Goal: Communication & Community: Participate in discussion

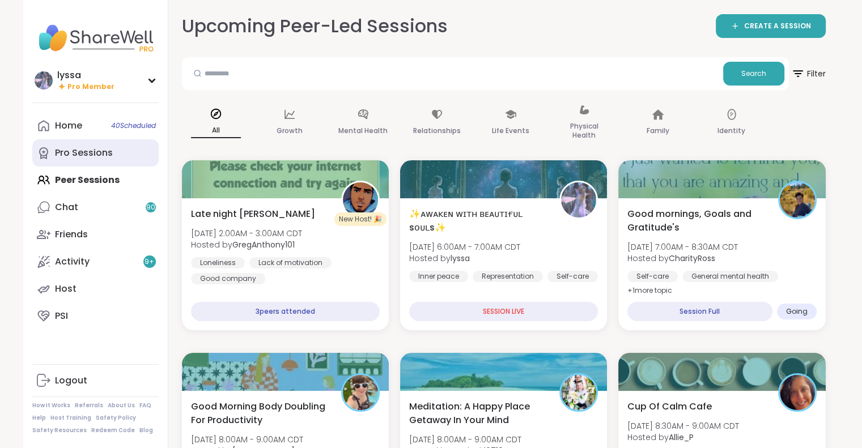
click at [68, 152] on div "Pro Sessions" at bounding box center [84, 153] width 58 height 12
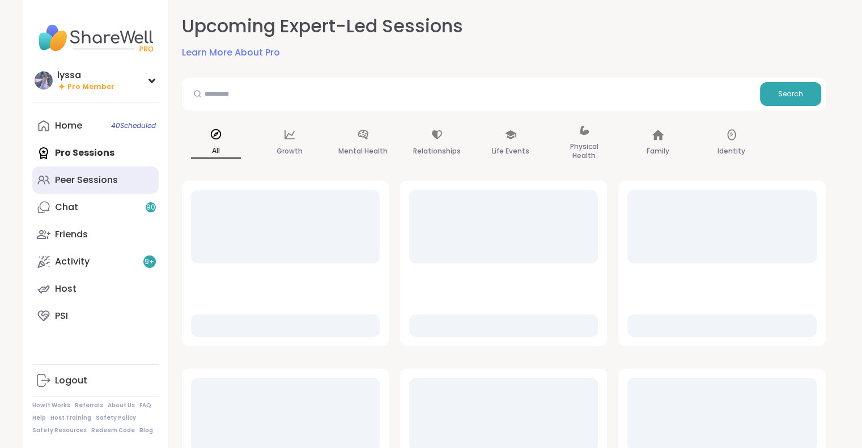
click at [64, 172] on link "Peer Sessions" at bounding box center [95, 180] width 126 height 27
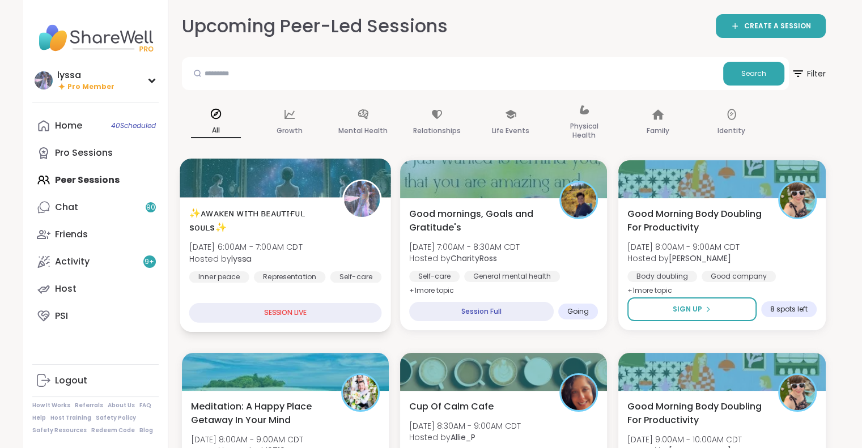
click at [283, 227] on span "✨ᴀᴡᴀᴋᴇɴ ᴡɪᴛʜ ʙᴇᴀᴜᴛɪғᴜʟ sᴏᴜʟs✨" at bounding box center [259, 220] width 141 height 28
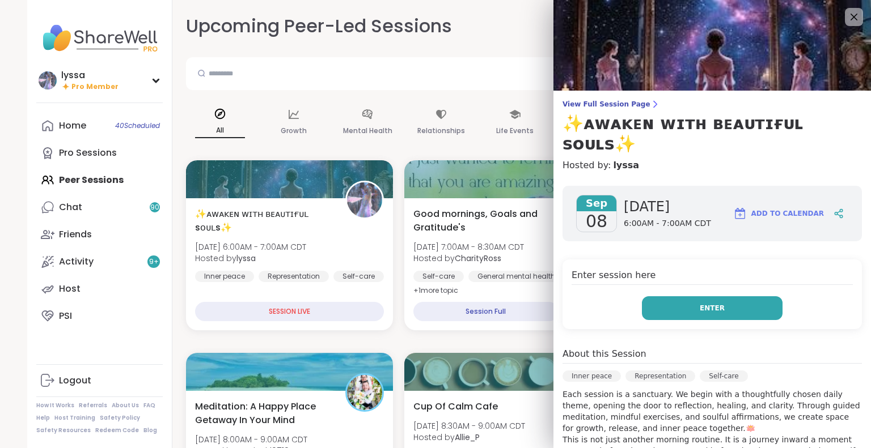
click at [656, 296] on button "Enter" at bounding box center [712, 308] width 141 height 24
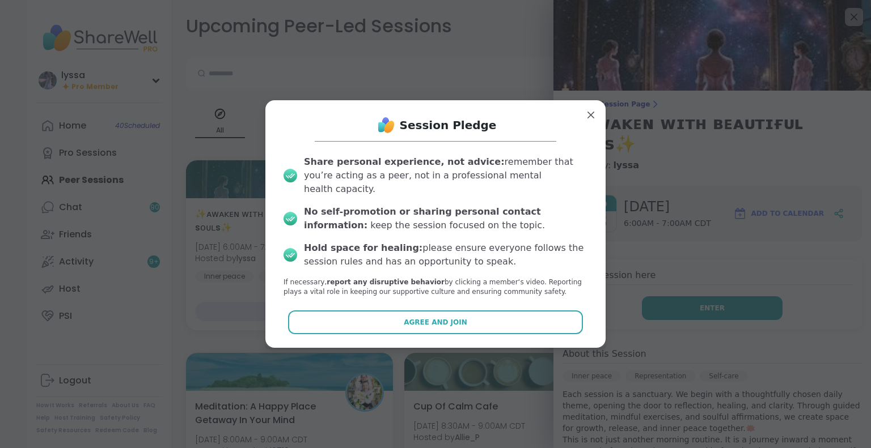
click at [553, 320] on button "Agree and Join" at bounding box center [435, 323] width 295 height 24
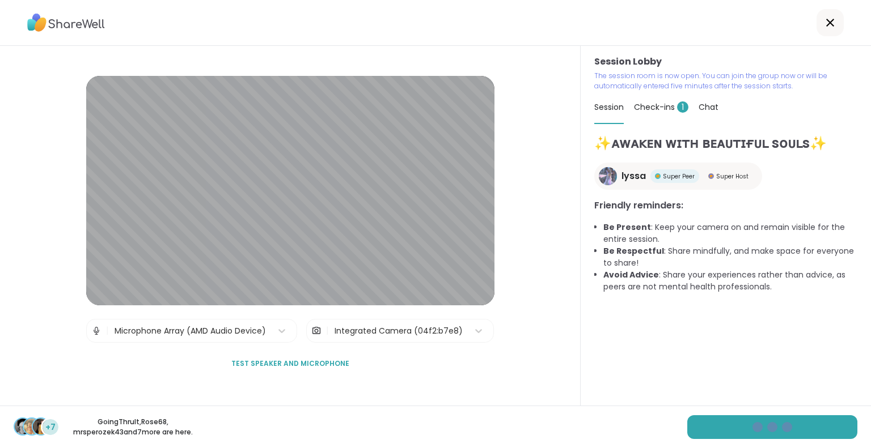
click at [691, 106] on div "Session Check-ins 1 Chat" at bounding box center [725, 107] width 263 height 33
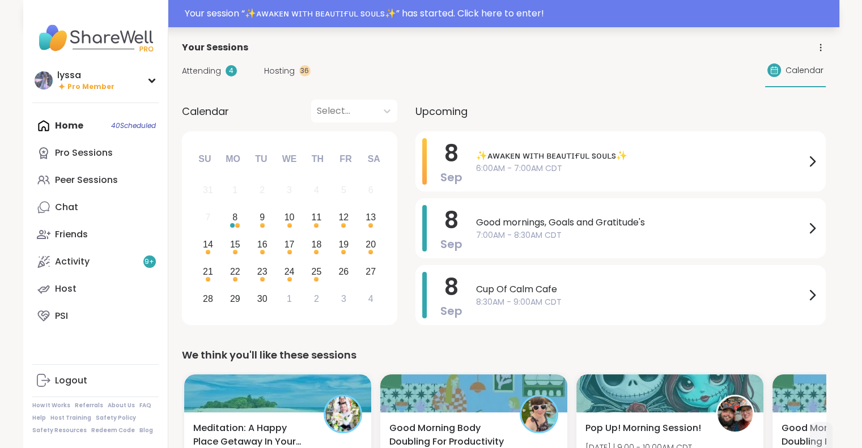
click at [333, 19] on div "Your session “ ✨ᴀᴡᴀᴋᴇɴ ᴡɪᴛʜ ʙᴇᴀᴜᴛɪғᴜʟ sᴏᴜʟs✨ ” has started. Click here to enter!" at bounding box center [509, 14] width 648 height 14
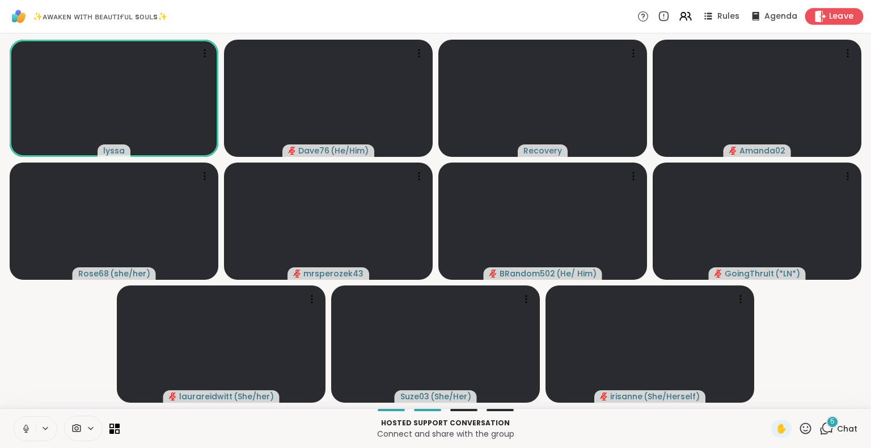
click at [818, 17] on icon at bounding box center [820, 16] width 12 height 12
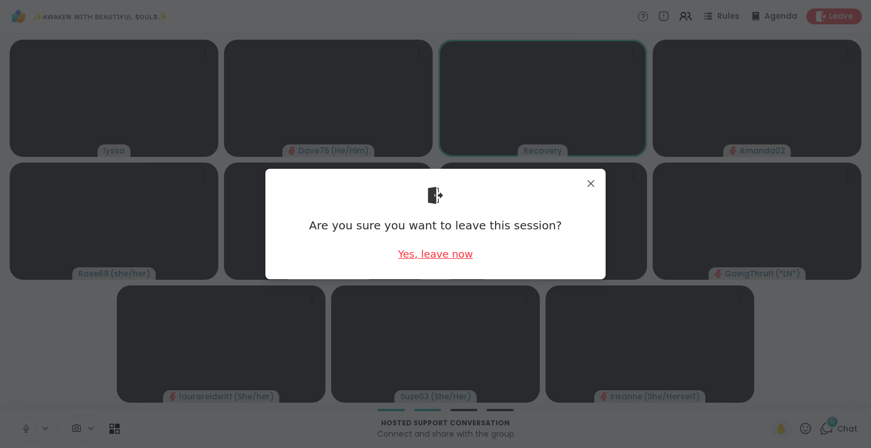
click at [424, 254] on div "Yes, leave now" at bounding box center [435, 254] width 75 height 14
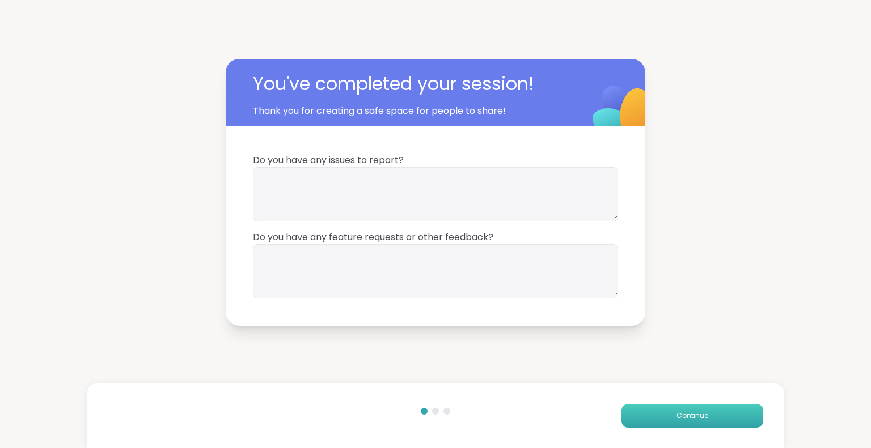
click at [676, 418] on span "Continue" at bounding box center [692, 416] width 32 height 10
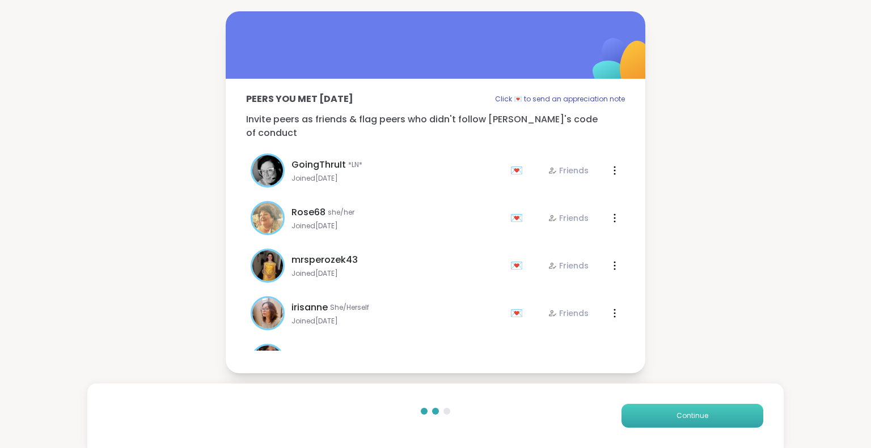
click at [661, 414] on button "Continue" at bounding box center [692, 416] width 142 height 24
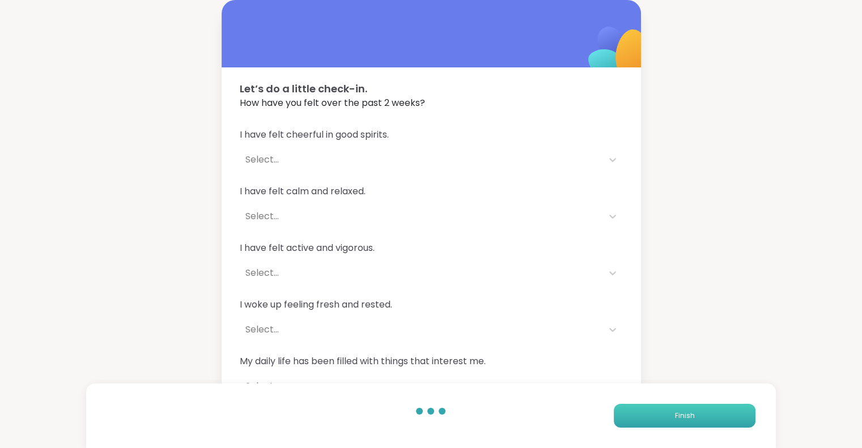
click at [657, 414] on button "Finish" at bounding box center [685, 416] width 142 height 24
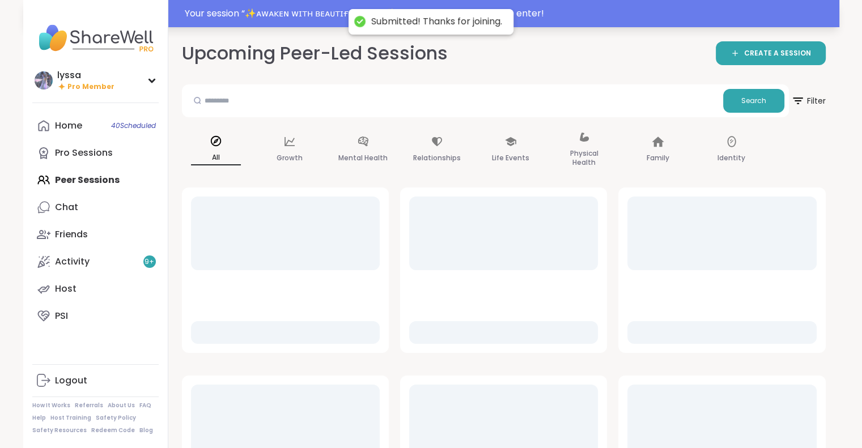
click at [222, 20] on div "Your session “ ✨ᴀᴡᴀᴋᴇɴ ᴡɪᴛʜ ʙᴇᴀᴜᴛɪғᴜʟ sᴏᴜʟs✨ ” has started. Click here to enter!" at bounding box center [509, 14] width 648 height 14
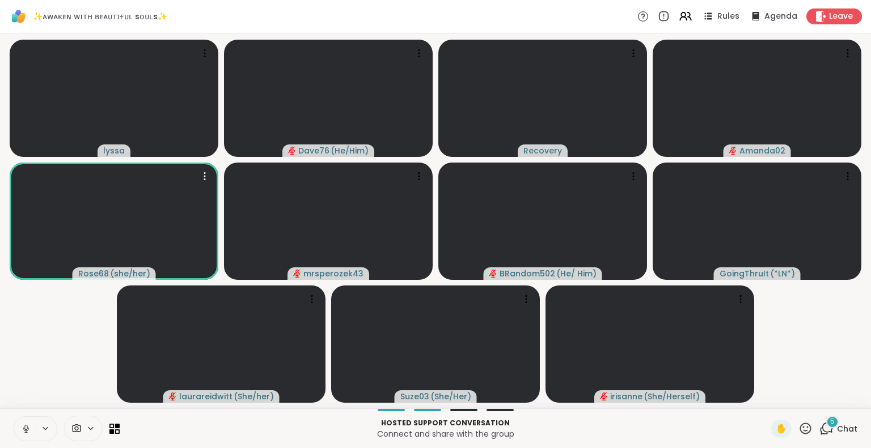
click at [798, 428] on icon at bounding box center [805, 429] width 14 height 14
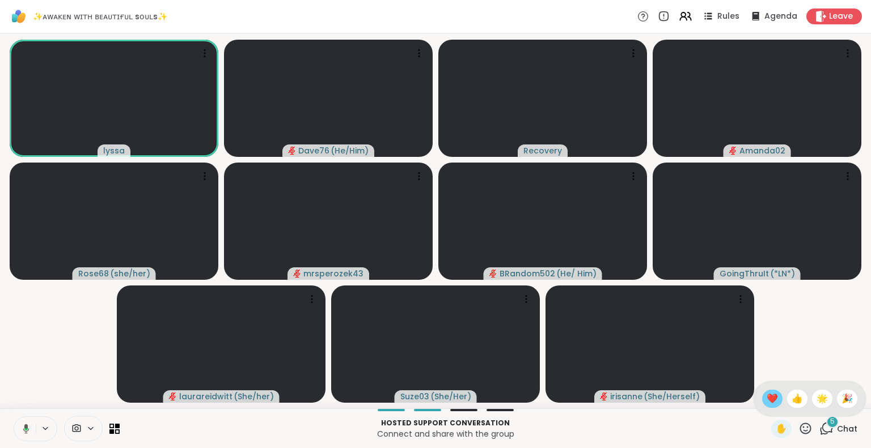
click at [766, 399] on span "❤️" at bounding box center [771, 399] width 11 height 14
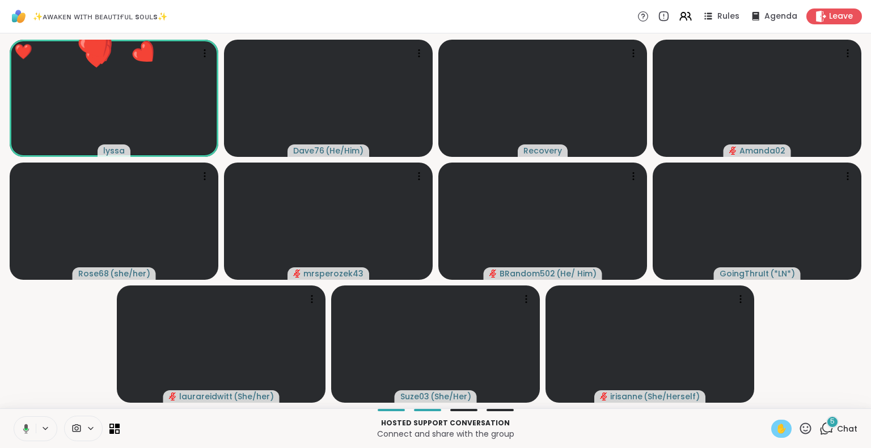
click at [782, 430] on div "✋" at bounding box center [781, 429] width 20 height 18
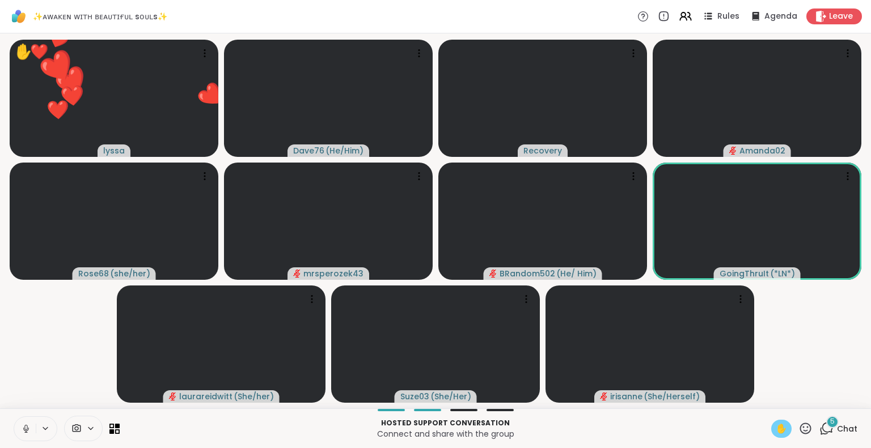
click at [775, 429] on span "✋" at bounding box center [780, 429] width 11 height 14
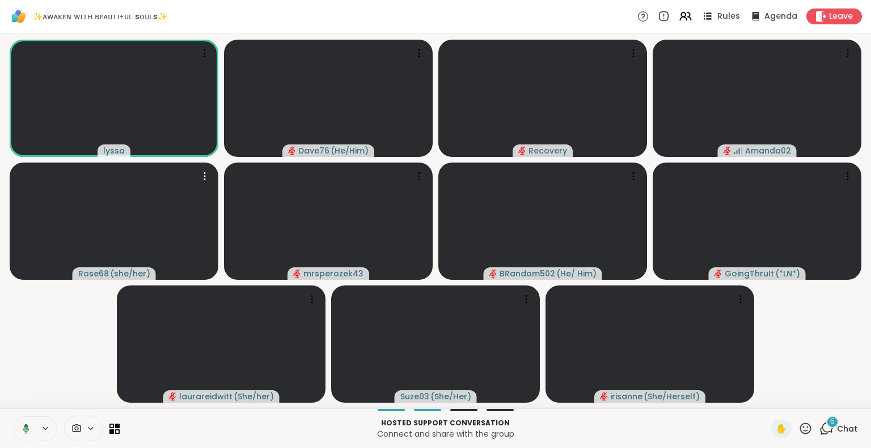
click at [706, 18] on icon at bounding box center [709, 19] width 6 height 2
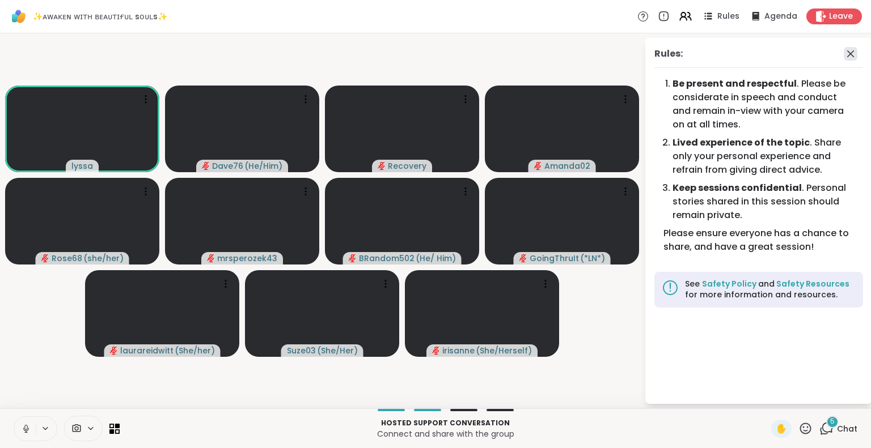
click at [847, 53] on icon at bounding box center [850, 54] width 14 height 14
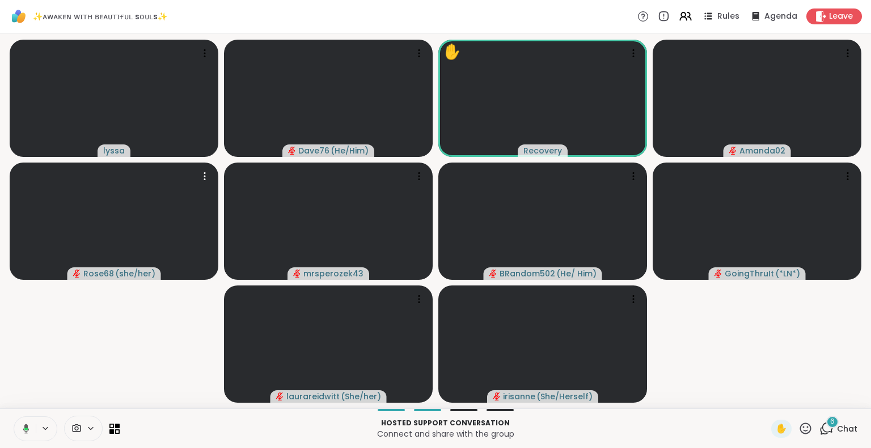
click at [17, 421] on button at bounding box center [23, 429] width 23 height 24
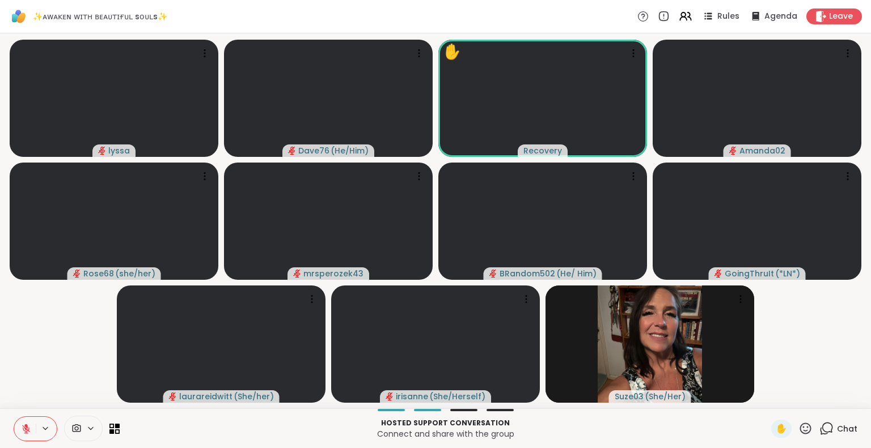
click at [800, 428] on icon at bounding box center [805, 428] width 11 height 11
click at [766, 400] on span "❤️" at bounding box center [771, 399] width 11 height 14
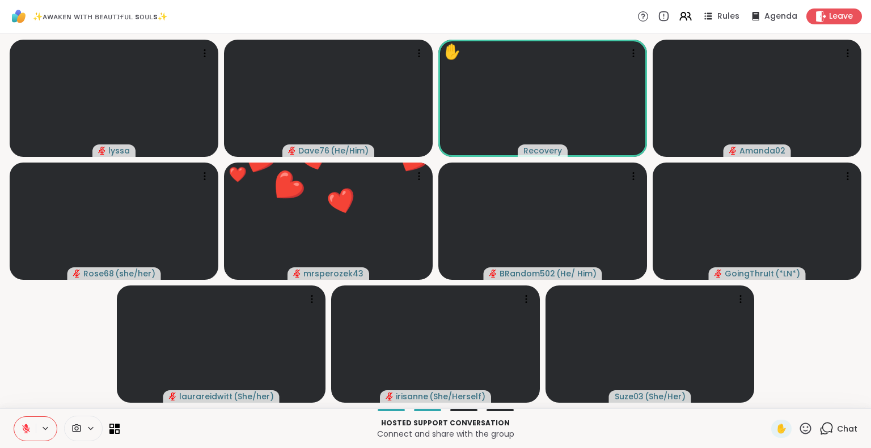
click at [798, 430] on icon at bounding box center [805, 429] width 14 height 14
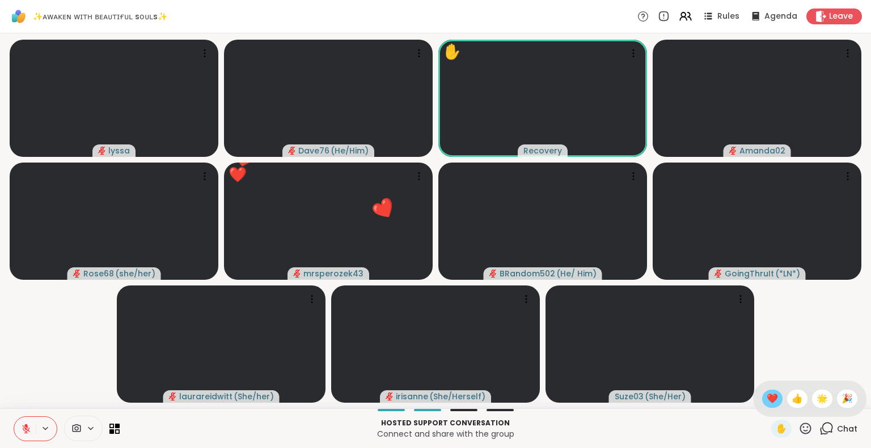
click at [766, 395] on span "❤️" at bounding box center [771, 399] width 11 height 14
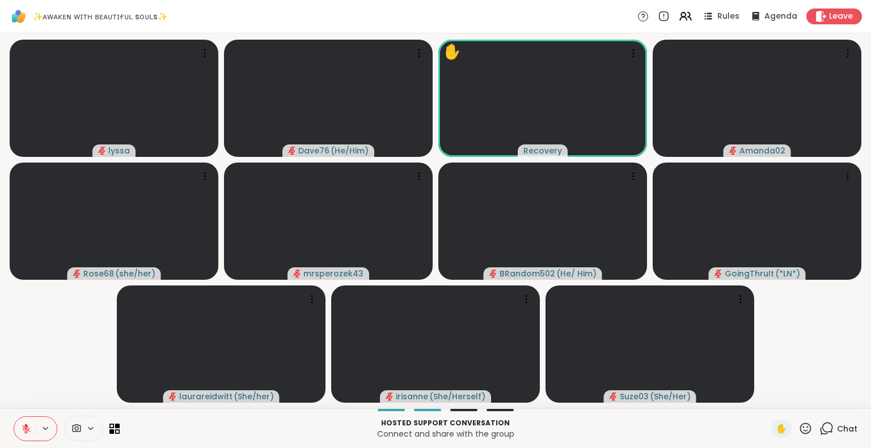
click at [31, 422] on button at bounding box center [25, 429] width 22 height 24
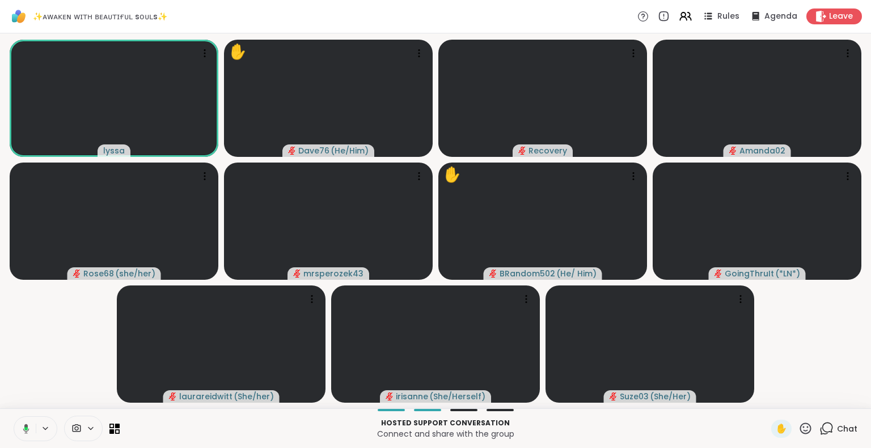
click at [21, 423] on button at bounding box center [23, 429] width 23 height 24
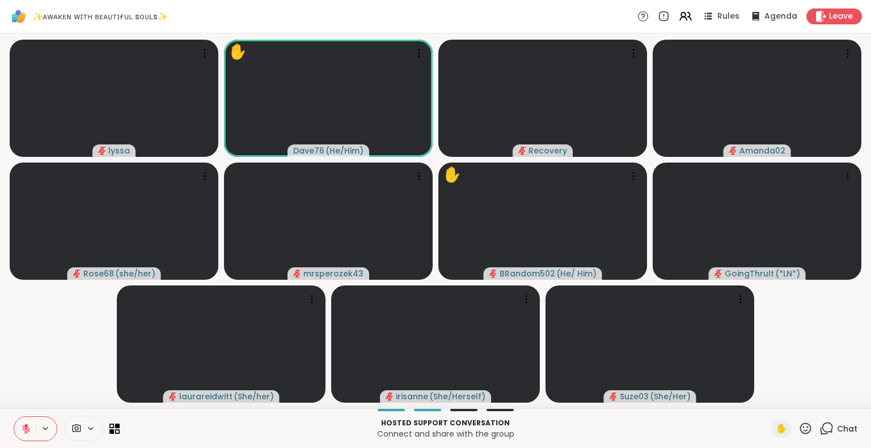
click at [800, 432] on icon at bounding box center [805, 429] width 14 height 14
click at [766, 394] on span "❤️" at bounding box center [771, 399] width 11 height 14
click at [800, 428] on icon at bounding box center [805, 428] width 11 height 11
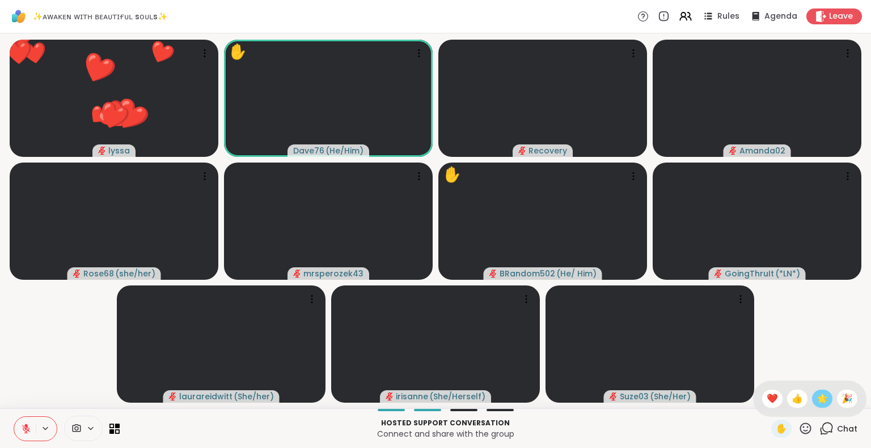
click at [816, 397] on span "🌟" at bounding box center [821, 399] width 11 height 14
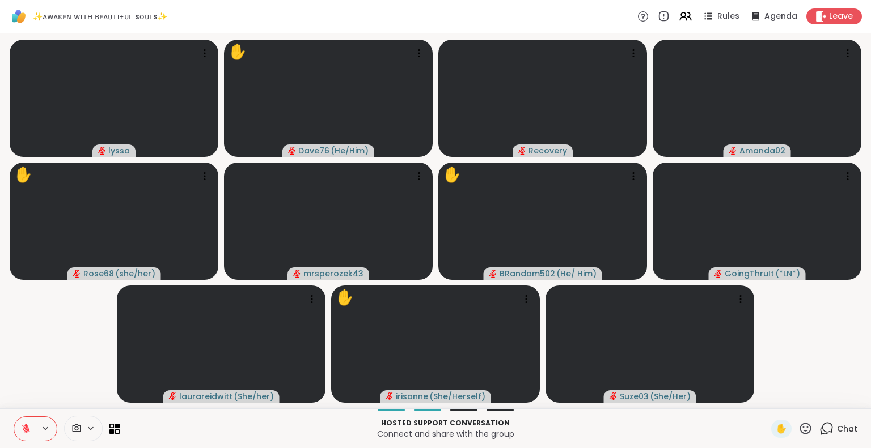
click at [23, 436] on button at bounding box center [25, 429] width 22 height 24
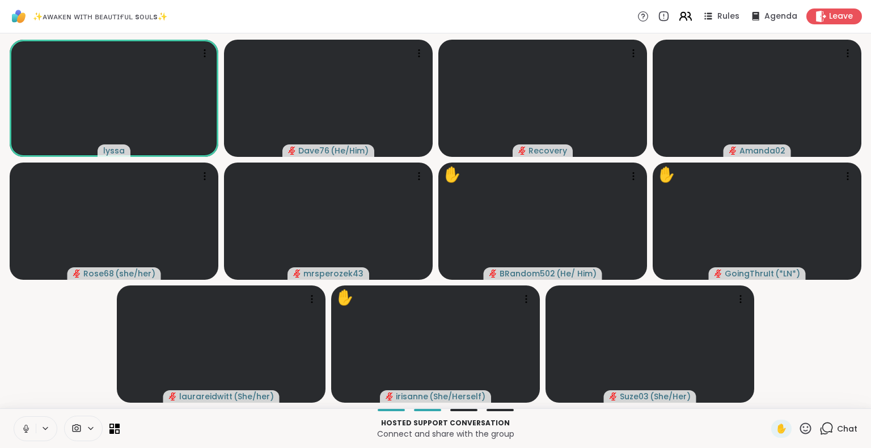
click at [678, 18] on icon at bounding box center [685, 16] width 14 height 14
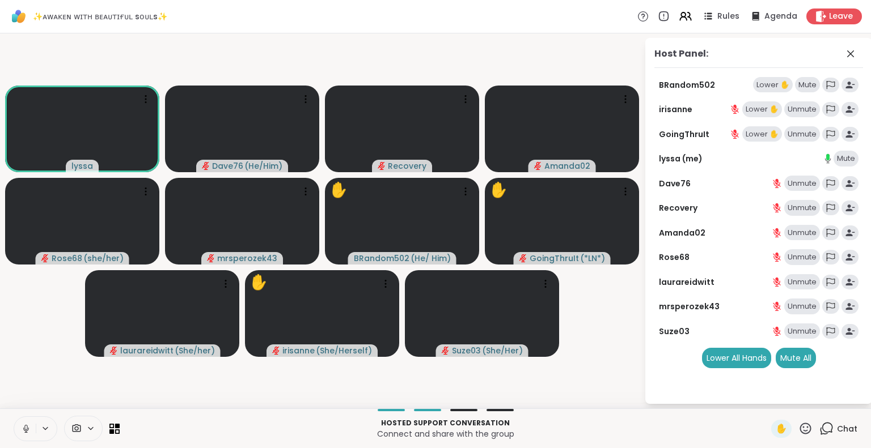
click at [23, 429] on icon at bounding box center [26, 429] width 10 height 10
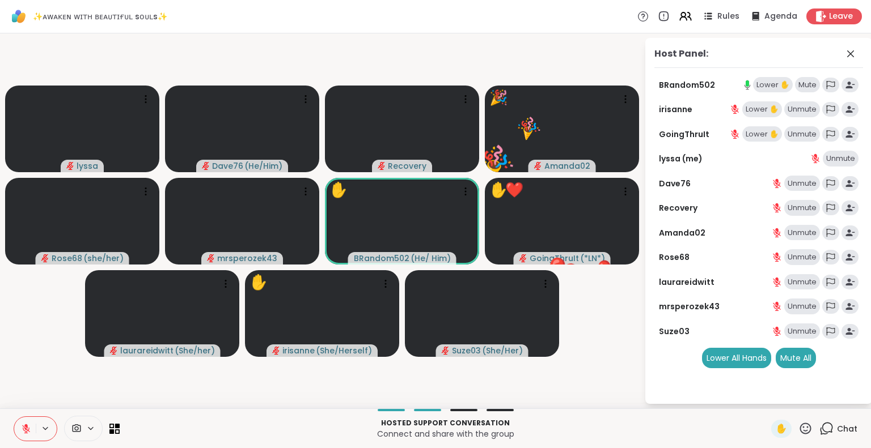
click at [800, 433] on icon at bounding box center [805, 428] width 11 height 11
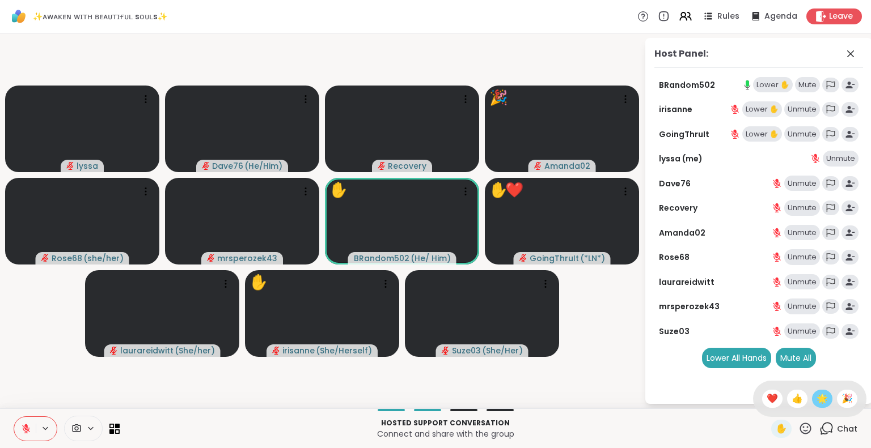
click at [812, 400] on div "🌟" at bounding box center [822, 399] width 20 height 18
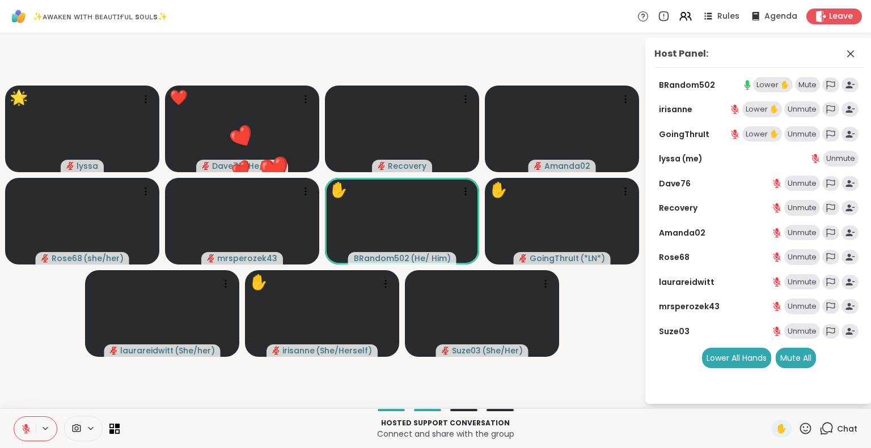
click at [27, 438] on button at bounding box center [25, 429] width 22 height 24
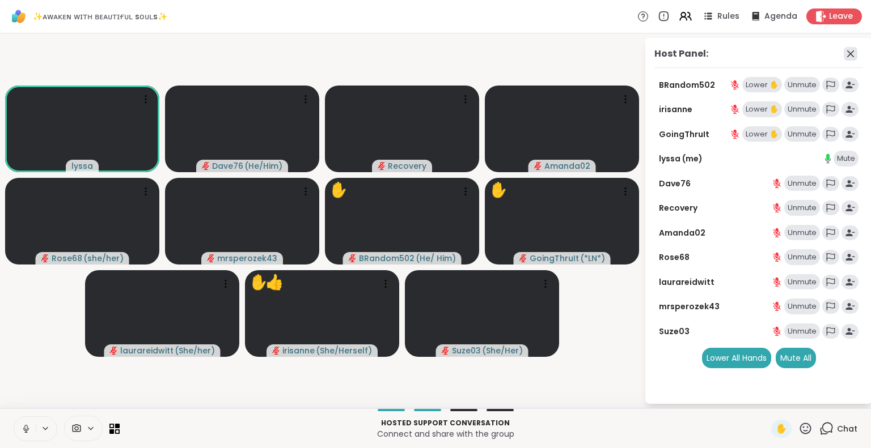
click at [847, 51] on icon at bounding box center [850, 53] width 7 height 7
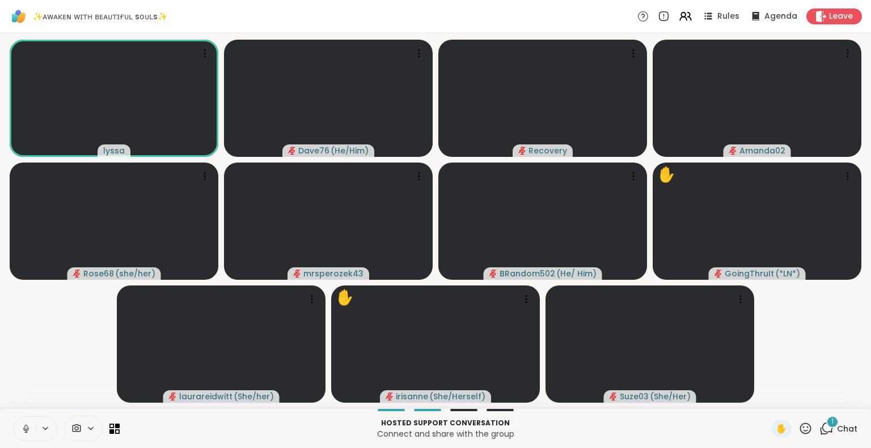
click at [689, 11] on div "Rules Agenda Leave" at bounding box center [749, 17] width 224 height 16
click at [681, 13] on icon at bounding box center [683, 14] width 5 height 5
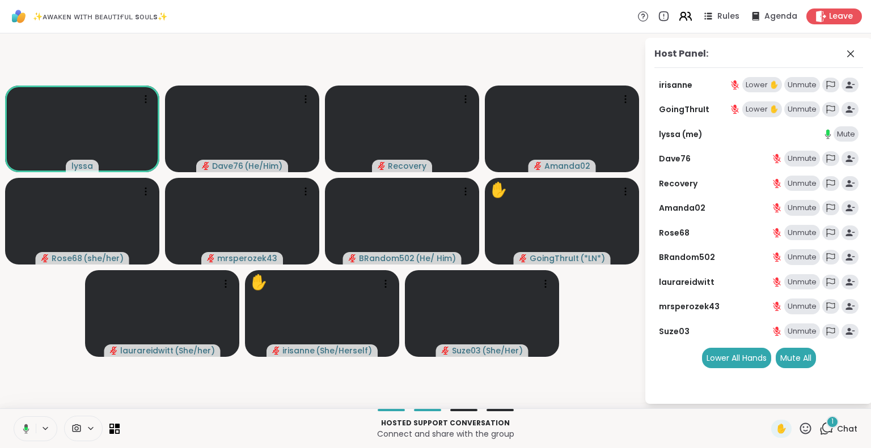
click at [681, 13] on icon at bounding box center [683, 14] width 5 height 5
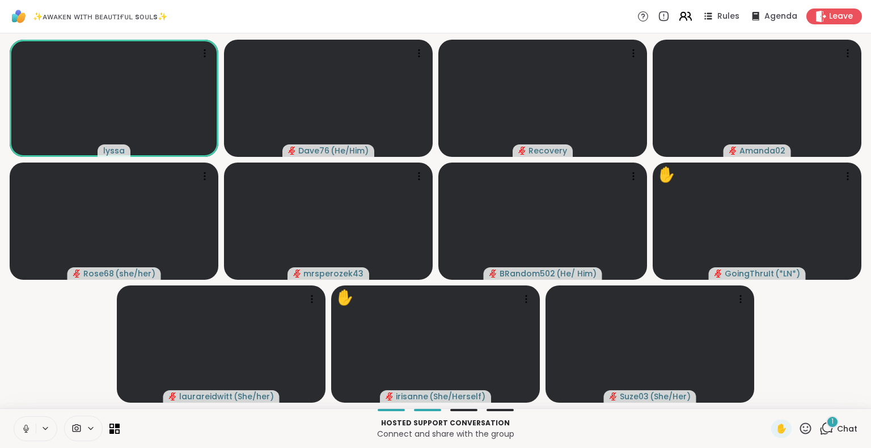
click at [681, 13] on icon at bounding box center [683, 14] width 5 height 5
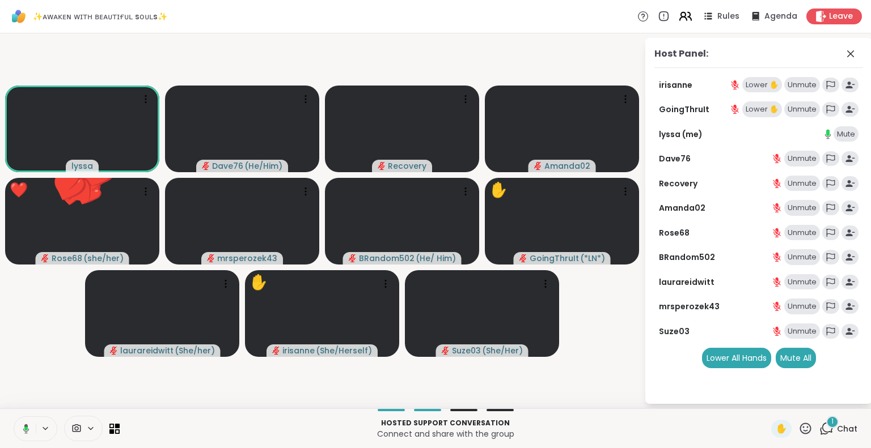
click at [681, 13] on icon at bounding box center [683, 14] width 5 height 5
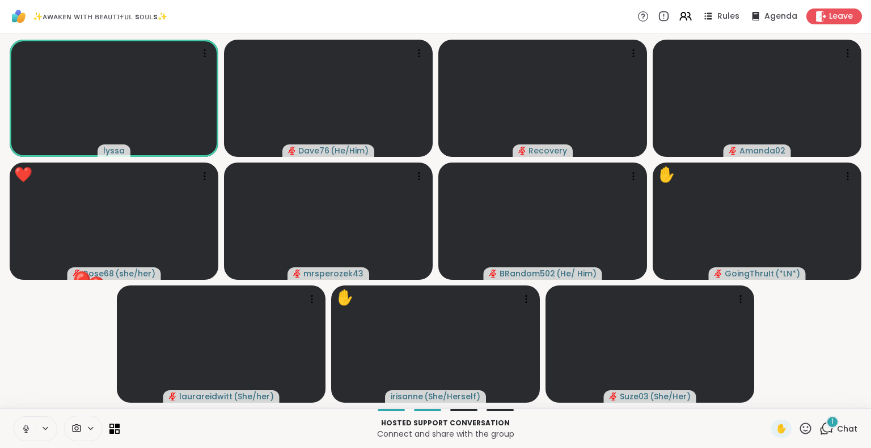
click at [25, 426] on icon at bounding box center [26, 429] width 10 height 10
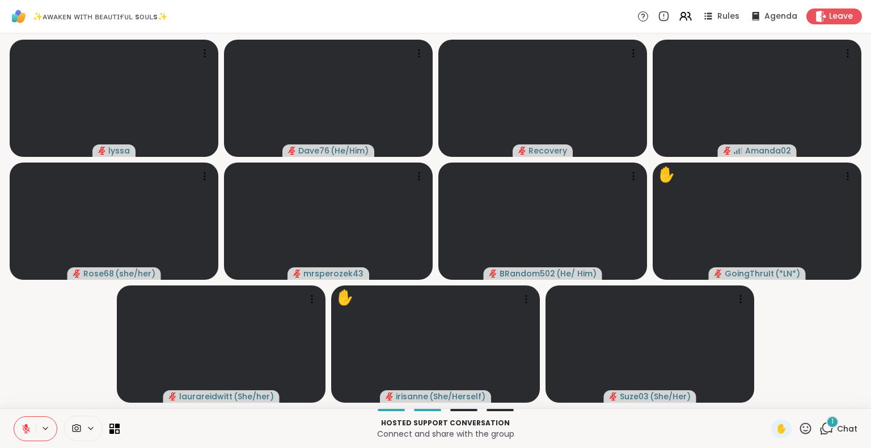
click at [29, 430] on icon at bounding box center [26, 429] width 10 height 10
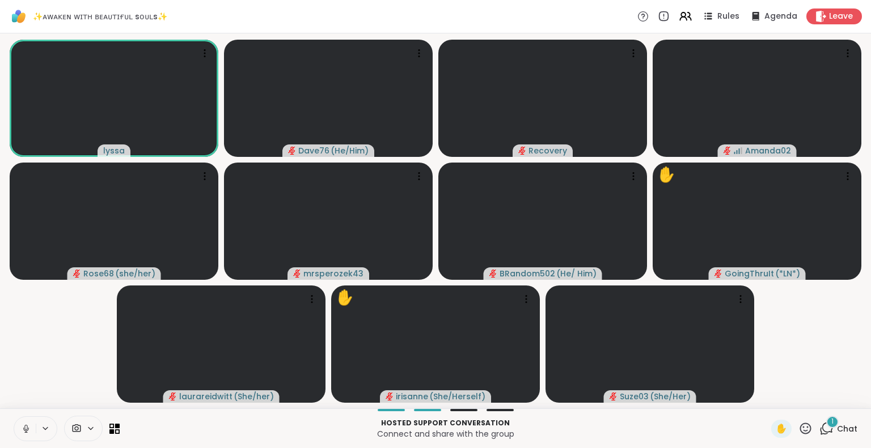
click at [19, 419] on button at bounding box center [25, 429] width 22 height 24
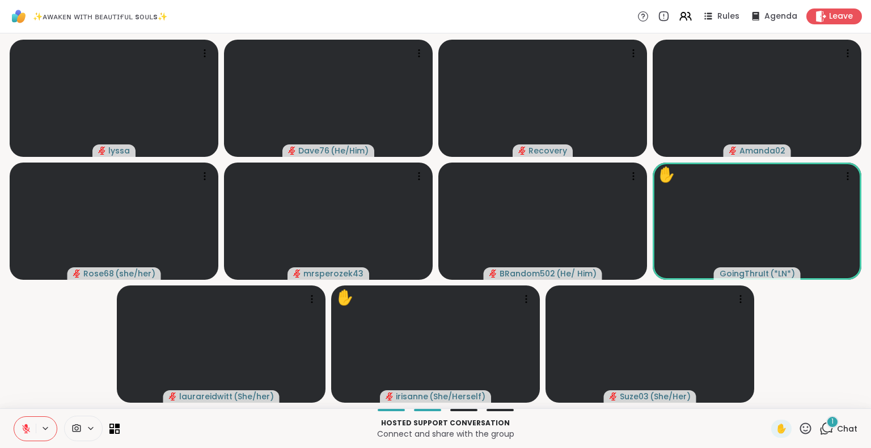
click at [837, 429] on span "Chat" at bounding box center [847, 428] width 20 height 11
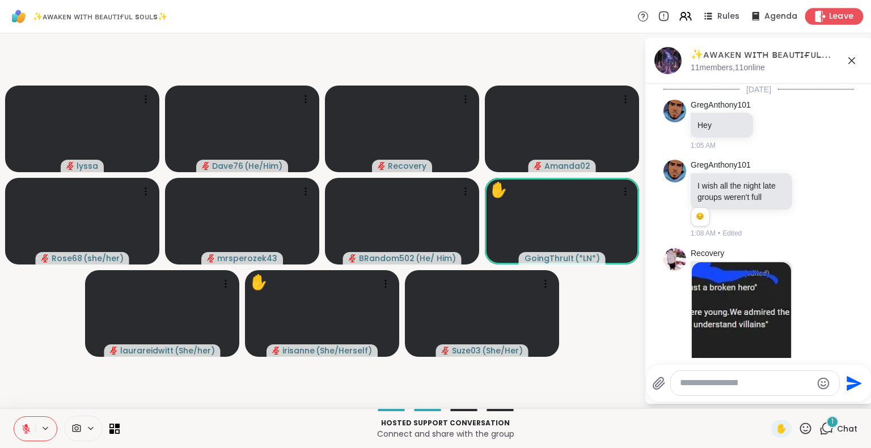
scroll to position [700, 0]
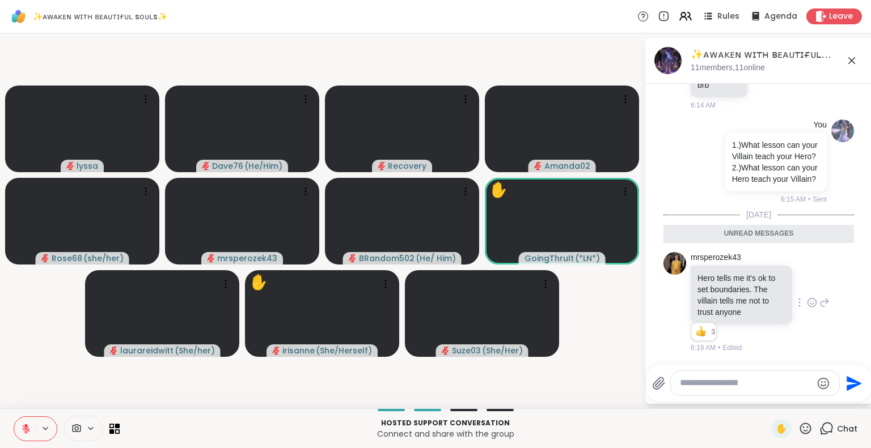
click at [807, 308] on icon at bounding box center [812, 302] width 10 height 11
click at [807, 281] on div "Select Reaction: Heart" at bounding box center [812, 284] width 10 height 10
click at [850, 63] on icon at bounding box center [852, 61] width 14 height 14
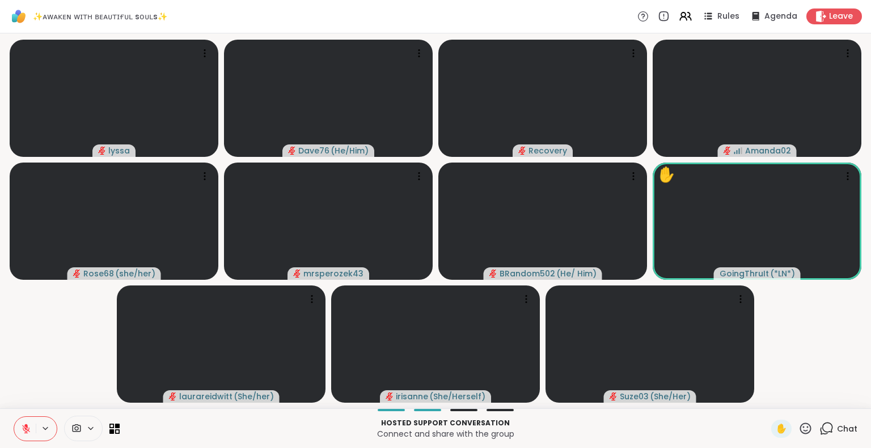
click at [798, 429] on icon at bounding box center [805, 429] width 14 height 14
click at [787, 400] on div "👍" at bounding box center [797, 399] width 20 height 18
click at [800, 434] on icon at bounding box center [805, 428] width 11 height 11
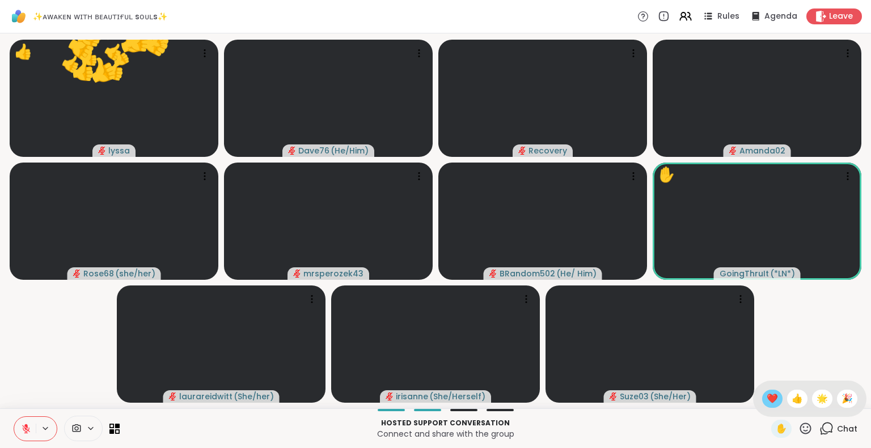
click at [766, 404] on span "❤️" at bounding box center [771, 399] width 11 height 14
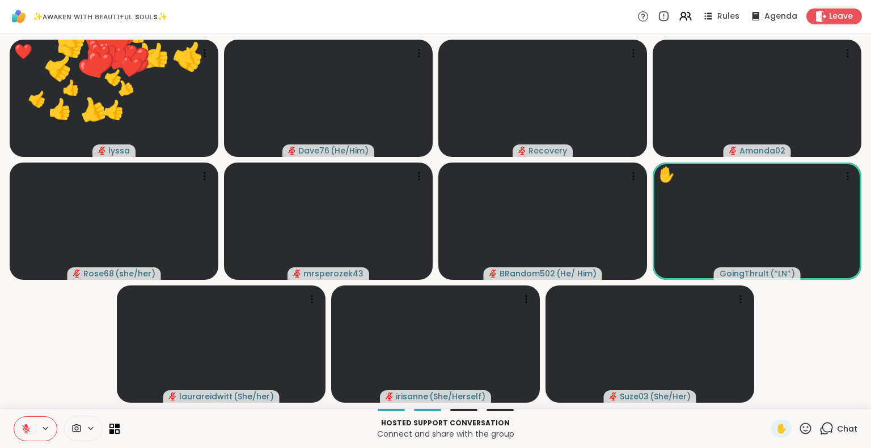
click at [798, 433] on icon at bounding box center [805, 429] width 14 height 14
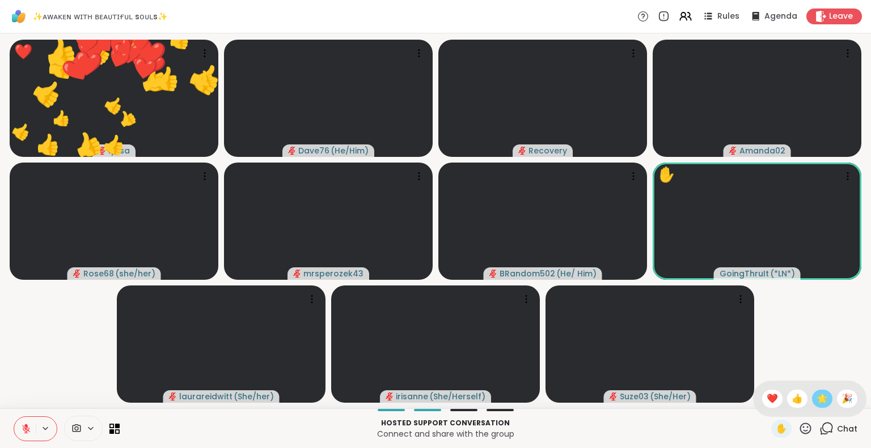
click at [812, 402] on div "🌟" at bounding box center [822, 399] width 20 height 18
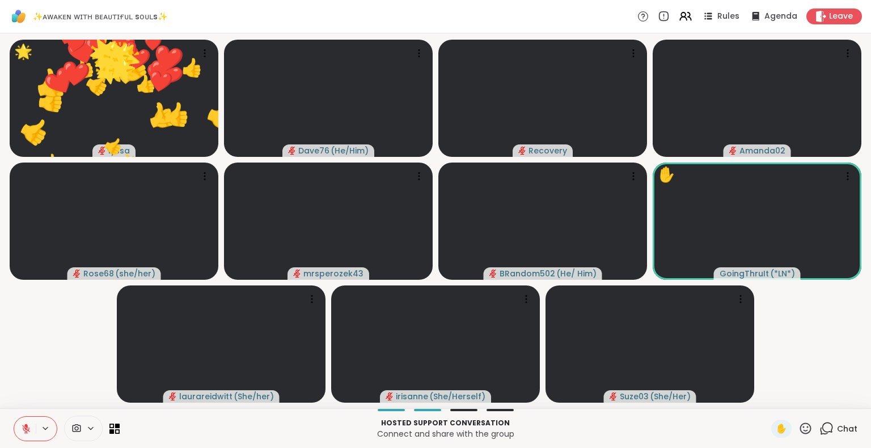
click at [800, 431] on icon at bounding box center [805, 428] width 11 height 11
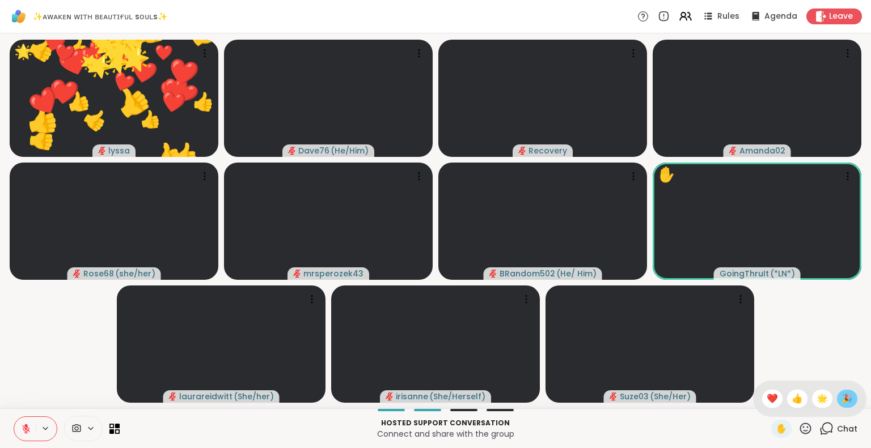
click at [841, 400] on span "🎉" at bounding box center [846, 399] width 11 height 14
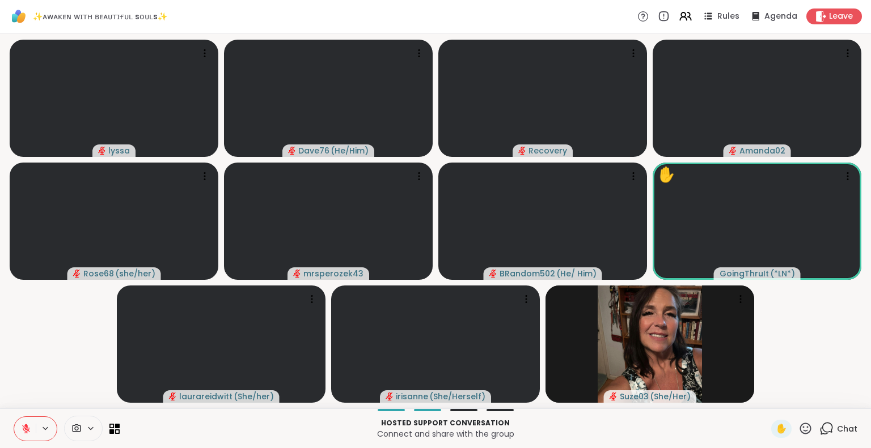
click at [26, 429] on icon at bounding box center [26, 429] width 8 height 8
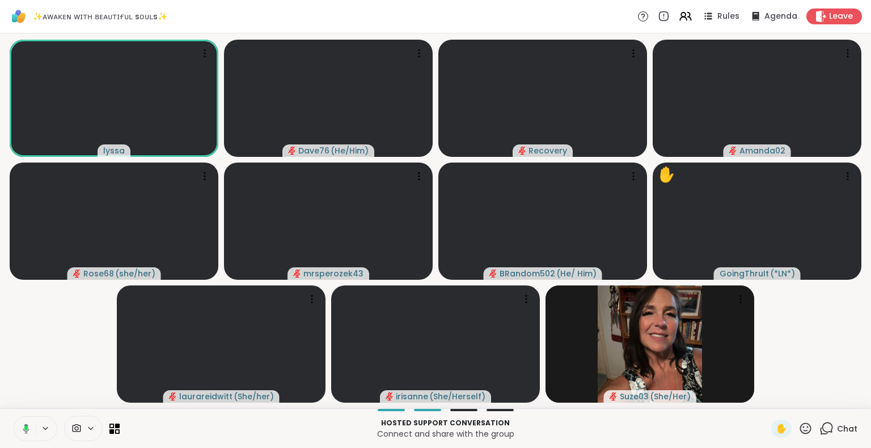
click at [798, 432] on icon at bounding box center [805, 429] width 14 height 14
click at [766, 402] on span "❤️" at bounding box center [771, 399] width 11 height 14
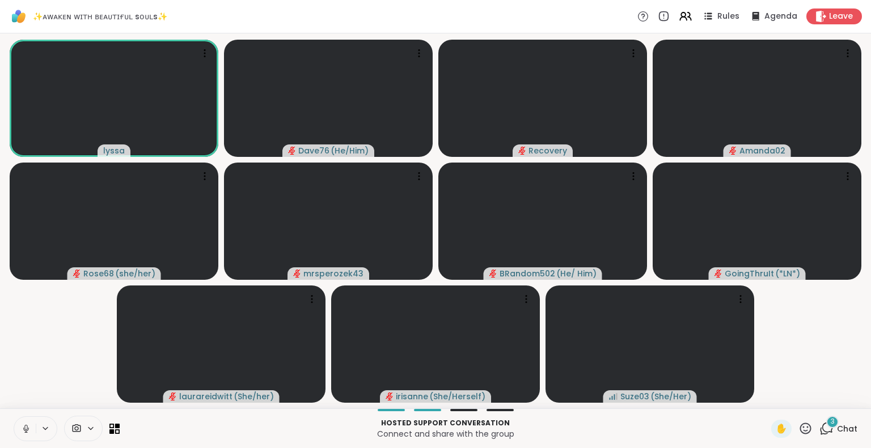
click at [0, 315] on div "lyssa Dave76 ( He/Him ) Recovery Amanda02 Rose68 ( she/her ) mrsperozek43 BRand…" at bounding box center [435, 220] width 871 height 375
click at [833, 415] on div "Hosted support conversation Connect and share with the group ✋ 5 Chat" at bounding box center [435, 429] width 871 height 40
click at [826, 423] on div "5" at bounding box center [832, 422] width 12 height 12
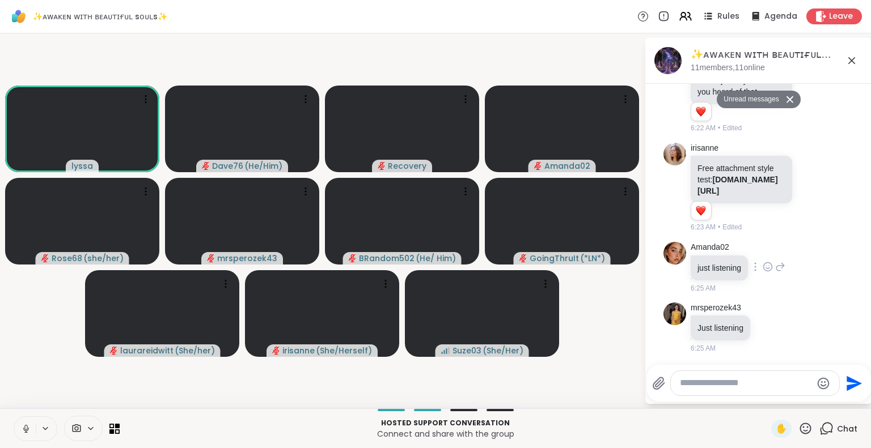
scroll to position [1811, 0]
click at [855, 49] on div "✨ᴀᴡᴀᴋᴇɴ ᴡɪᴛʜ ʙᴇᴀᴜᴛɪғᴜʟ sᴏᴜʟs✨, Sep 08" at bounding box center [776, 55] width 172 height 14
click at [852, 60] on icon at bounding box center [852, 61] width 14 height 14
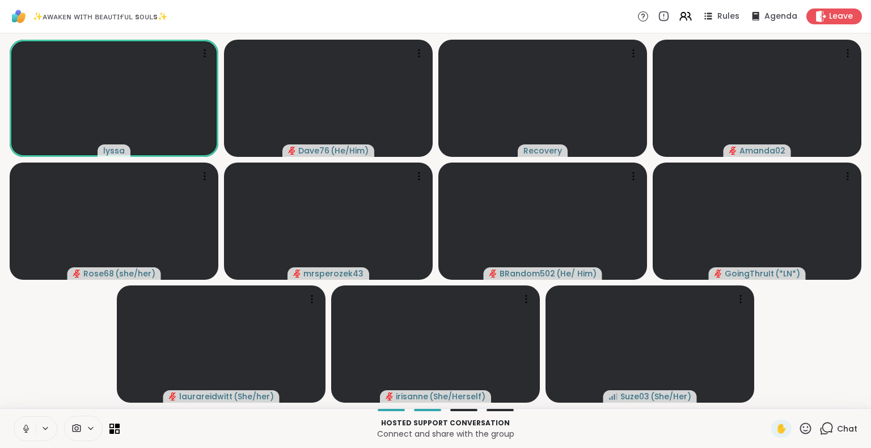
click at [22, 428] on icon at bounding box center [26, 429] width 10 height 10
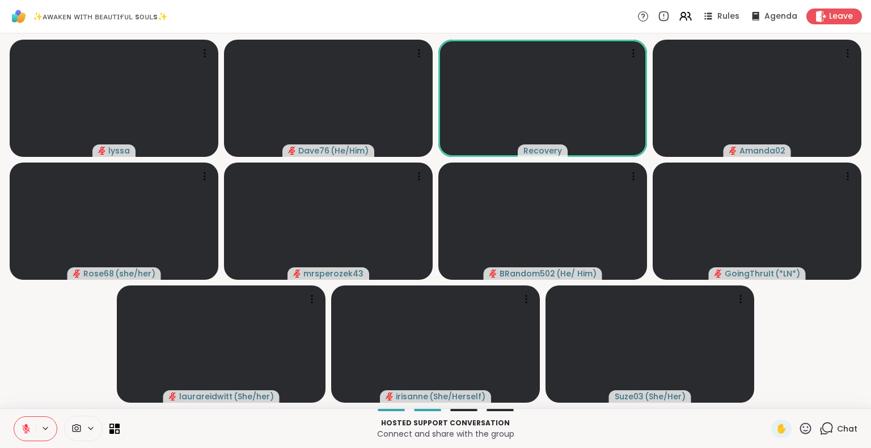
click at [20, 423] on button at bounding box center [25, 429] width 22 height 24
click at [19, 427] on button at bounding box center [25, 429] width 22 height 24
click at [18, 426] on button at bounding box center [25, 429] width 22 height 24
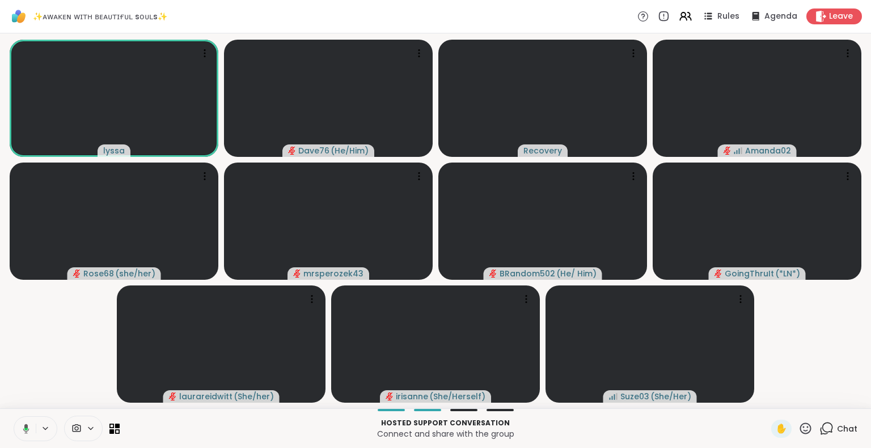
click at [27, 425] on icon at bounding box center [24, 429] width 10 height 10
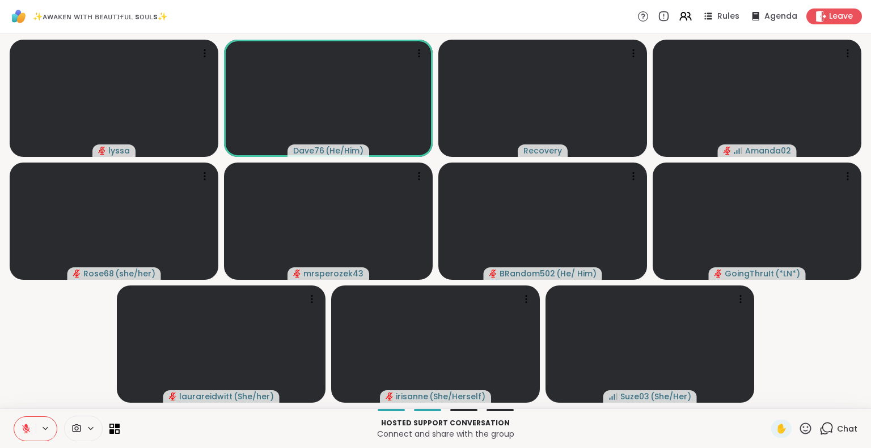
click at [801, 430] on icon at bounding box center [805, 428] width 11 height 11
click at [766, 394] on span "❤️" at bounding box center [771, 399] width 11 height 14
click at [800, 425] on icon at bounding box center [805, 428] width 11 height 11
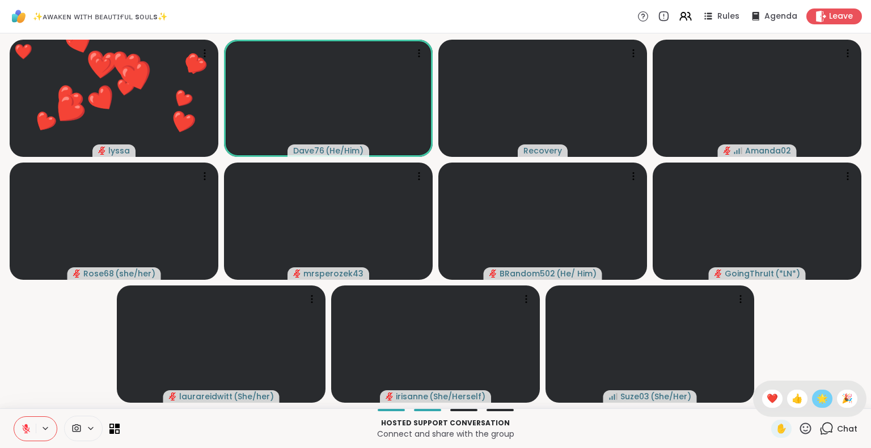
click at [812, 392] on div "🌟" at bounding box center [822, 399] width 20 height 18
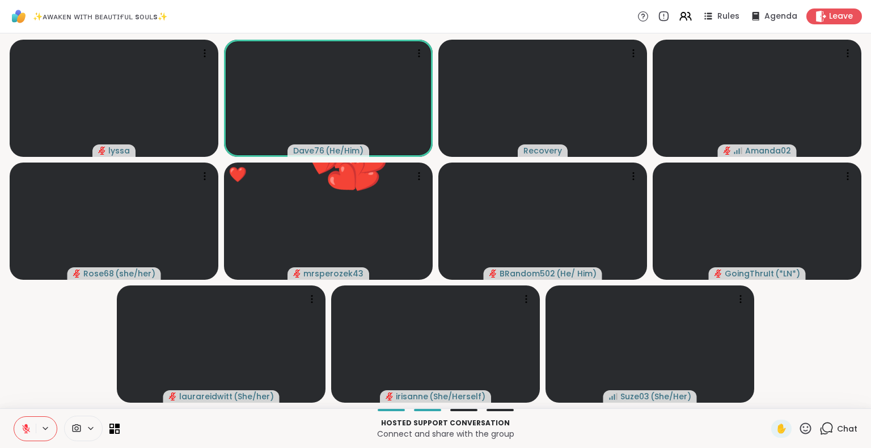
click at [25, 424] on icon at bounding box center [26, 429] width 10 height 10
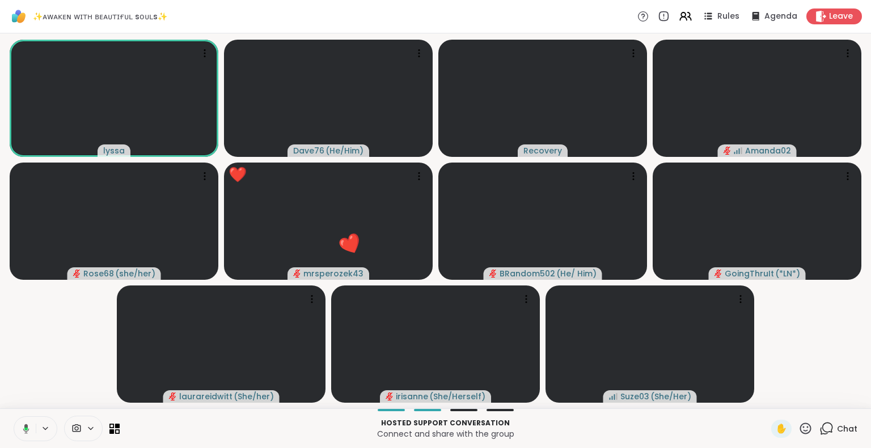
click at [798, 431] on icon at bounding box center [805, 429] width 14 height 14
click at [816, 401] on span "🌟" at bounding box center [821, 399] width 11 height 14
click at [26, 425] on icon at bounding box center [25, 427] width 3 height 5
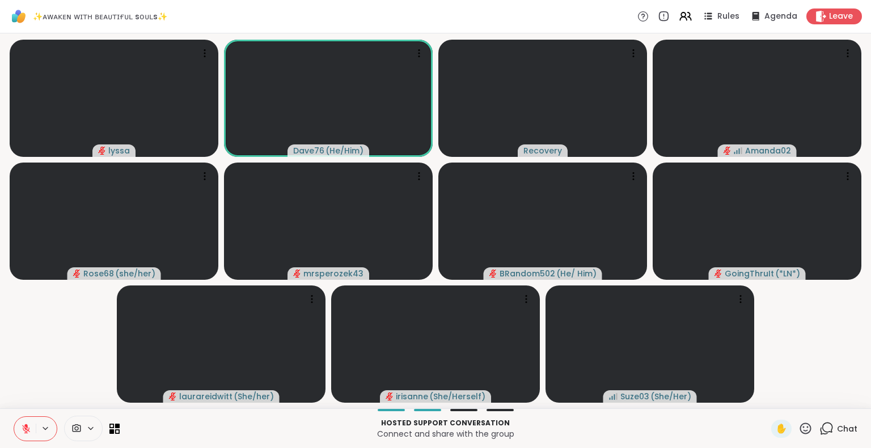
click at [798, 430] on icon at bounding box center [805, 429] width 14 height 14
click at [766, 398] on span "❤️" at bounding box center [771, 399] width 11 height 14
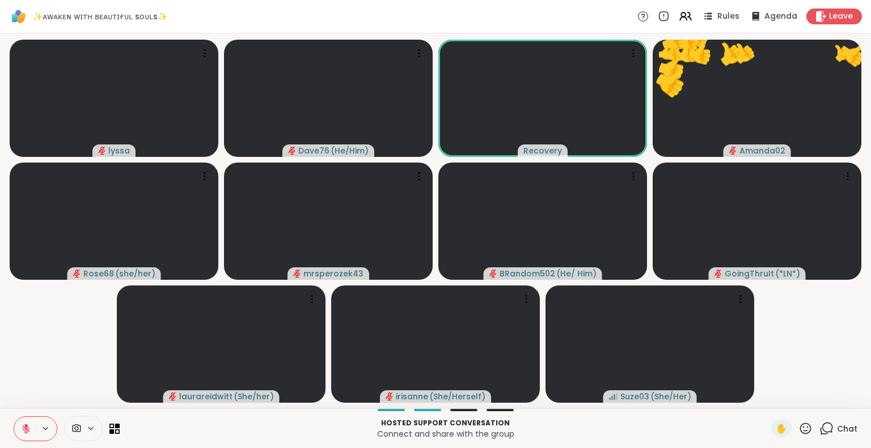
click at [24, 427] on icon at bounding box center [26, 429] width 8 height 8
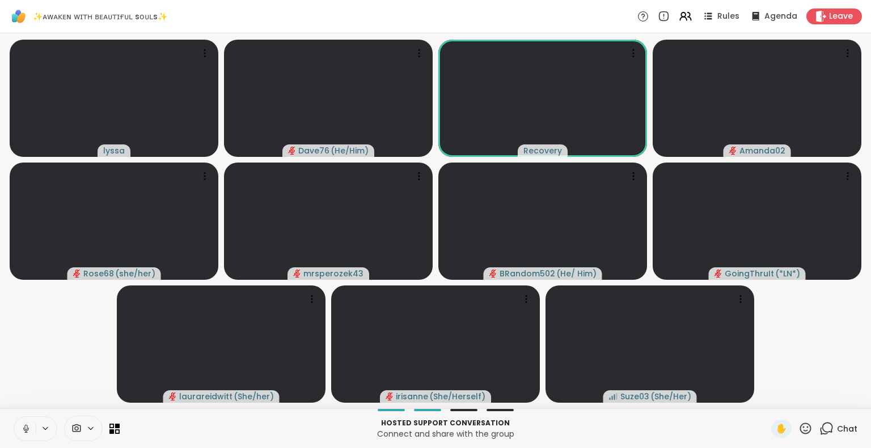
click at [27, 425] on icon at bounding box center [26, 429] width 10 height 10
click at [32, 431] on button at bounding box center [25, 429] width 22 height 24
click at [30, 427] on icon at bounding box center [26, 429] width 10 height 10
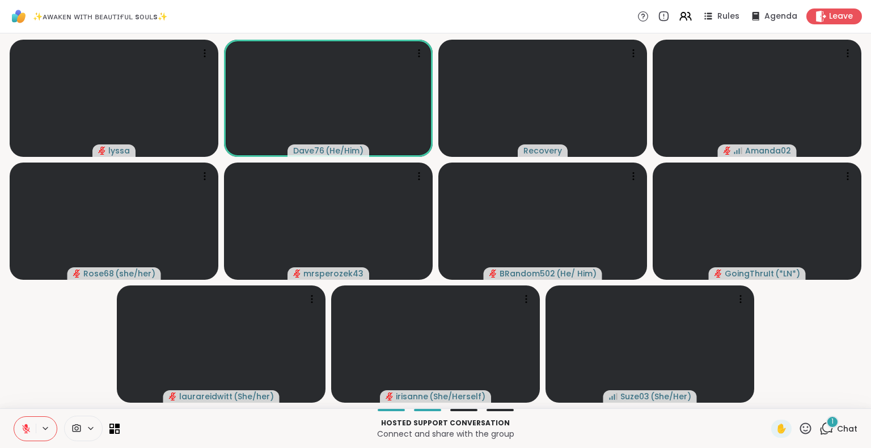
click at [837, 430] on span "Chat" at bounding box center [847, 428] width 20 height 11
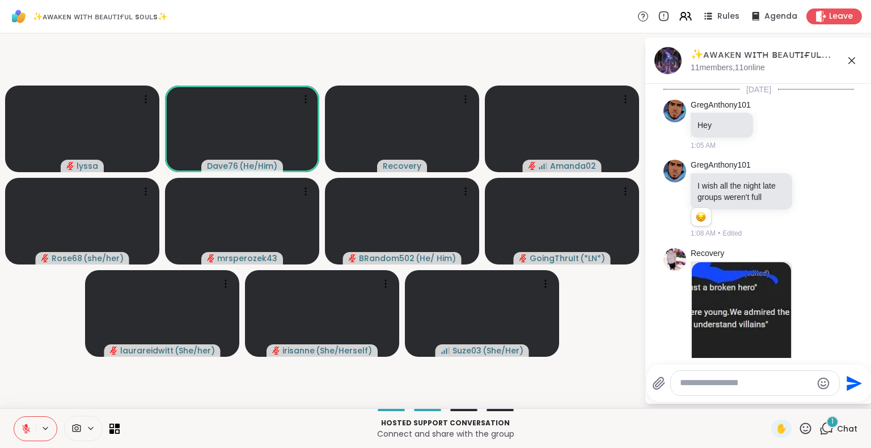
scroll to position [1895, 0]
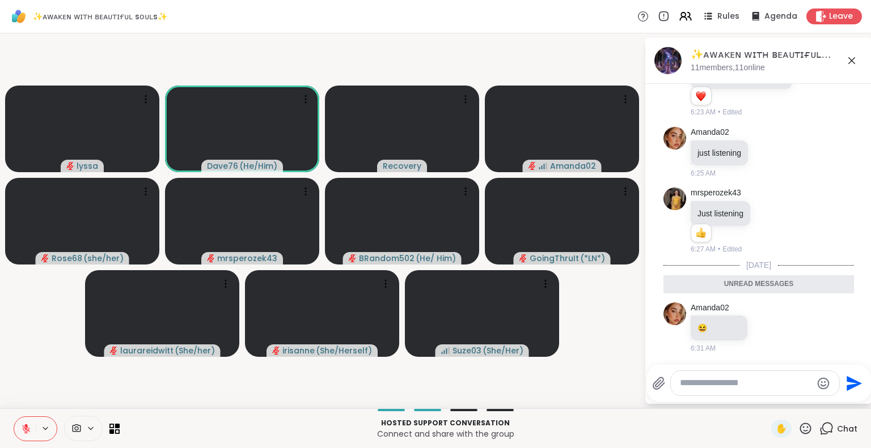
click at [850, 57] on icon at bounding box center [852, 61] width 14 height 14
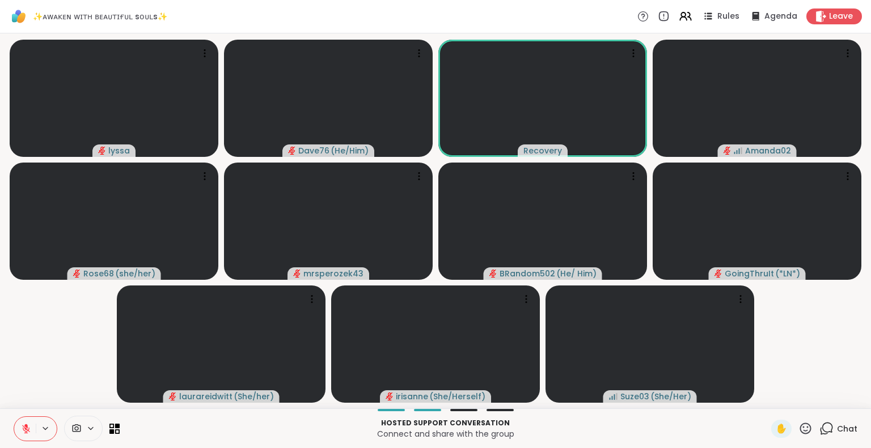
click at [798, 426] on icon at bounding box center [805, 429] width 14 height 14
click at [816, 403] on span "🌟" at bounding box center [821, 399] width 11 height 14
click at [800, 427] on icon at bounding box center [805, 428] width 11 height 11
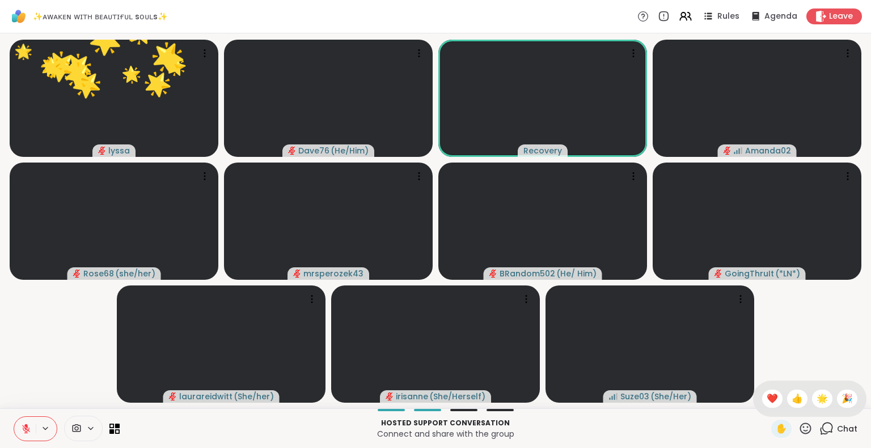
click at [771, 408] on div "✋ ❤️ 👍 🌟 🎉" at bounding box center [809, 399] width 113 height 36
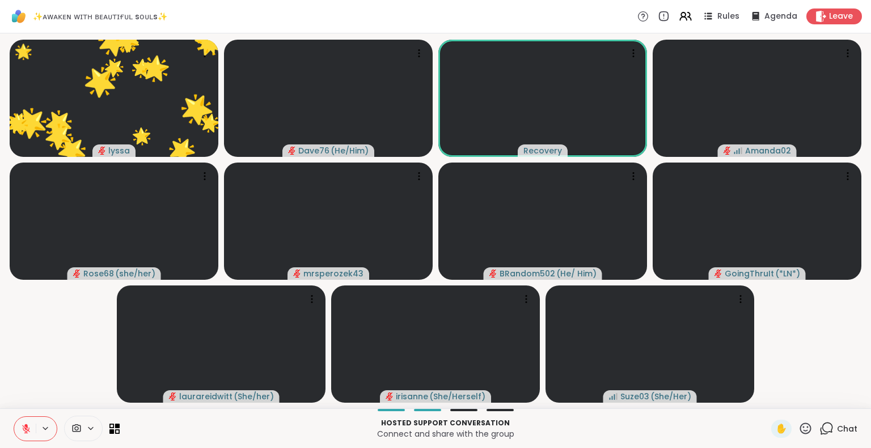
click at [803, 426] on icon at bounding box center [805, 429] width 14 height 14
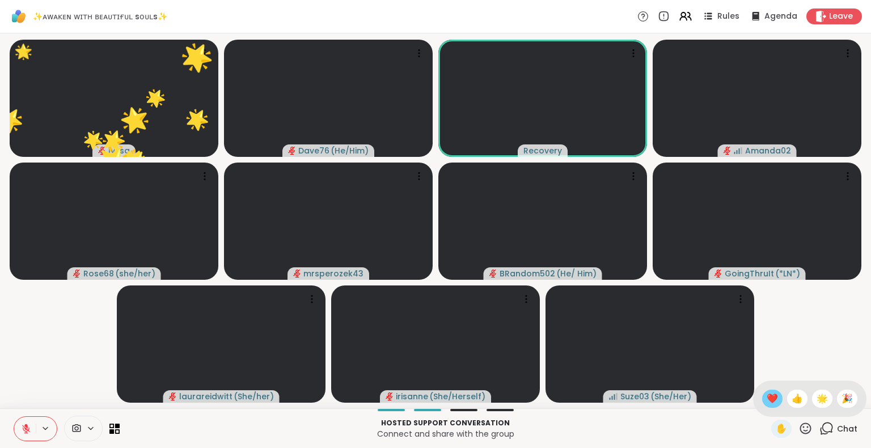
click at [766, 397] on span "❤️" at bounding box center [771, 399] width 11 height 14
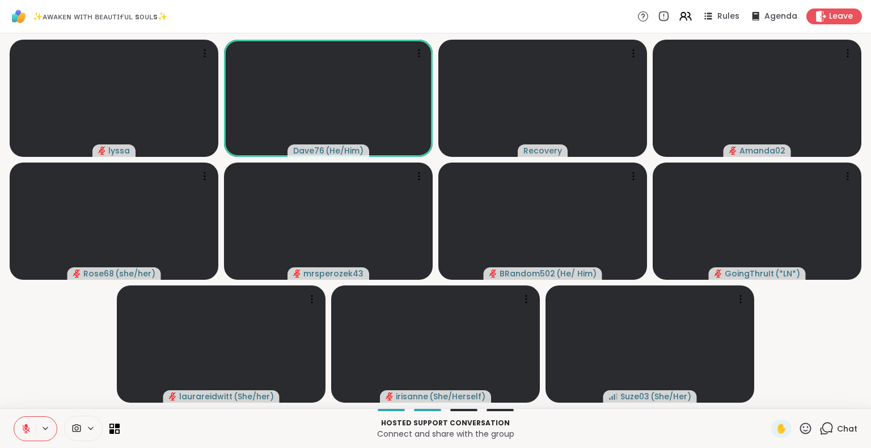
click at [23, 428] on icon at bounding box center [26, 429] width 10 height 10
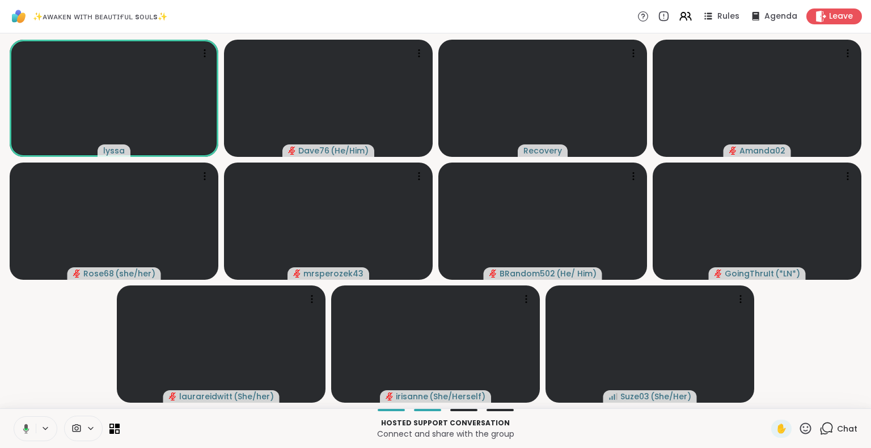
click at [798, 426] on icon at bounding box center [805, 429] width 14 height 14
click at [816, 402] on span "🌟" at bounding box center [821, 399] width 11 height 14
click at [796, 421] on div "✋" at bounding box center [791, 429] width 41 height 18
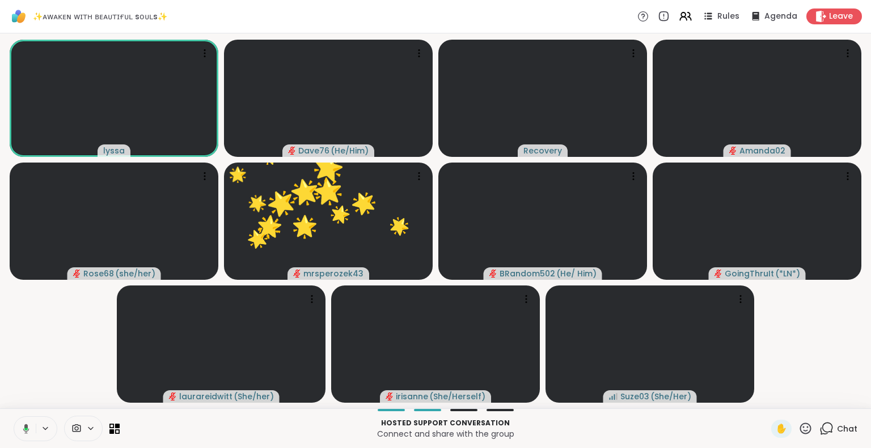
click at [800, 428] on icon at bounding box center [805, 429] width 14 height 14
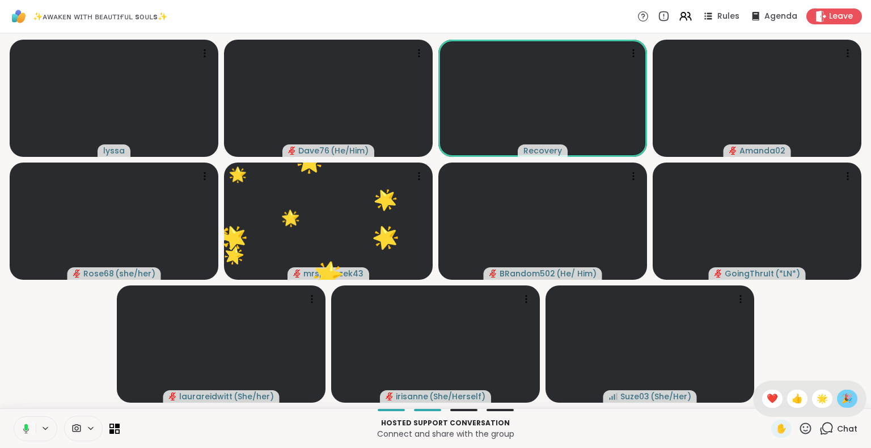
click at [837, 401] on div "🎉" at bounding box center [847, 399] width 20 height 18
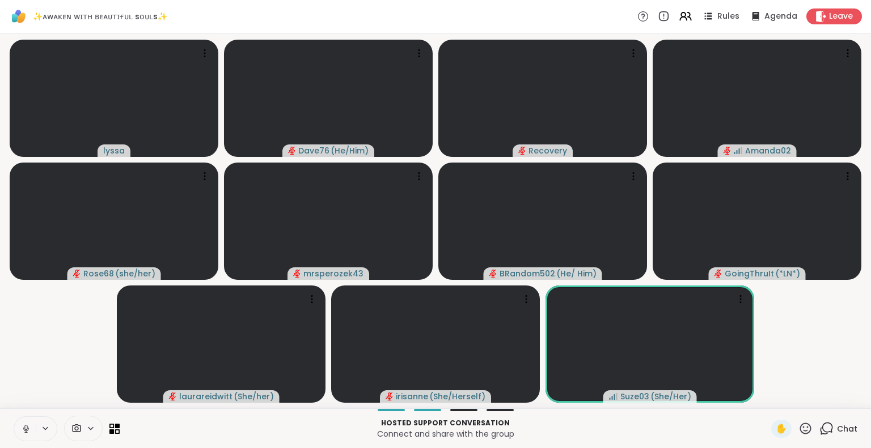
click at [29, 428] on icon at bounding box center [26, 429] width 10 height 10
click at [798, 426] on icon at bounding box center [805, 429] width 14 height 14
click at [766, 393] on span "❤️" at bounding box center [771, 399] width 11 height 14
click at [800, 427] on icon at bounding box center [805, 428] width 11 height 11
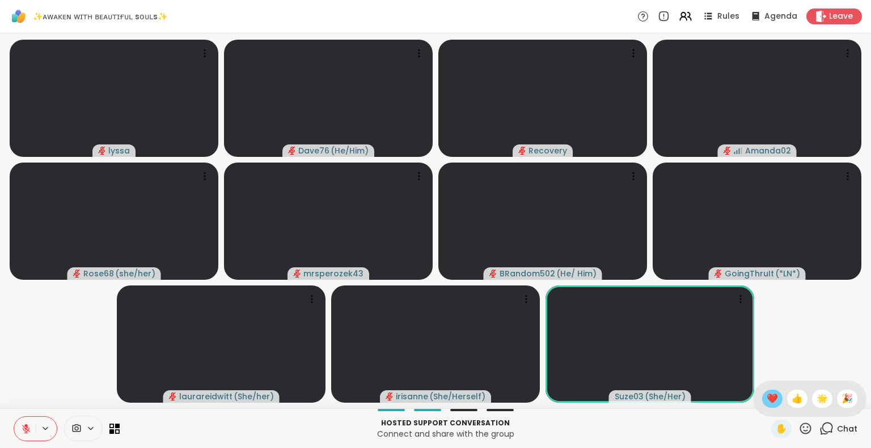
click at [766, 395] on span "❤️" at bounding box center [771, 399] width 11 height 14
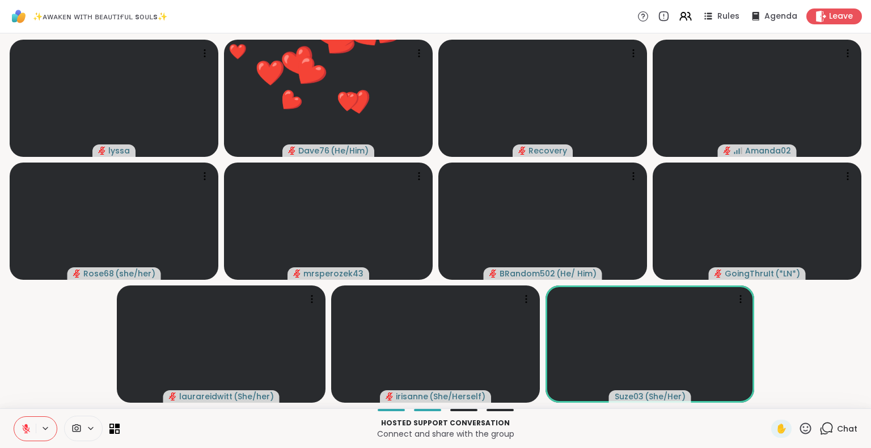
click at [798, 425] on icon at bounding box center [805, 429] width 14 height 14
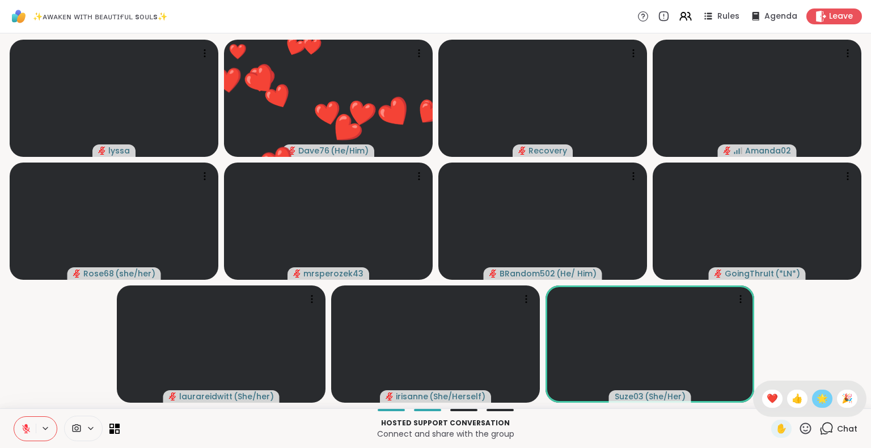
click at [816, 398] on span "🌟" at bounding box center [821, 399] width 11 height 14
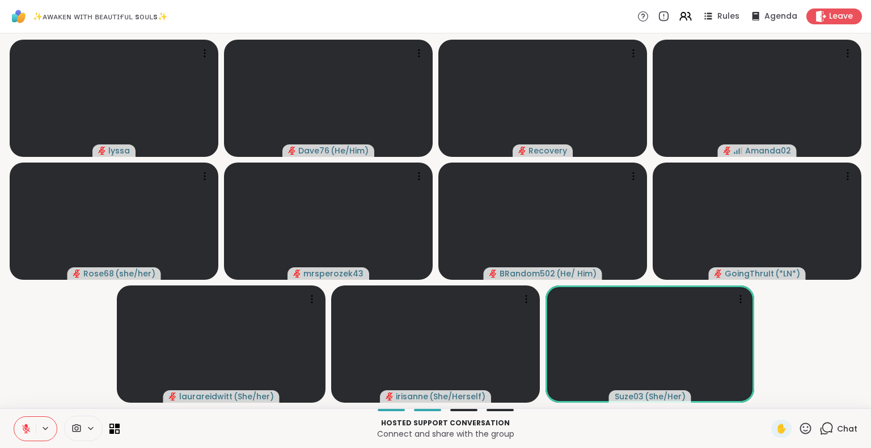
click at [837, 432] on span "Chat" at bounding box center [847, 428] width 20 height 11
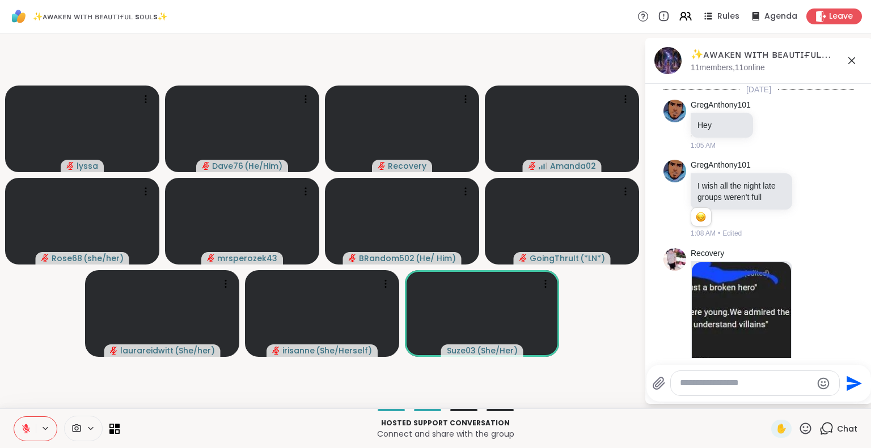
scroll to position [1873, 0]
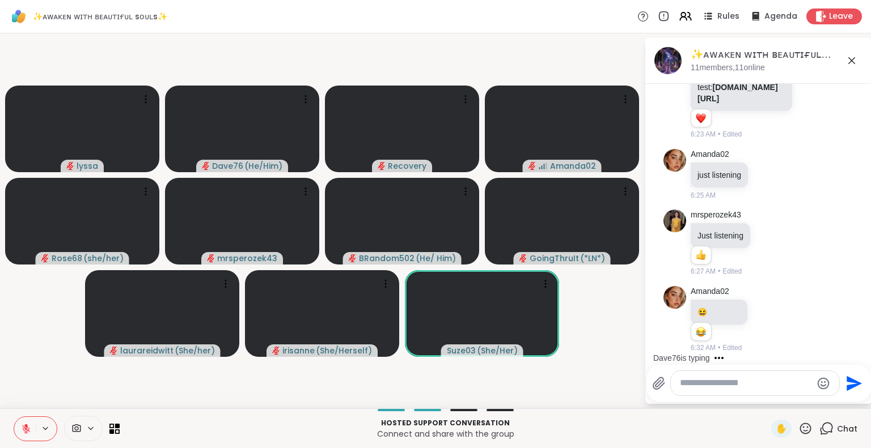
click at [766, 382] on textarea "Type your message" at bounding box center [746, 383] width 132 height 12
click at [766, 319] on icon at bounding box center [767, 319] width 10 height 11
click at [765, 302] on div "Select Reaction: Heart" at bounding box center [767, 301] width 10 height 10
click at [725, 381] on textarea "Type your message" at bounding box center [746, 383] width 132 height 12
click at [25, 425] on icon at bounding box center [25, 426] width 3 height 5
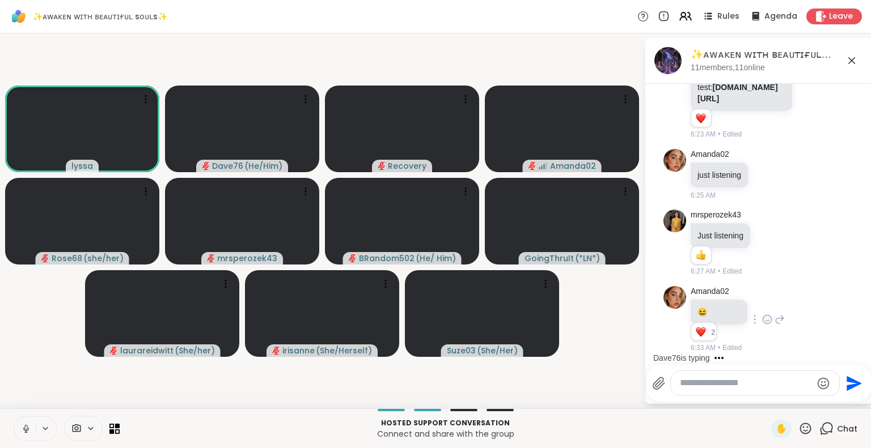
click at [27, 430] on icon at bounding box center [26, 429] width 10 height 10
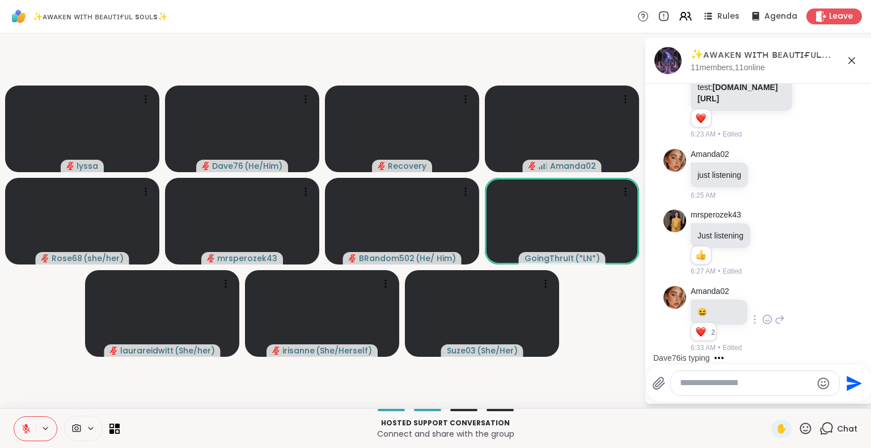
click at [854, 58] on icon at bounding box center [852, 61] width 14 height 14
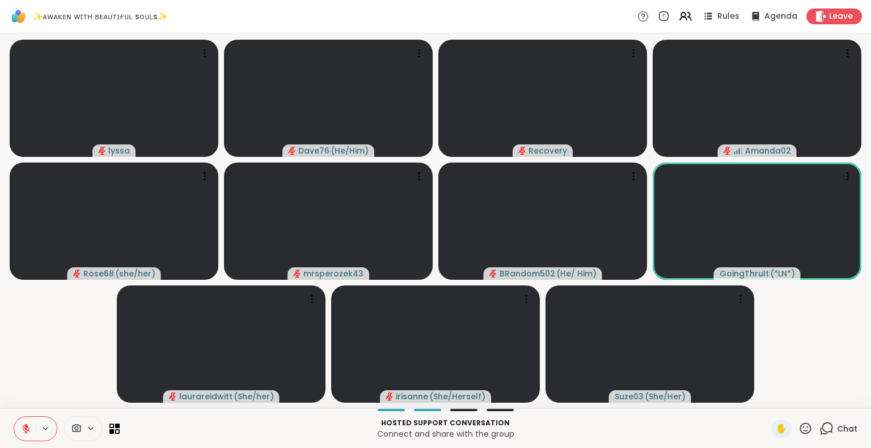
click at [21, 427] on icon at bounding box center [26, 429] width 10 height 10
click at [23, 421] on button at bounding box center [25, 429] width 22 height 24
click at [798, 430] on icon at bounding box center [805, 429] width 14 height 14
click at [766, 395] on span "❤️" at bounding box center [771, 399] width 11 height 14
click at [33, 424] on button at bounding box center [25, 429] width 22 height 24
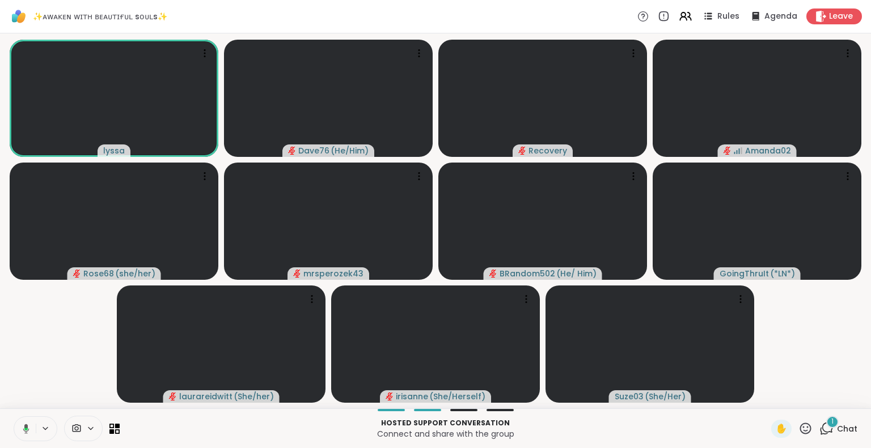
click at [795, 419] on div "Hosted support conversation Connect and share with the group ✋ 1 Chat" at bounding box center [435, 429] width 871 height 40
click at [798, 426] on icon at bounding box center [805, 429] width 14 height 14
click at [766, 396] on span "❤️" at bounding box center [771, 399] width 11 height 14
click at [800, 423] on icon at bounding box center [805, 429] width 14 height 14
click at [816, 400] on span "🌟" at bounding box center [821, 399] width 11 height 14
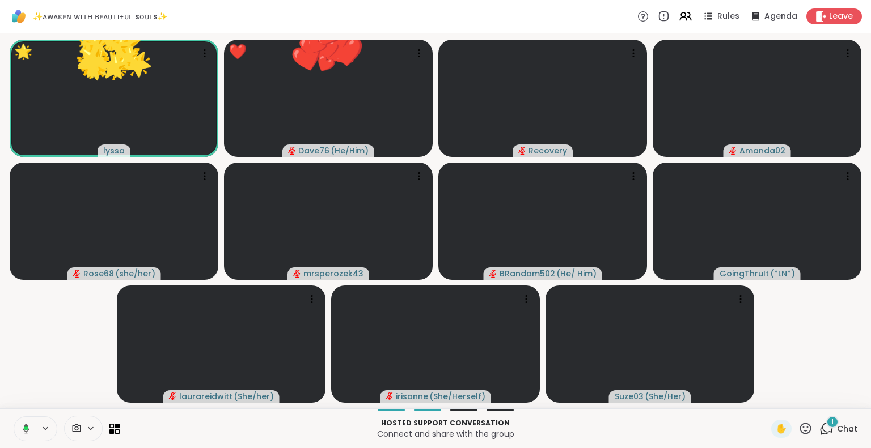
click at [798, 428] on icon at bounding box center [805, 429] width 14 height 14
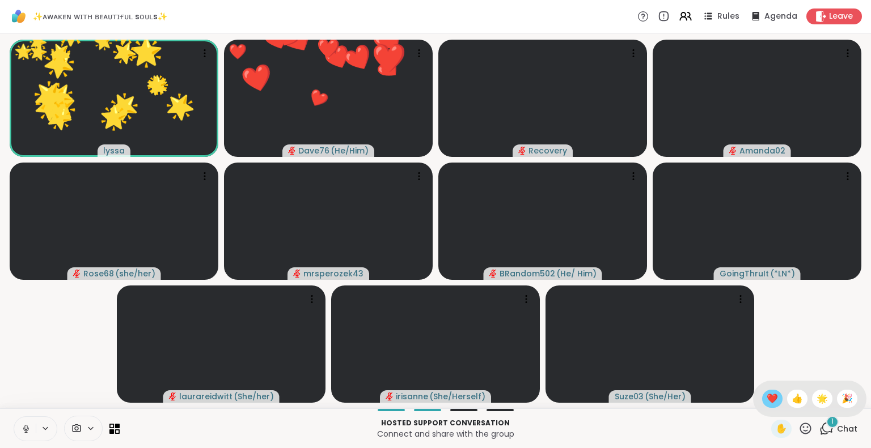
click at [766, 400] on span "❤️" at bounding box center [771, 399] width 11 height 14
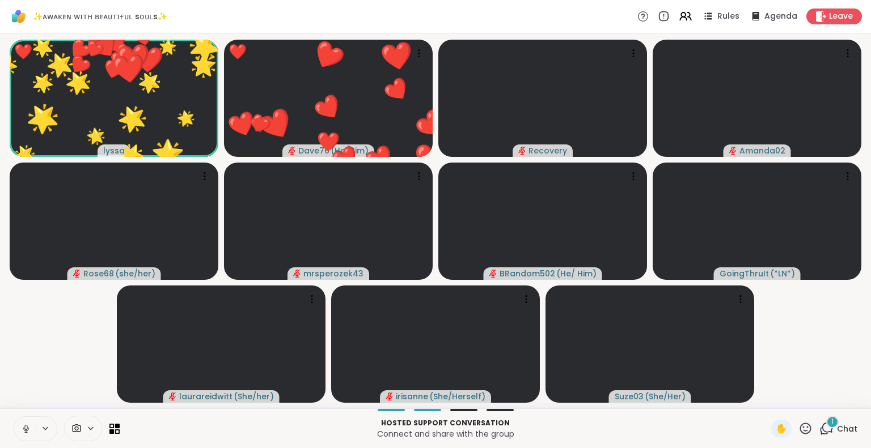
click at [800, 423] on icon at bounding box center [805, 429] width 14 height 14
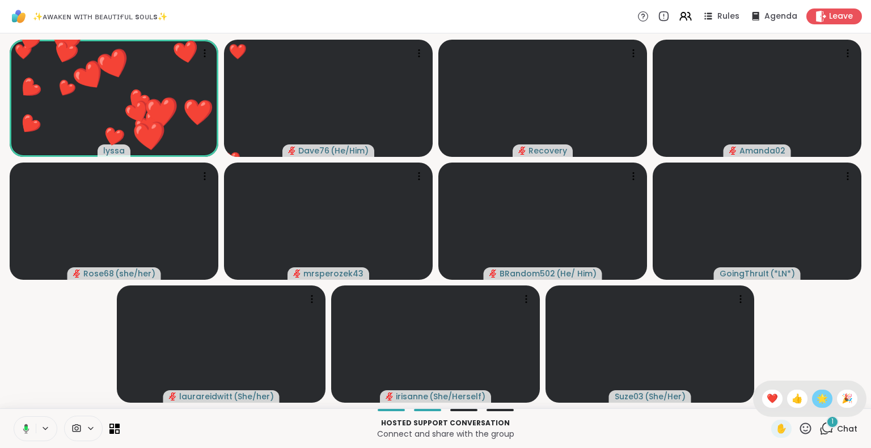
click at [816, 401] on span "🌟" at bounding box center [821, 399] width 11 height 14
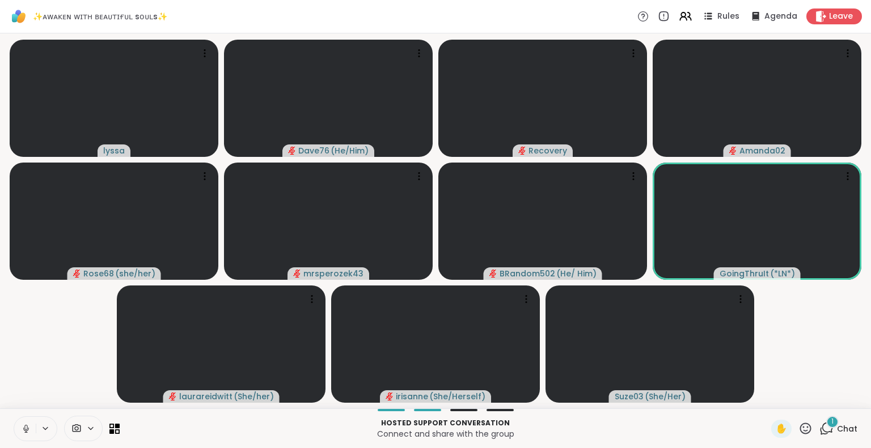
click at [27, 425] on icon at bounding box center [26, 429] width 10 height 10
click at [829, 425] on div "1" at bounding box center [832, 422] width 12 height 12
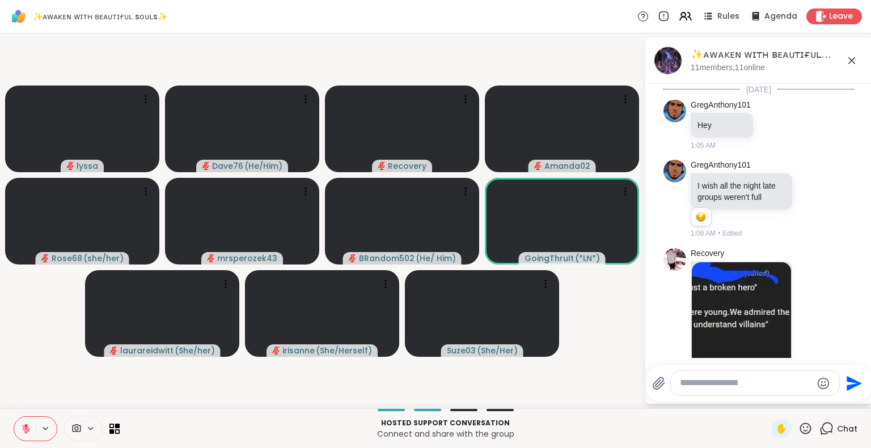
scroll to position [2032, 0]
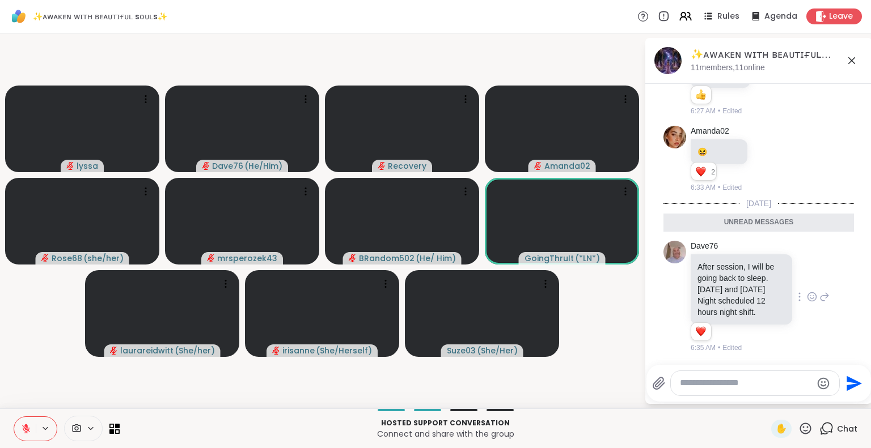
click at [807, 294] on icon at bounding box center [812, 296] width 10 height 11
click at [807, 279] on div "Select Reaction: Heart" at bounding box center [812, 279] width 10 height 10
click at [821, 296] on icon at bounding box center [825, 297] width 8 height 8
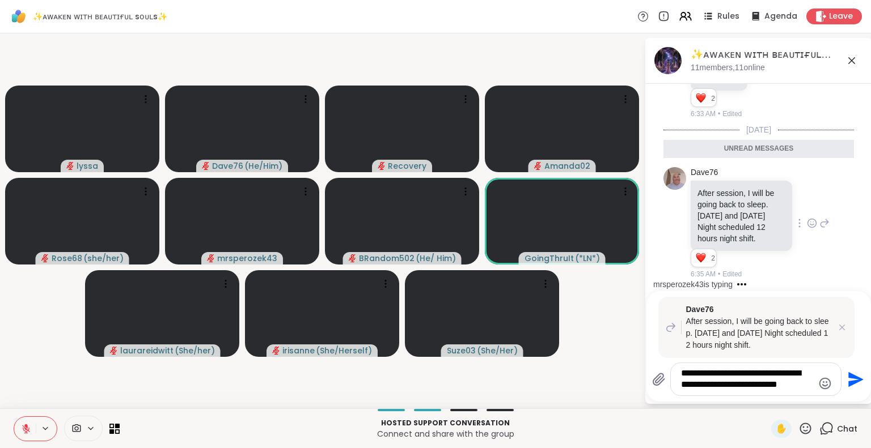
type textarea "**********"
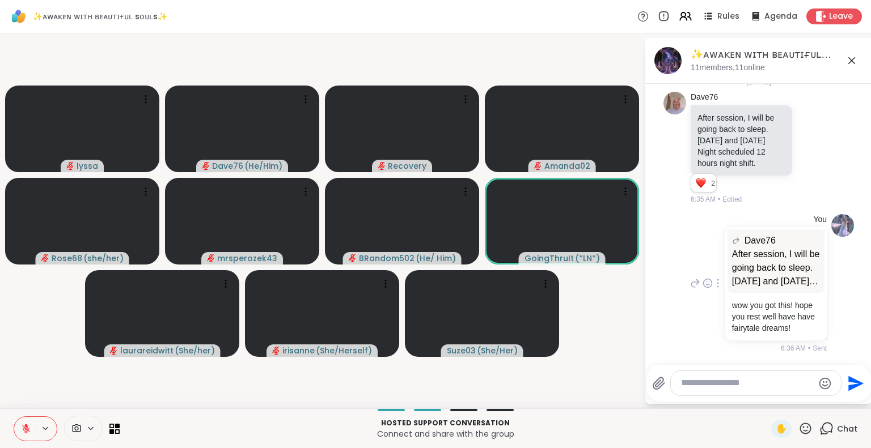
scroll to position [2292, 0]
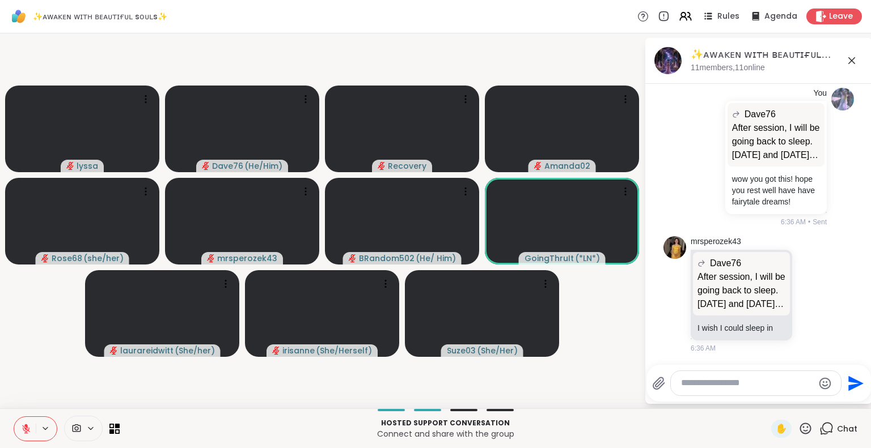
click at [853, 58] on icon at bounding box center [851, 60] width 7 height 7
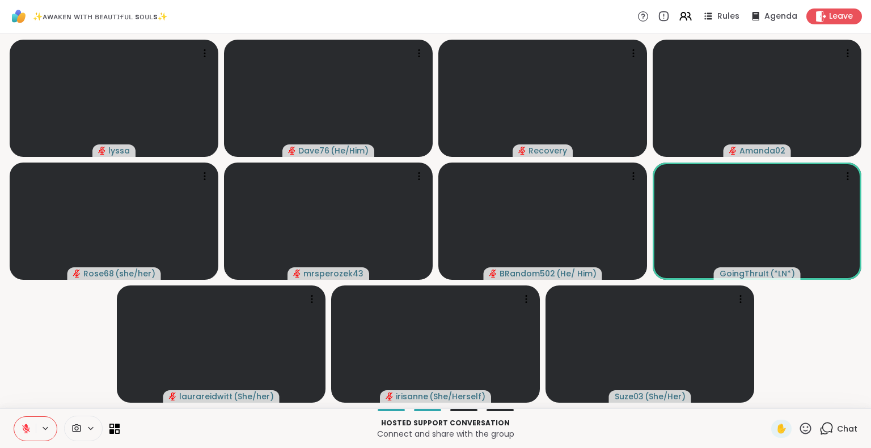
click at [800, 428] on icon at bounding box center [805, 428] width 11 height 11
click at [766, 394] on span "❤️" at bounding box center [771, 399] width 11 height 14
click at [800, 431] on icon at bounding box center [805, 428] width 11 height 11
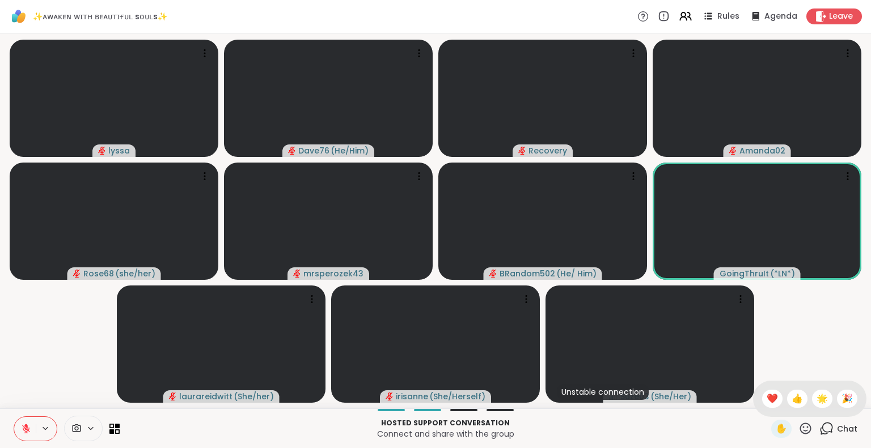
click at [762, 399] on div "❤️" at bounding box center [772, 399] width 20 height 18
click at [798, 430] on icon at bounding box center [805, 429] width 14 height 14
click at [805, 368] on video-player-container "lyssa Dave76 ( He/Him ) Recovery Amanda02 Rose68 ( she/her ) mrsperozek43 BRand…" at bounding box center [435, 221] width 857 height 366
click at [798, 429] on icon at bounding box center [805, 429] width 14 height 14
click at [816, 397] on span "🌟" at bounding box center [821, 399] width 11 height 14
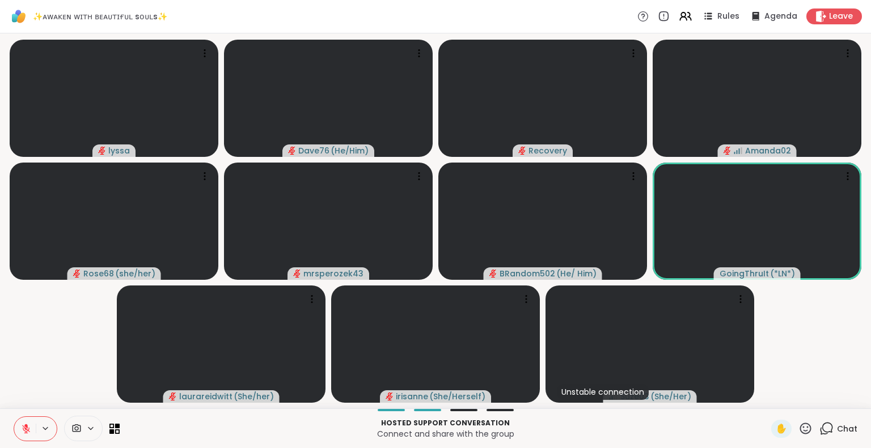
click at [21, 426] on icon at bounding box center [26, 429] width 10 height 10
click at [801, 426] on icon at bounding box center [805, 428] width 11 height 11
click at [766, 398] on span "❤️" at bounding box center [771, 399] width 11 height 14
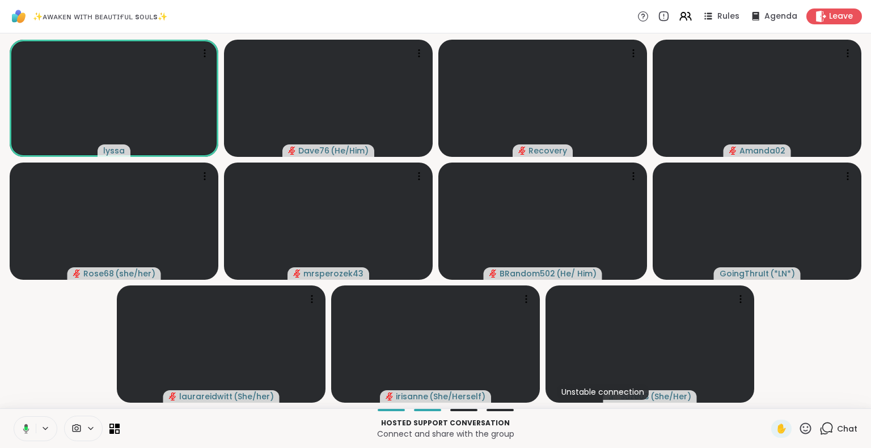
click at [27, 429] on icon at bounding box center [24, 429] width 10 height 10
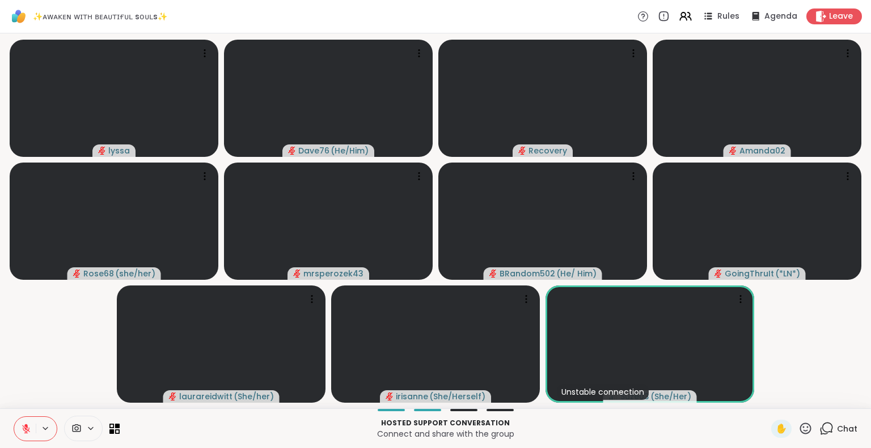
click at [798, 430] on icon at bounding box center [805, 429] width 14 height 14
click at [766, 396] on span "❤️" at bounding box center [771, 399] width 11 height 14
click at [800, 427] on icon at bounding box center [805, 428] width 11 height 11
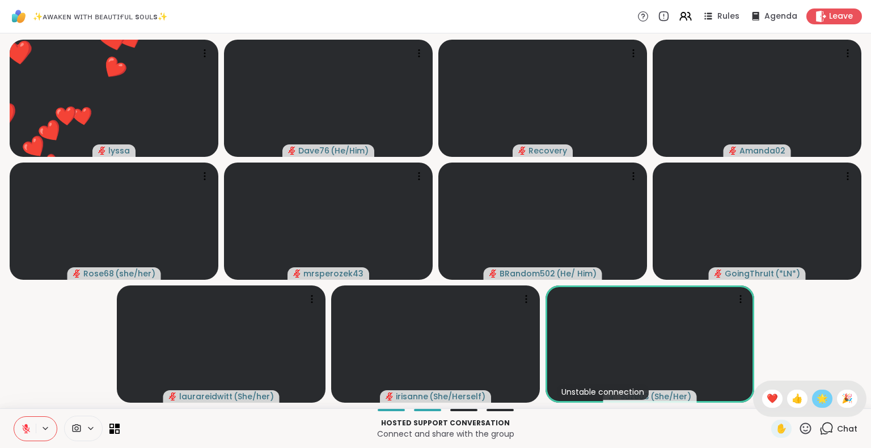
click at [816, 394] on span "🌟" at bounding box center [821, 399] width 11 height 14
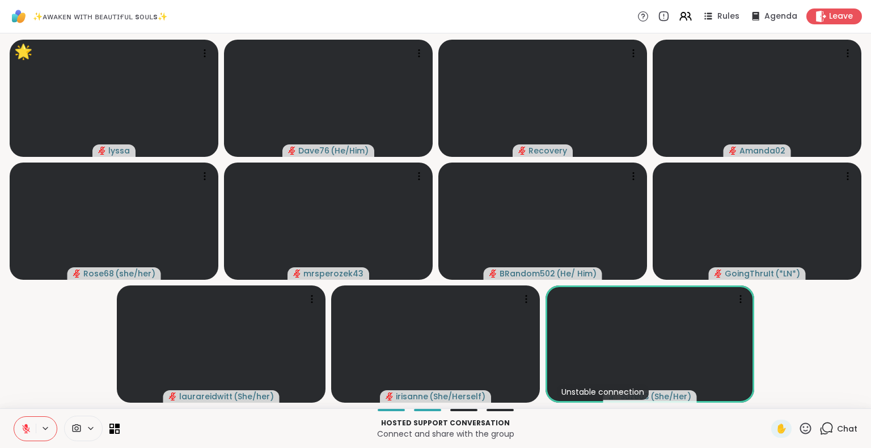
click at [798, 432] on icon at bounding box center [805, 429] width 14 height 14
click at [766, 402] on span "❤️" at bounding box center [771, 399] width 11 height 14
click at [799, 426] on icon at bounding box center [805, 429] width 14 height 14
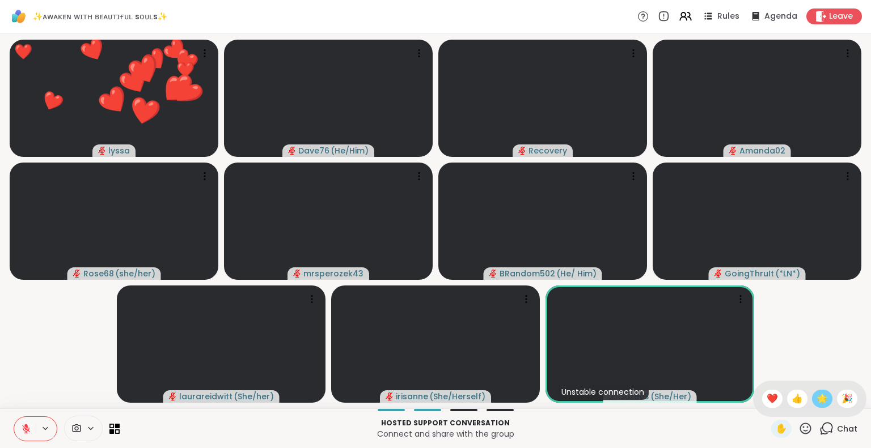
click at [816, 400] on span "🌟" at bounding box center [821, 399] width 11 height 14
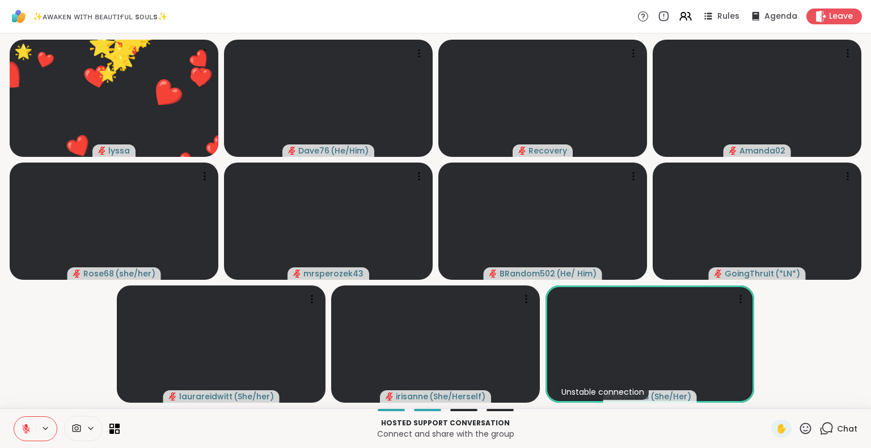
click at [798, 425] on icon at bounding box center [805, 429] width 14 height 14
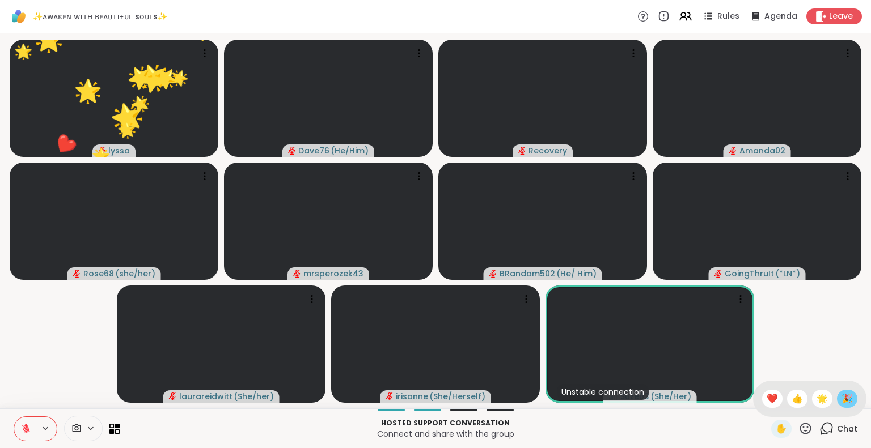
click at [841, 401] on span "🎉" at bounding box center [846, 399] width 11 height 14
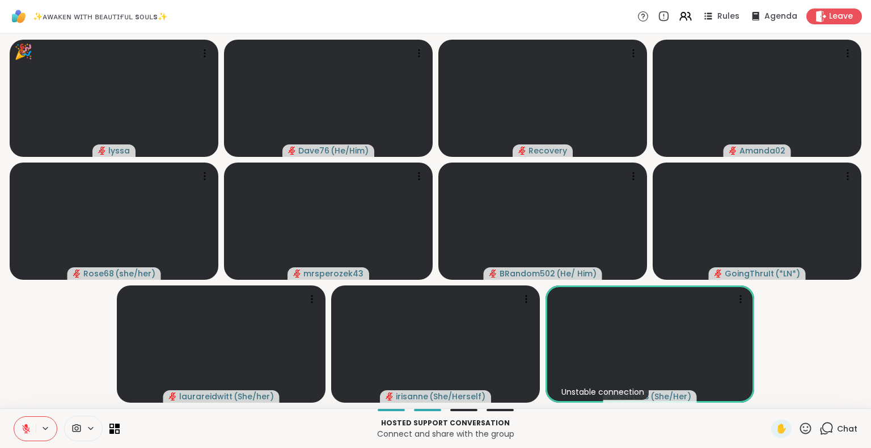
click at [798, 426] on icon at bounding box center [805, 429] width 14 height 14
click at [816, 400] on span "🌟" at bounding box center [821, 399] width 11 height 14
click at [802, 435] on icon at bounding box center [805, 429] width 14 height 14
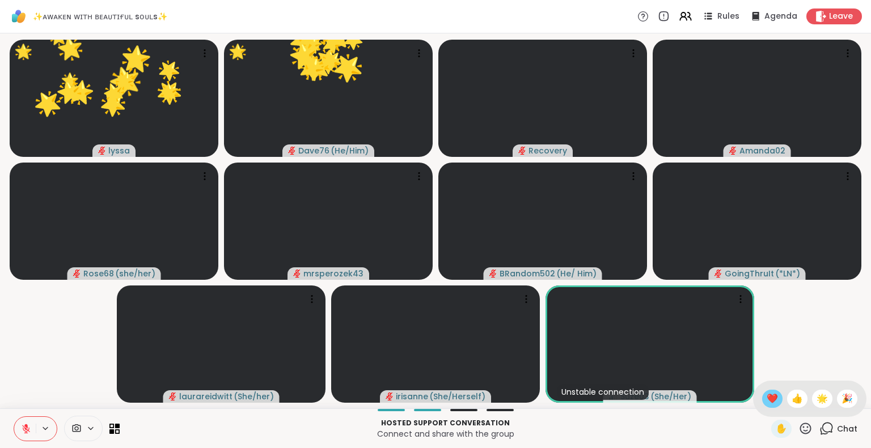
click at [766, 403] on span "❤️" at bounding box center [771, 399] width 11 height 14
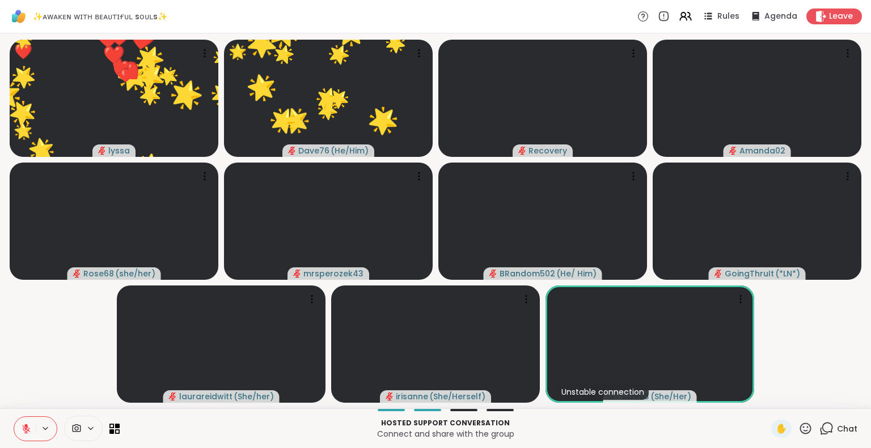
click at [798, 432] on icon at bounding box center [805, 429] width 14 height 14
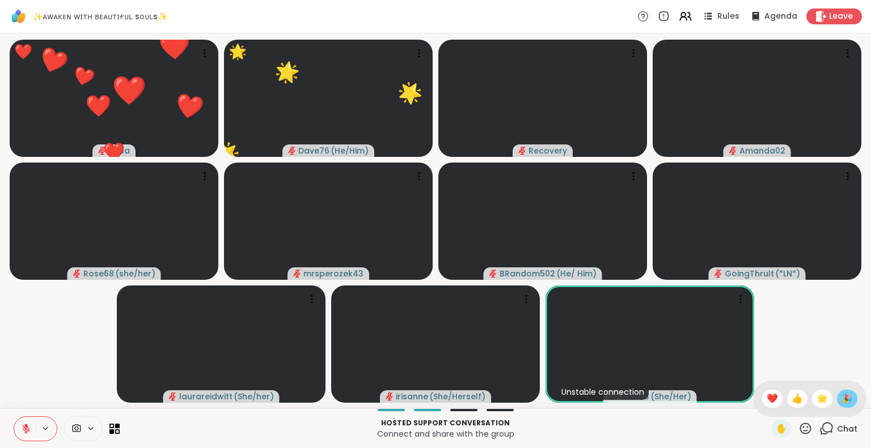
click at [841, 403] on span "🎉" at bounding box center [846, 399] width 11 height 14
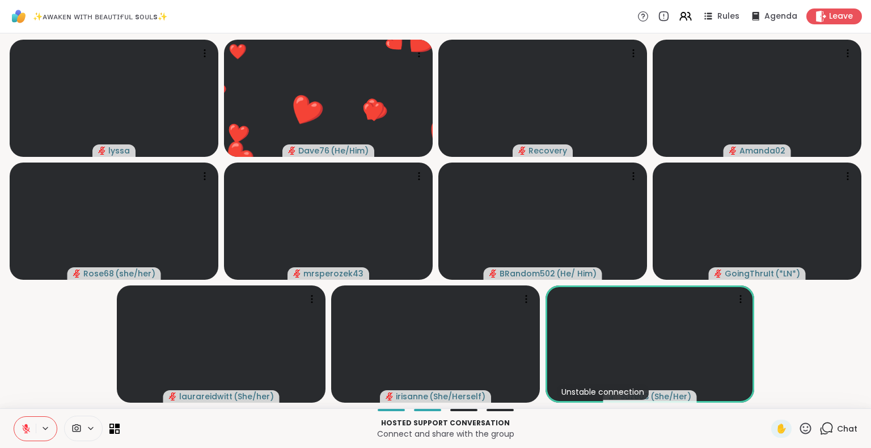
click at [21, 426] on icon at bounding box center [26, 429] width 10 height 10
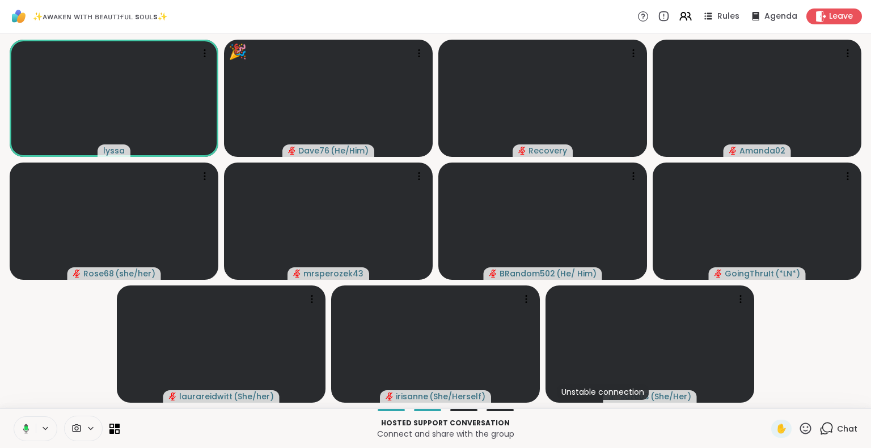
click at [800, 428] on icon at bounding box center [805, 428] width 11 height 11
click at [766, 396] on span "❤️" at bounding box center [771, 399] width 11 height 14
click at [23, 435] on button at bounding box center [23, 429] width 23 height 24
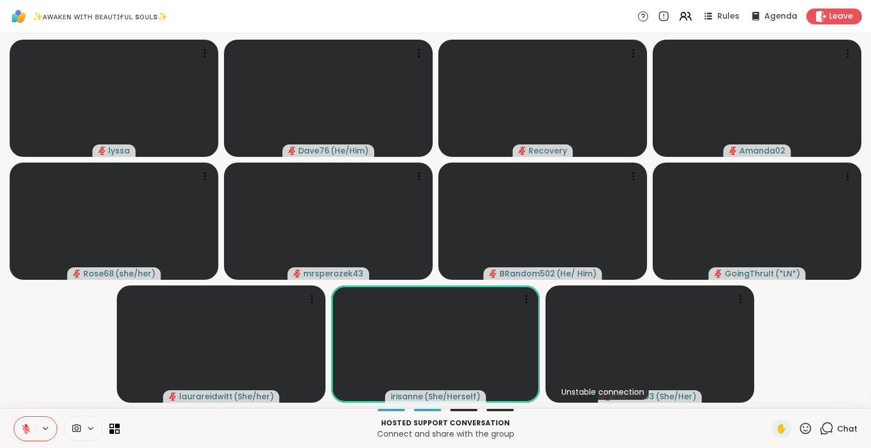
click at [798, 432] on icon at bounding box center [805, 429] width 14 height 14
click at [766, 394] on span "❤️" at bounding box center [771, 399] width 11 height 14
click at [799, 418] on div "Hosted support conversation Connect and share with the group ✋ Chat" at bounding box center [435, 429] width 871 height 40
click at [800, 423] on icon at bounding box center [805, 428] width 11 height 11
click at [762, 392] on div "❤️" at bounding box center [772, 399] width 20 height 18
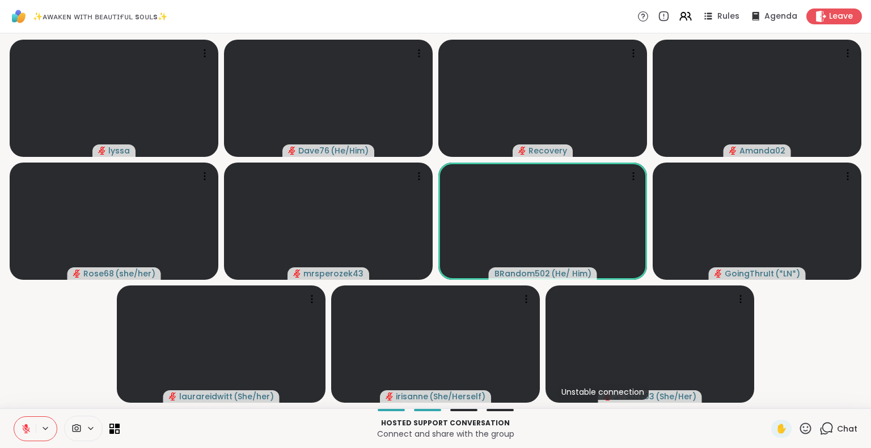
click at [800, 434] on icon at bounding box center [805, 428] width 11 height 11
click at [766, 392] on span "❤️" at bounding box center [771, 399] width 11 height 14
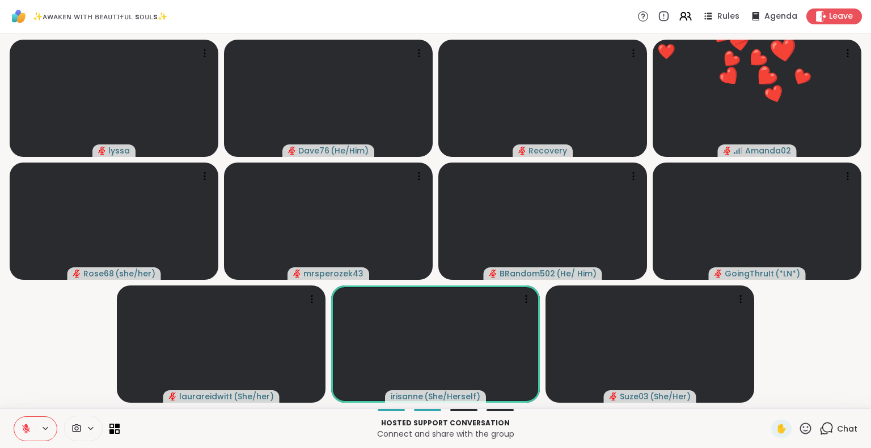
click at [800, 425] on icon at bounding box center [805, 428] width 11 height 11
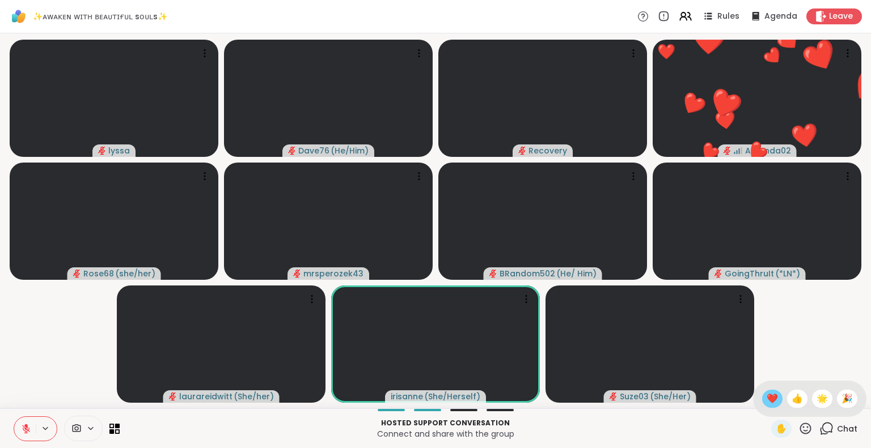
click at [766, 398] on span "❤️" at bounding box center [771, 399] width 11 height 14
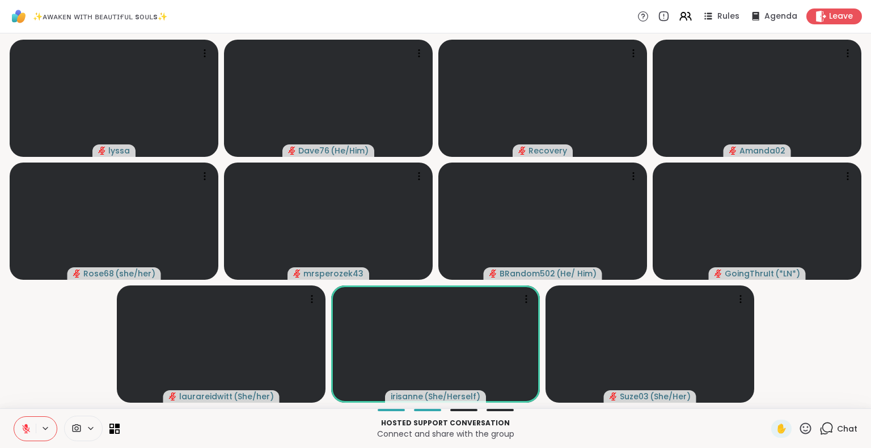
click at [798, 425] on icon at bounding box center [805, 429] width 14 height 14
click at [766, 400] on span "❤️" at bounding box center [771, 399] width 11 height 14
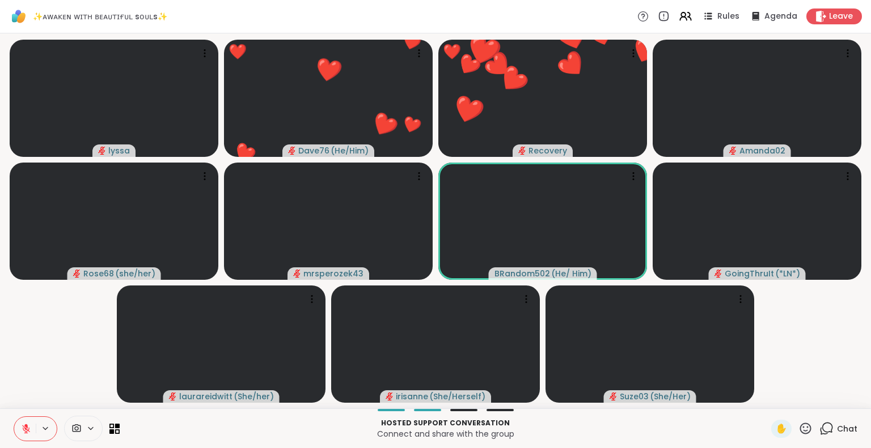
click at [18, 425] on button at bounding box center [25, 429] width 22 height 24
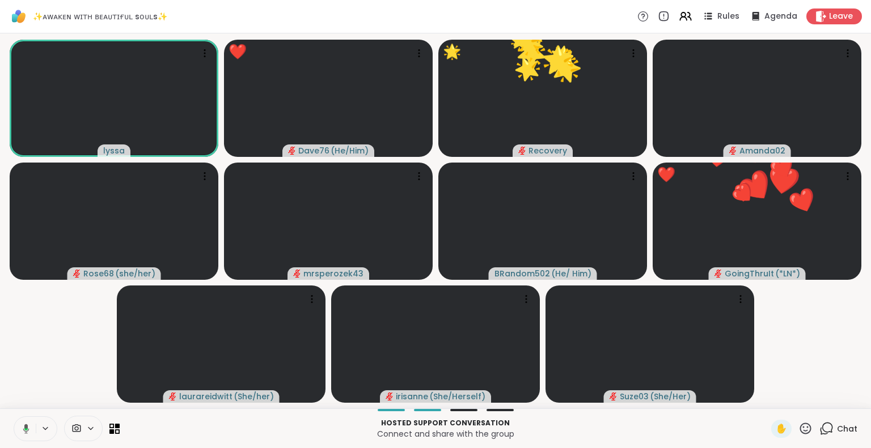
click at [803, 419] on div "Hosted support conversation Connect and share with the group ✋ Chat" at bounding box center [435, 429] width 871 height 40
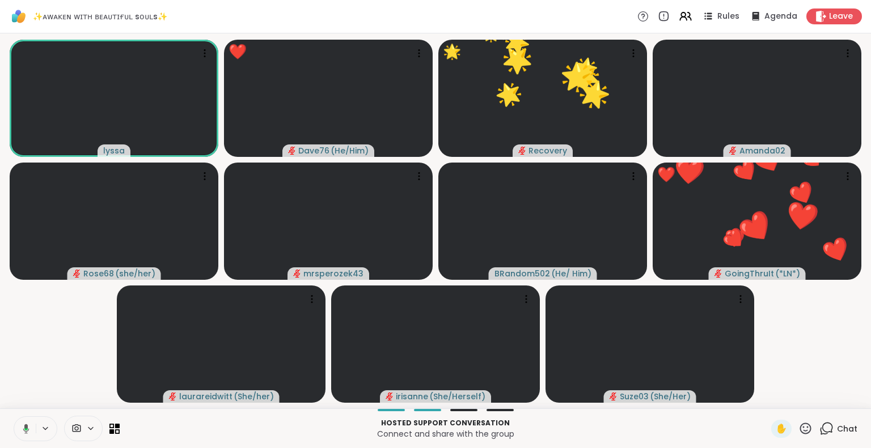
click at [798, 430] on icon at bounding box center [805, 429] width 14 height 14
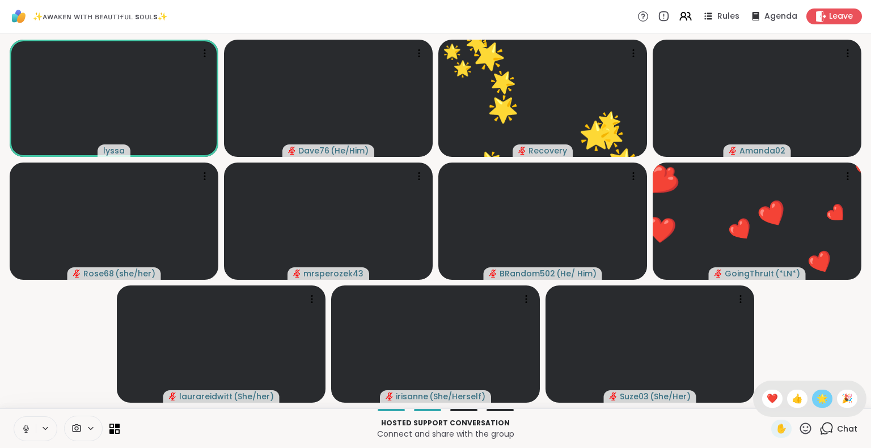
click at [812, 398] on div "🌟" at bounding box center [822, 399] width 20 height 18
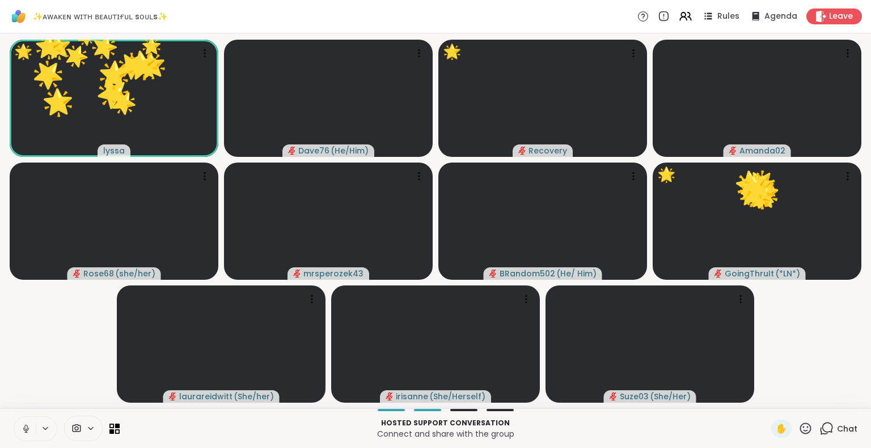
click at [798, 432] on icon at bounding box center [805, 429] width 14 height 14
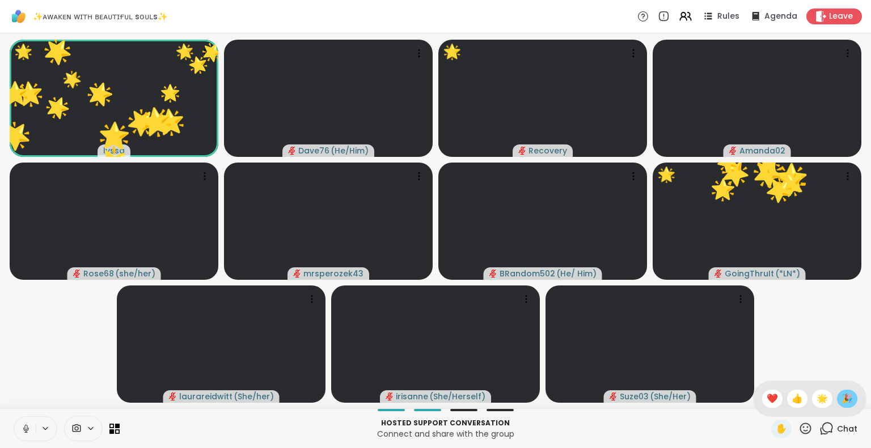
click at [841, 398] on span "🎉" at bounding box center [846, 399] width 11 height 14
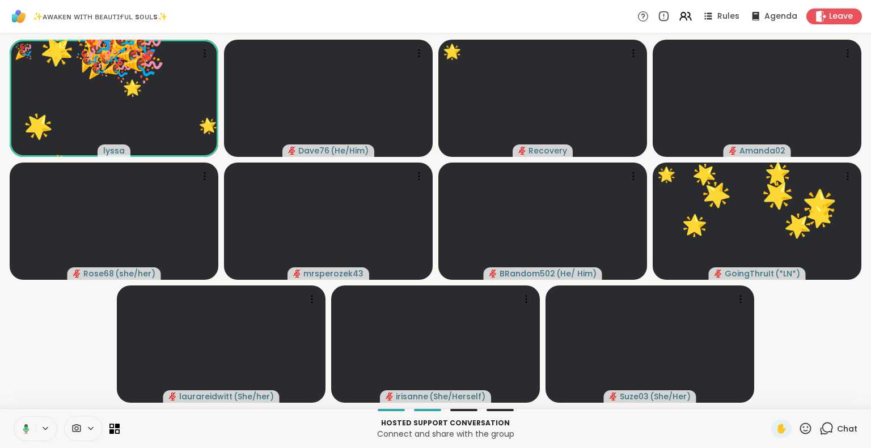
click at [798, 428] on icon at bounding box center [805, 429] width 14 height 14
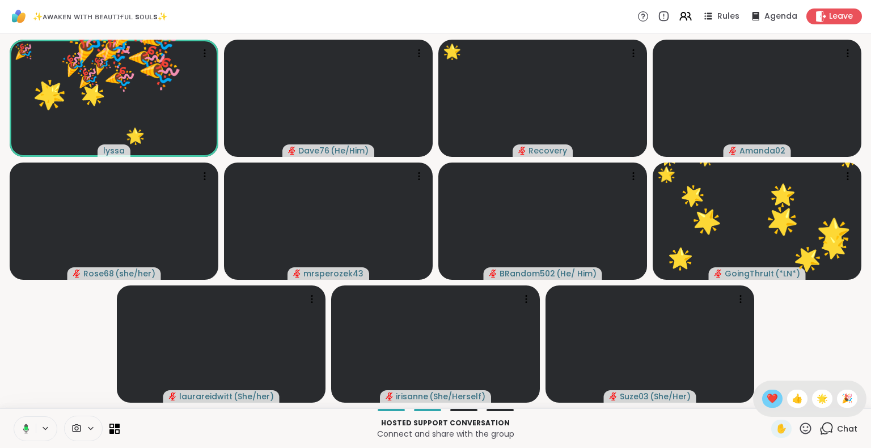
click at [766, 399] on span "❤️" at bounding box center [771, 399] width 11 height 14
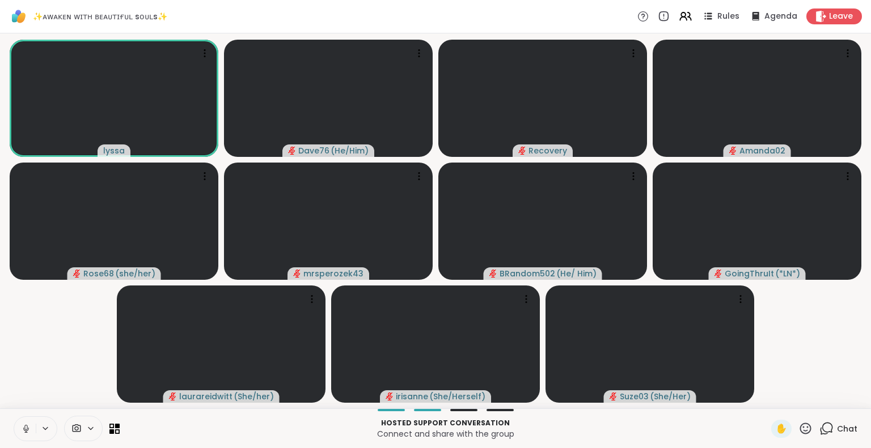
click at [800, 431] on icon at bounding box center [805, 428] width 11 height 11
click at [753, 397] on div "✋ ❤️ 👍 🌟 🎉" at bounding box center [809, 399] width 113 height 36
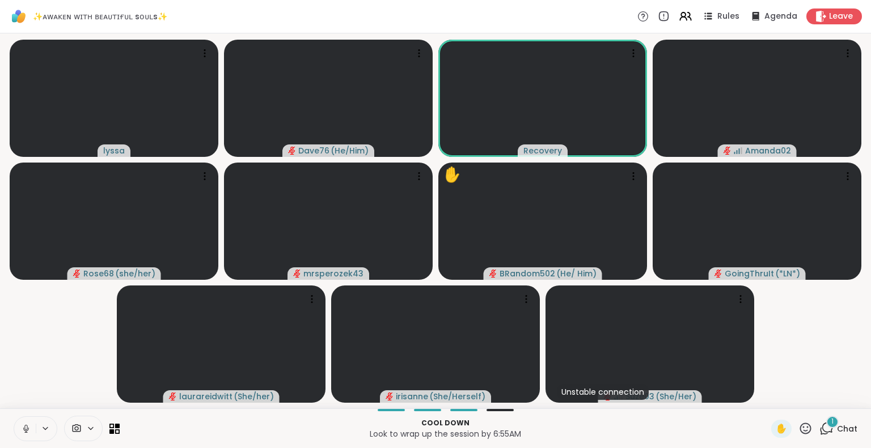
click at [24, 426] on icon at bounding box center [26, 429] width 10 height 10
click at [23, 429] on icon at bounding box center [26, 429] width 8 height 8
click at [795, 419] on div "Cool down Look to wrap up the session by 6:55AM ✋ 1 Chat" at bounding box center [435, 429] width 871 height 40
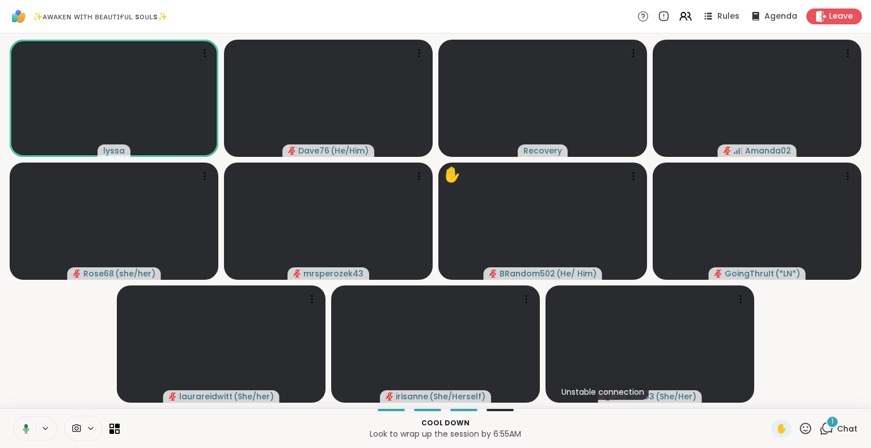
click at [798, 423] on icon at bounding box center [805, 429] width 14 height 14
click at [766, 402] on span "❤️" at bounding box center [771, 399] width 11 height 14
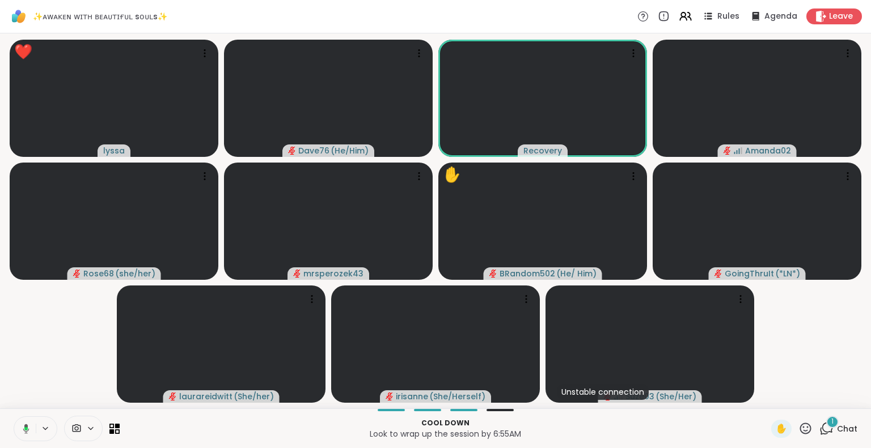
click at [20, 427] on icon at bounding box center [24, 429] width 10 height 10
click at [798, 431] on icon at bounding box center [805, 429] width 14 height 14
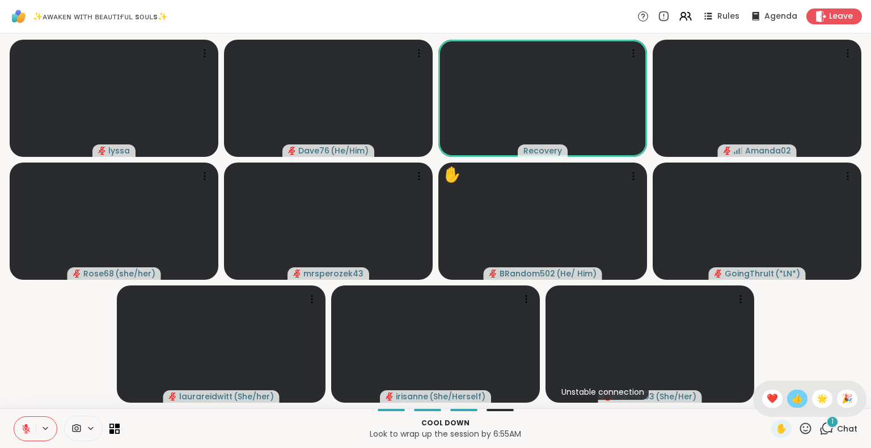
click at [791, 399] on span "👍" at bounding box center [796, 399] width 11 height 14
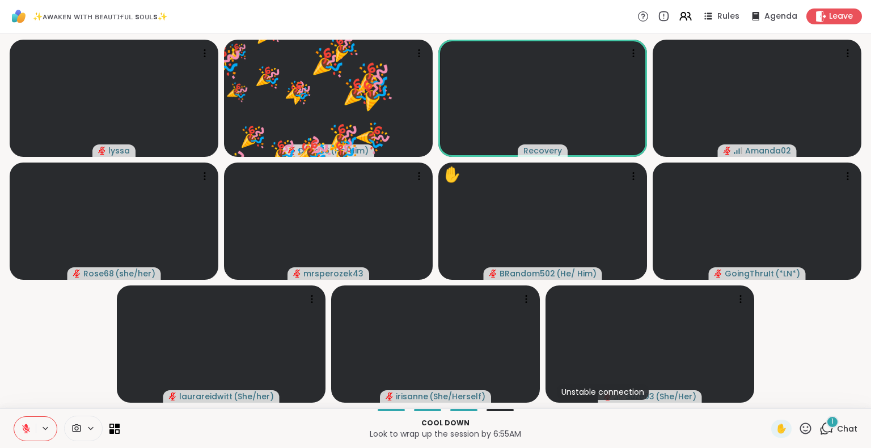
click at [23, 428] on icon at bounding box center [26, 429] width 8 height 8
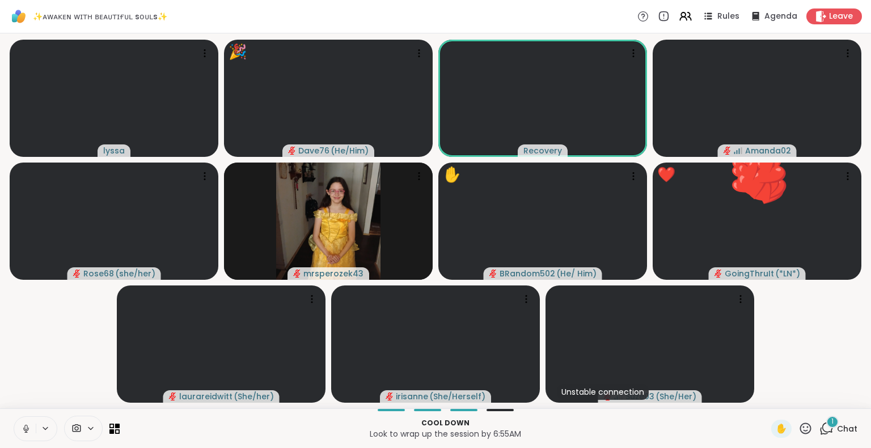
click at [23, 428] on icon at bounding box center [26, 429] width 10 height 10
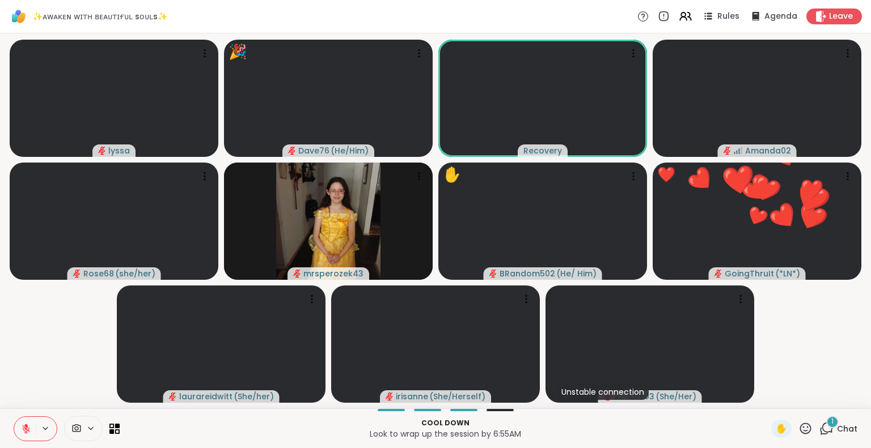
click at [22, 428] on icon at bounding box center [26, 429] width 10 height 10
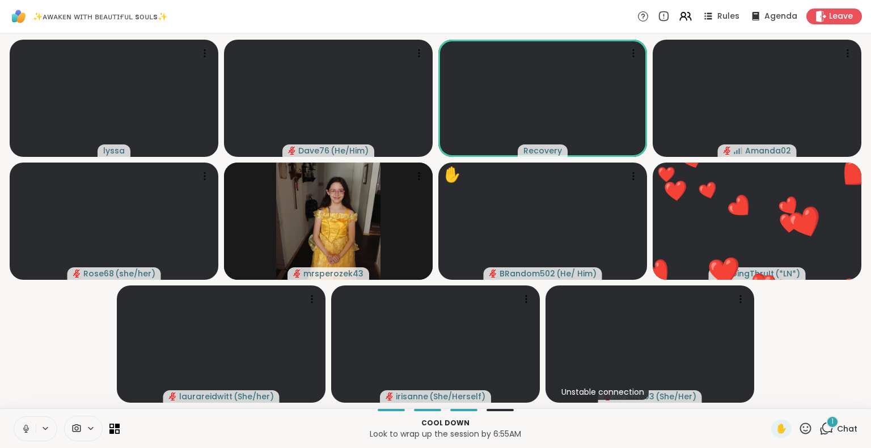
click at [22, 426] on icon at bounding box center [26, 429] width 10 height 10
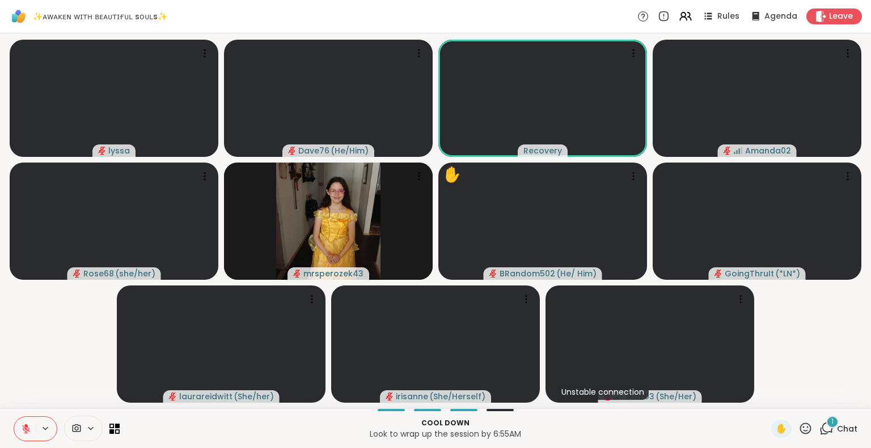
click at [25, 427] on icon at bounding box center [26, 429] width 10 height 10
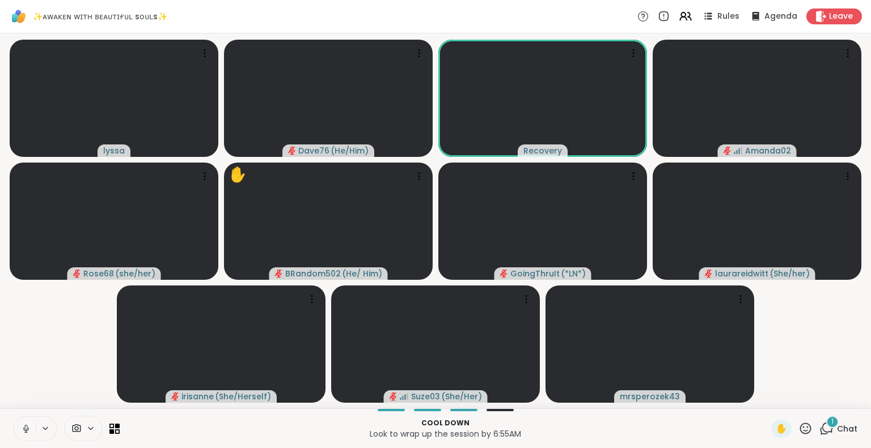
click at [23, 420] on button at bounding box center [25, 429] width 22 height 24
click at [837, 423] on span "Chat" at bounding box center [847, 428] width 20 height 11
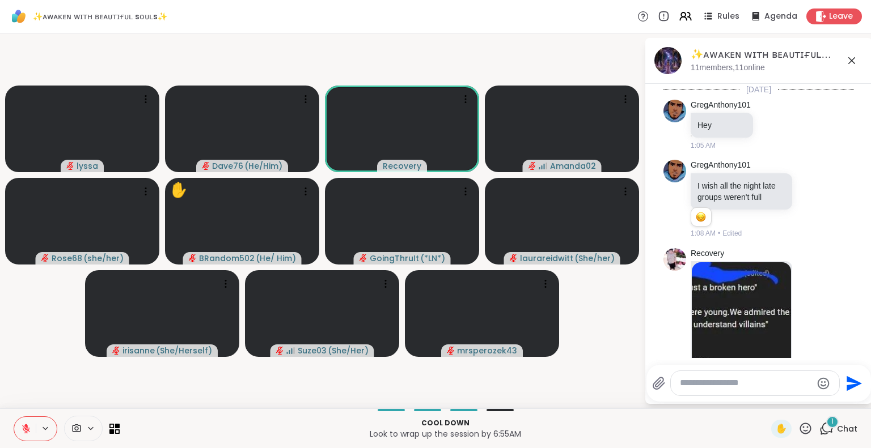
scroll to position [2468, 0]
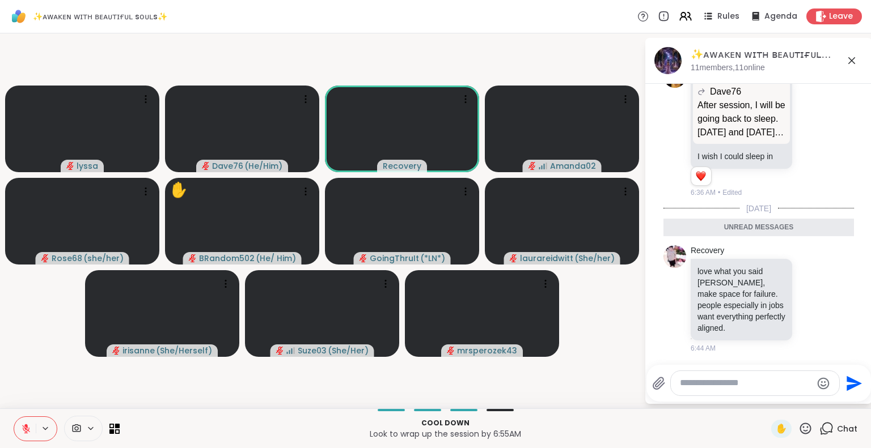
click at [849, 56] on icon at bounding box center [852, 61] width 14 height 14
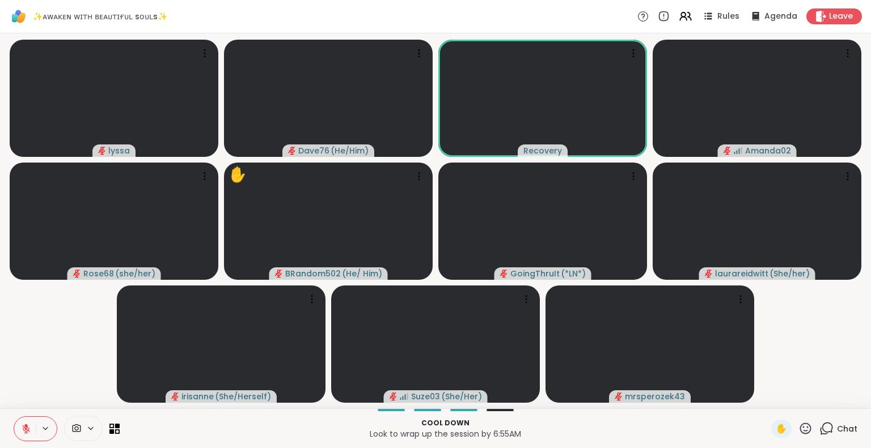
click at [23, 425] on icon at bounding box center [26, 429] width 10 height 10
click at [24, 421] on button at bounding box center [25, 429] width 22 height 24
click at [20, 430] on button at bounding box center [25, 429] width 22 height 24
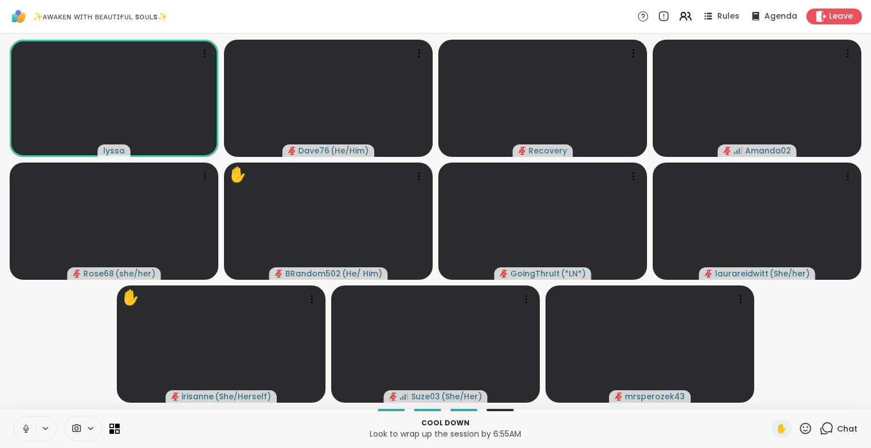
click at [22, 420] on button at bounding box center [25, 429] width 22 height 24
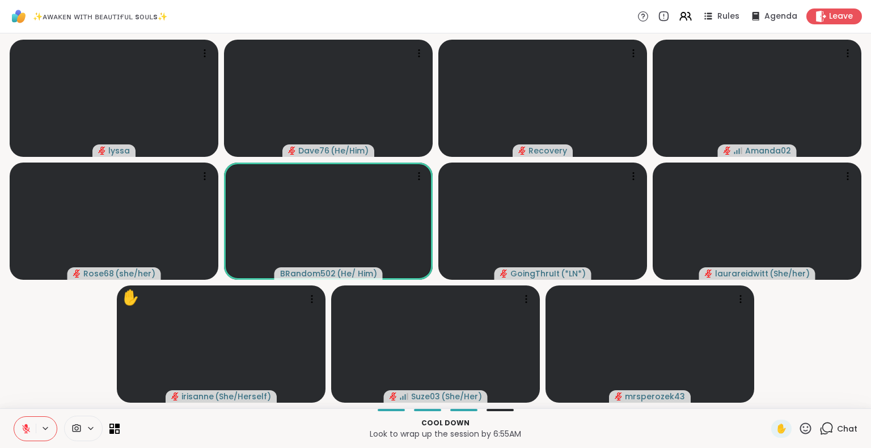
click at [799, 432] on icon at bounding box center [805, 429] width 14 height 14
click at [766, 402] on span "❤️" at bounding box center [771, 399] width 11 height 14
click at [798, 431] on icon at bounding box center [805, 429] width 14 height 14
click at [766, 401] on span "❤️" at bounding box center [771, 399] width 11 height 14
click at [25, 427] on icon at bounding box center [26, 429] width 10 height 10
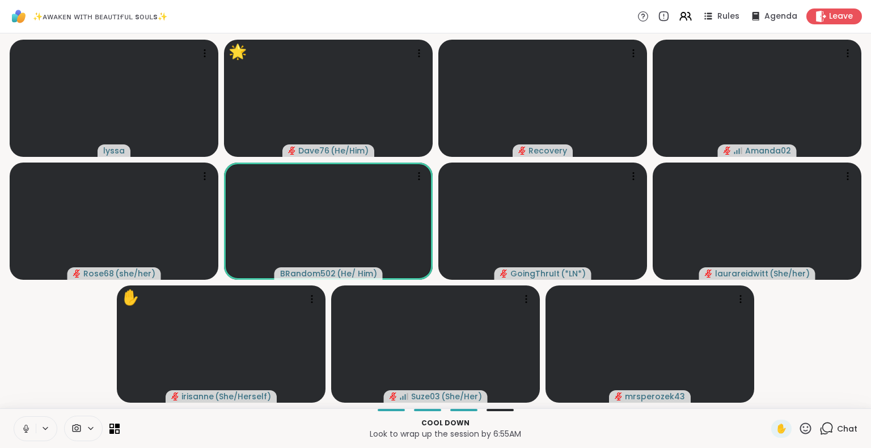
click at [800, 431] on icon at bounding box center [805, 429] width 14 height 14
click at [762, 392] on div "❤️" at bounding box center [772, 399] width 20 height 18
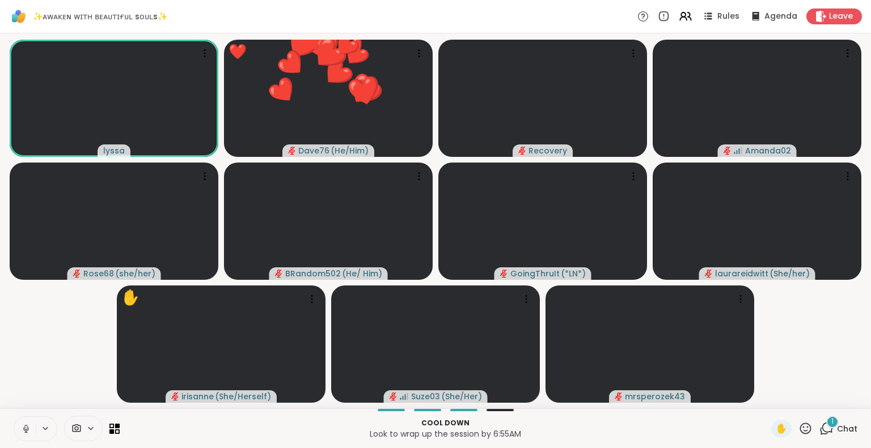
click at [26, 423] on button at bounding box center [25, 429] width 22 height 24
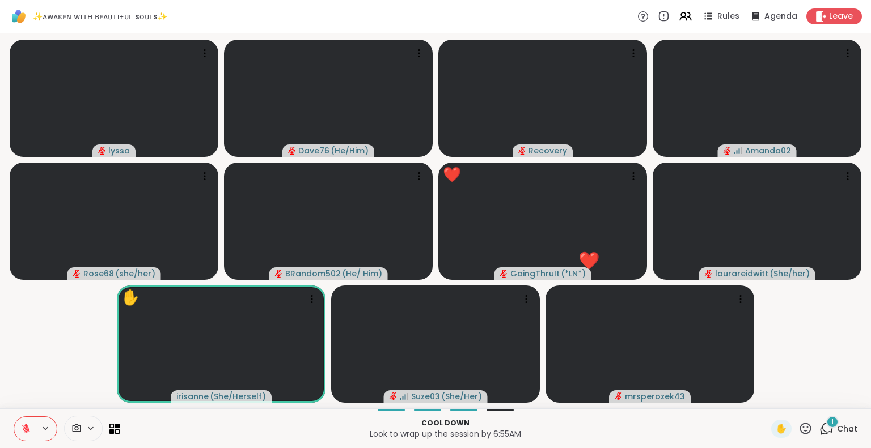
click at [23, 424] on icon at bounding box center [26, 429] width 10 height 10
click at [23, 425] on icon at bounding box center [24, 429] width 10 height 10
click at [798, 426] on icon at bounding box center [805, 429] width 14 height 14
click at [766, 398] on span "❤️" at bounding box center [771, 399] width 11 height 14
click at [798, 423] on icon at bounding box center [805, 429] width 14 height 14
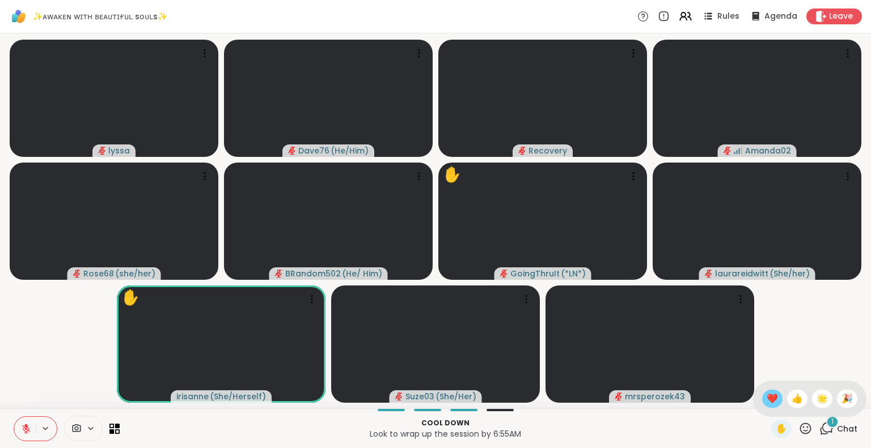
click at [766, 394] on span "❤️" at bounding box center [771, 399] width 11 height 14
click at [798, 425] on icon at bounding box center [805, 429] width 14 height 14
click at [816, 394] on span "🌟" at bounding box center [821, 399] width 11 height 14
click at [23, 424] on icon at bounding box center [26, 429] width 10 height 10
click at [20, 420] on button at bounding box center [25, 429] width 22 height 24
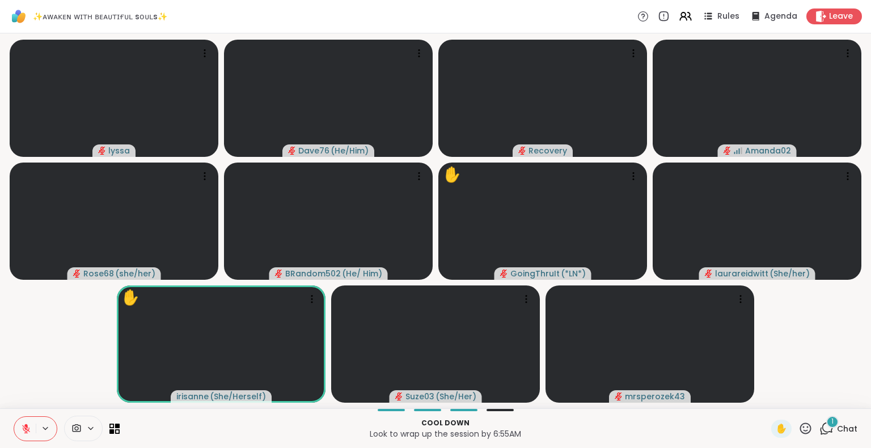
click at [21, 424] on icon at bounding box center [26, 429] width 10 height 10
click at [803, 430] on icon at bounding box center [805, 429] width 14 height 14
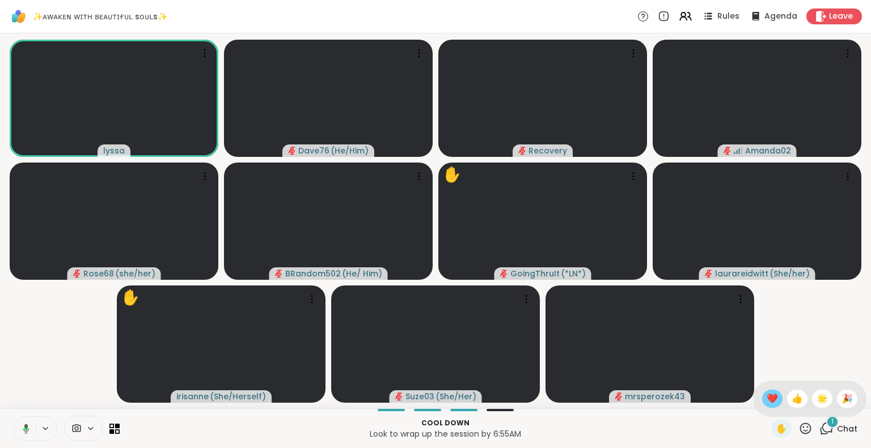
click at [766, 403] on span "❤️" at bounding box center [771, 399] width 11 height 14
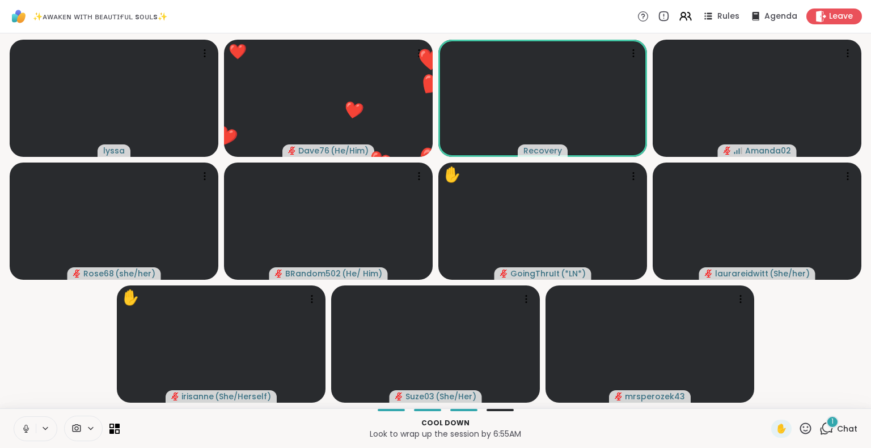
click at [798, 426] on icon at bounding box center [805, 429] width 14 height 14
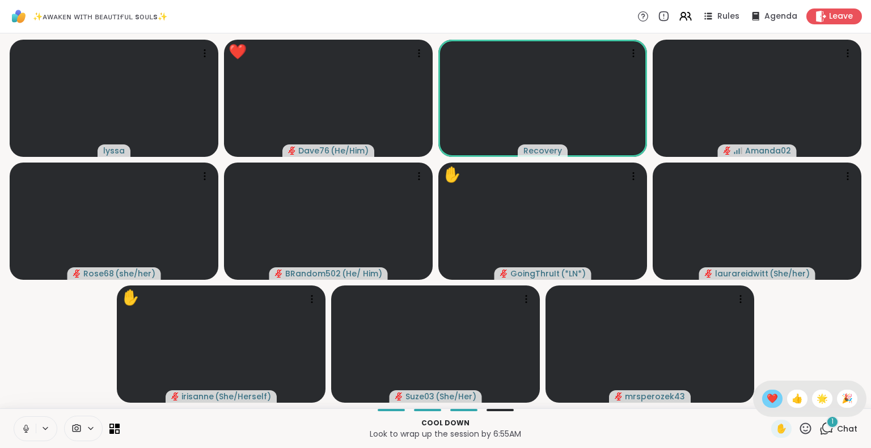
click at [766, 396] on span "❤️" at bounding box center [771, 399] width 11 height 14
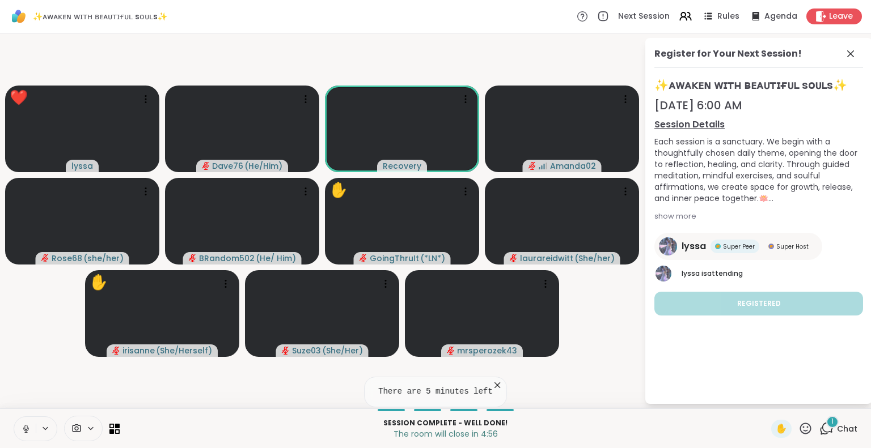
click at [491, 383] on icon at bounding box center [496, 385] width 11 height 11
click at [850, 49] on icon at bounding box center [850, 54] width 14 height 14
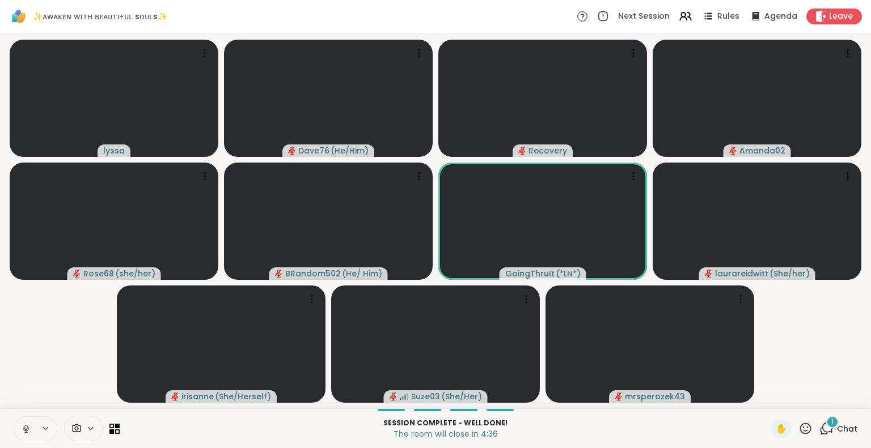
click at [32, 418] on button at bounding box center [25, 429] width 22 height 24
click at [800, 425] on icon at bounding box center [805, 428] width 11 height 11
click at [766, 400] on span "❤️" at bounding box center [771, 399] width 11 height 14
click at [800, 431] on icon at bounding box center [805, 429] width 14 height 14
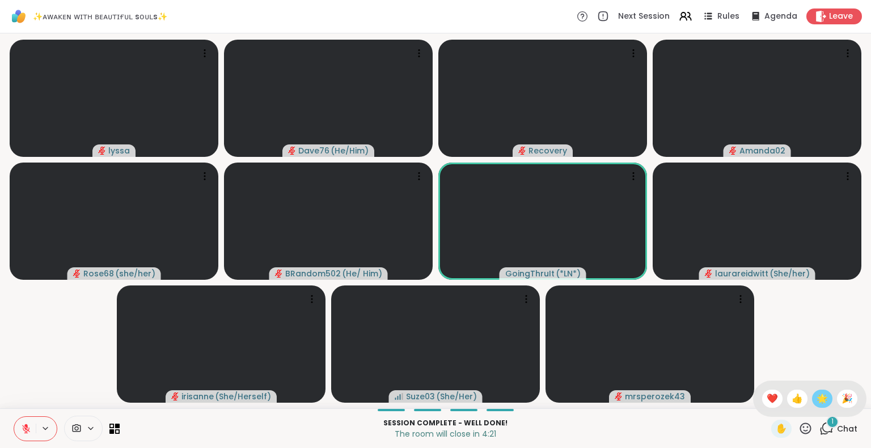
click at [820, 400] on div "🌟" at bounding box center [822, 399] width 20 height 18
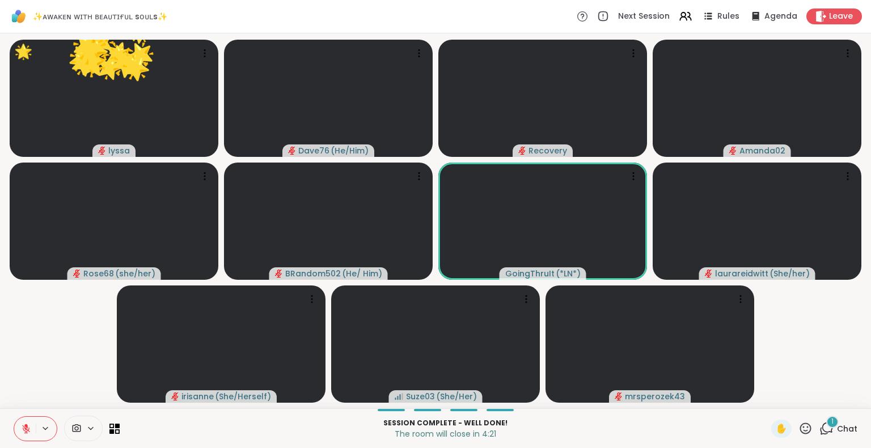
click at [798, 426] on icon at bounding box center [805, 429] width 14 height 14
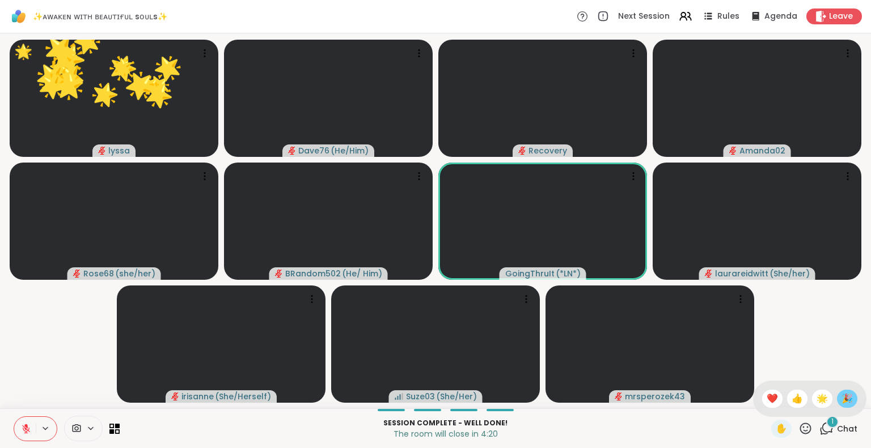
click at [840, 390] on div "🎉" at bounding box center [847, 399] width 20 height 18
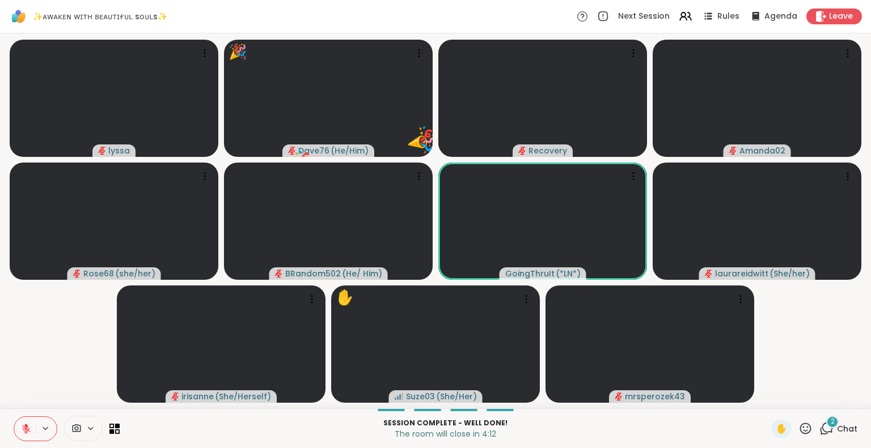
click at [798, 430] on icon at bounding box center [805, 429] width 14 height 14
click at [766, 401] on span "❤️" at bounding box center [771, 399] width 11 height 14
click at [803, 430] on icon at bounding box center [805, 428] width 11 height 11
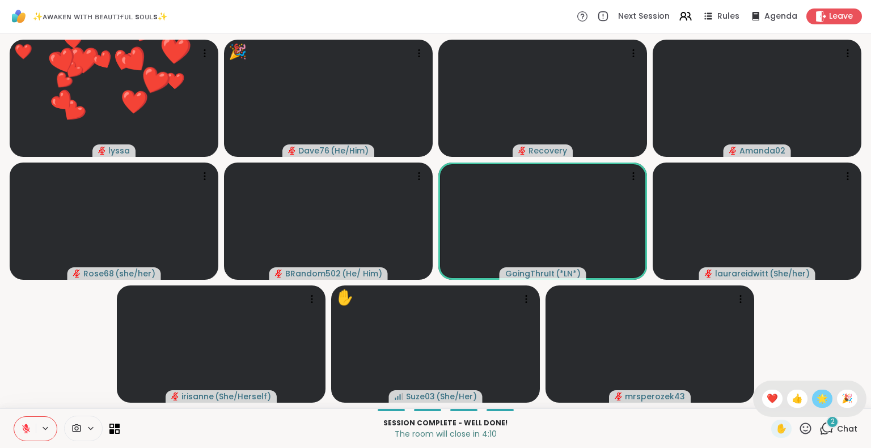
click at [816, 402] on span "🌟" at bounding box center [821, 399] width 11 height 14
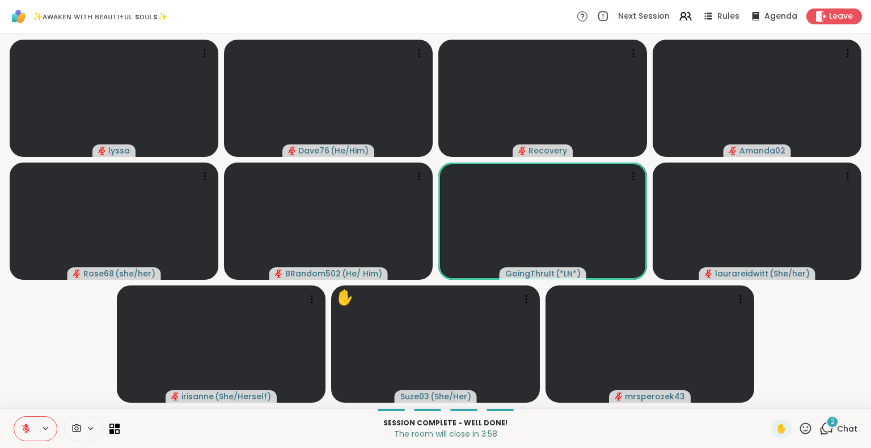
click at [800, 429] on icon at bounding box center [805, 429] width 14 height 14
click at [766, 397] on span "❤️" at bounding box center [771, 399] width 11 height 14
click at [828, 423] on div "2" at bounding box center [832, 422] width 12 height 12
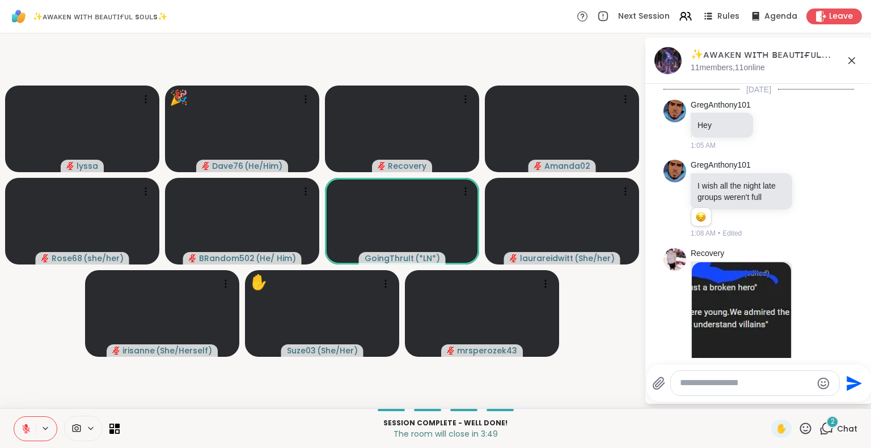
click at [783, 385] on textarea "Type your message" at bounding box center [746, 383] width 132 height 12
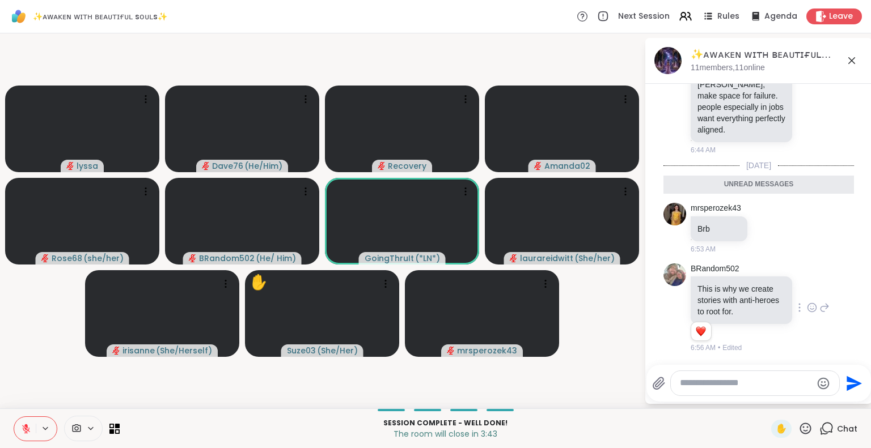
click at [807, 308] on icon at bounding box center [812, 307] width 10 height 11
click at [807, 292] on div "Select Reaction: Heart" at bounding box center [812, 290] width 10 height 10
click at [852, 56] on icon at bounding box center [852, 61] width 14 height 14
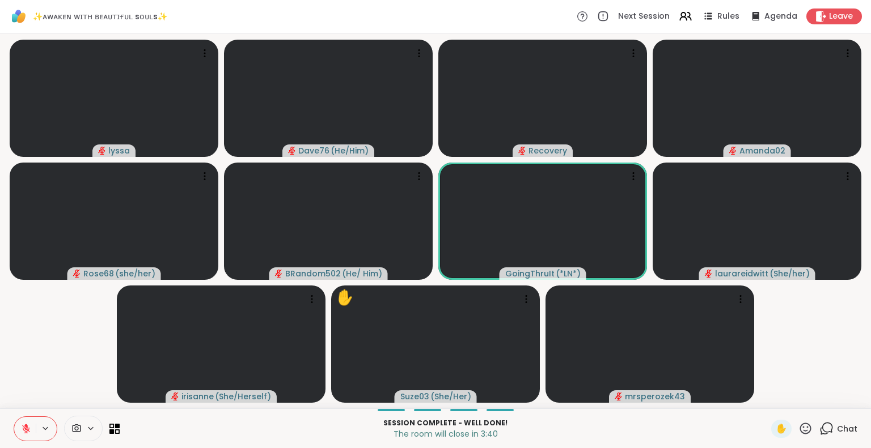
click at [798, 422] on icon at bounding box center [805, 429] width 14 height 14
click at [766, 397] on span "❤️" at bounding box center [771, 399] width 11 height 14
click at [819, 425] on icon at bounding box center [826, 429] width 14 height 14
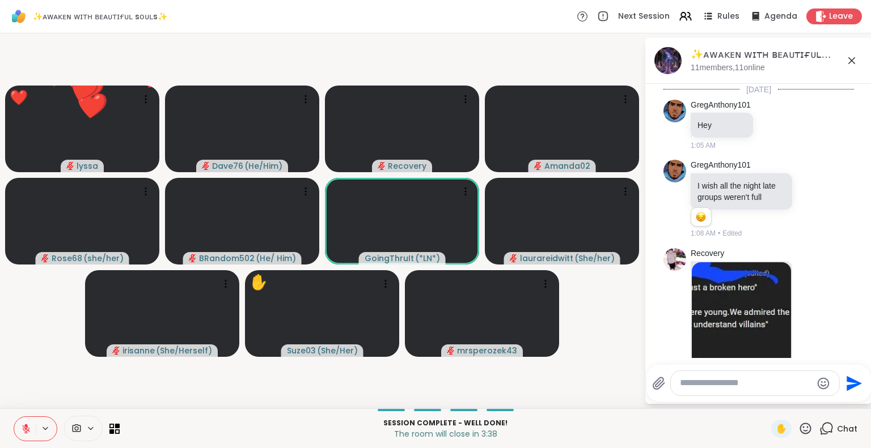
scroll to position [2589, 0]
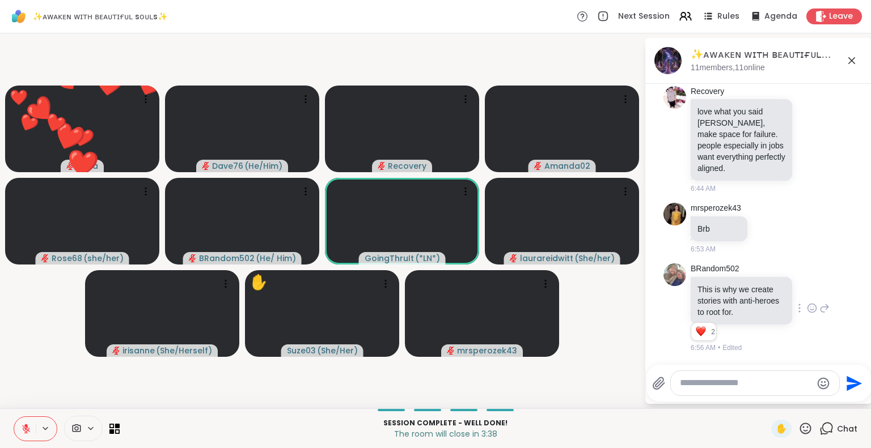
click at [819, 309] on icon at bounding box center [824, 309] width 10 height 14
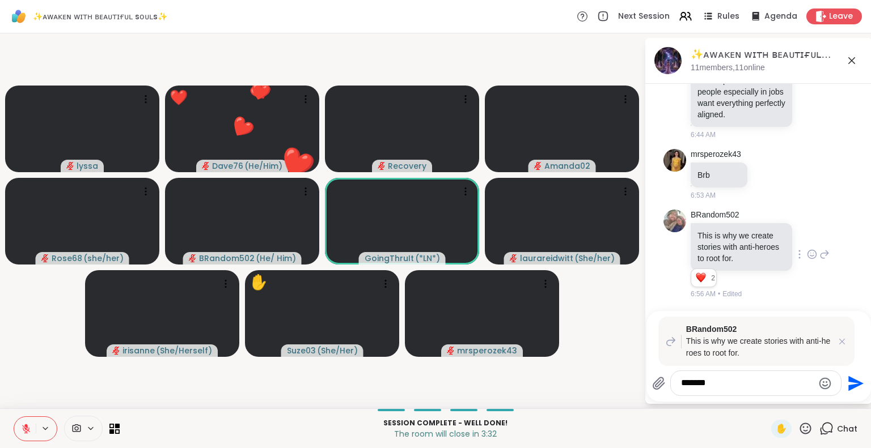
type textarea "*******"
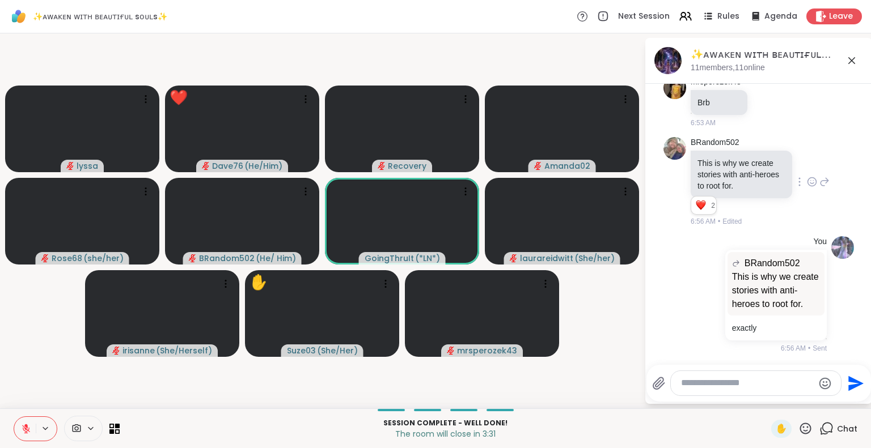
scroll to position [2715, 0]
click at [857, 56] on icon at bounding box center [852, 61] width 14 height 14
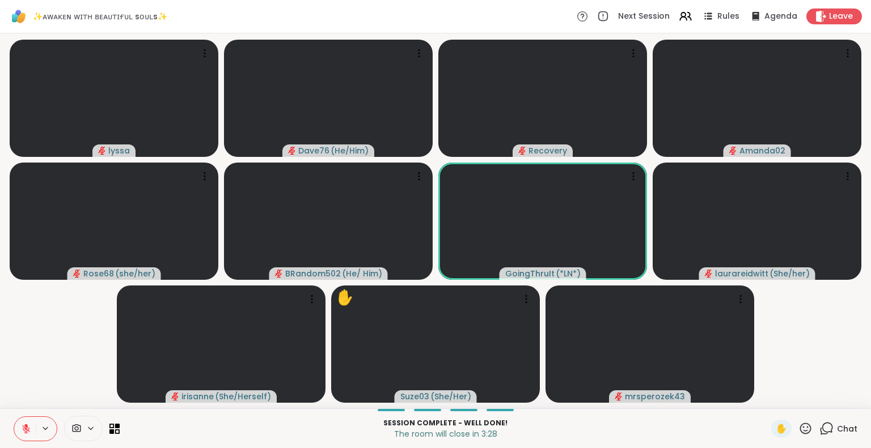
click at [803, 431] on icon at bounding box center [805, 429] width 14 height 14
click at [841, 394] on span "🎉" at bounding box center [846, 399] width 11 height 14
click at [800, 423] on icon at bounding box center [805, 428] width 11 height 11
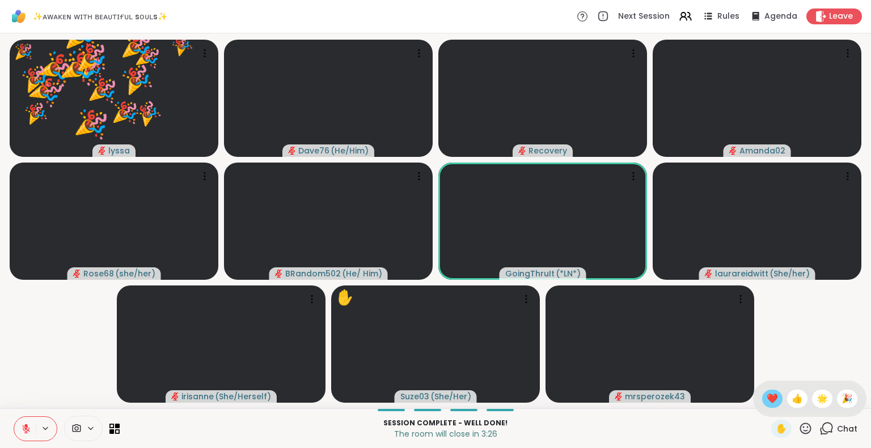
click at [766, 393] on span "❤️" at bounding box center [771, 399] width 11 height 14
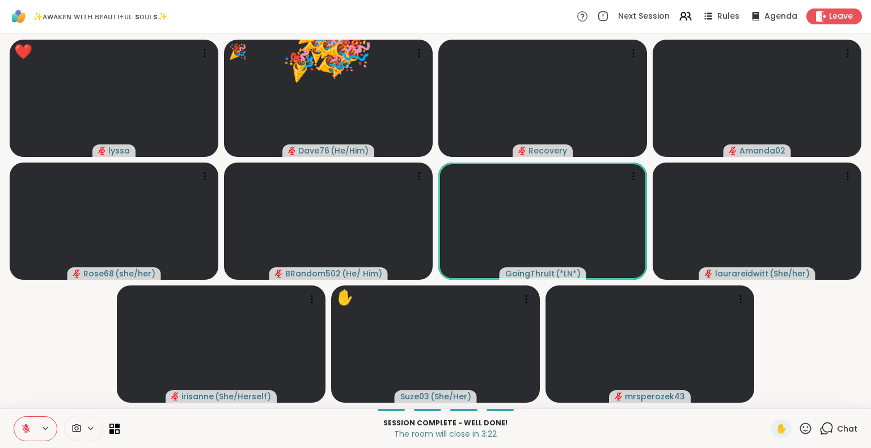
click at [25, 425] on icon at bounding box center [25, 426] width 3 height 5
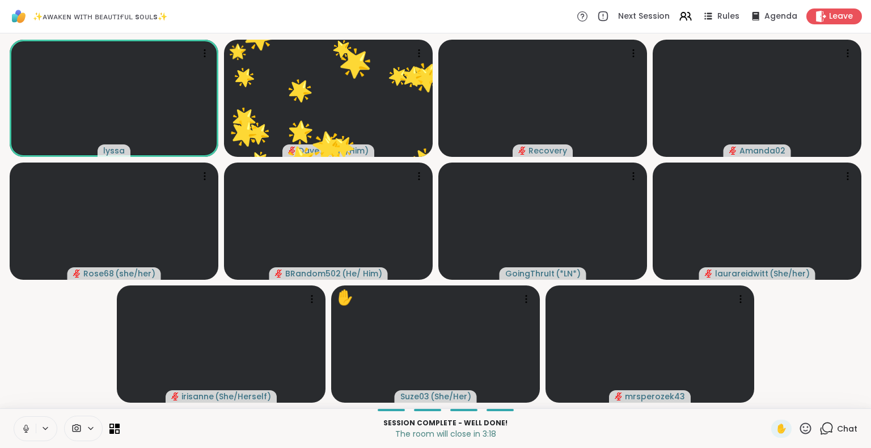
click at [798, 430] on icon at bounding box center [805, 429] width 14 height 14
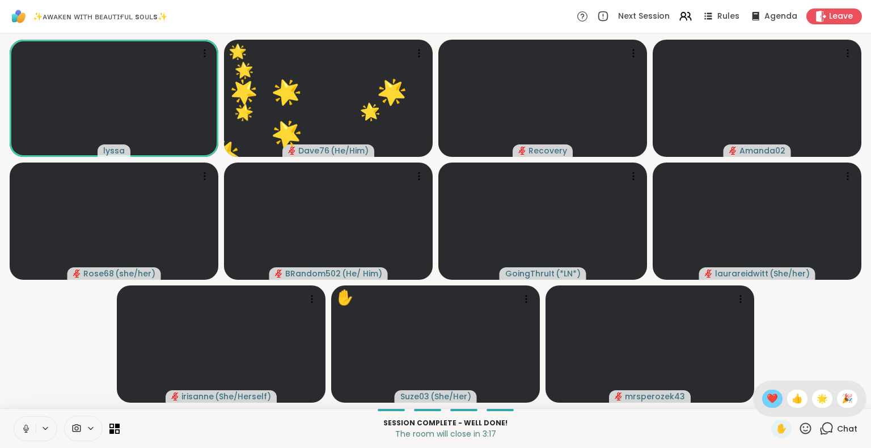
click at [766, 400] on span "❤️" at bounding box center [771, 399] width 11 height 14
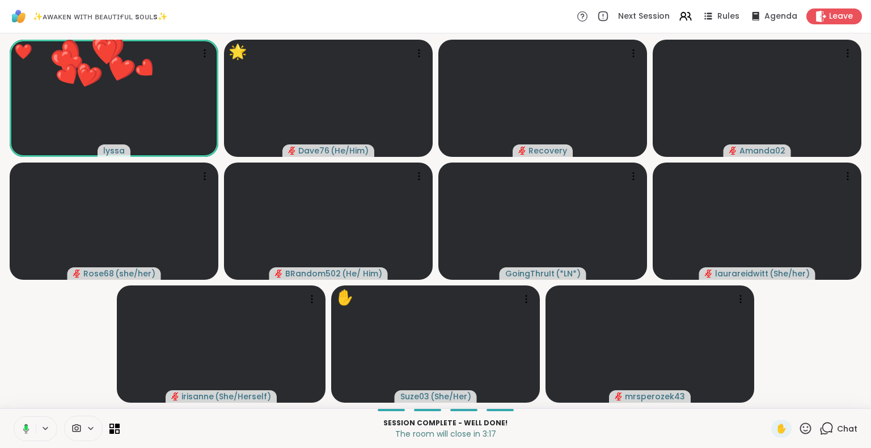
click at [800, 423] on icon at bounding box center [805, 428] width 11 height 11
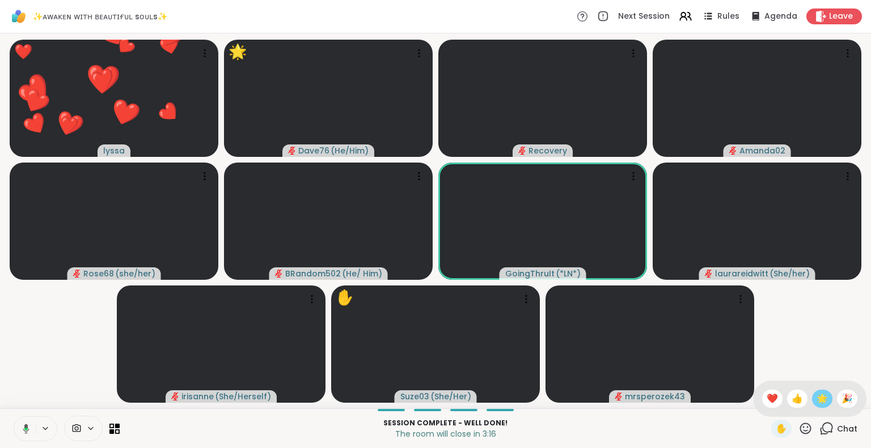
click at [816, 398] on span "🌟" at bounding box center [821, 399] width 11 height 14
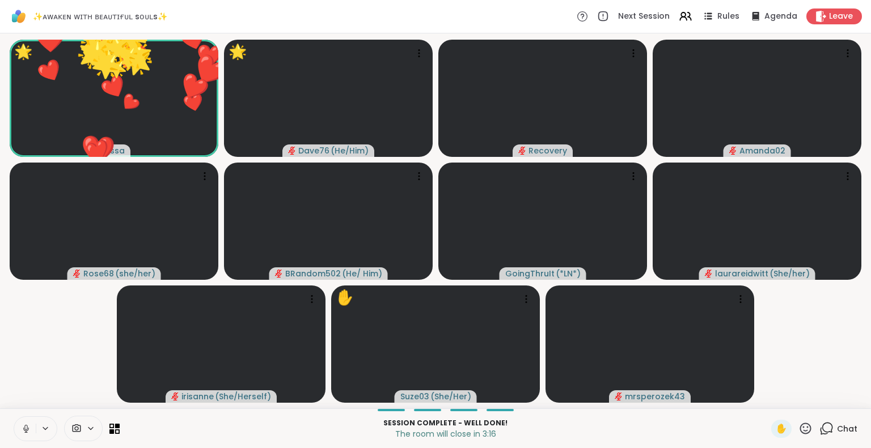
click at [798, 429] on icon at bounding box center [805, 429] width 14 height 14
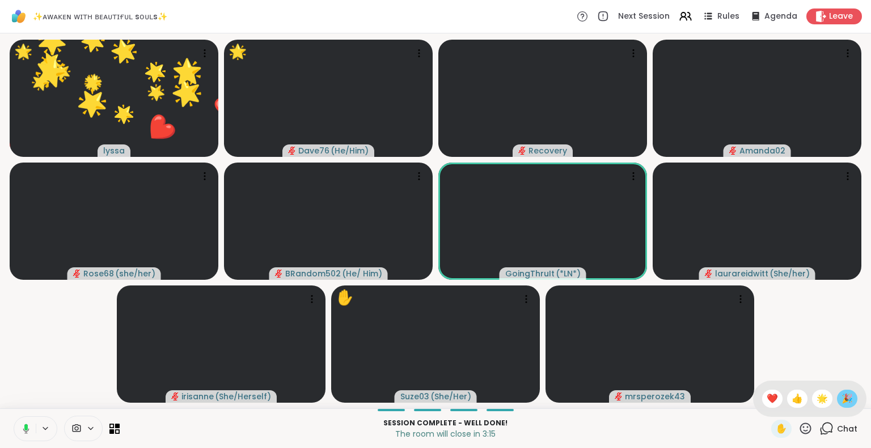
click at [841, 393] on span "🎉" at bounding box center [846, 399] width 11 height 14
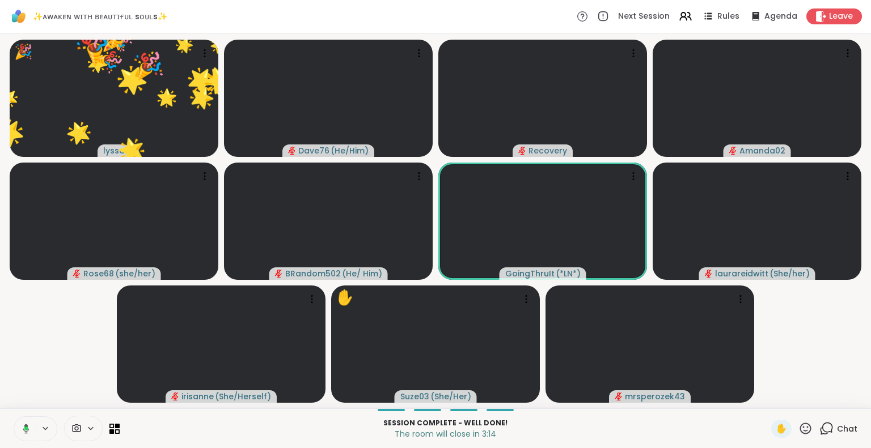
click at [798, 422] on icon at bounding box center [805, 429] width 14 height 14
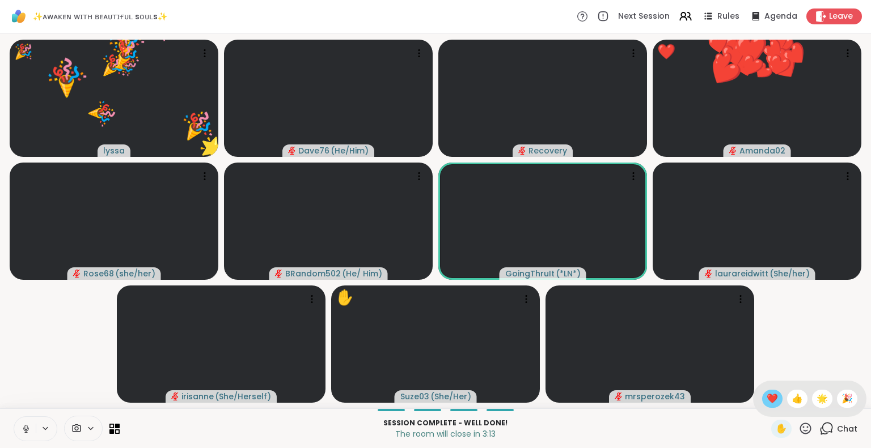
click at [766, 402] on span "❤️" at bounding box center [771, 399] width 11 height 14
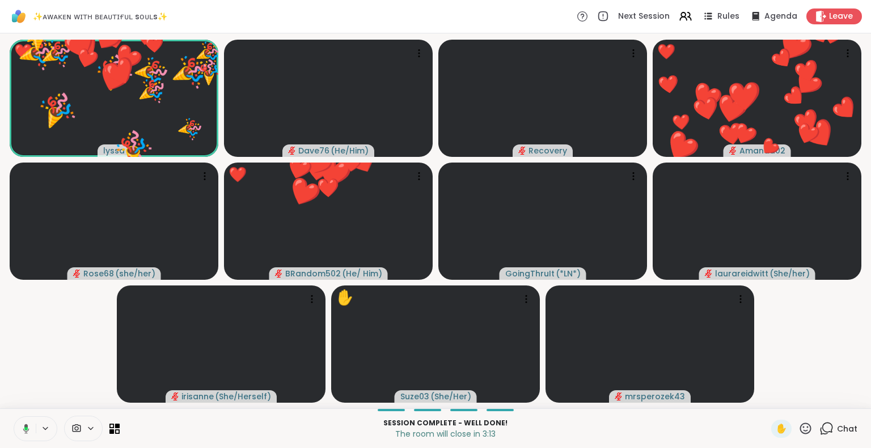
click at [800, 428] on icon at bounding box center [805, 429] width 14 height 14
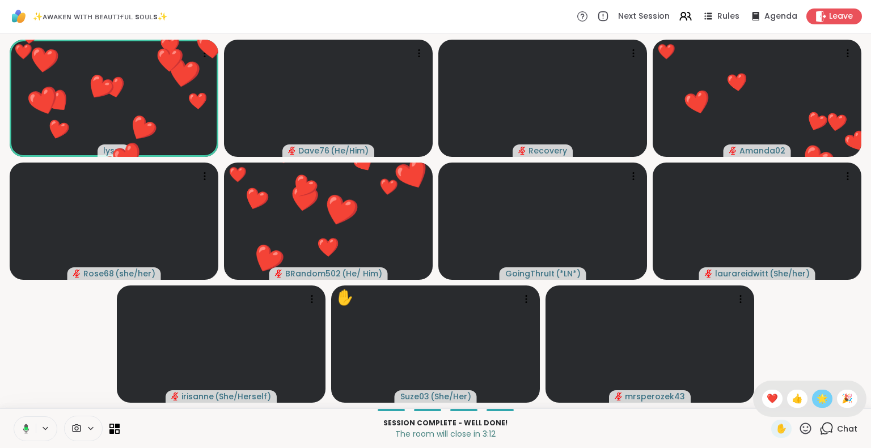
click at [816, 404] on span "🌟" at bounding box center [821, 399] width 11 height 14
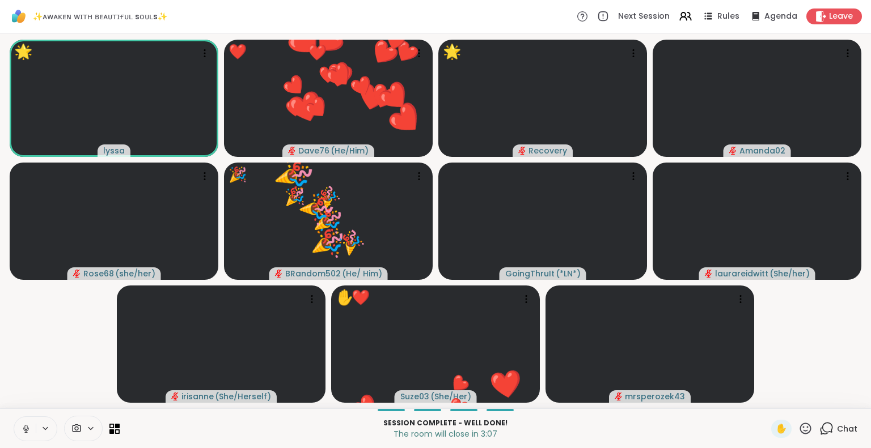
click at [798, 426] on icon at bounding box center [805, 429] width 14 height 14
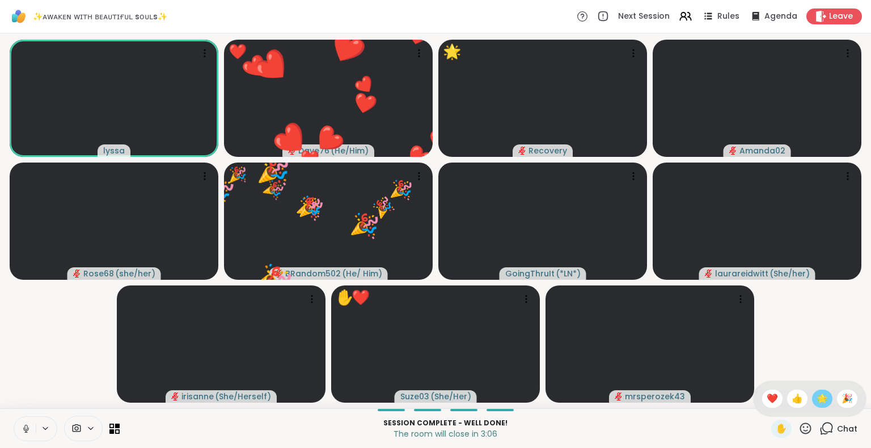
click at [816, 397] on span "🌟" at bounding box center [821, 399] width 11 height 14
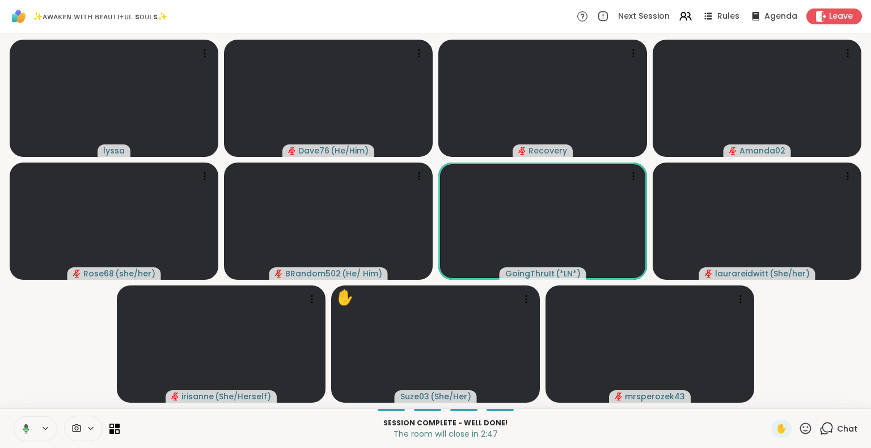
click at [800, 431] on icon at bounding box center [805, 428] width 11 height 11
click at [766, 395] on span "❤️" at bounding box center [771, 399] width 11 height 14
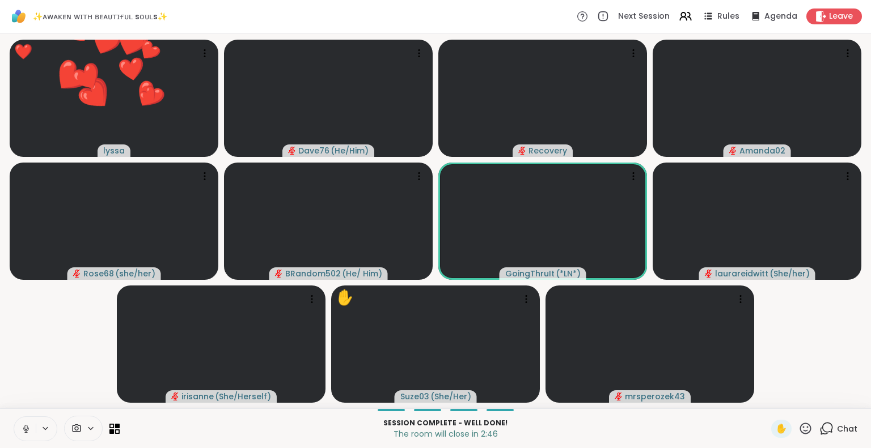
click at [792, 420] on div "✋" at bounding box center [791, 429] width 41 height 18
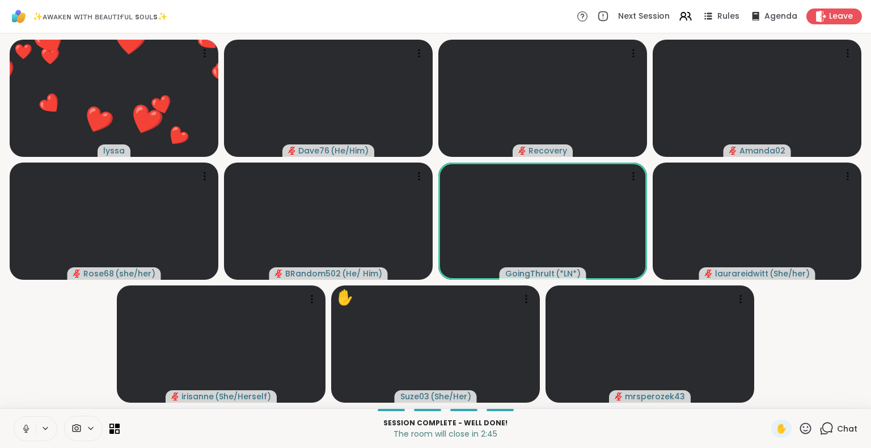
click at [798, 423] on icon at bounding box center [805, 429] width 14 height 14
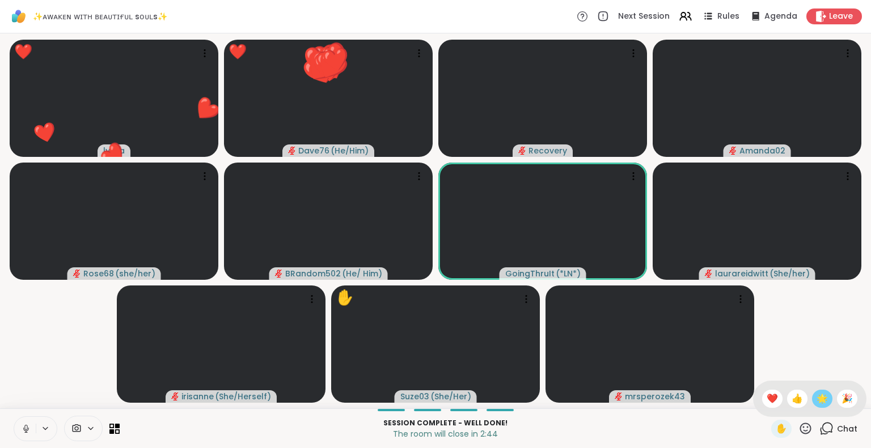
click at [816, 397] on span "🌟" at bounding box center [821, 399] width 11 height 14
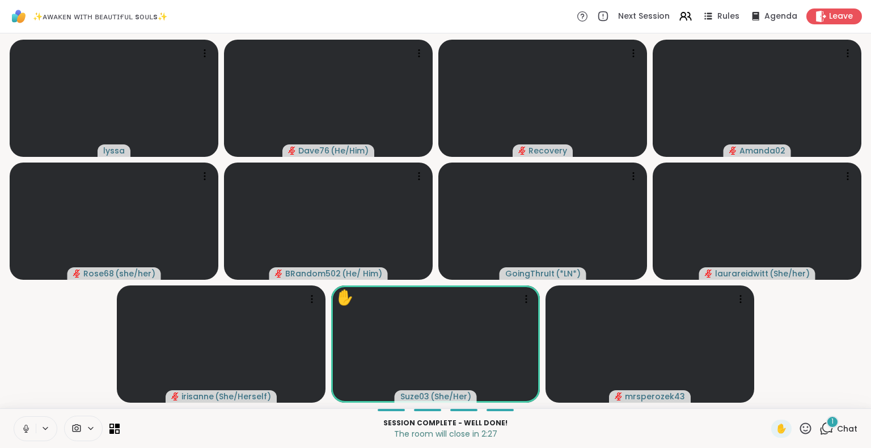
click at [19, 423] on button at bounding box center [25, 429] width 22 height 24
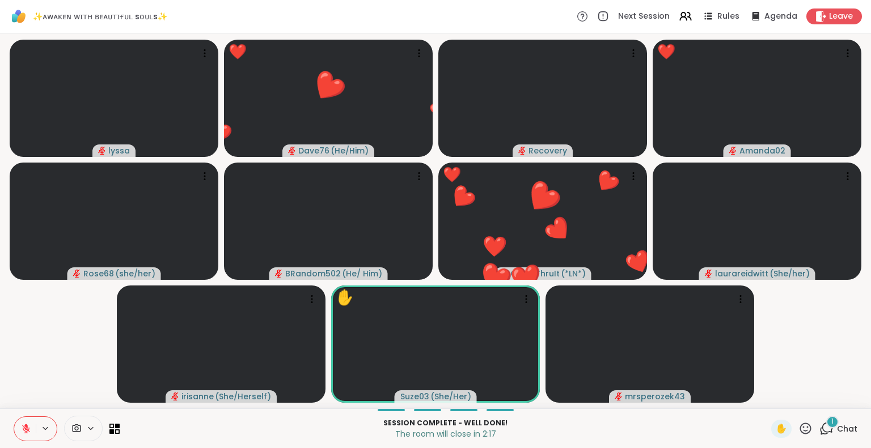
click at [800, 433] on icon at bounding box center [805, 428] width 11 height 11
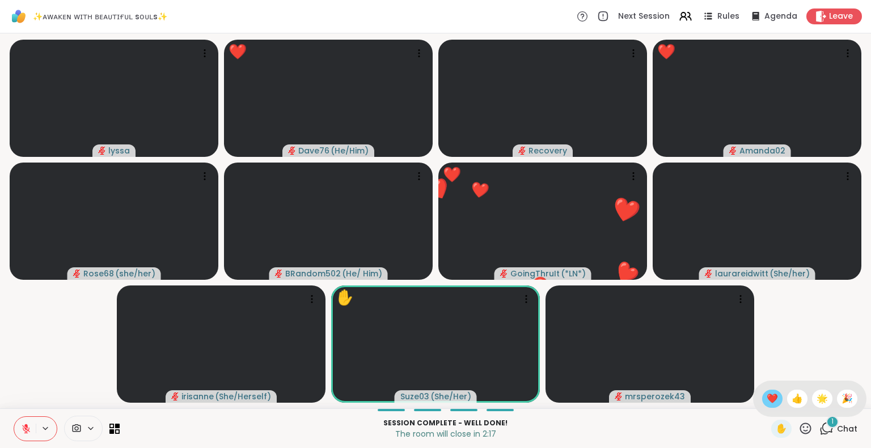
click at [766, 400] on span "❤️" at bounding box center [771, 399] width 11 height 14
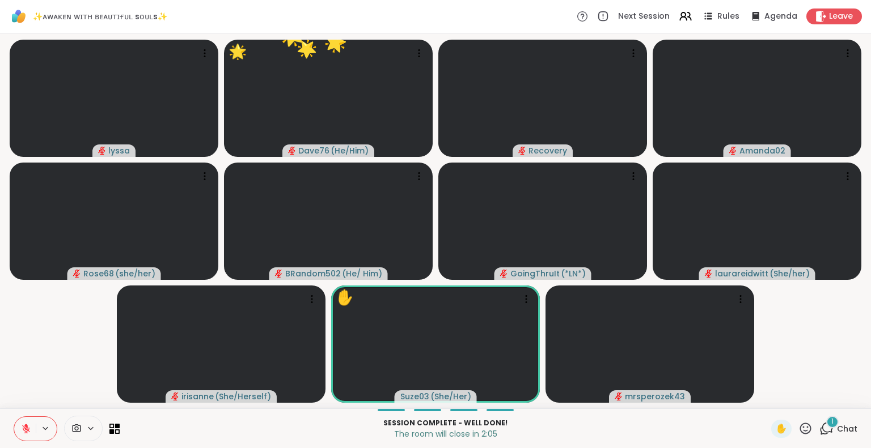
click at [639, 421] on p "Session Complete - well done!" at bounding box center [445, 423] width 638 height 10
click at [798, 426] on icon at bounding box center [805, 429] width 14 height 14
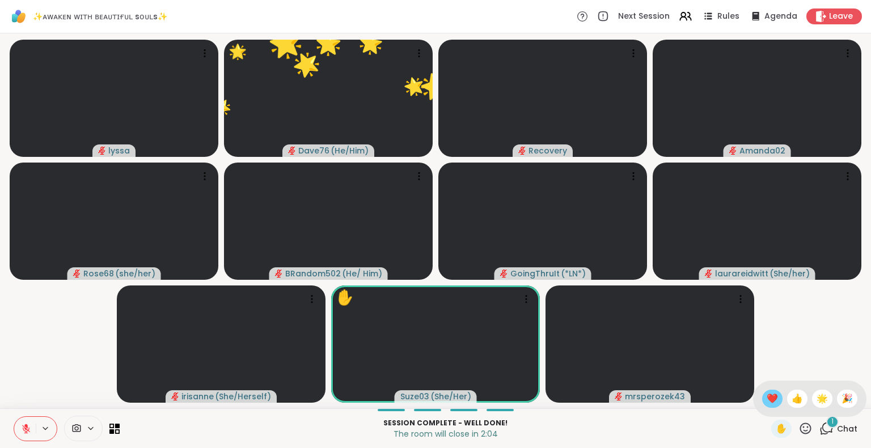
click at [766, 392] on span "❤️" at bounding box center [771, 399] width 11 height 14
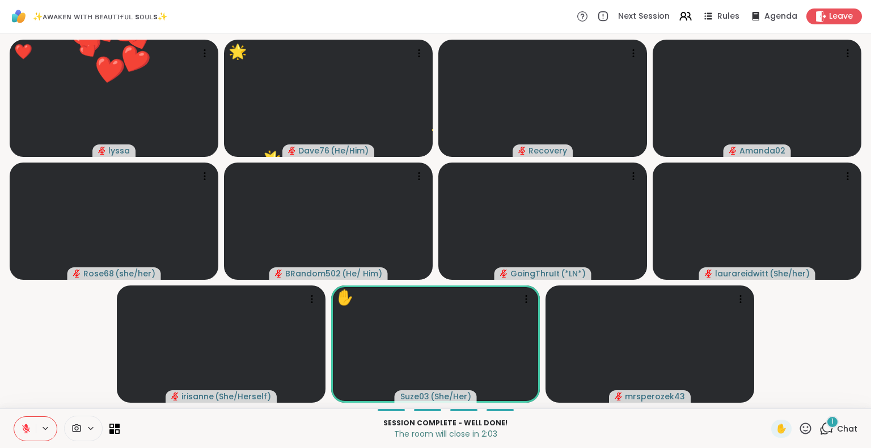
click at [798, 427] on icon at bounding box center [805, 429] width 14 height 14
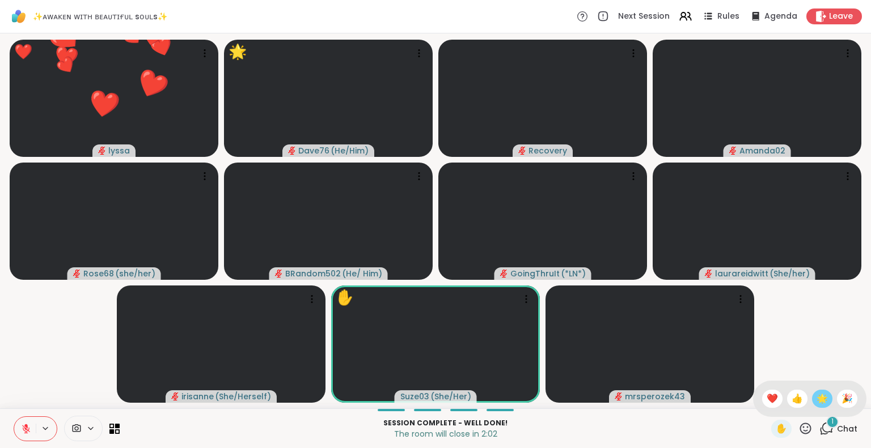
click at [816, 397] on span "🌟" at bounding box center [821, 399] width 11 height 14
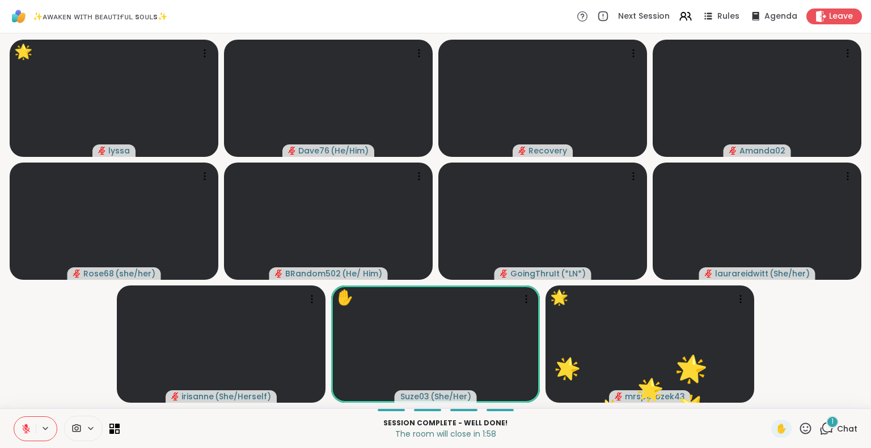
click at [26, 426] on icon at bounding box center [25, 426] width 3 height 5
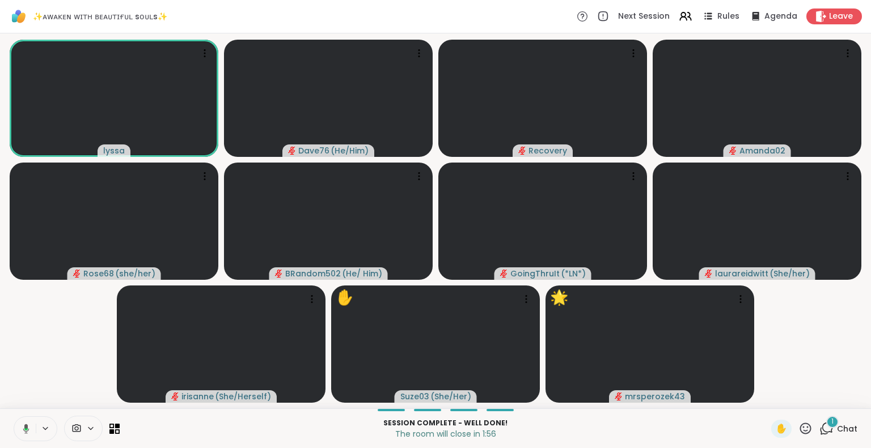
click at [800, 427] on icon at bounding box center [805, 429] width 14 height 14
click at [769, 398] on div "❤️" at bounding box center [772, 399] width 20 height 18
click at [798, 429] on icon at bounding box center [805, 429] width 14 height 14
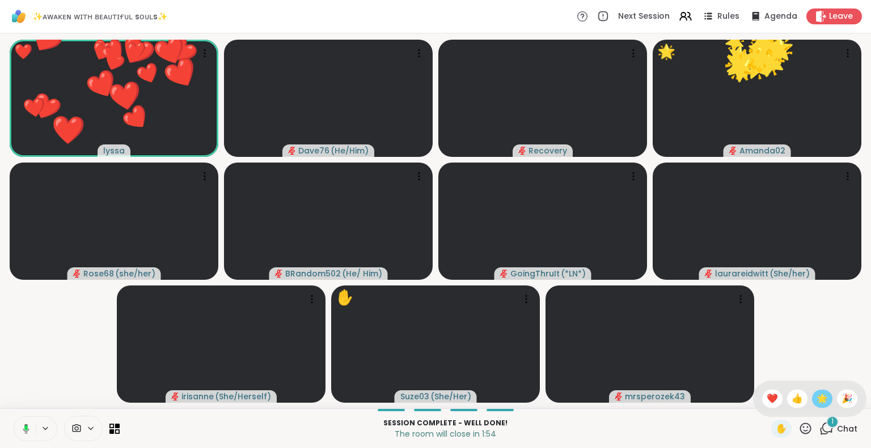
click at [816, 403] on span "🌟" at bounding box center [821, 399] width 11 height 14
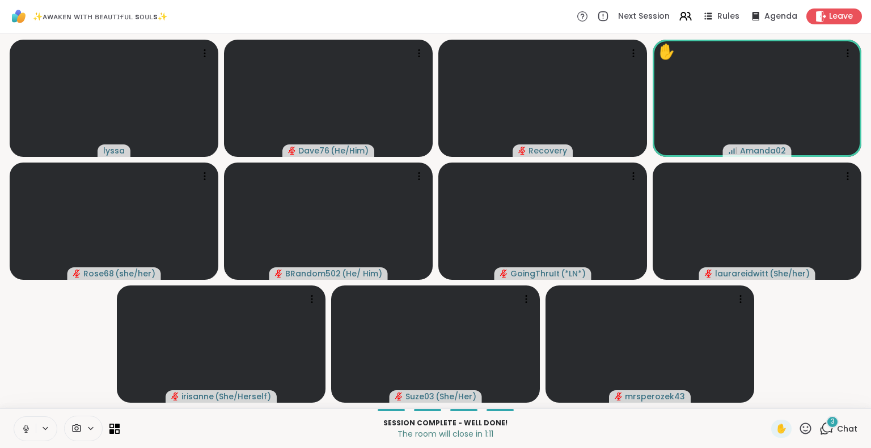
click at [28, 419] on button at bounding box center [25, 429] width 22 height 24
click at [16, 422] on button at bounding box center [25, 429] width 22 height 24
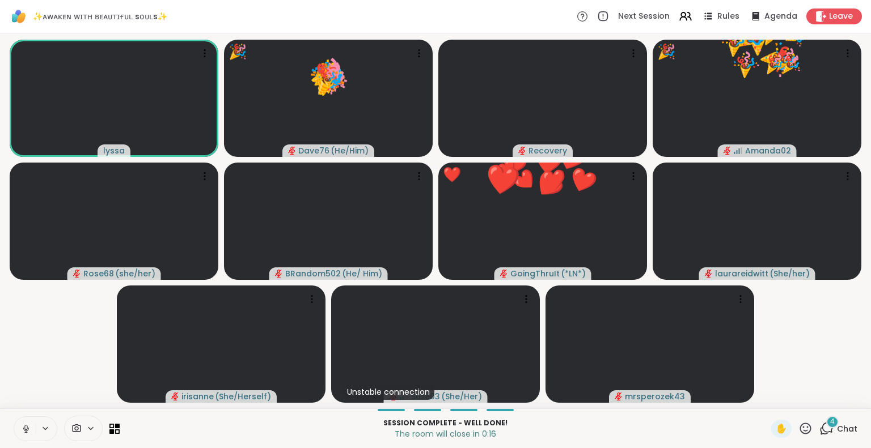
click at [798, 426] on icon at bounding box center [805, 429] width 14 height 14
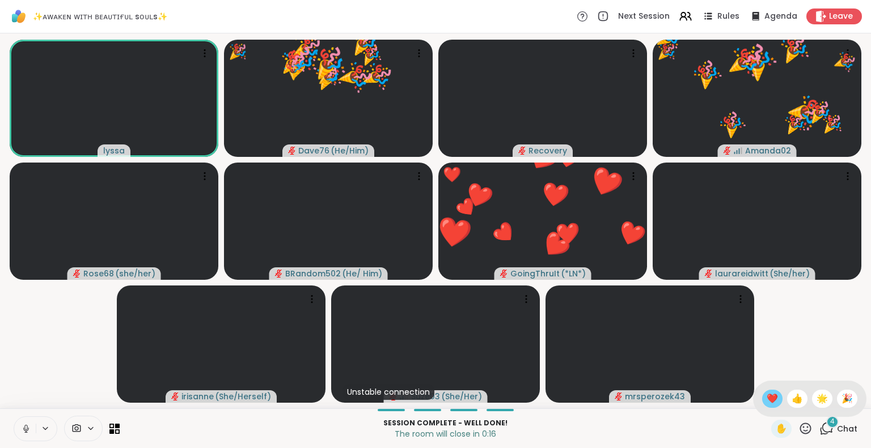
click at [762, 390] on div "❤️" at bounding box center [772, 399] width 20 height 18
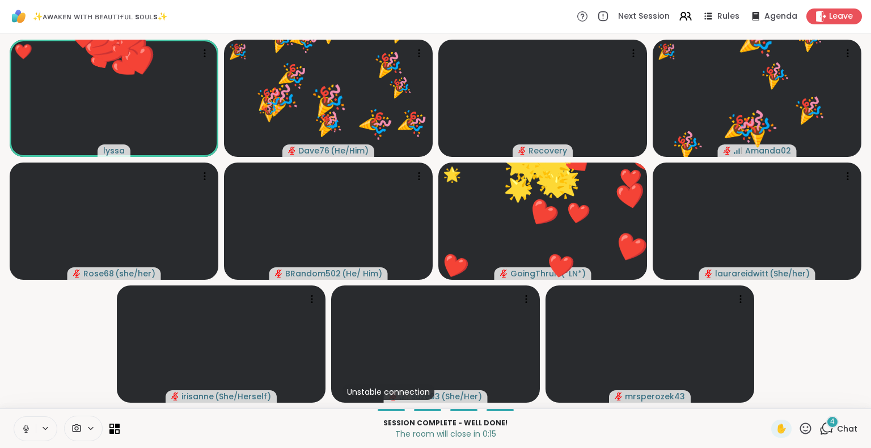
click at [800, 423] on icon at bounding box center [805, 428] width 11 height 11
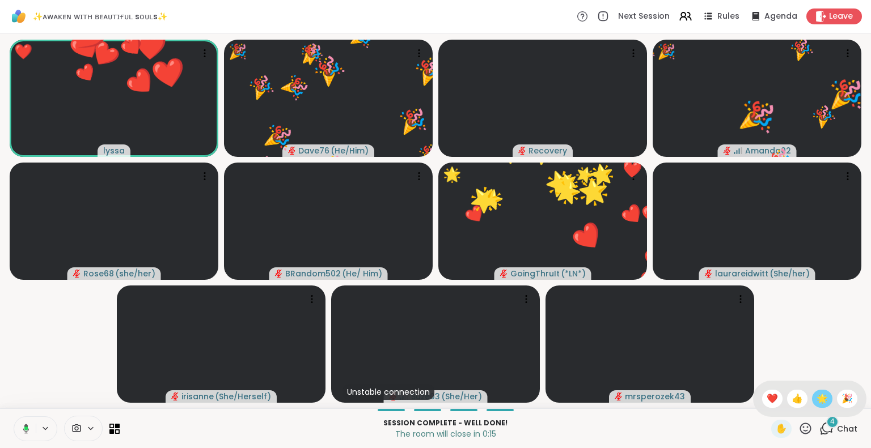
click at [816, 396] on span "🌟" at bounding box center [821, 399] width 11 height 14
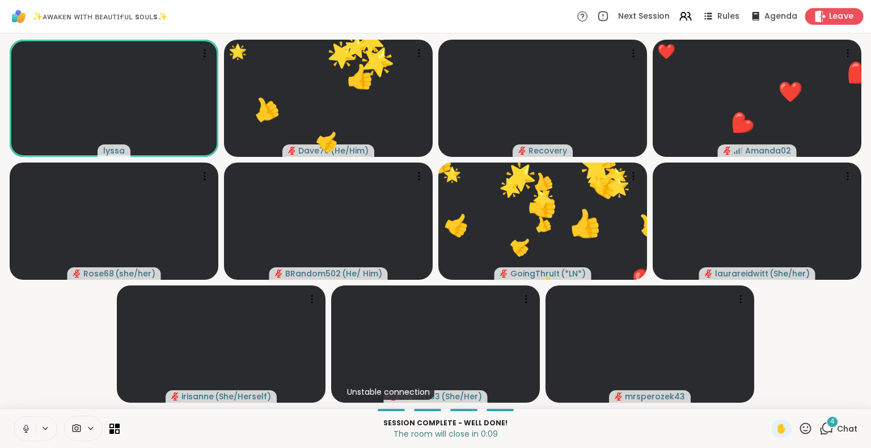
click at [814, 14] on icon at bounding box center [820, 16] width 12 height 12
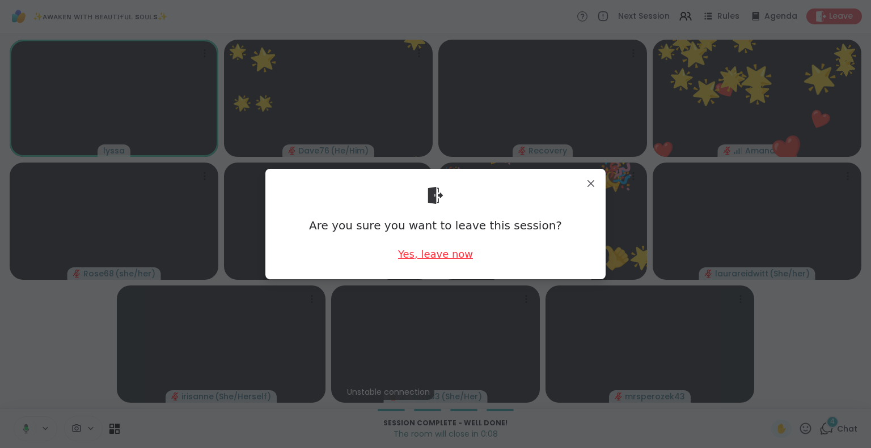
click at [440, 251] on div "Yes, leave now" at bounding box center [435, 254] width 75 height 14
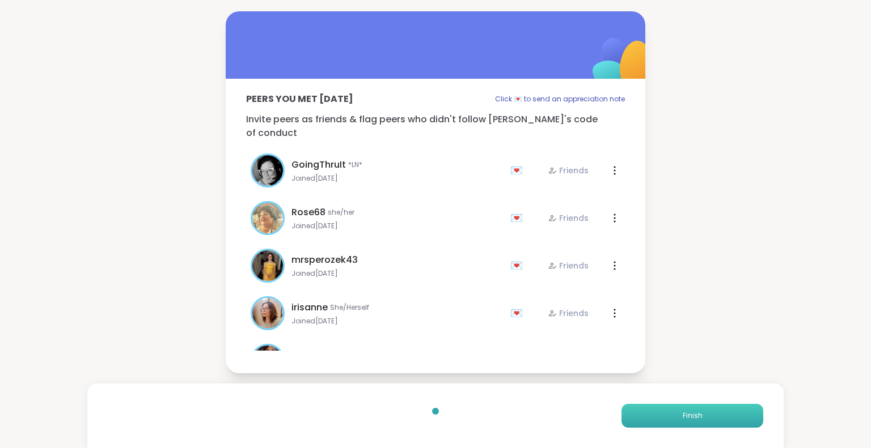
click at [674, 410] on button "Finish" at bounding box center [692, 416] width 142 height 24
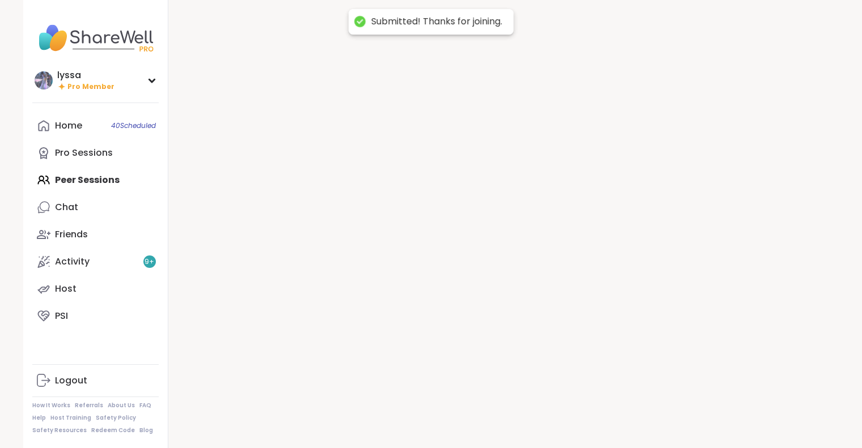
click at [674, 410] on div at bounding box center [503, 224] width 671 height 448
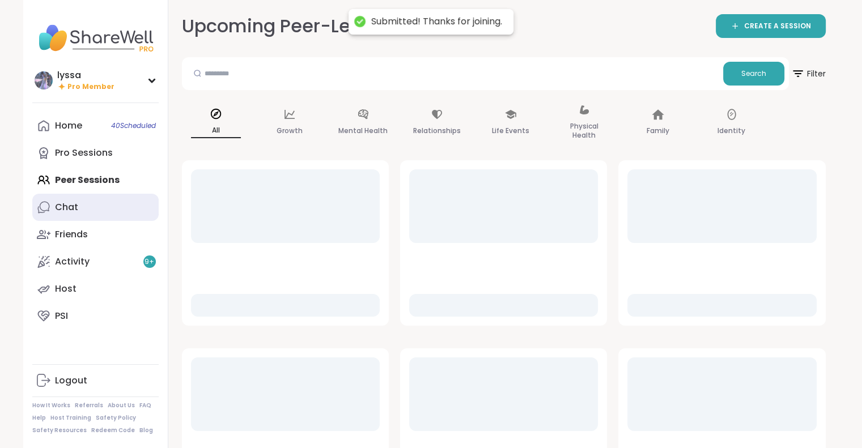
click at [60, 205] on div "Chat" at bounding box center [66, 207] width 23 height 12
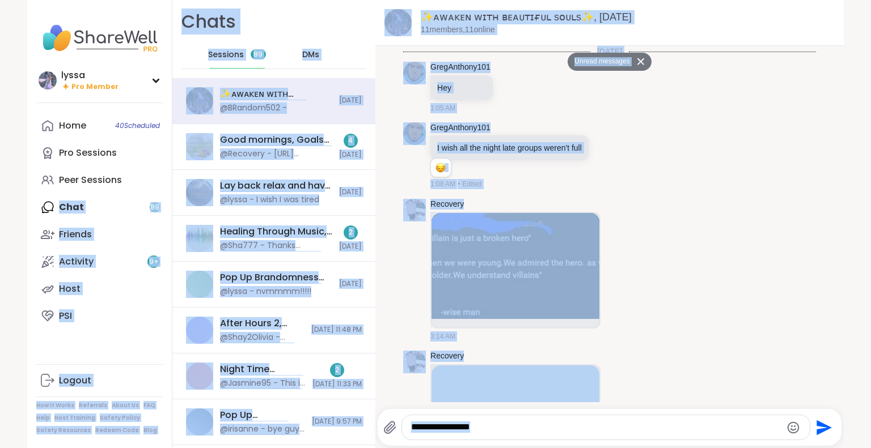
scroll to position [2700, 0]
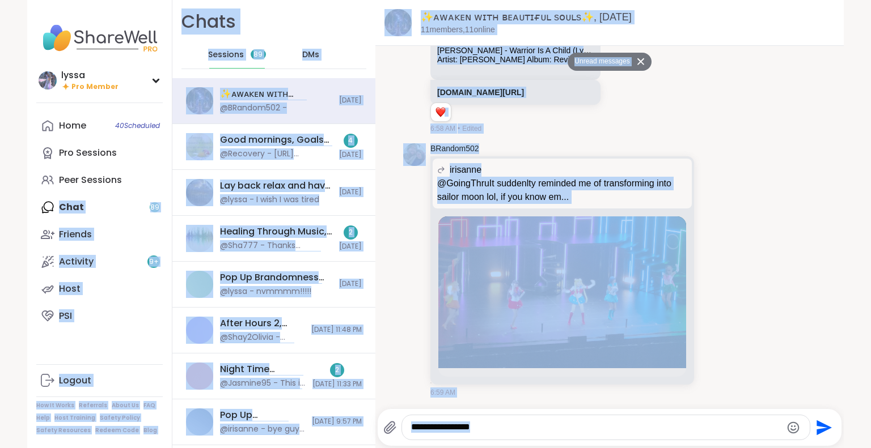
click at [60, 205] on div "Home 40 Scheduled Pro Sessions Peer Sessions Chat 89 Friends Activity 9 + Host …" at bounding box center [99, 221] width 126 height 218
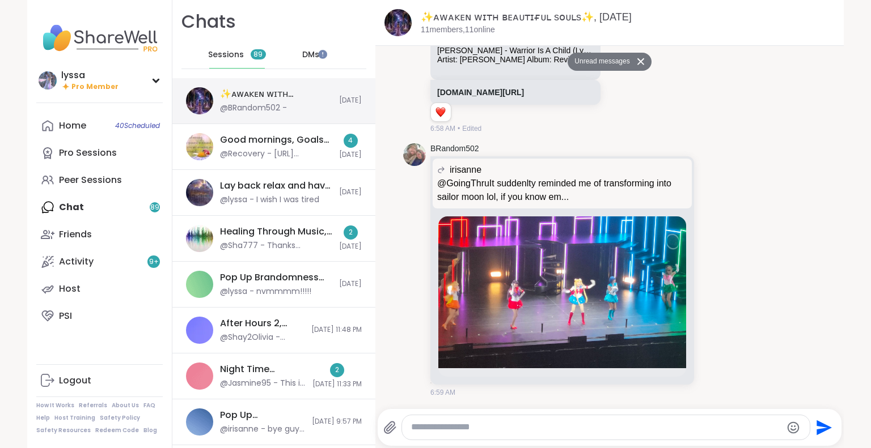
scroll to position [0, 0]
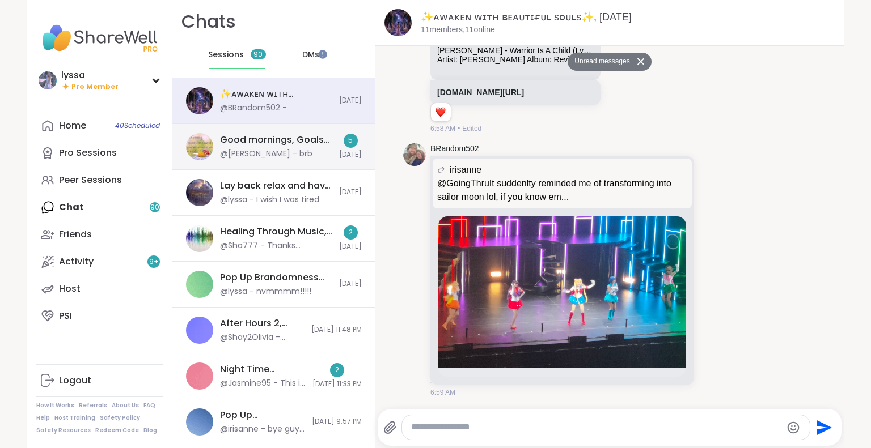
click at [241, 160] on div "Good mornings, Goals and Gratitude's , Sep 08 @dodi - brb 5 Today" at bounding box center [273, 147] width 203 height 46
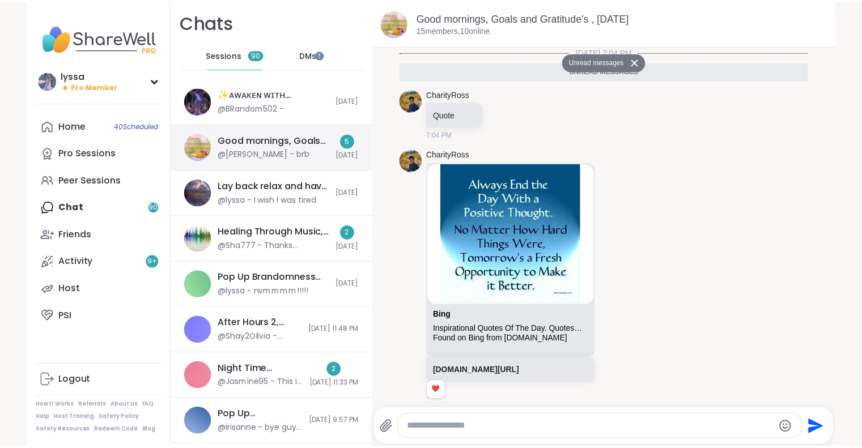
scroll to position [425, 0]
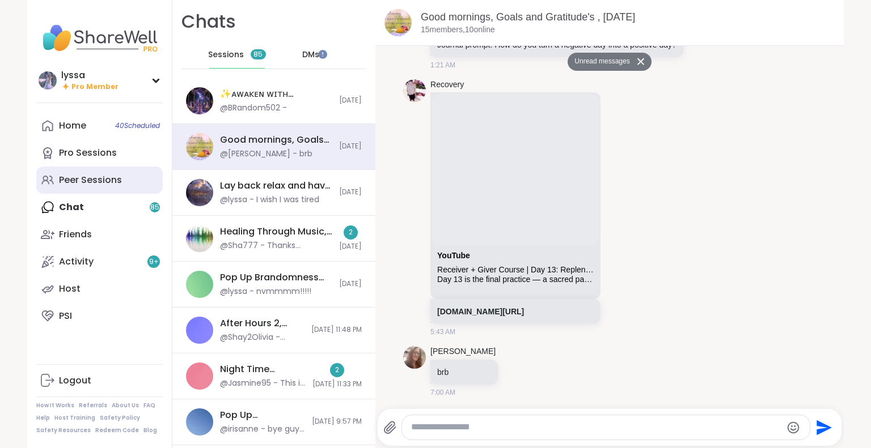
click at [86, 177] on div "Peer Sessions" at bounding box center [90, 180] width 63 height 12
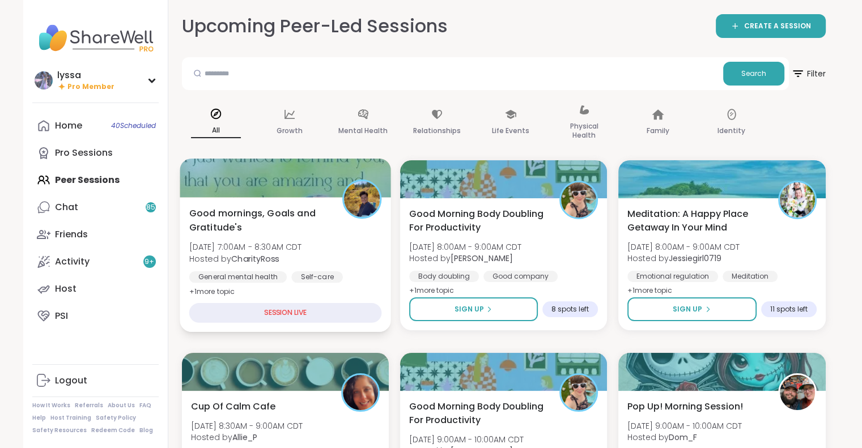
click at [331, 210] on div "Good mornings, Goals and Gratitude's Mon, Sep 08 | 7:00AM - 8:30AM CDT Hosted b…" at bounding box center [285, 252] width 193 height 92
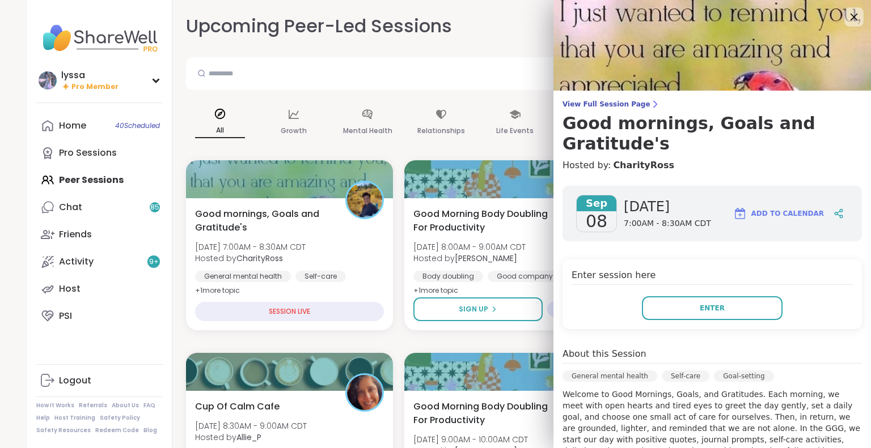
click at [846, 13] on icon at bounding box center [853, 17] width 14 height 14
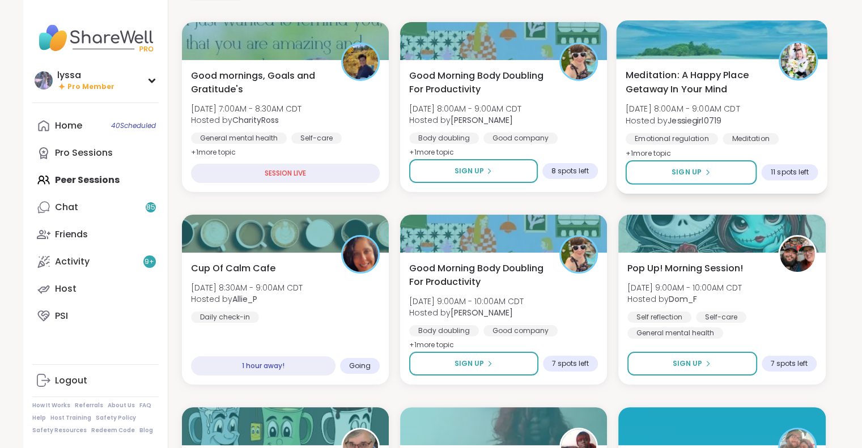
scroll to position [139, 0]
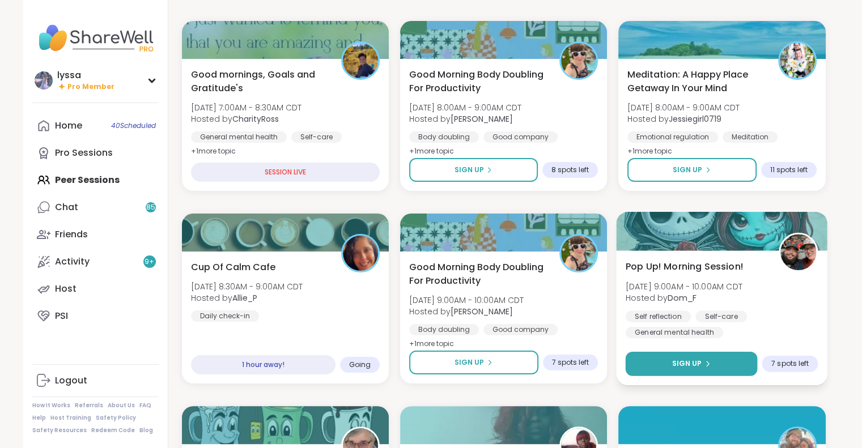
click at [665, 359] on button "Sign Up" at bounding box center [692, 364] width 132 height 24
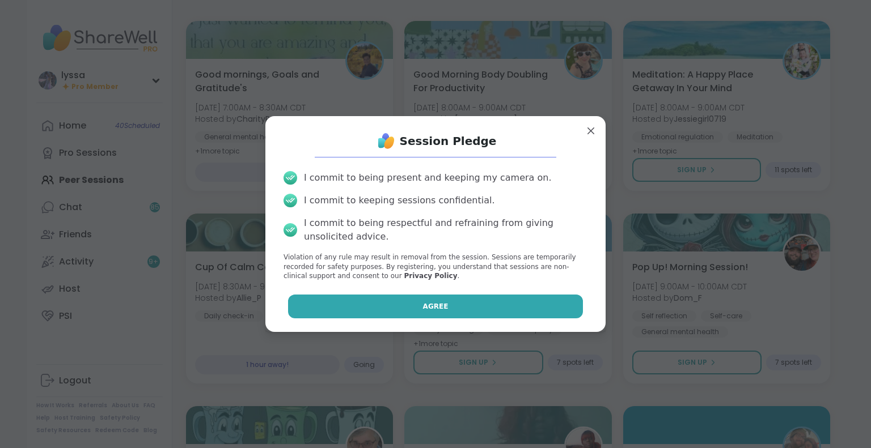
click at [537, 304] on button "Agree" at bounding box center [435, 307] width 295 height 24
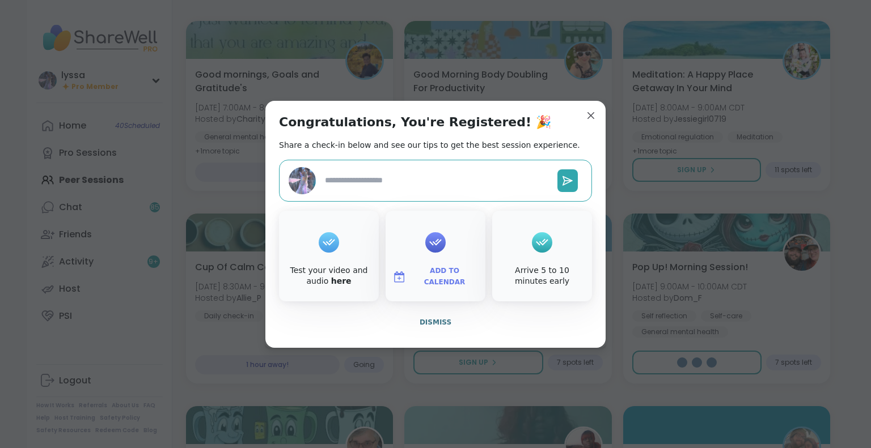
type textarea "*"
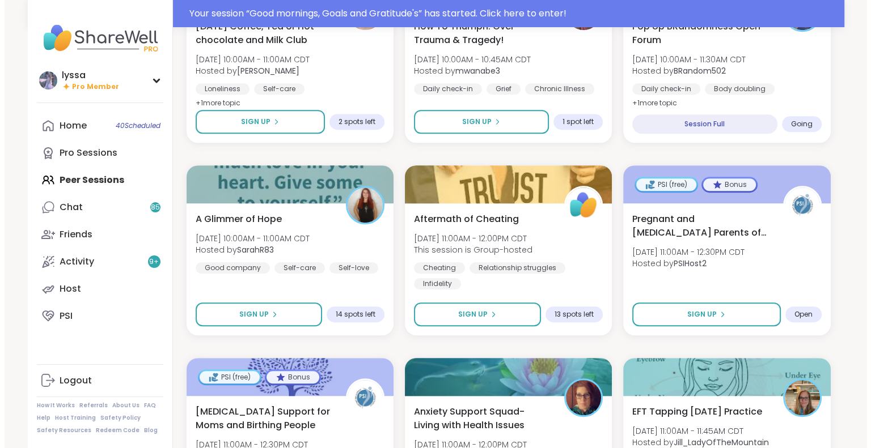
scroll to position [608, 0]
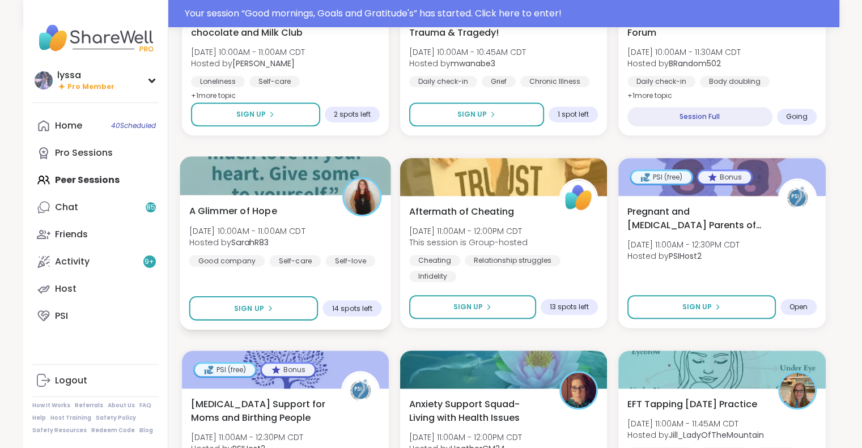
click at [305, 235] on span "Mon, Sep 08 | 10:00AM - 11:00AM CDT" at bounding box center [247, 230] width 116 height 11
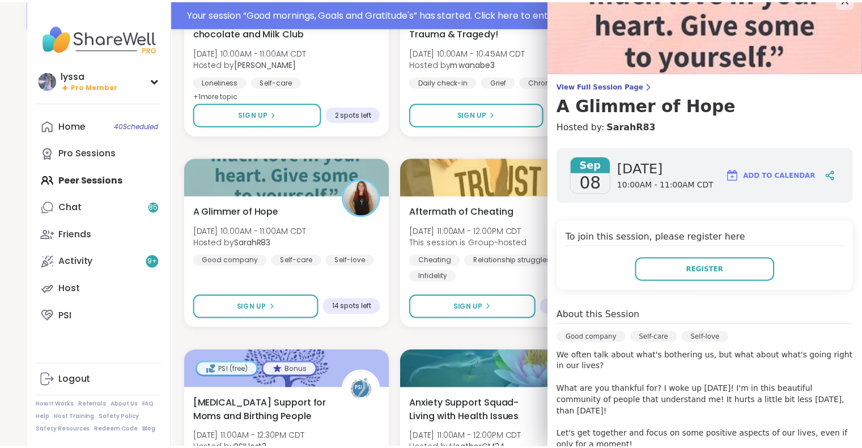
scroll to position [4, 0]
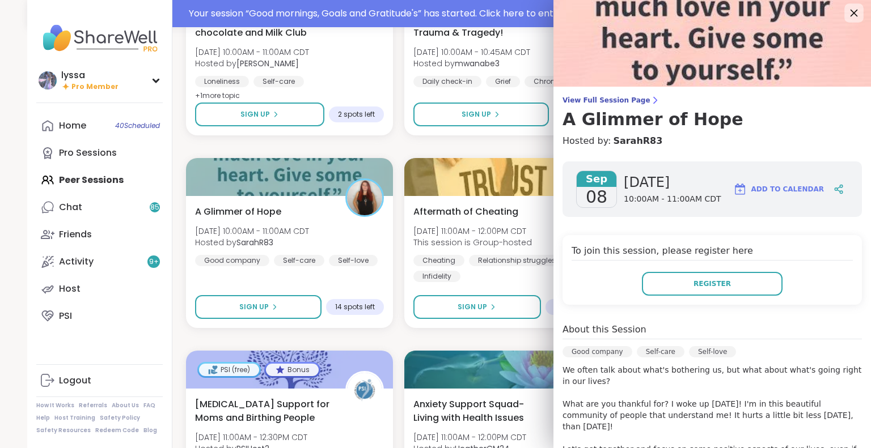
click at [846, 13] on icon at bounding box center [853, 13] width 14 height 14
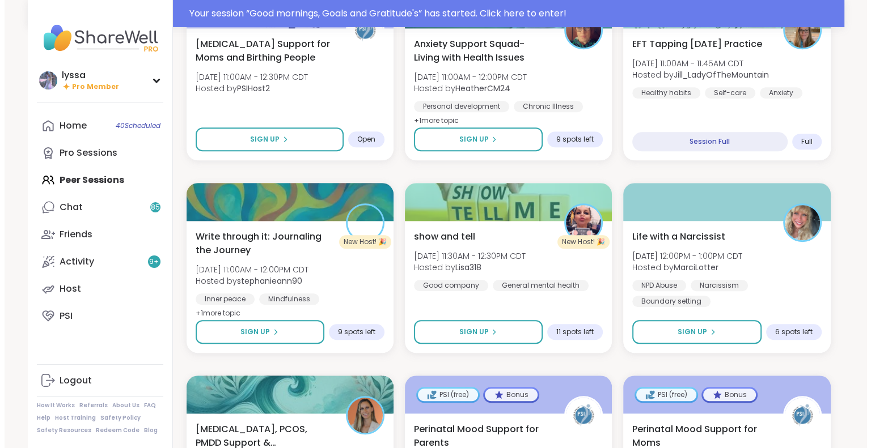
scroll to position [970, 0]
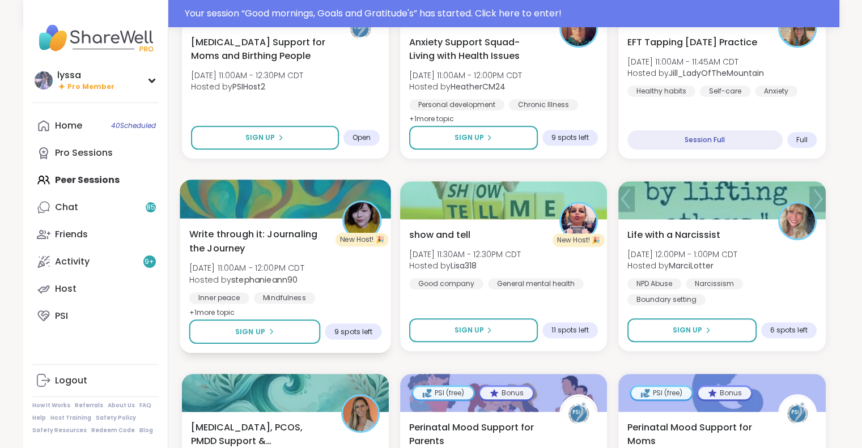
click at [351, 308] on div "Write through it: Journaling the Journey Mon, Sep 08 | 11:00AM - 12:00PM CDT Ho…" at bounding box center [285, 285] width 211 height 135
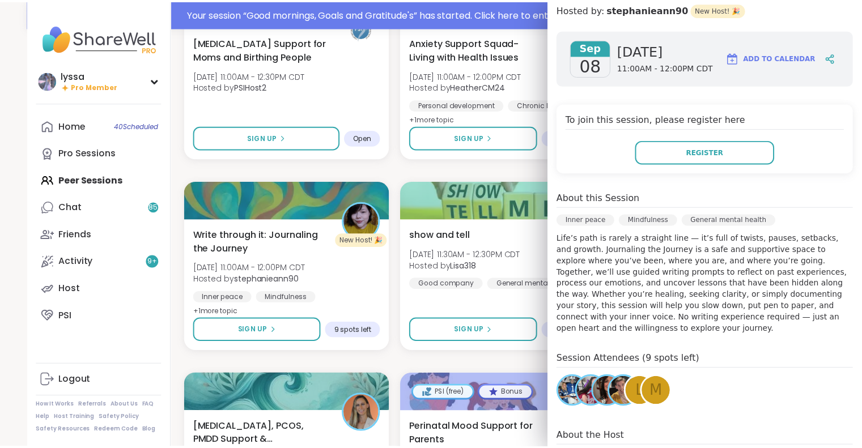
scroll to position [156, 0]
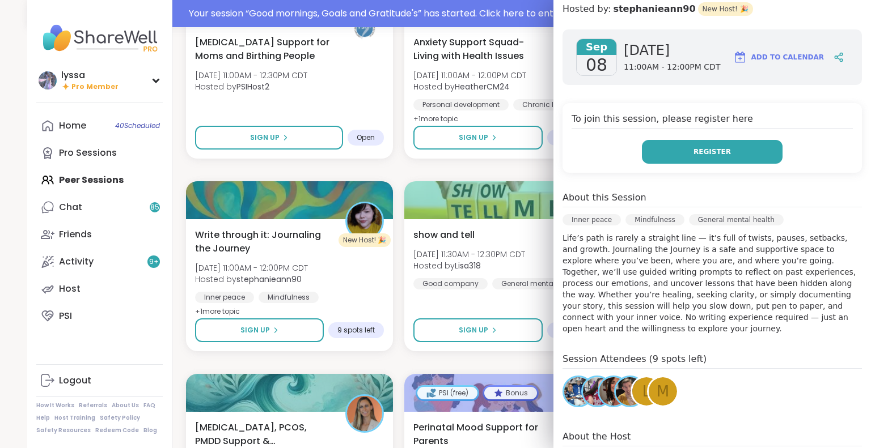
click at [728, 146] on button "Register" at bounding box center [712, 152] width 141 height 24
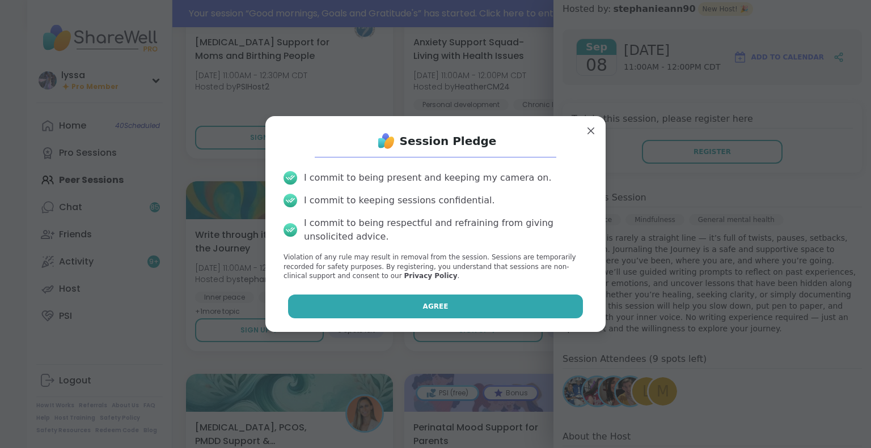
click at [494, 316] on button "Agree" at bounding box center [435, 307] width 295 height 24
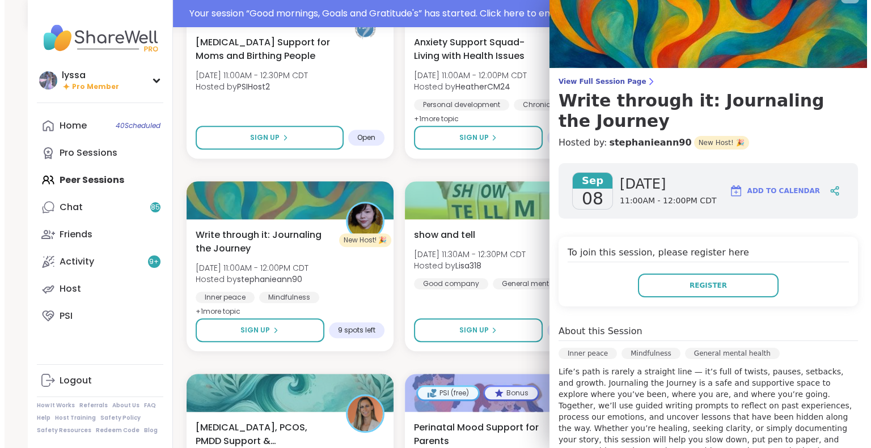
scroll to position [18, 0]
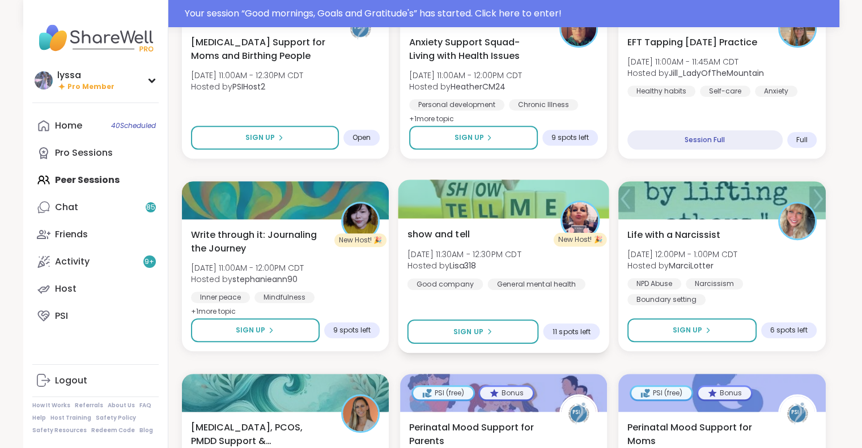
click at [546, 242] on div "show and tell Mon, Sep 08 | 11:30AM - 12:30PM CDT Hosted by Lisa318 Good compan…" at bounding box center [503, 258] width 193 height 62
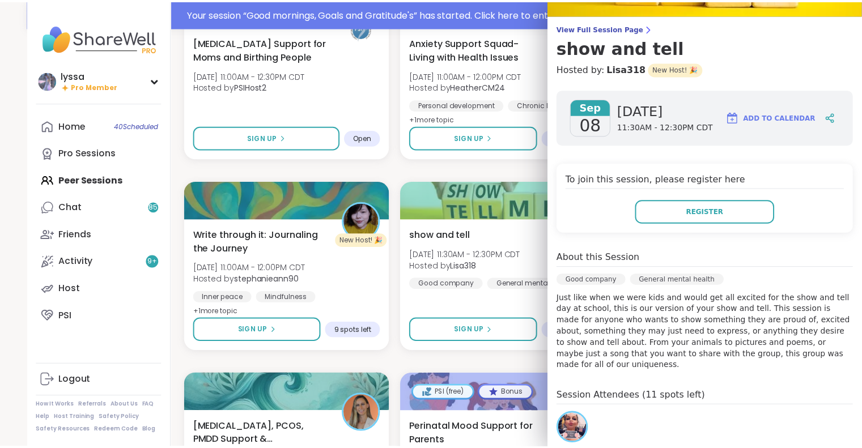
scroll to position [0, 0]
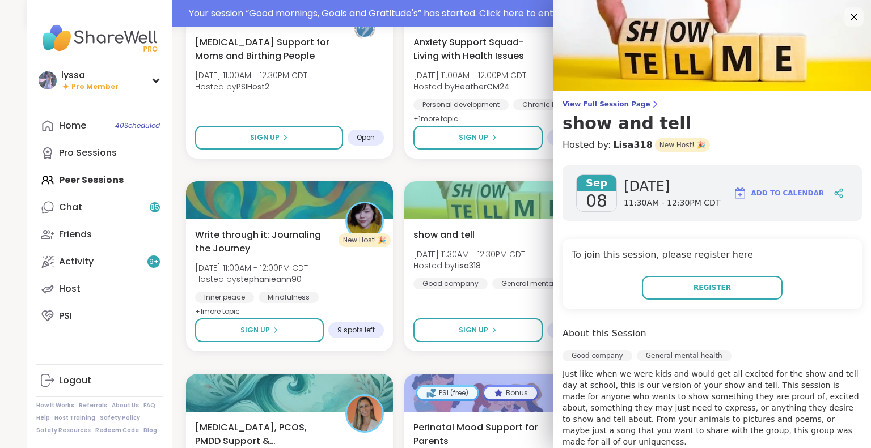
click at [846, 16] on icon at bounding box center [853, 17] width 14 height 14
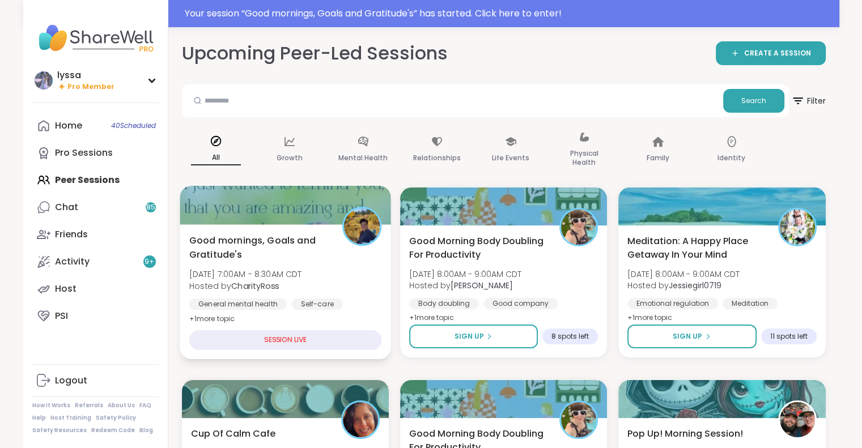
click at [290, 223] on div at bounding box center [285, 205] width 211 height 39
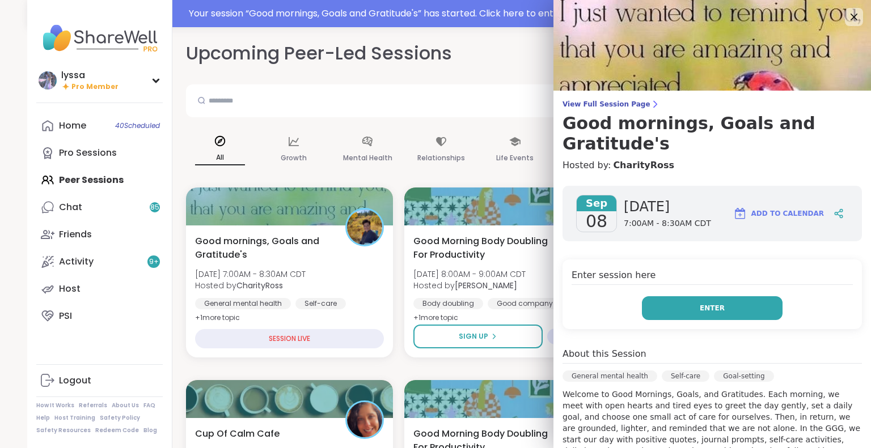
click at [734, 299] on button "Enter" at bounding box center [712, 308] width 141 height 24
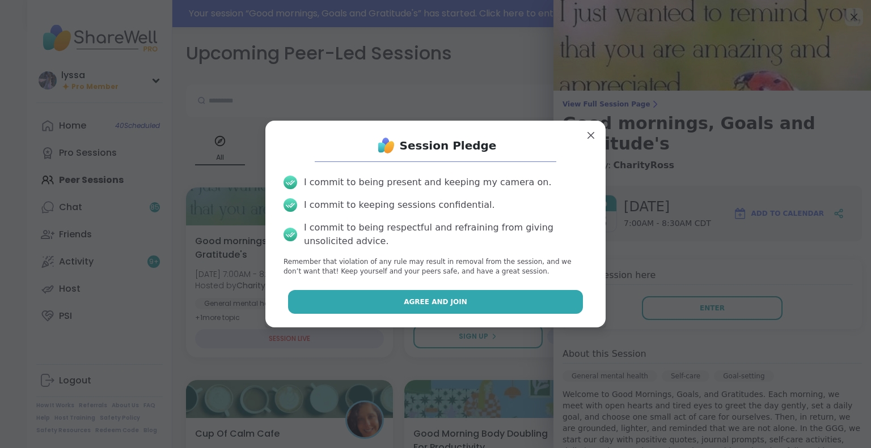
click at [520, 301] on button "Agree and Join" at bounding box center [435, 302] width 295 height 24
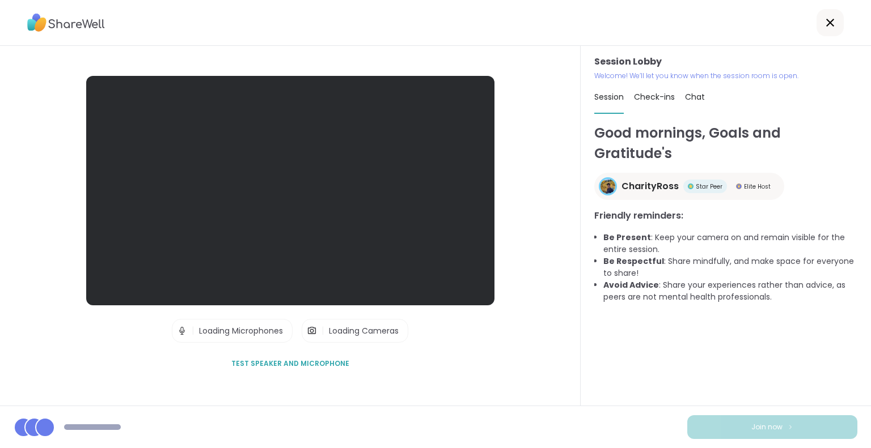
click at [5, 340] on div "Session Lobby | Loading Microphones | Loading Cameras Test speaker and micropho…" at bounding box center [290, 226] width 580 height 360
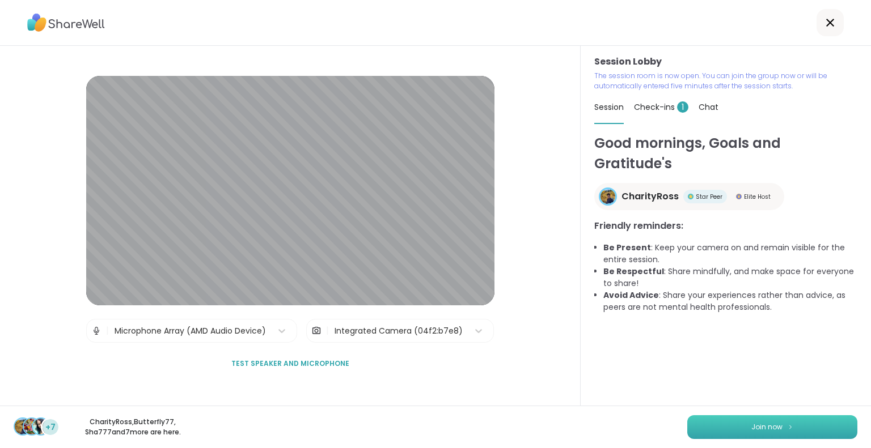
click at [732, 439] on div "+7 CharityRoss , Butterfly77 , Sha777 and 7 more are here. Join now" at bounding box center [435, 427] width 871 height 43
click at [697, 428] on button "Join now" at bounding box center [772, 427] width 170 height 24
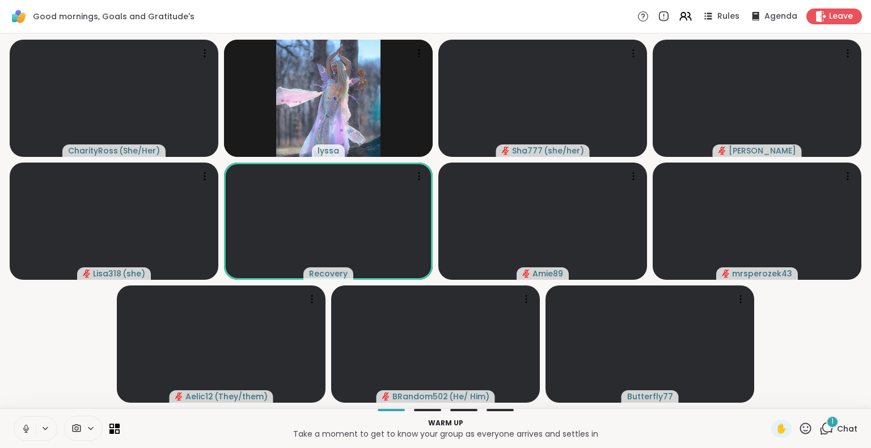
click at [23, 422] on button at bounding box center [25, 429] width 22 height 24
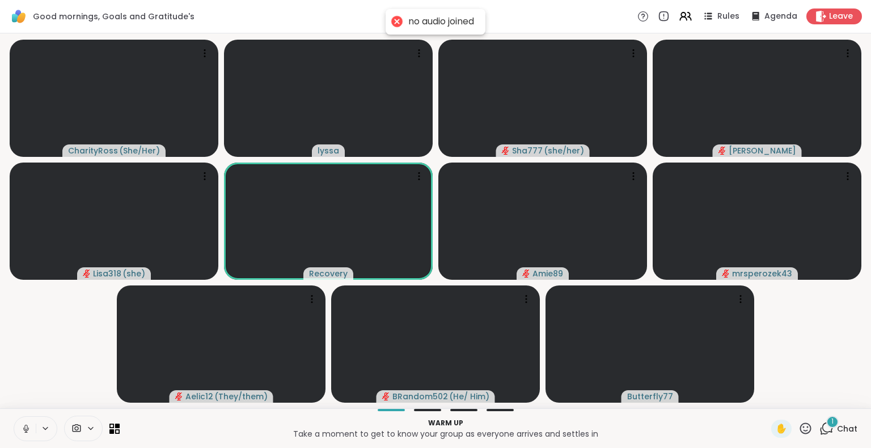
click at [27, 426] on icon at bounding box center [26, 429] width 10 height 10
click at [826, 421] on div "1" at bounding box center [832, 422] width 12 height 12
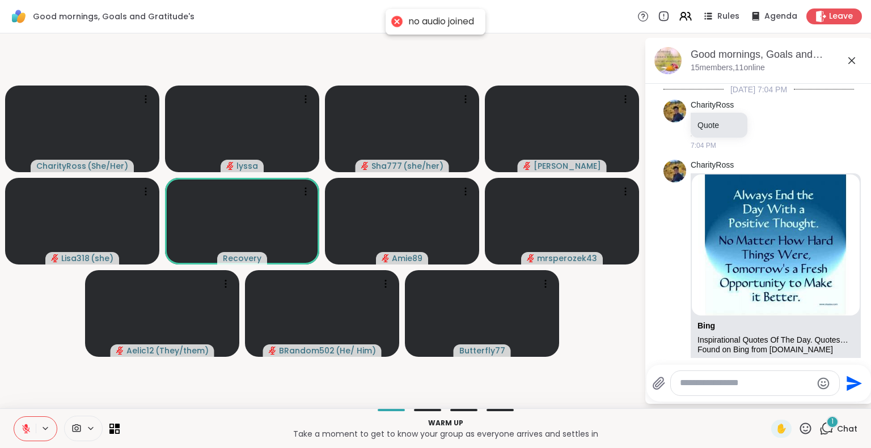
scroll to position [612, 0]
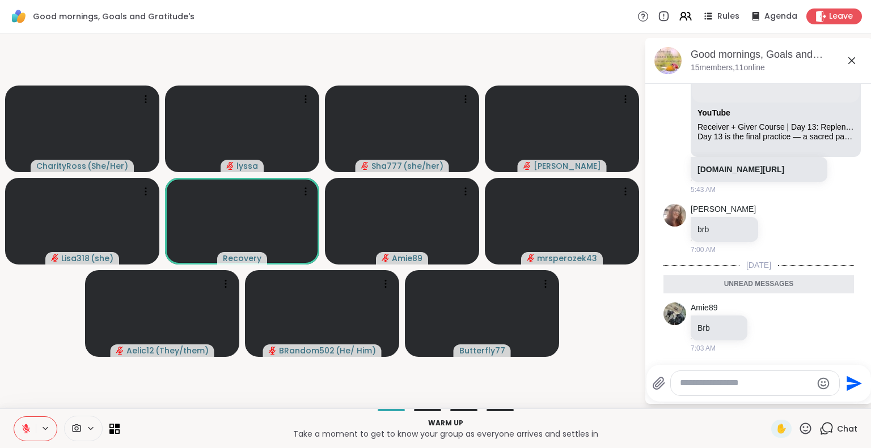
click at [735, 391] on div at bounding box center [755, 383] width 168 height 24
click at [732, 385] on textarea "Type your message" at bounding box center [746, 383] width 132 height 12
type textarea "***"
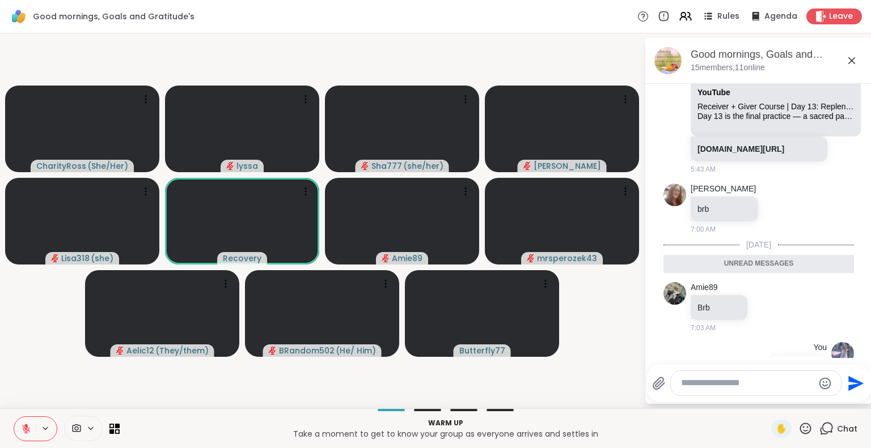
scroll to position [645, 0]
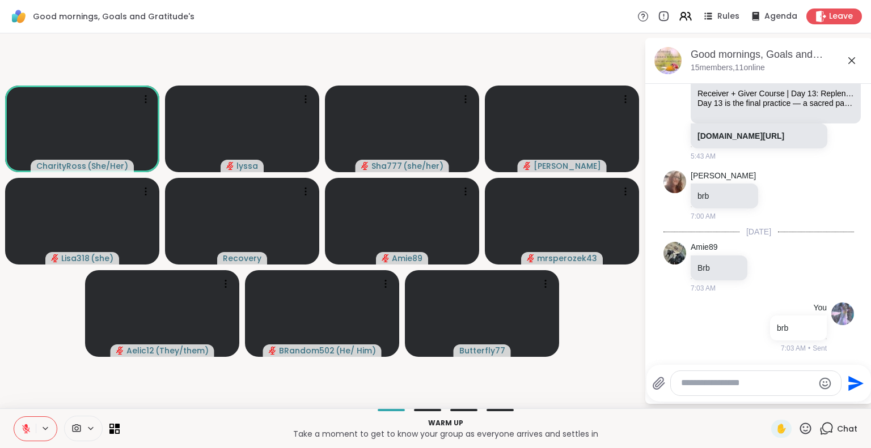
click at [854, 63] on icon at bounding box center [851, 60] width 7 height 7
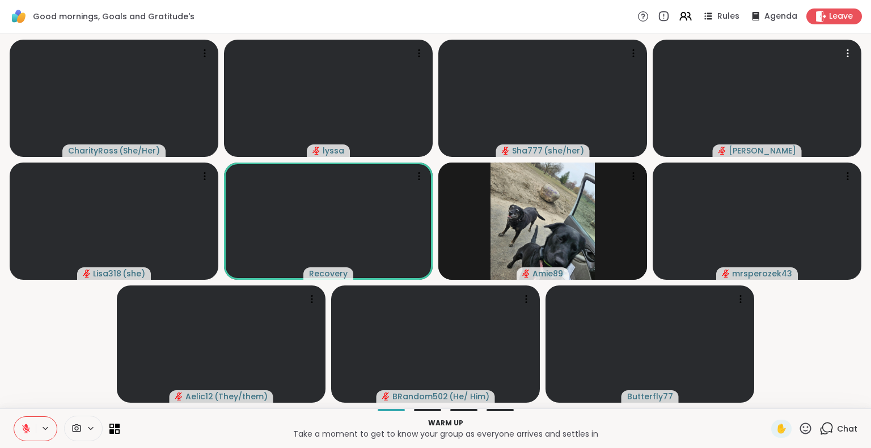
click at [0, 372] on div "CharityRoss ( She/Her ) lyssa Sha777 ( she/her ) dodi Lisa318 ( she ) Recovery …" at bounding box center [435, 220] width 871 height 375
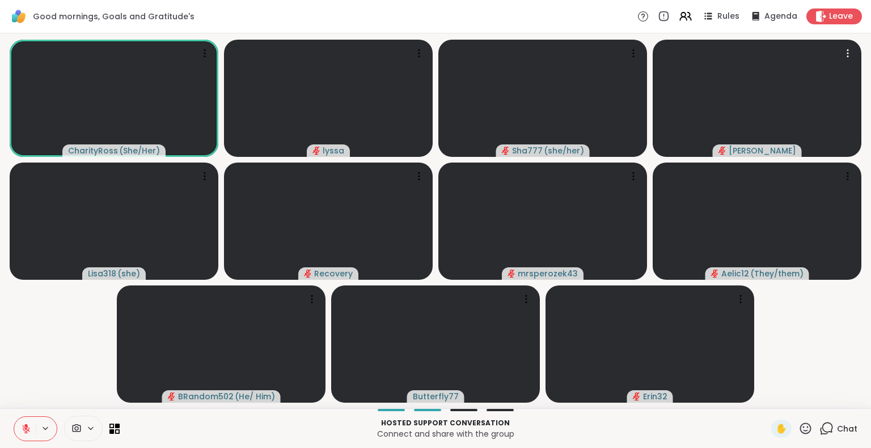
click at [1, 421] on div "Hosted support conversation Connect and share with the group ✋ Chat" at bounding box center [435, 429] width 871 height 40
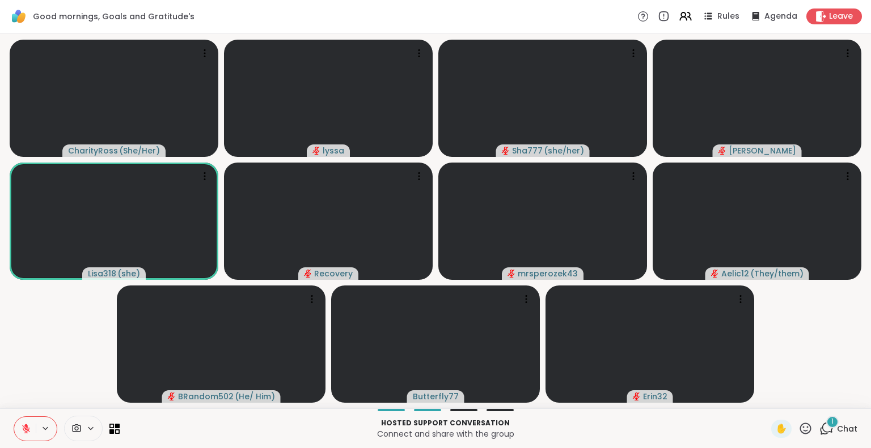
click at [828, 418] on div "1" at bounding box center [832, 422] width 12 height 12
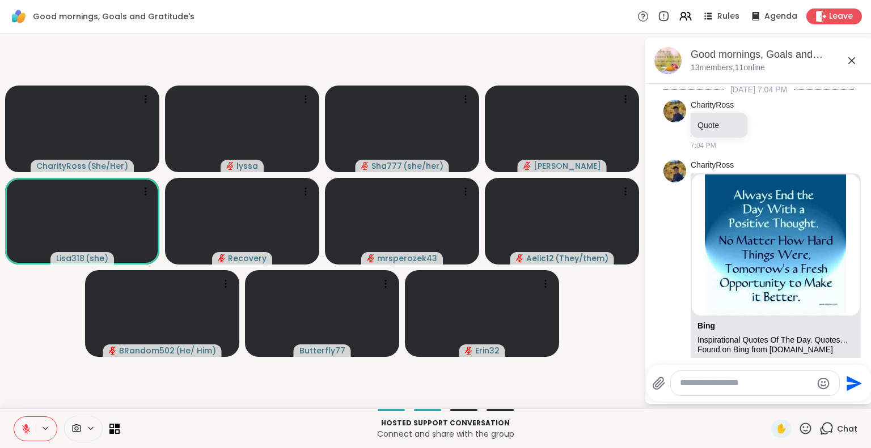
scroll to position [755, 0]
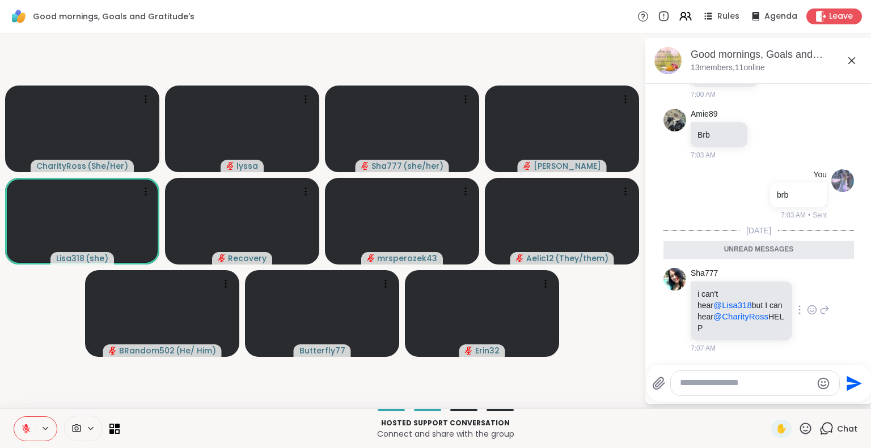
click at [807, 315] on icon at bounding box center [812, 309] width 10 height 11
click at [831, 297] on div "Select Reaction: Sad" at bounding box center [836, 292] width 10 height 10
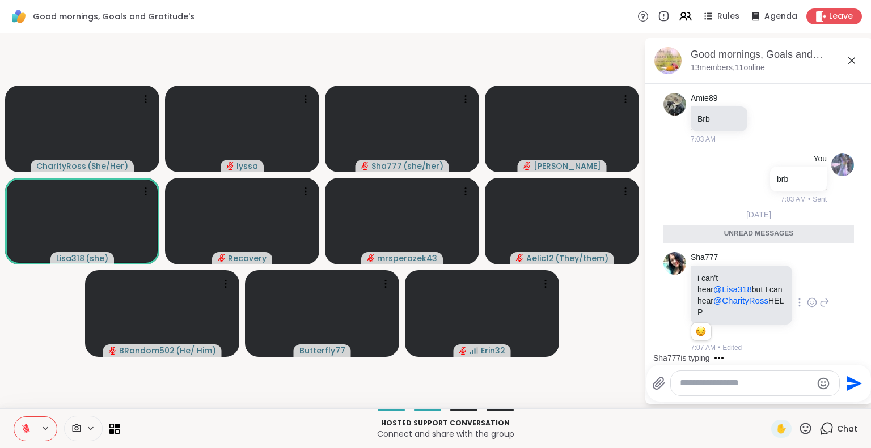
click at [800, 427] on icon at bounding box center [805, 428] width 11 height 11
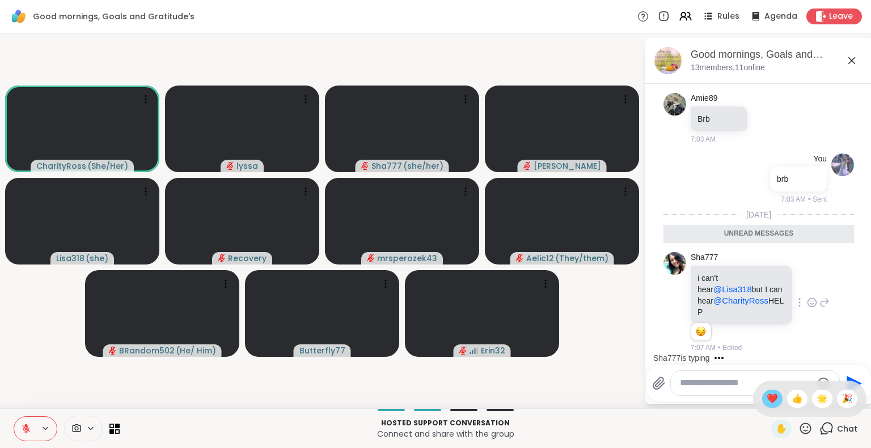
click at [766, 394] on span "❤️" at bounding box center [771, 399] width 11 height 14
click at [25, 417] on button at bounding box center [25, 429] width 22 height 24
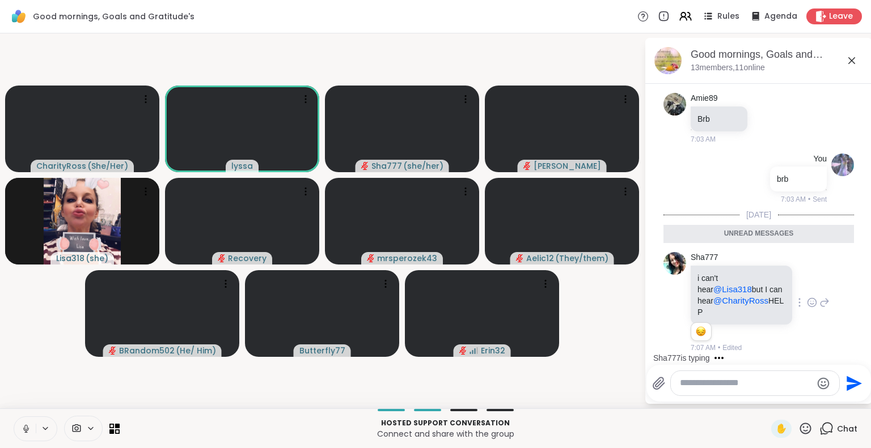
click at [800, 434] on icon at bounding box center [805, 428] width 11 height 11
click at [766, 395] on span "❤️" at bounding box center [771, 399] width 11 height 14
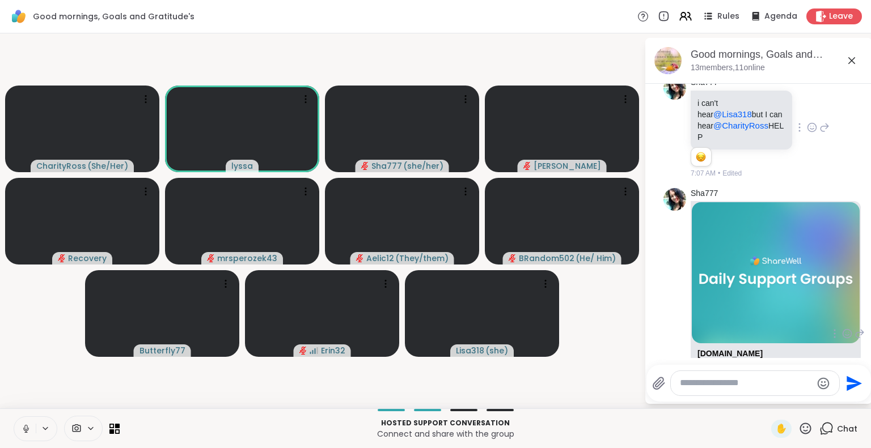
scroll to position [1046, 0]
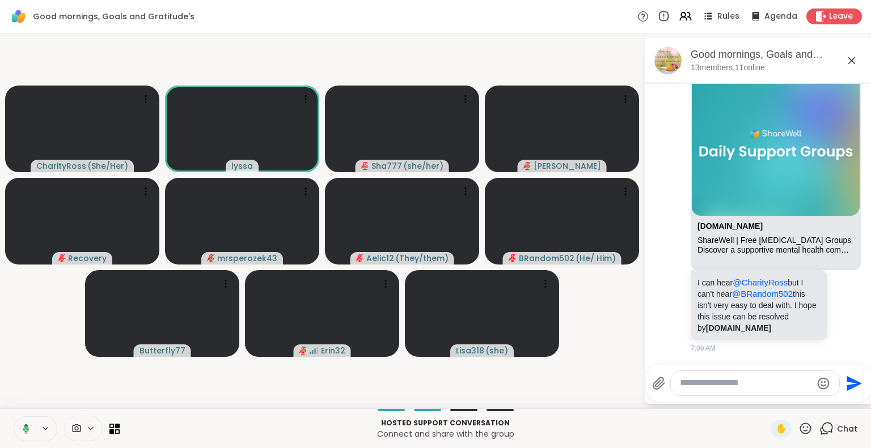
click at [850, 61] on icon at bounding box center [851, 60] width 7 height 7
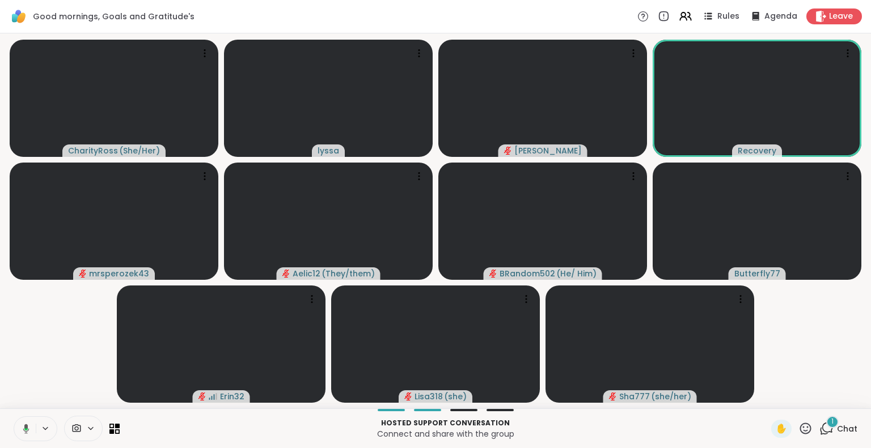
click at [22, 430] on icon at bounding box center [24, 429] width 10 height 10
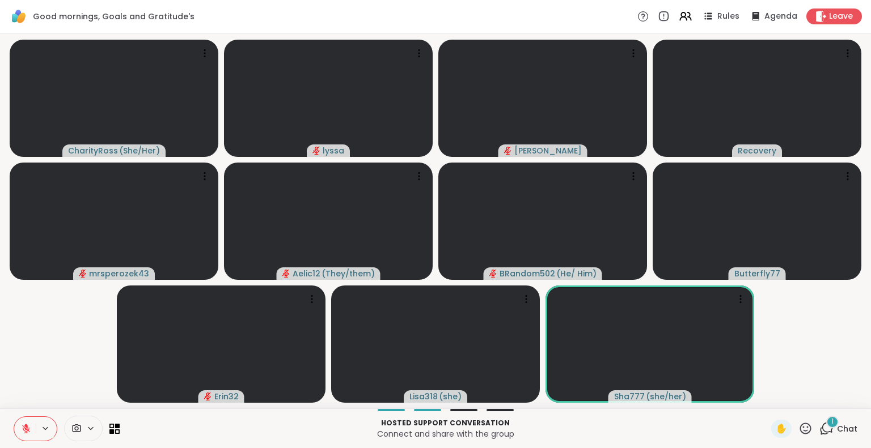
click at [27, 427] on icon at bounding box center [26, 429] width 10 height 10
click at [24, 426] on icon at bounding box center [26, 429] width 10 height 10
click at [799, 432] on icon at bounding box center [805, 429] width 14 height 14
click at [766, 402] on span "❤️" at bounding box center [771, 399] width 11 height 14
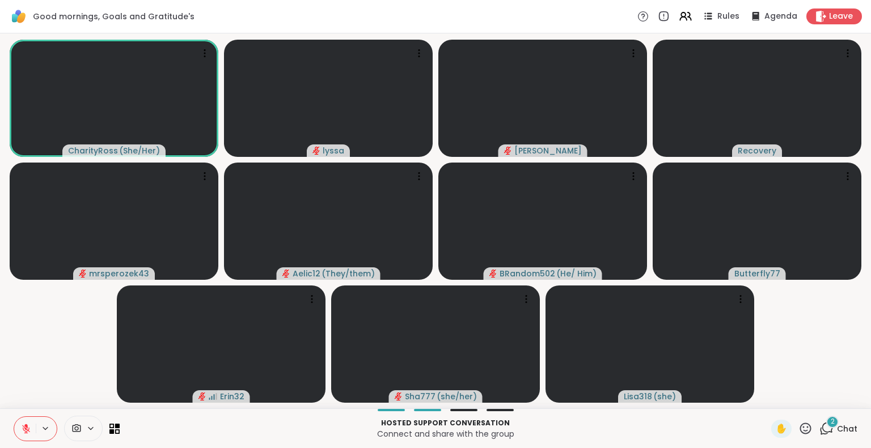
click at [19, 422] on button at bounding box center [25, 429] width 22 height 24
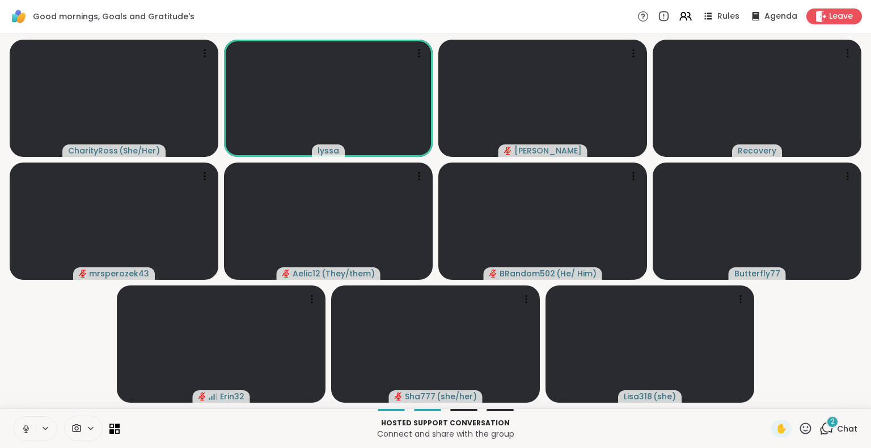
click at [25, 426] on icon at bounding box center [25, 427] width 3 height 5
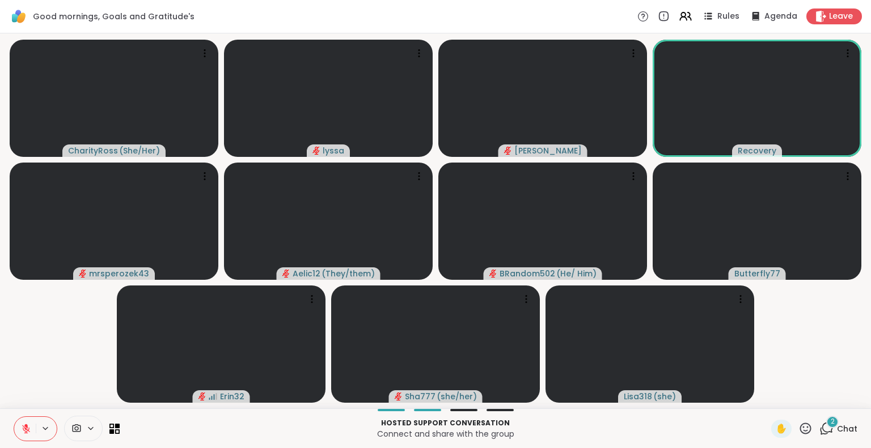
click at [11, 432] on div "Hosted support conversation Connect and share with the group ✋ 2 Chat" at bounding box center [435, 429] width 871 height 40
click at [25, 427] on icon at bounding box center [26, 429] width 10 height 10
click at [26, 424] on icon at bounding box center [26, 429] width 10 height 10
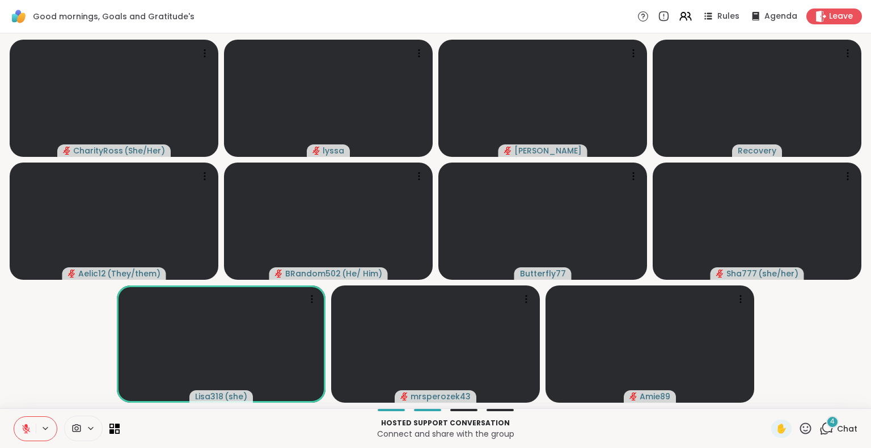
click at [23, 428] on icon at bounding box center [26, 429] width 10 height 10
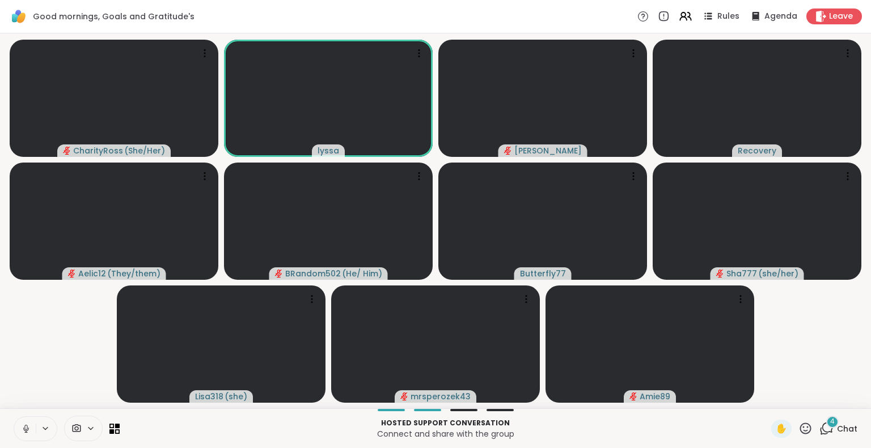
click at [798, 425] on icon at bounding box center [805, 429] width 14 height 14
click at [766, 403] on span "❤️" at bounding box center [771, 399] width 11 height 14
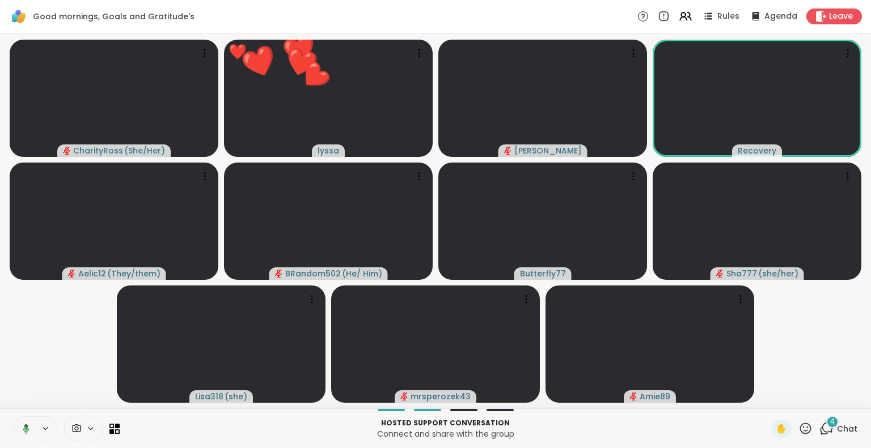
click at [23, 431] on icon at bounding box center [24, 429] width 10 height 10
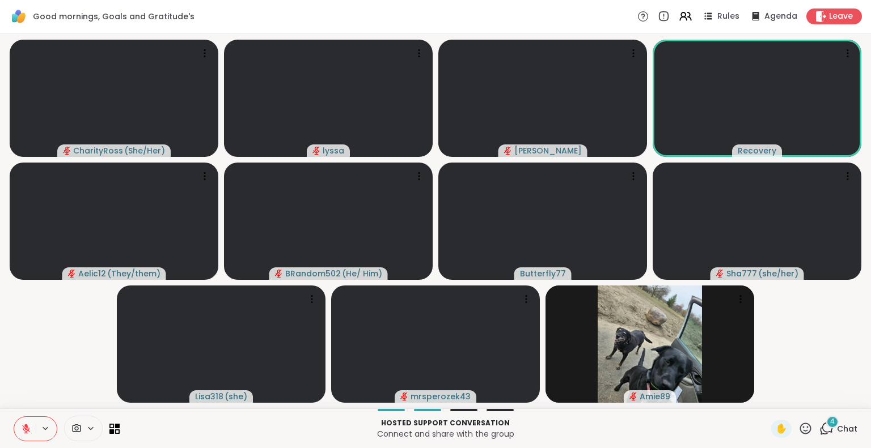
click at [22, 424] on icon at bounding box center [26, 429] width 10 height 10
click at [798, 425] on icon at bounding box center [805, 429] width 14 height 14
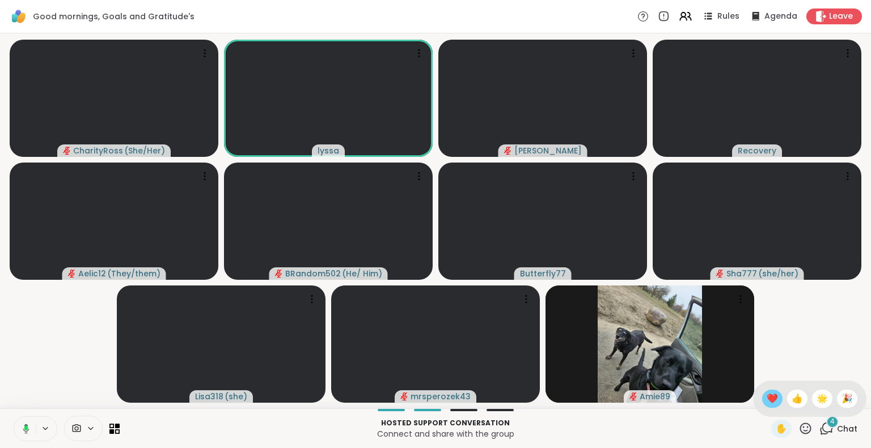
click at [766, 398] on span "❤️" at bounding box center [771, 399] width 11 height 14
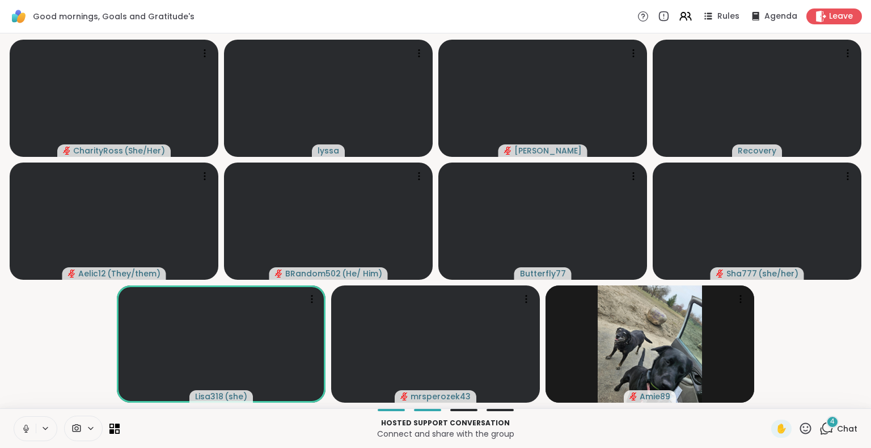
click at [24, 427] on icon at bounding box center [25, 427] width 3 height 5
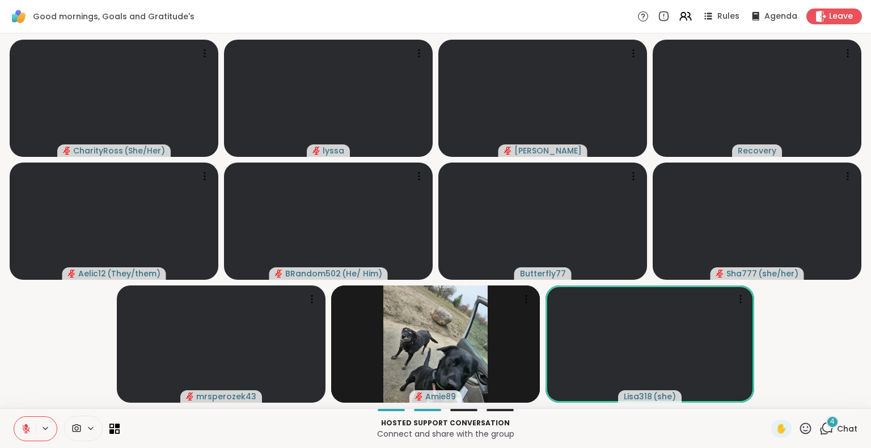
click at [24, 429] on icon at bounding box center [26, 429] width 10 height 10
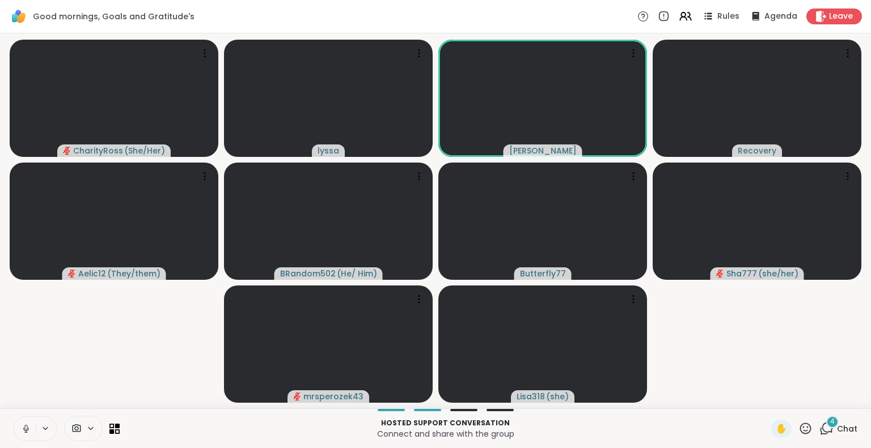
click at [26, 432] on icon at bounding box center [26, 432] width 1 height 2
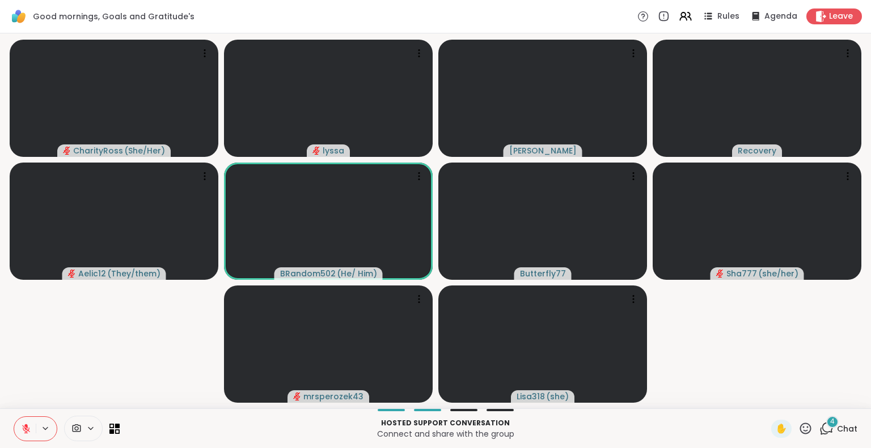
click at [28, 417] on button at bounding box center [25, 429] width 22 height 24
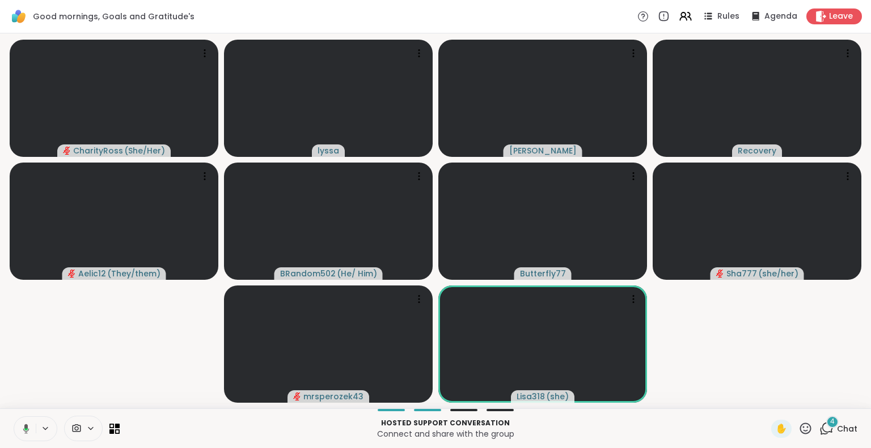
click at [22, 432] on icon at bounding box center [24, 429] width 10 height 10
click at [26, 431] on icon at bounding box center [26, 429] width 8 height 8
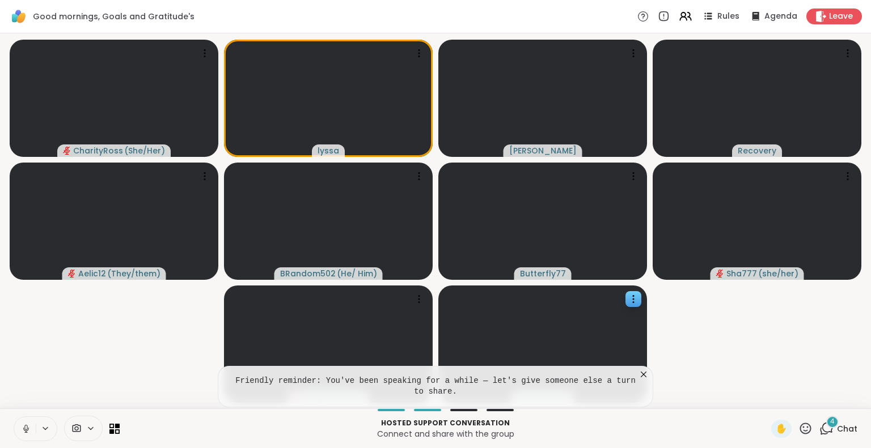
click at [631, 361] on video at bounding box center [542, 344] width 209 height 117
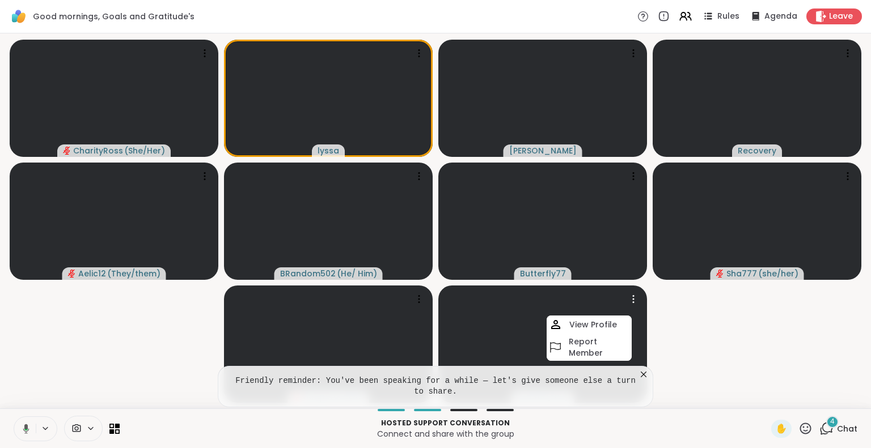
click at [737, 381] on video-player-container "CharityRoss ( She/Her ) lyssa dodi Recovery Aelic12 ( They/them ) BRandom502 ( …" at bounding box center [435, 221] width 857 height 366
click at [20, 425] on icon at bounding box center [24, 429] width 10 height 10
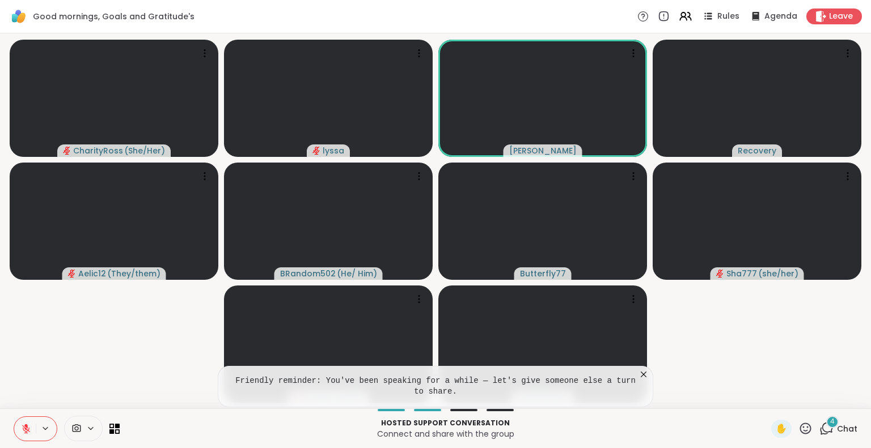
click at [35, 400] on video-player-container "CharityRoss ( She/Her ) lyssa dodi Recovery Aelic12 ( They/them ) BRandom502 ( …" at bounding box center [435, 221] width 857 height 366
click at [27, 426] on icon at bounding box center [25, 426] width 3 height 5
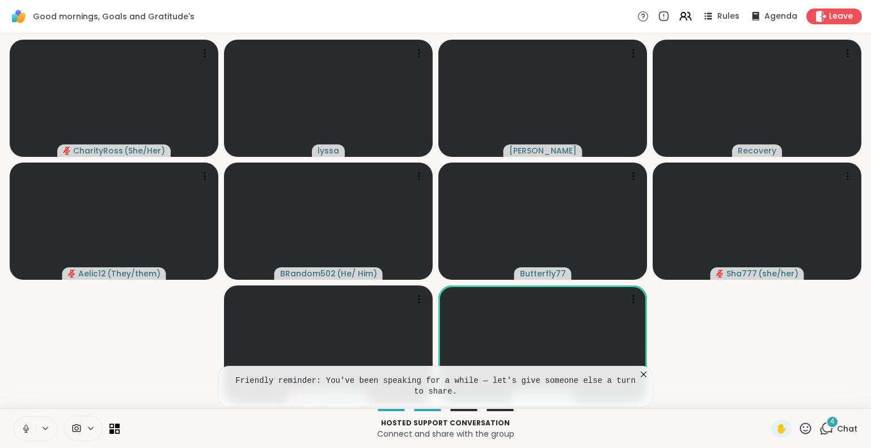
click at [27, 430] on icon at bounding box center [26, 429] width 10 height 10
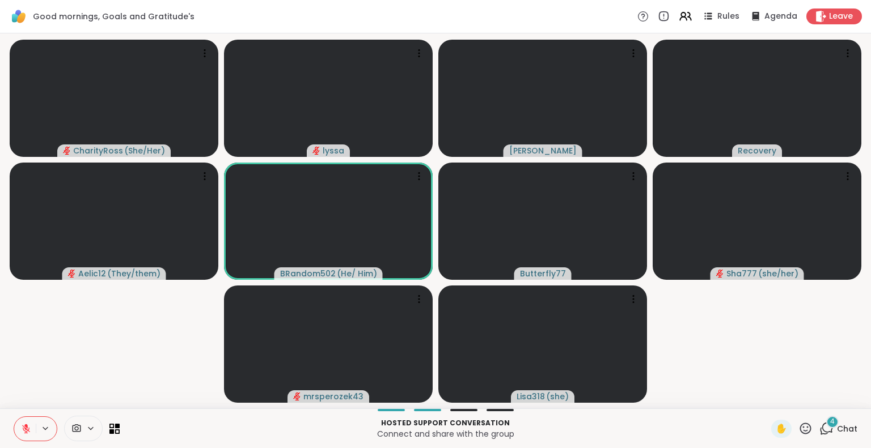
click at [27, 430] on icon at bounding box center [26, 429] width 8 height 8
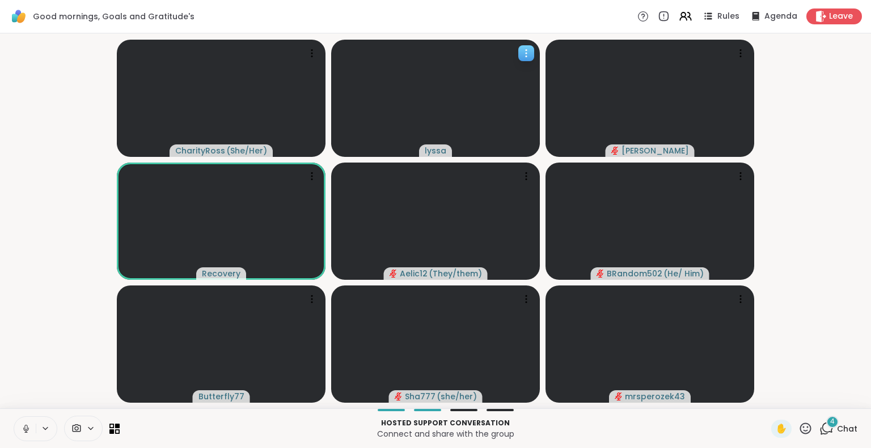
click at [521, 53] on icon at bounding box center [525, 53] width 11 height 11
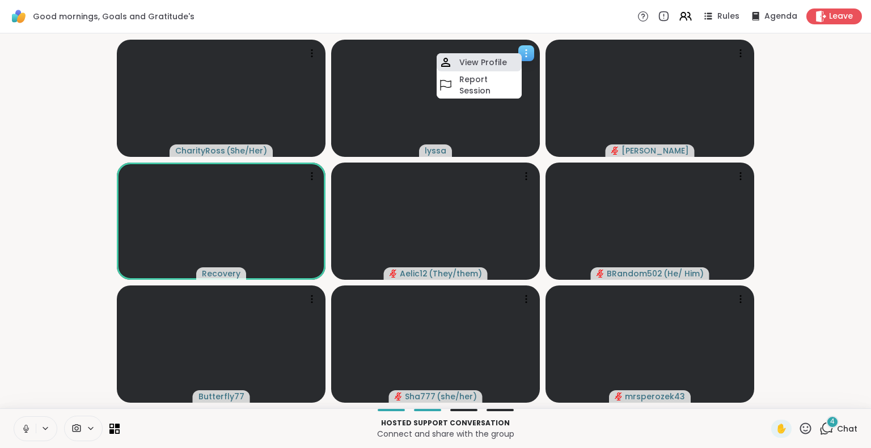
click at [510, 59] on div "View Profile" at bounding box center [478, 62] width 85 height 18
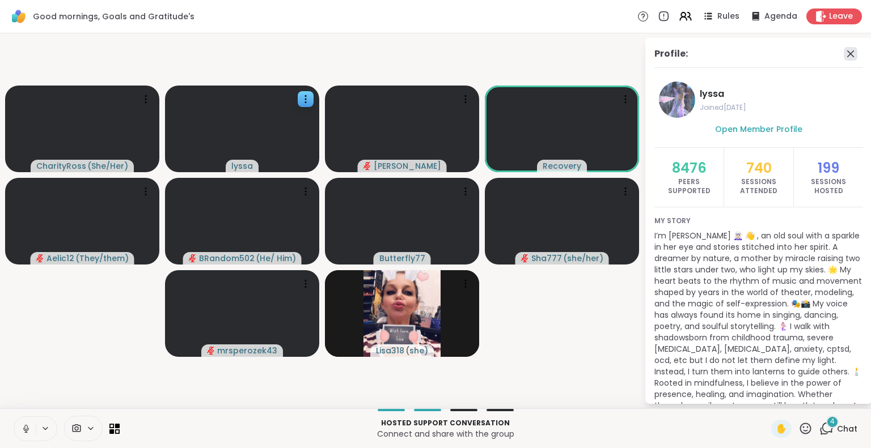
click at [847, 54] on icon at bounding box center [850, 53] width 7 height 7
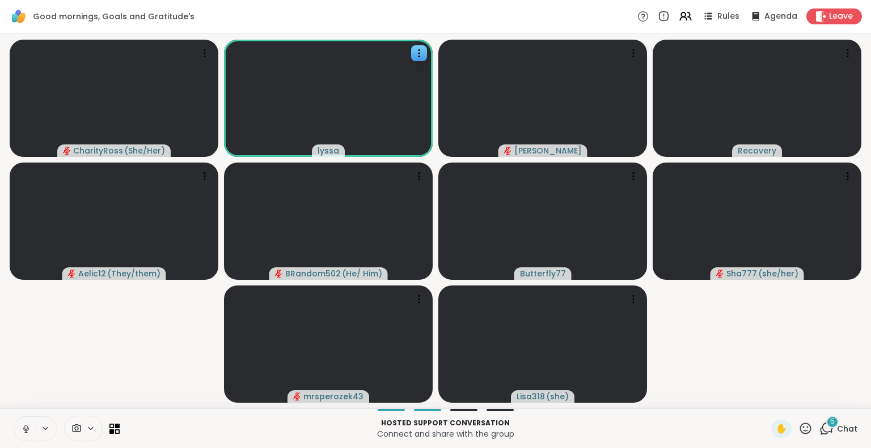
click at [26, 427] on icon at bounding box center [26, 429] width 10 height 10
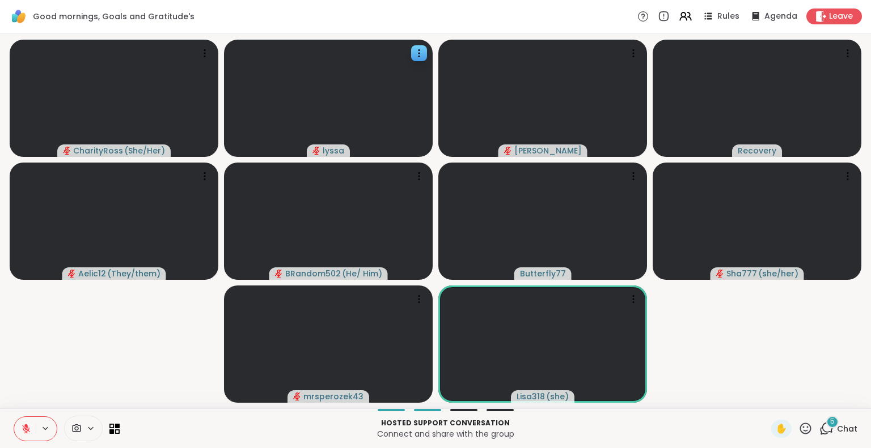
click at [25, 424] on icon at bounding box center [26, 429] width 10 height 10
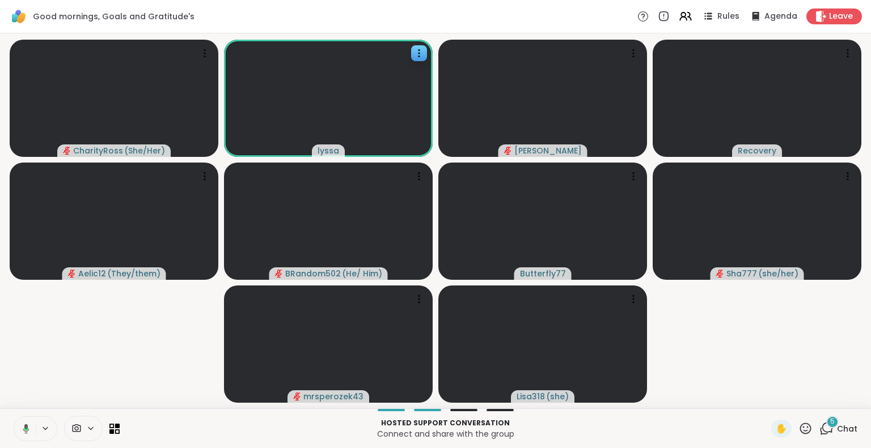
click at [45, 387] on video-player-container "CharityRoss ( She/Her ) lyssa dodi Recovery Aelic12 ( They/them ) BRandom502 ( …" at bounding box center [435, 221] width 857 height 366
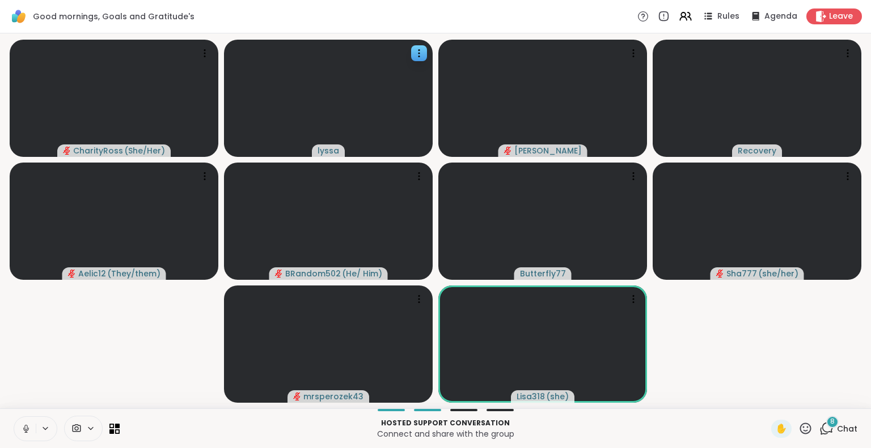
click at [22, 427] on icon at bounding box center [26, 429] width 10 height 10
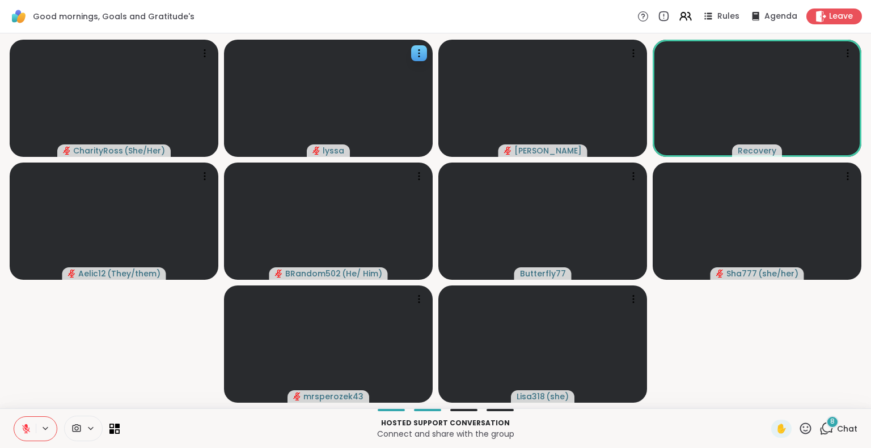
click at [22, 429] on icon at bounding box center [26, 429] width 10 height 10
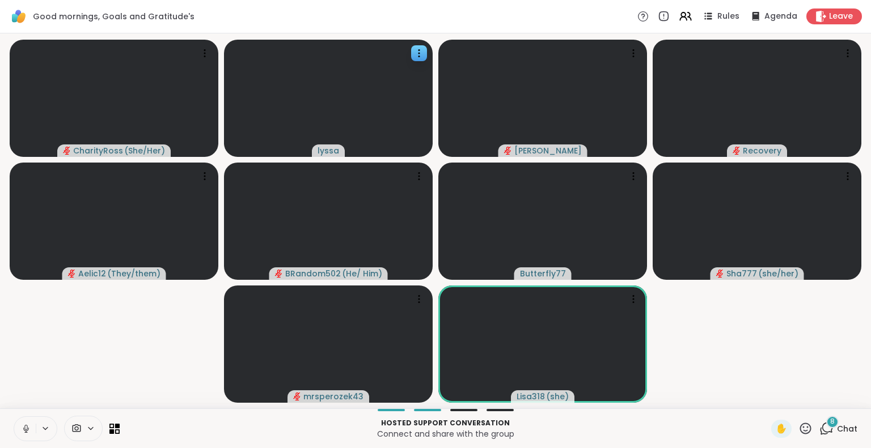
click at [27, 423] on button at bounding box center [25, 429] width 22 height 24
click at [26, 421] on button at bounding box center [25, 429] width 22 height 24
click at [29, 422] on button at bounding box center [25, 429] width 22 height 24
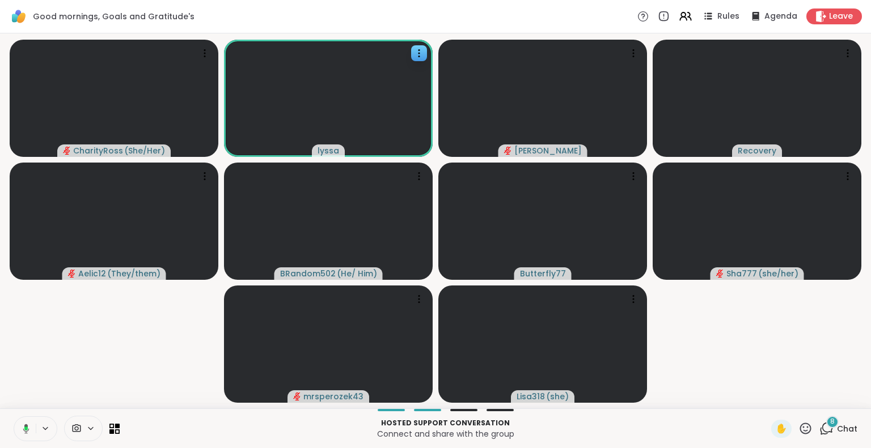
click at [798, 430] on icon at bounding box center [805, 429] width 14 height 14
click at [766, 401] on span "❤️" at bounding box center [771, 399] width 11 height 14
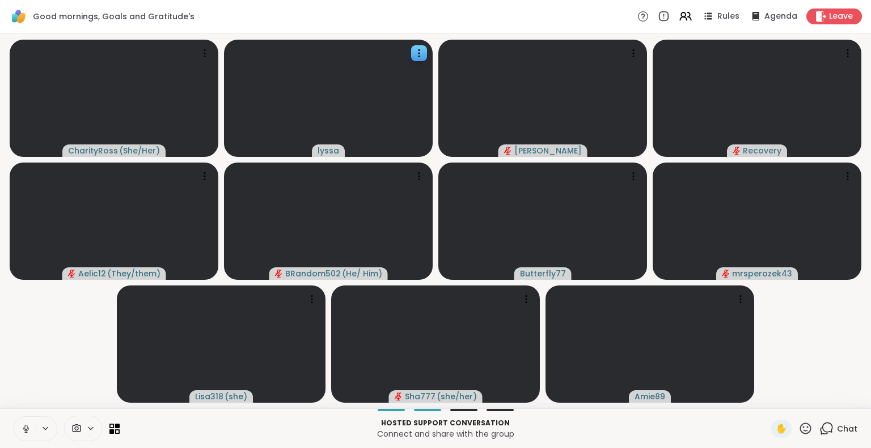
click at [800, 427] on icon at bounding box center [805, 428] width 11 height 11
click at [766, 400] on span "❤️" at bounding box center [771, 399] width 11 height 14
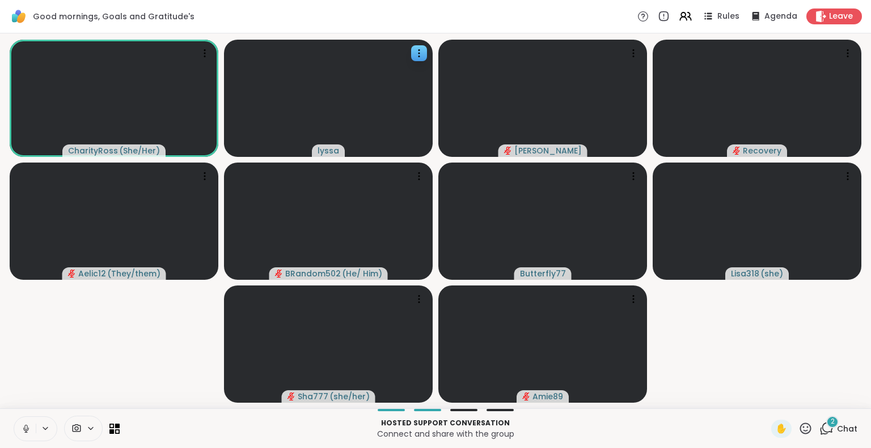
click at [28, 428] on icon at bounding box center [26, 428] width 6 height 3
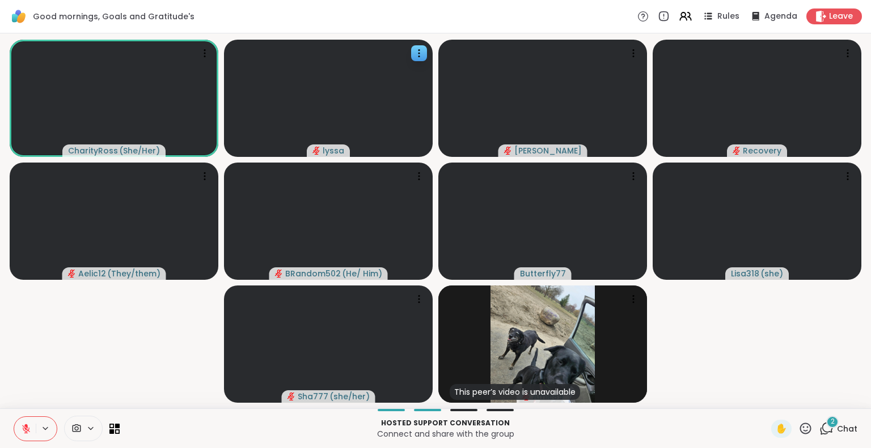
click at [28, 433] on icon at bounding box center [26, 429] width 10 height 10
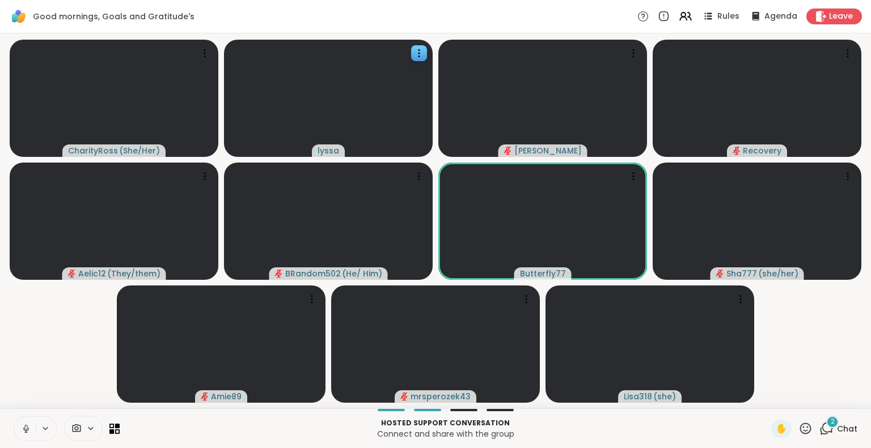
click at [11, 426] on div "Hosted support conversation Connect and share with the group ✋ 2 Chat" at bounding box center [435, 429] width 871 height 40
click at [24, 428] on icon at bounding box center [26, 429] width 10 height 10
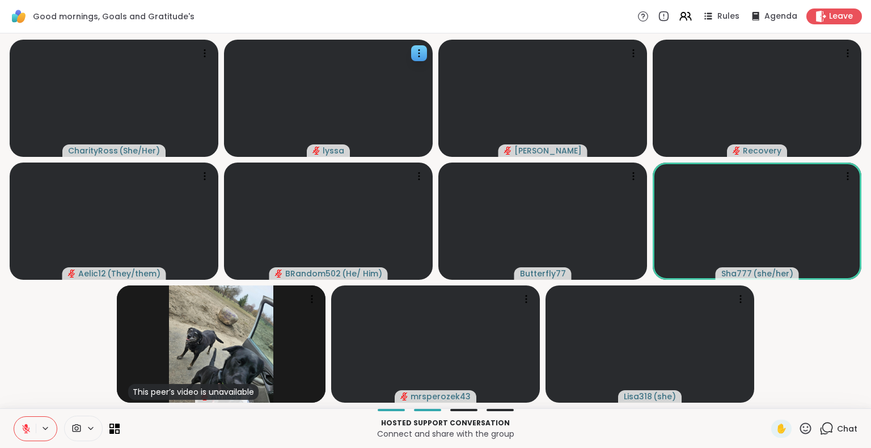
click at [800, 431] on icon at bounding box center [805, 428] width 11 height 11
click at [766, 397] on span "❤️" at bounding box center [771, 399] width 11 height 14
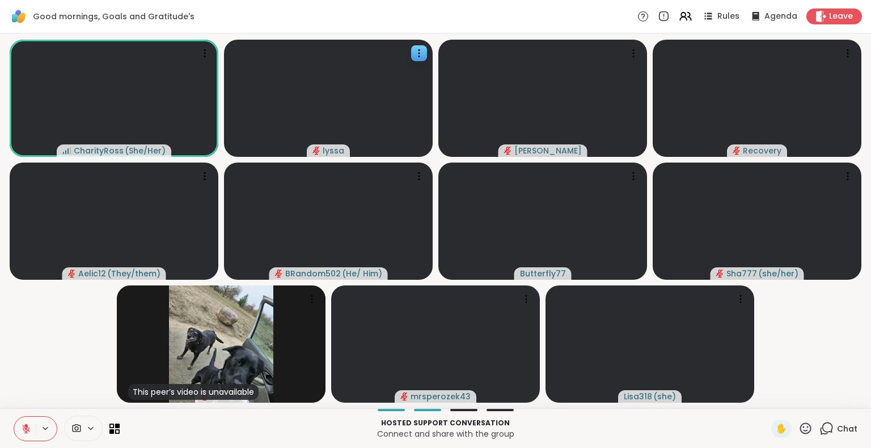
click at [28, 428] on icon at bounding box center [26, 429] width 10 height 10
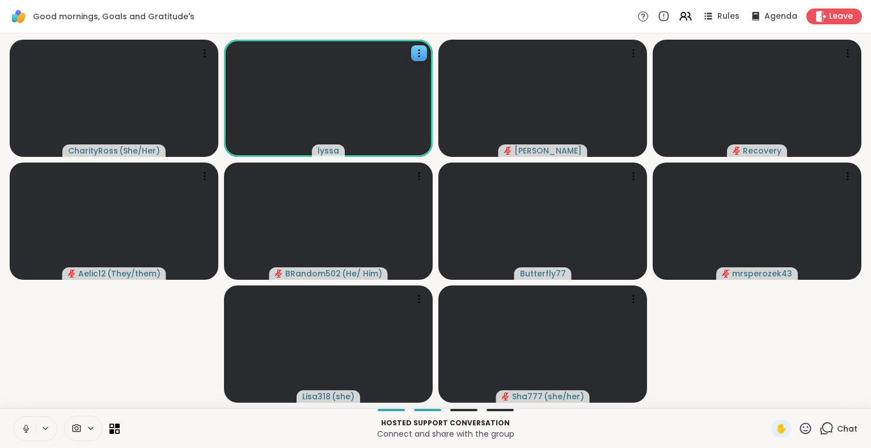
click at [29, 425] on icon at bounding box center [26, 429] width 10 height 10
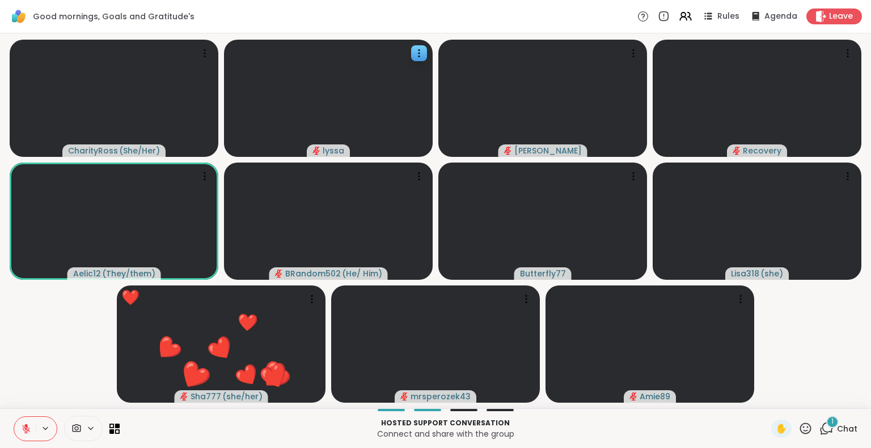
click at [800, 432] on icon at bounding box center [805, 428] width 11 height 11
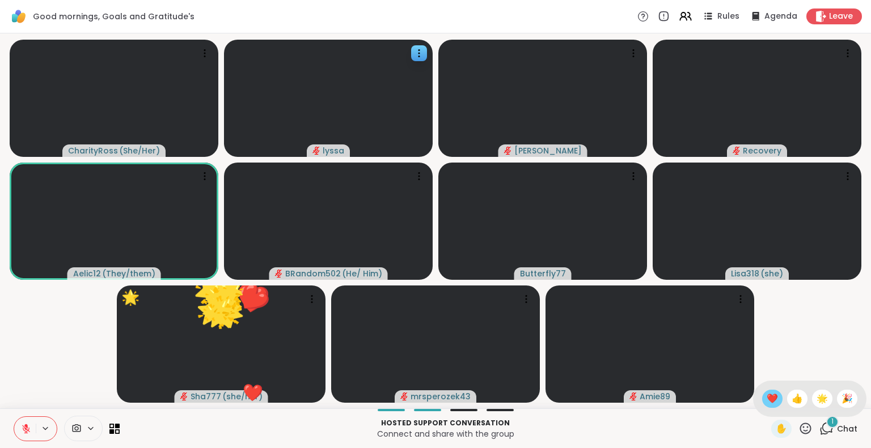
click at [766, 401] on span "❤️" at bounding box center [771, 399] width 11 height 14
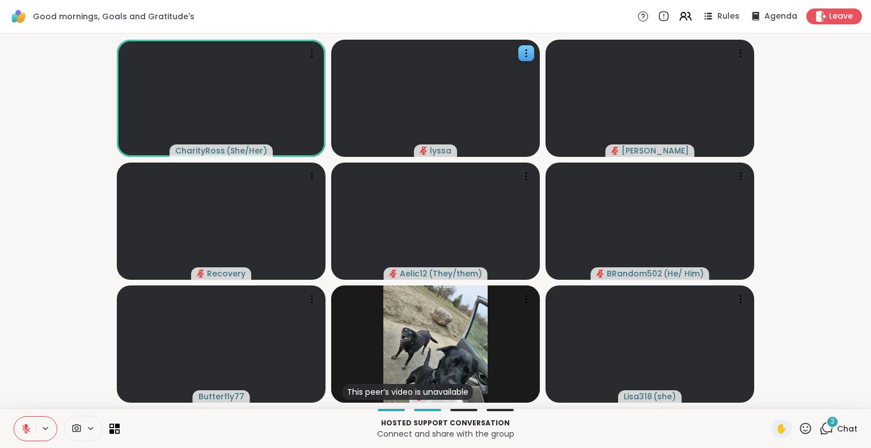
click at [24, 428] on icon at bounding box center [26, 429] width 10 height 10
click at [26, 419] on button at bounding box center [25, 429] width 22 height 24
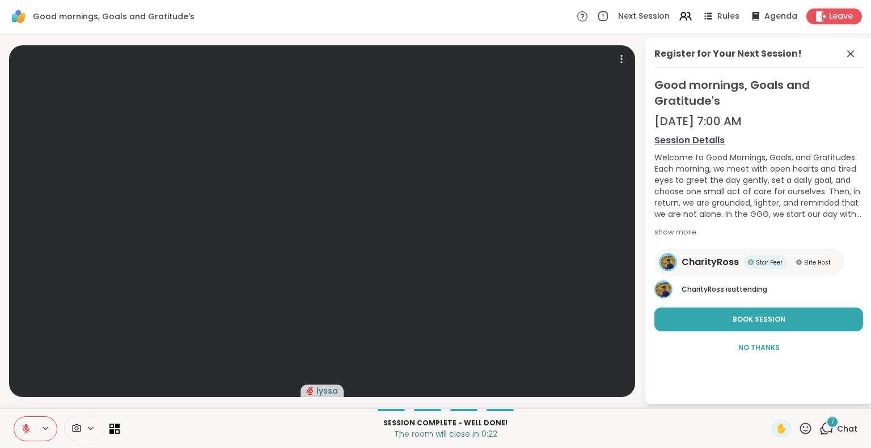
click at [862, 134] on link "Session Details" at bounding box center [758, 141] width 209 height 14
click at [829, 18] on span "Leave" at bounding box center [841, 17] width 25 height 12
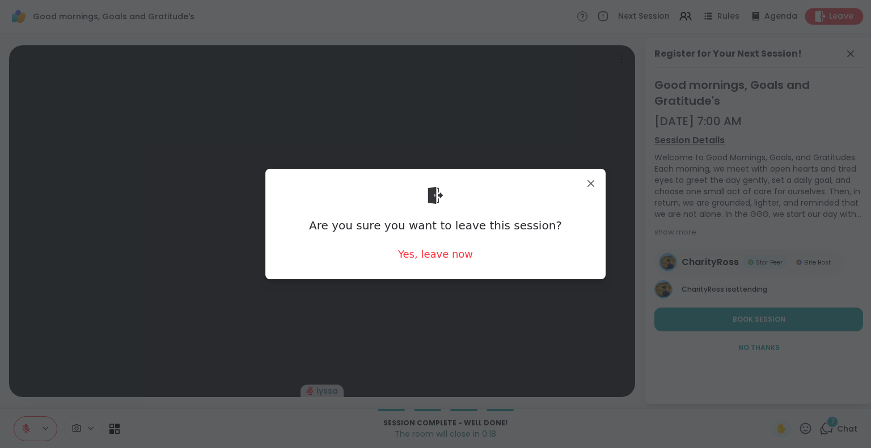
click at [427, 258] on div "Yes, leave now" at bounding box center [435, 254] width 75 height 14
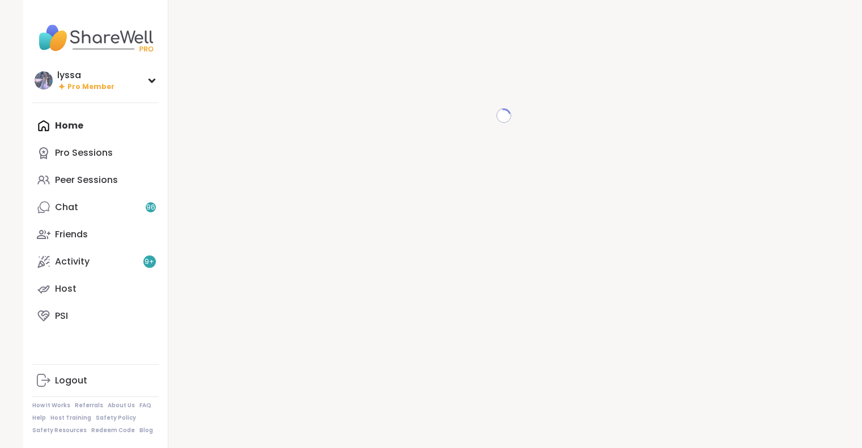
click at [76, 188] on link "Peer Sessions" at bounding box center [95, 180] width 126 height 27
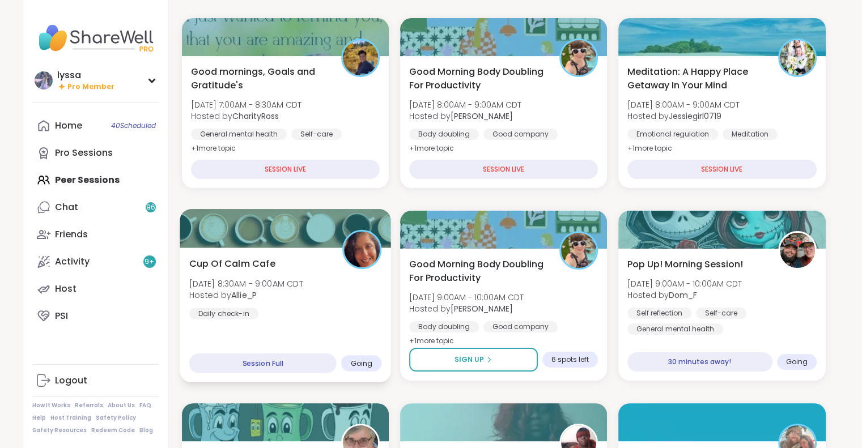
scroll to position [144, 0]
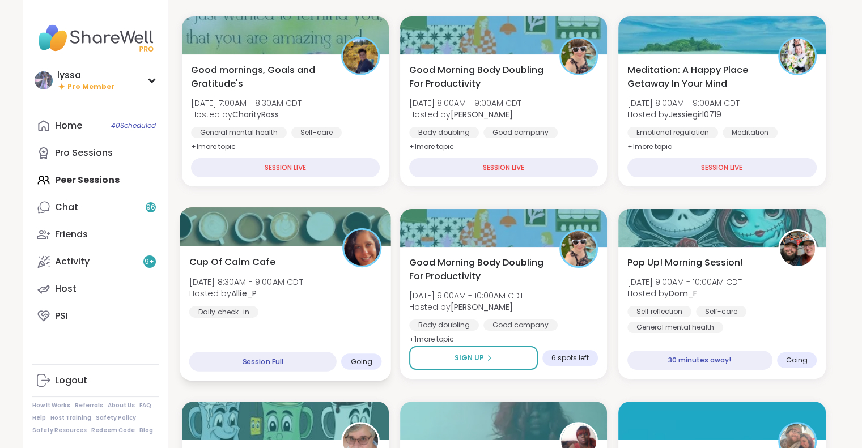
click at [303, 290] on span "Hosted by [PERSON_NAME]" at bounding box center [246, 293] width 114 height 11
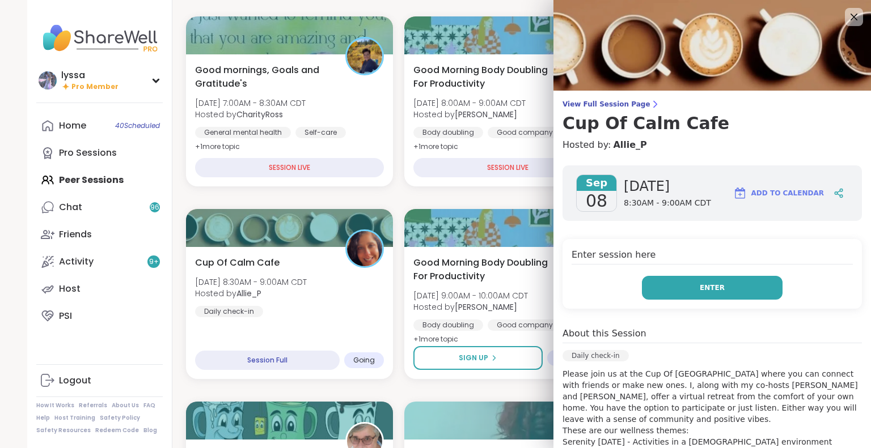
click at [661, 285] on button "Enter" at bounding box center [712, 288] width 141 height 24
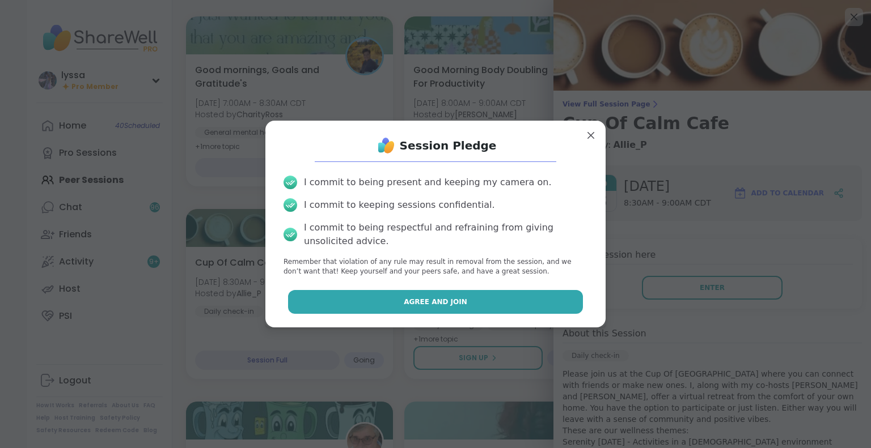
click at [520, 307] on button "Agree and Join" at bounding box center [435, 302] width 295 height 24
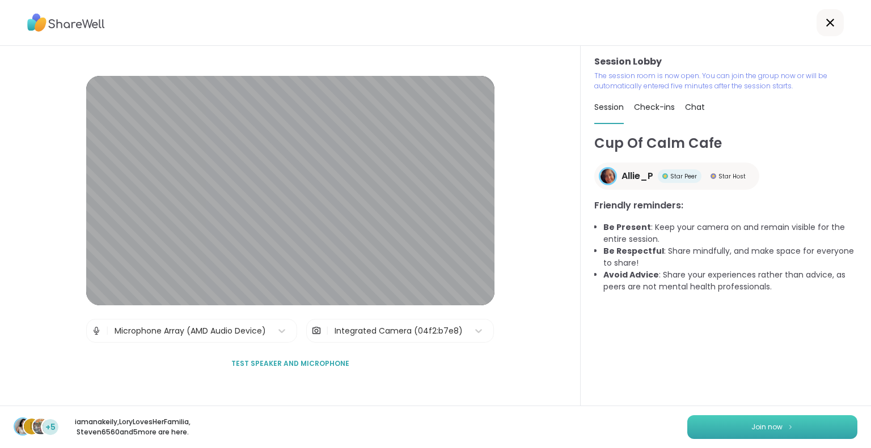
click at [708, 425] on button "Join now" at bounding box center [772, 427] width 170 height 24
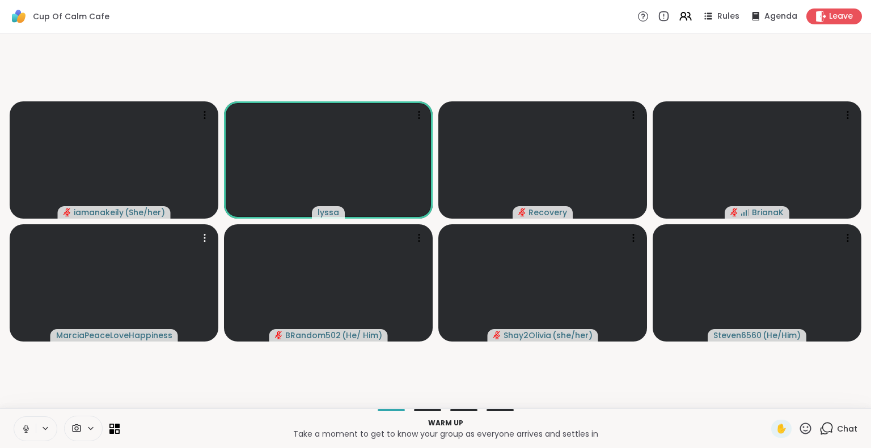
click at [704, 406] on div "iamanakeily ( She/her ) lyssa Recovery [PERSON_NAME] BRandom502 ( He/ Him ) Sha…" at bounding box center [435, 220] width 871 height 375
click at [821, 430] on icon at bounding box center [826, 429] width 14 height 14
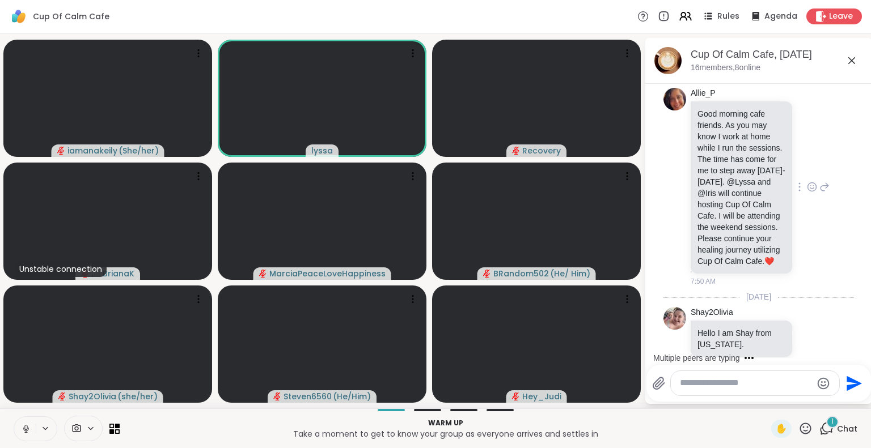
scroll to position [268, 0]
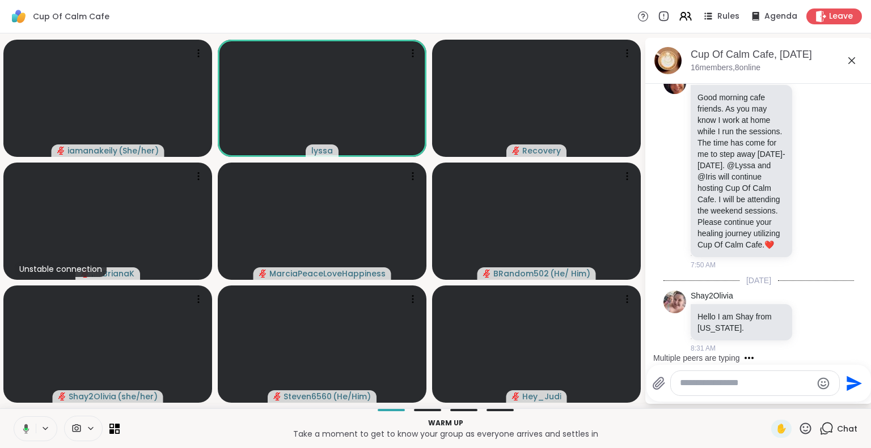
click at [798, 434] on icon at bounding box center [805, 429] width 14 height 14
click at [766, 403] on span "❤️" at bounding box center [771, 399] width 11 height 14
click at [798, 434] on icon at bounding box center [805, 429] width 14 height 14
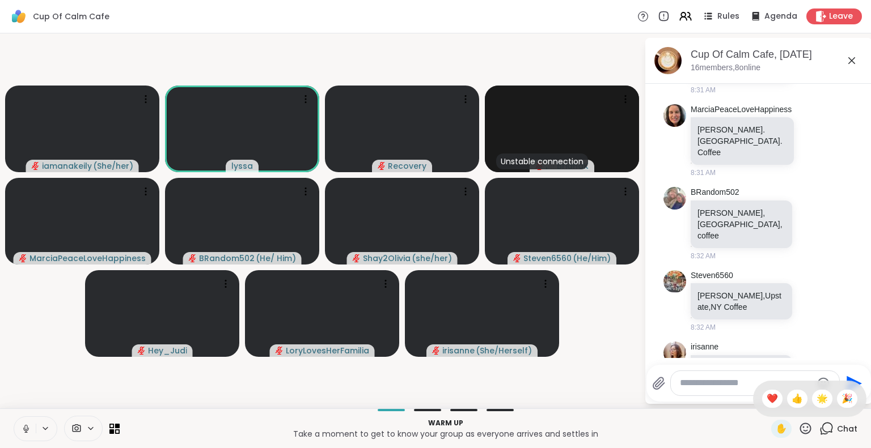
scroll to position [520, 0]
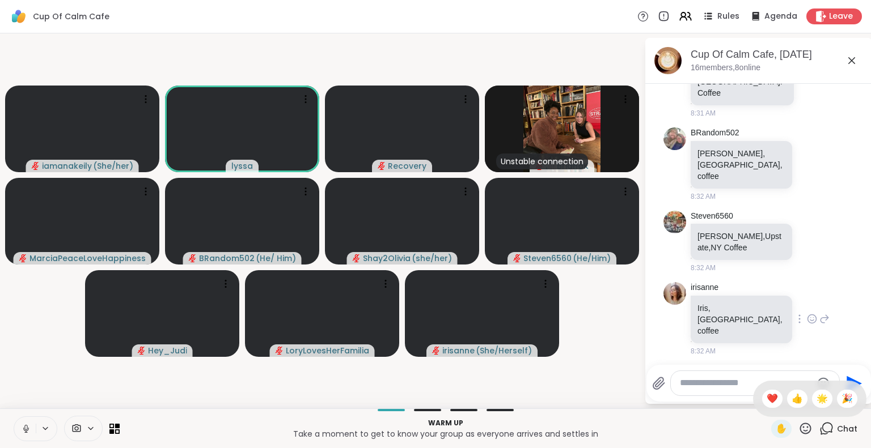
click at [821, 323] on icon at bounding box center [825, 319] width 8 height 8
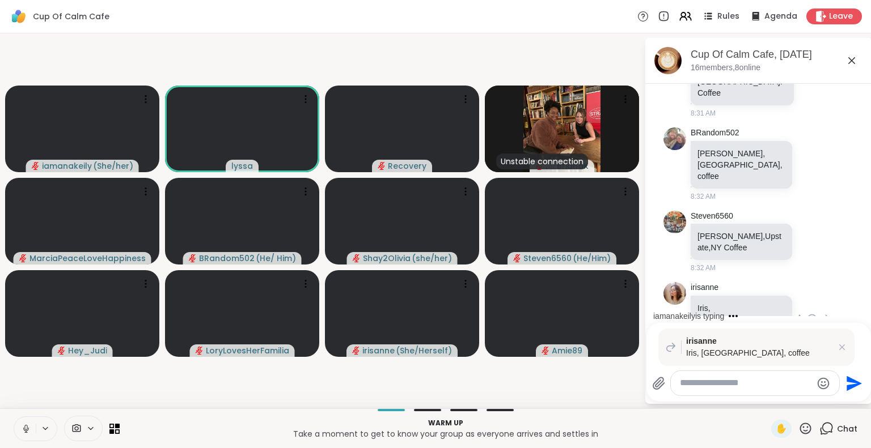
scroll to position [622, 0]
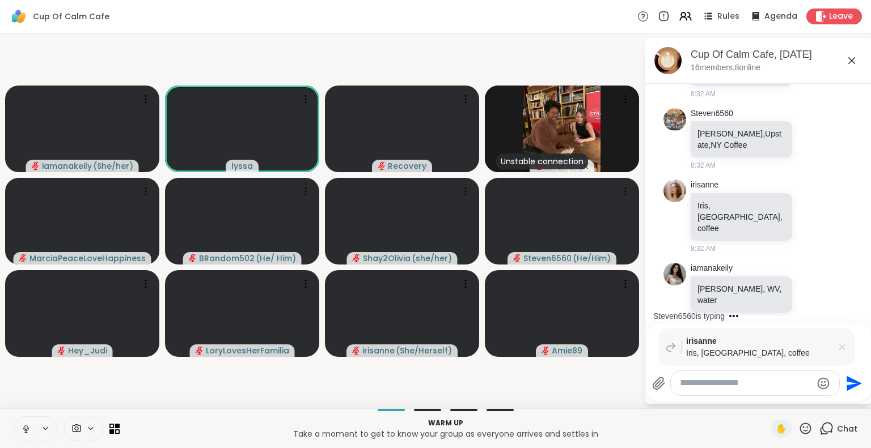
click at [841, 349] on icon at bounding box center [841, 347] width 11 height 11
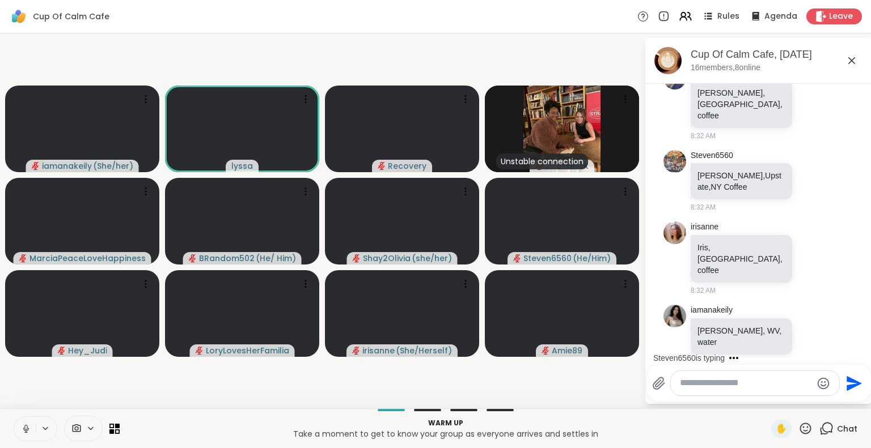
scroll to position [596, 0]
click at [724, 71] on p "16 members, 8 online" at bounding box center [725, 67] width 70 height 11
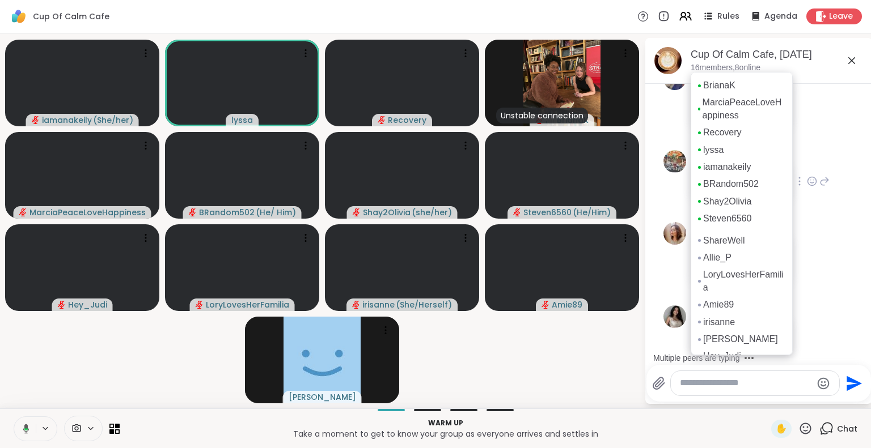
click at [829, 171] on div "Steven6560 [PERSON_NAME],Upstate,[GEOGRAPHIC_DATA] Coffee 8:32 AM" at bounding box center [758, 182] width 190 height 72
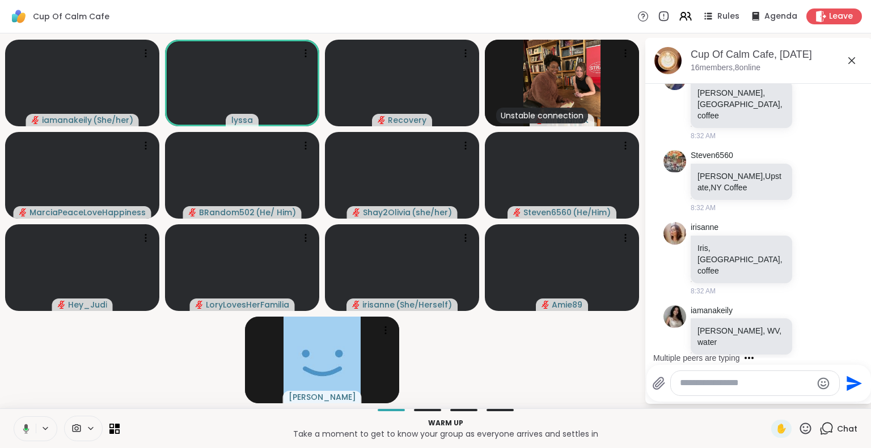
click at [766, 385] on textarea "Type your message" at bounding box center [746, 383] width 132 height 12
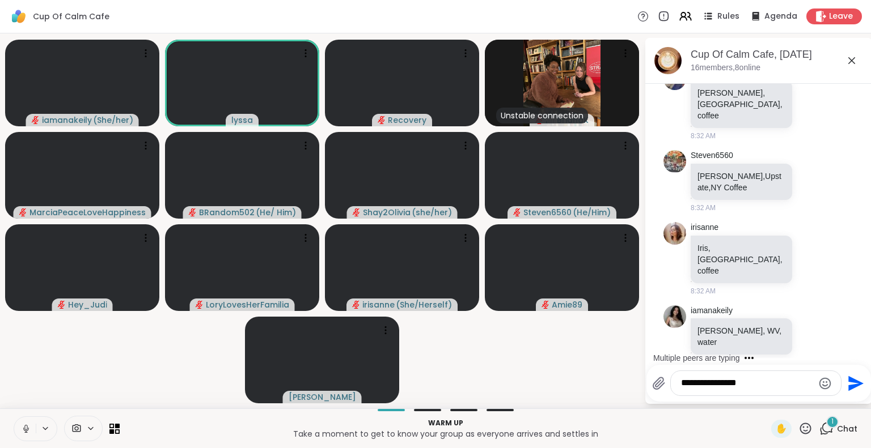
scroll to position [702, 0]
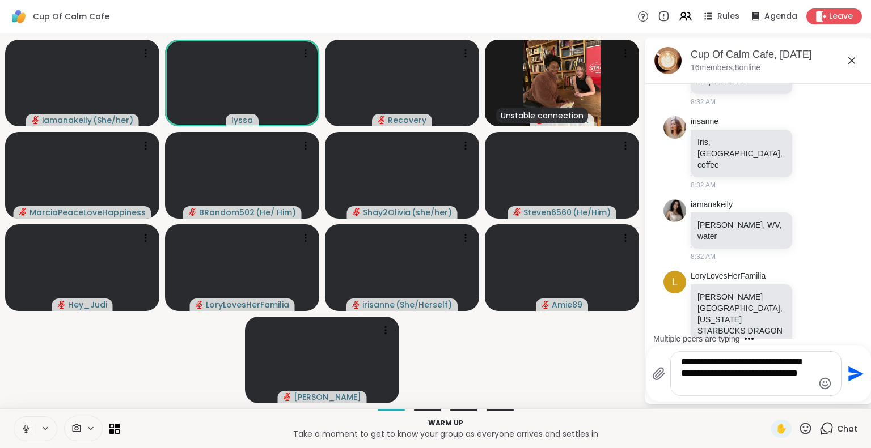
type textarea "**********"
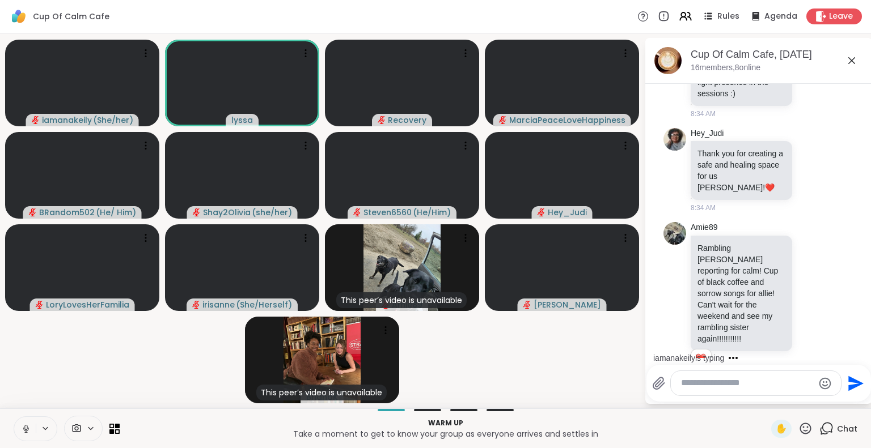
scroll to position [1274, 0]
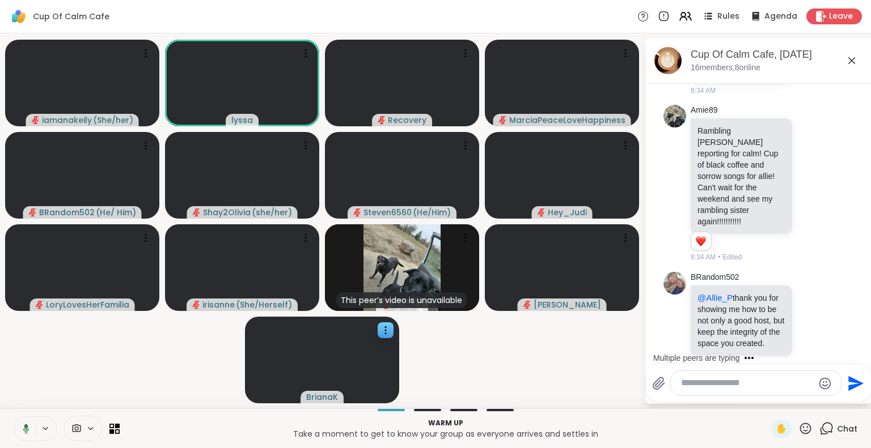
click at [375, 328] on video at bounding box center [322, 360] width 154 height 87
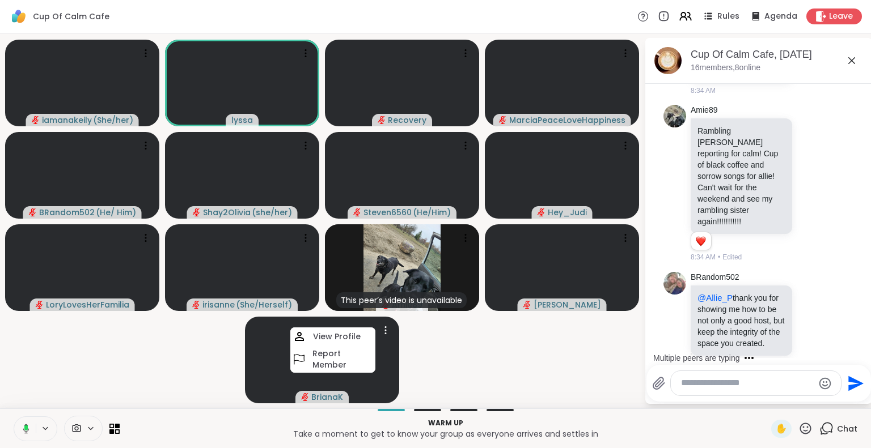
click at [431, 342] on video-player-container "iamanakeily ( She/her ) lyssa Recovery MarciaPeaceLoveHappiness BRandom502 ( He…" at bounding box center [322, 221] width 630 height 366
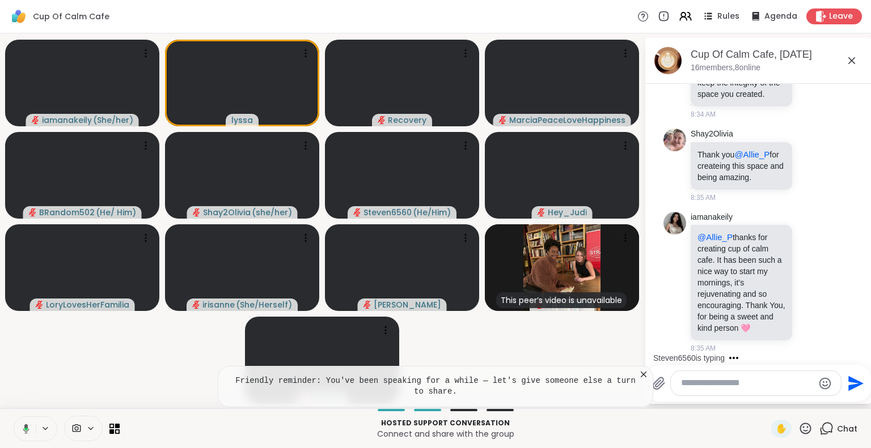
scroll to position [1613, 0]
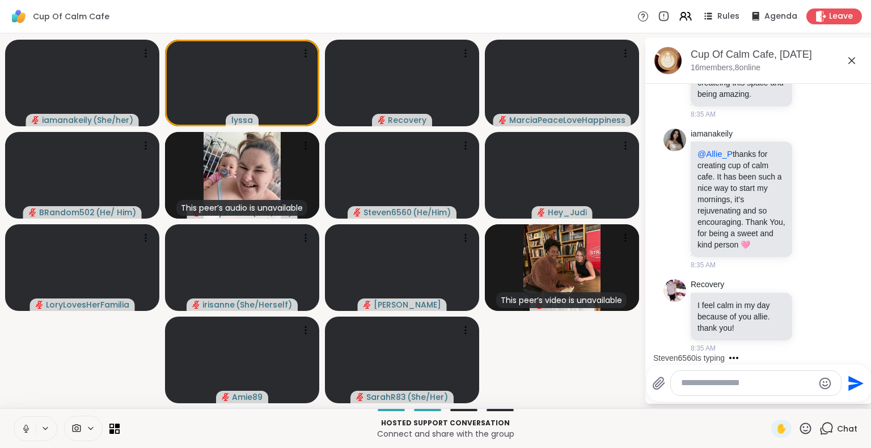
click at [862, 422] on div "Hosted support conversation Connect and share with the group ✋ Chat" at bounding box center [435, 429] width 871 height 40
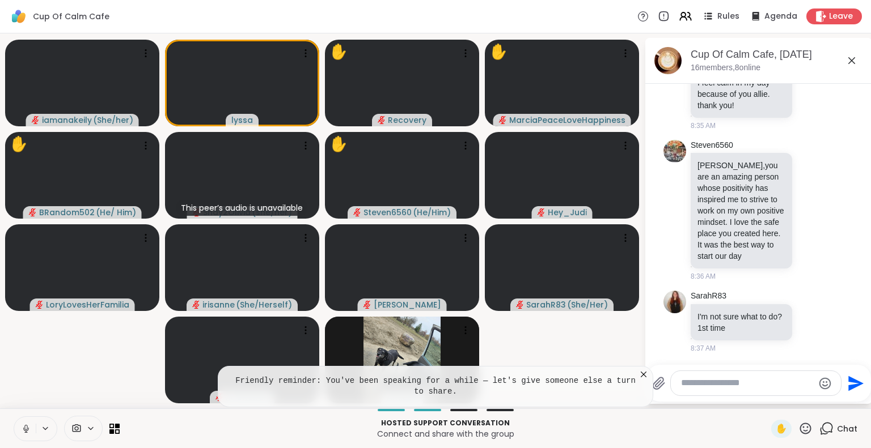
scroll to position [2020, 0]
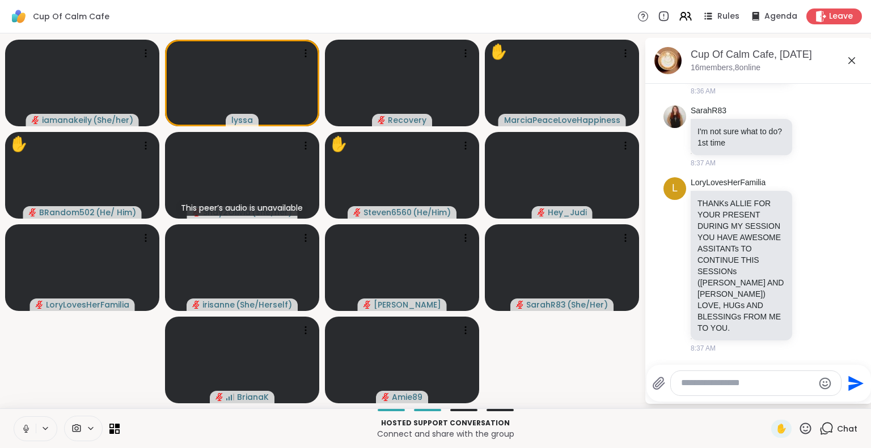
click at [26, 432] on icon at bounding box center [26, 432] width 1 height 2
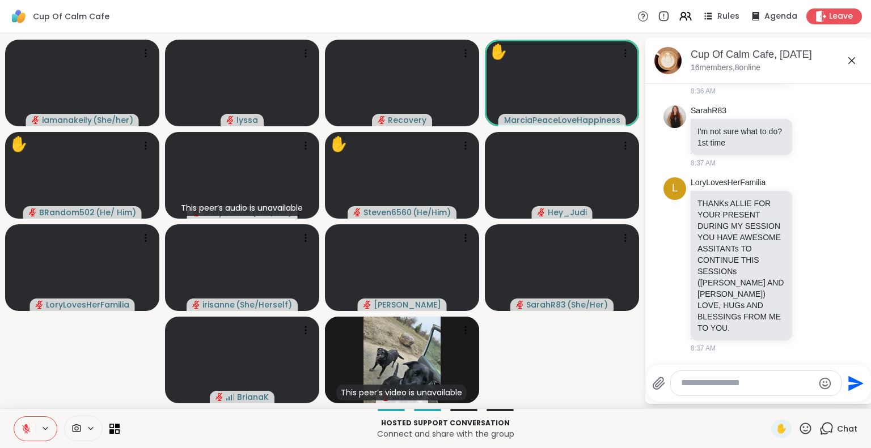
click at [26, 426] on icon at bounding box center [25, 426] width 3 height 5
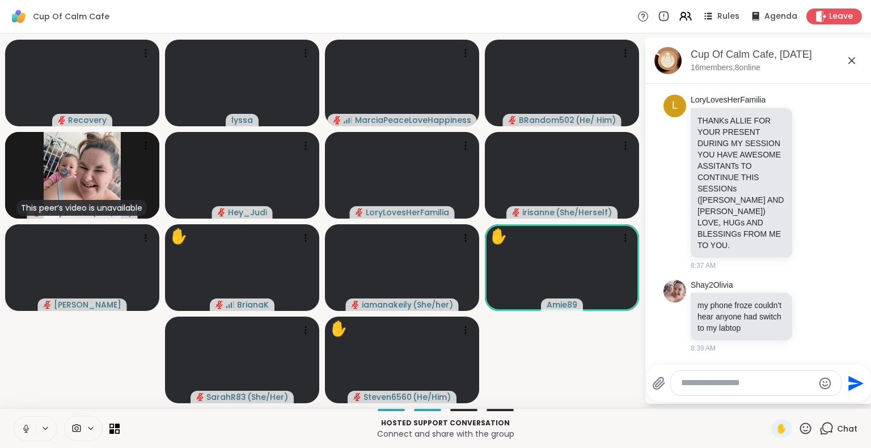
scroll to position [2251, 0]
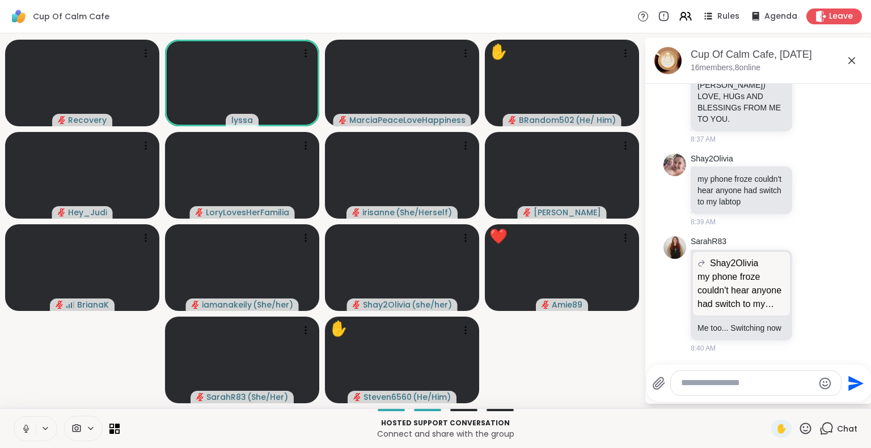
click at [27, 429] on icon at bounding box center [25, 427] width 3 height 5
click at [26, 426] on icon at bounding box center [25, 426] width 3 height 5
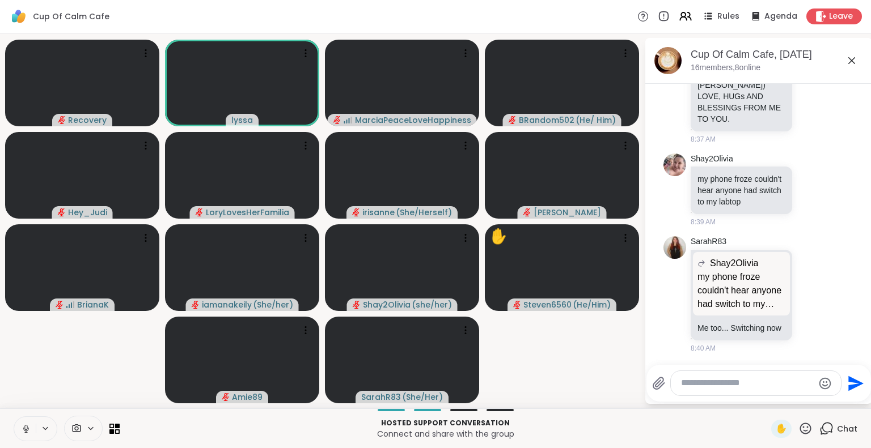
click at [798, 430] on icon at bounding box center [805, 429] width 14 height 14
click at [766, 404] on span "❤️" at bounding box center [771, 399] width 11 height 14
click at [800, 433] on icon at bounding box center [805, 428] width 11 height 11
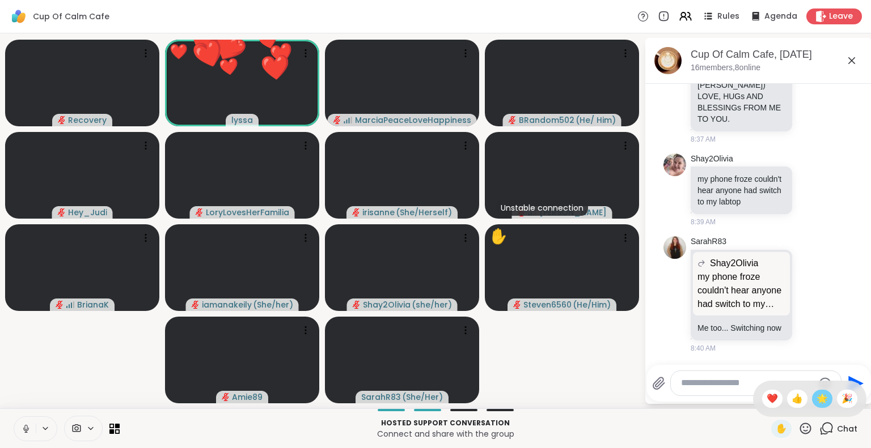
click at [816, 405] on span "🌟" at bounding box center [821, 399] width 11 height 14
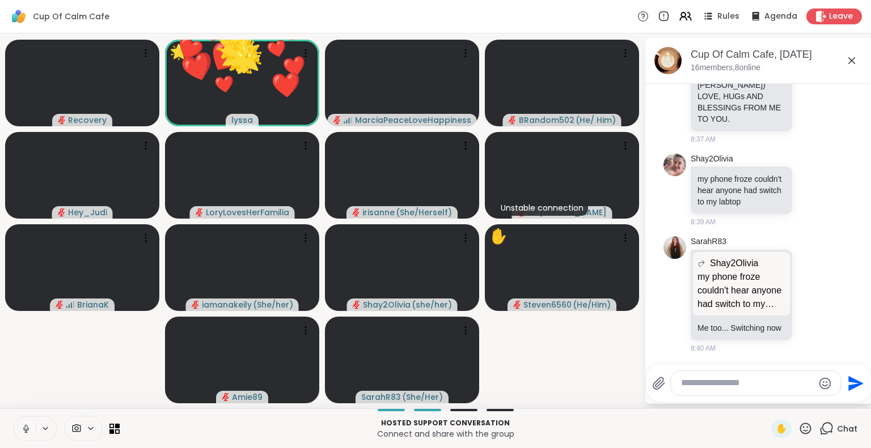
click at [800, 431] on icon at bounding box center [805, 428] width 11 height 11
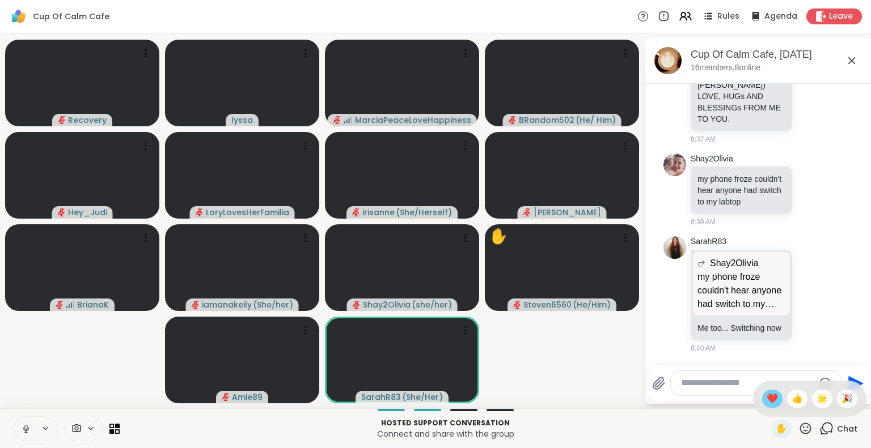
click at [762, 391] on div "❤️" at bounding box center [772, 399] width 20 height 18
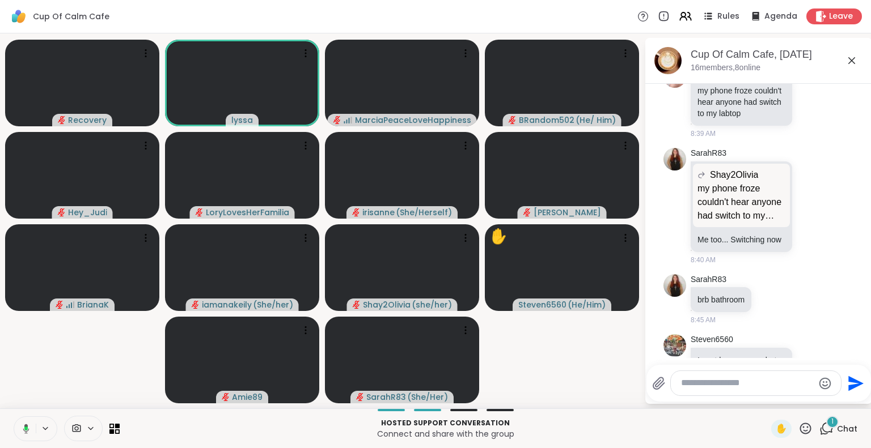
scroll to position [2383, 0]
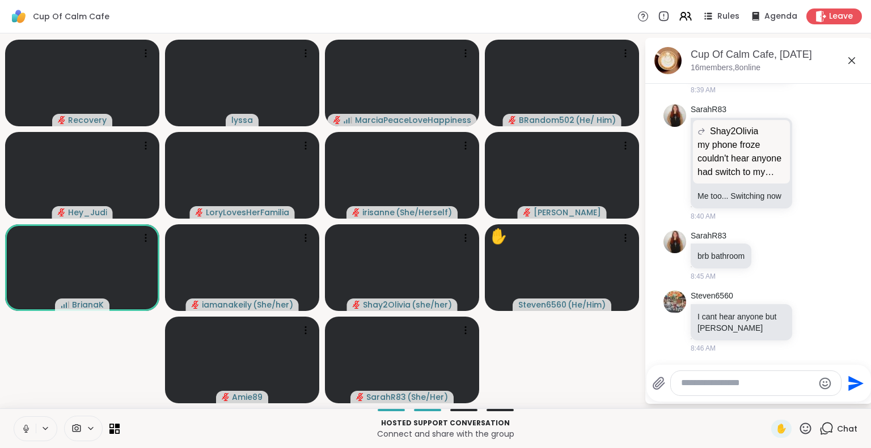
click at [800, 431] on icon at bounding box center [805, 428] width 11 height 11
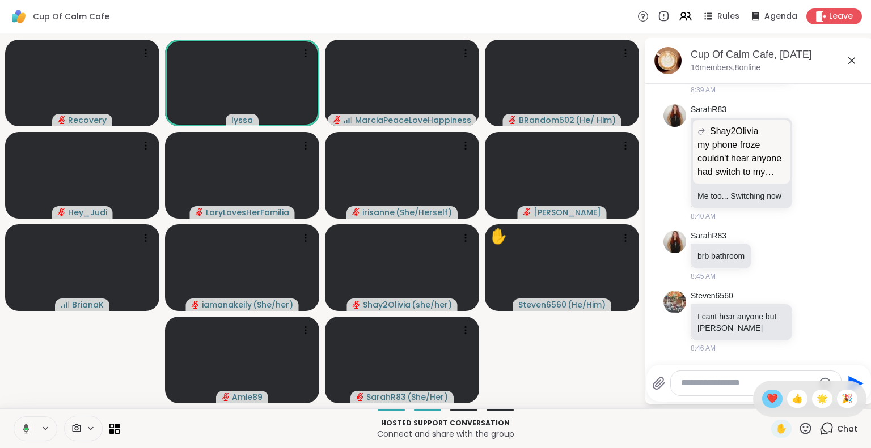
click at [762, 402] on div "❤️" at bounding box center [772, 399] width 20 height 18
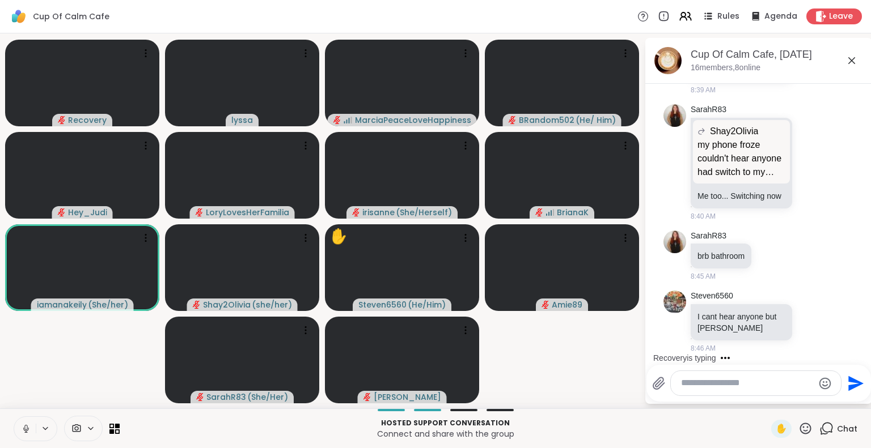
click at [23, 426] on icon at bounding box center [26, 429] width 10 height 10
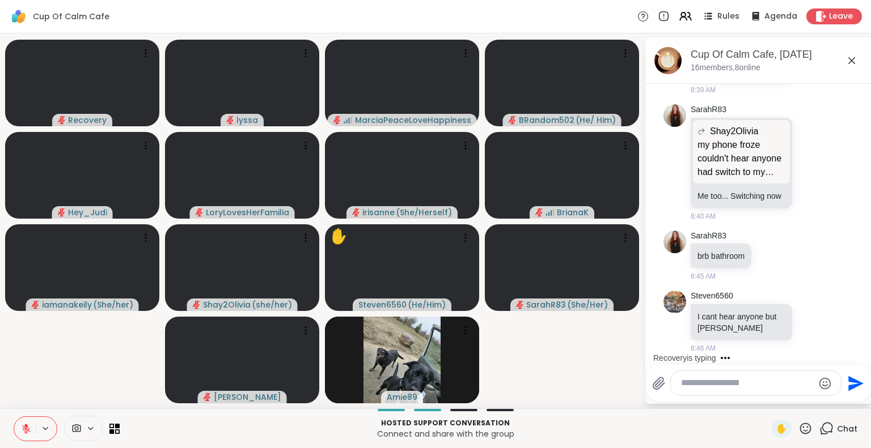
click at [41, 423] on div at bounding box center [36, 429] width 44 height 25
click at [21, 426] on icon at bounding box center [26, 429] width 10 height 10
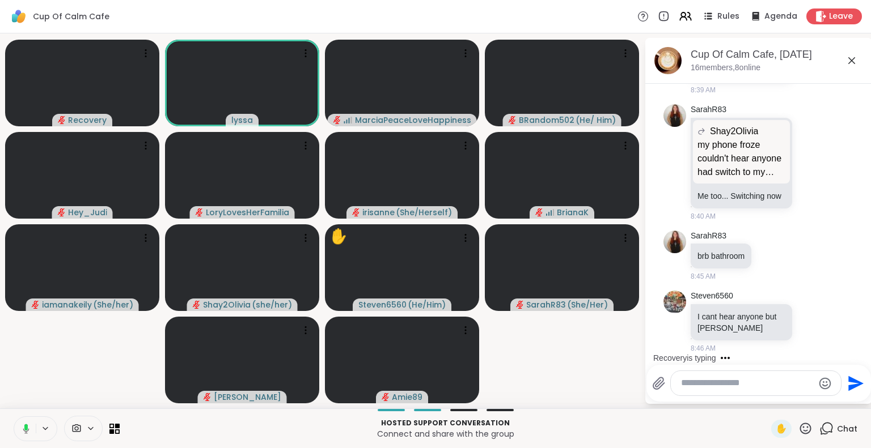
click at [798, 429] on icon at bounding box center [805, 429] width 14 height 14
click at [766, 401] on span "❤️" at bounding box center [771, 399] width 11 height 14
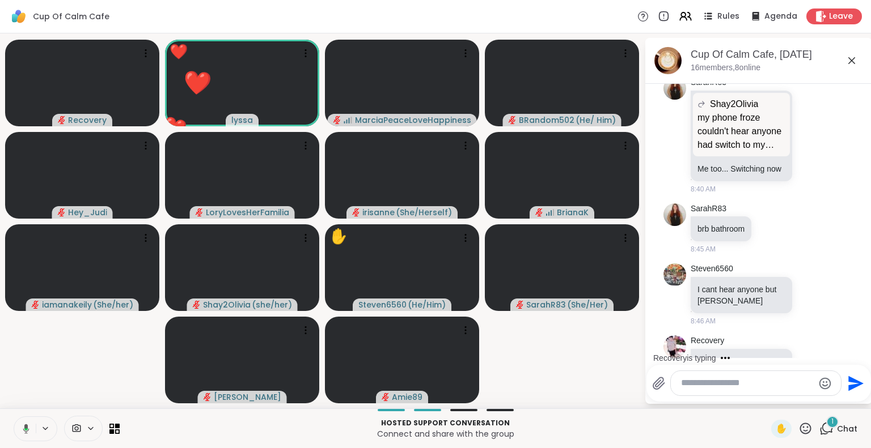
scroll to position [2466, 0]
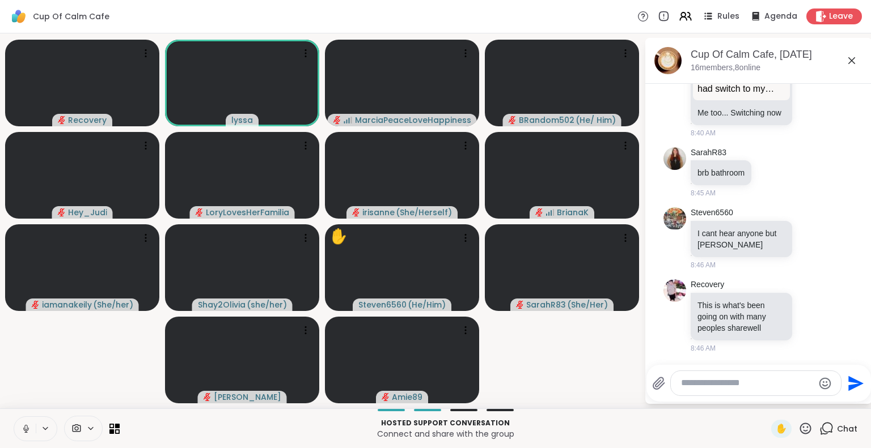
click at [27, 421] on button at bounding box center [25, 429] width 22 height 24
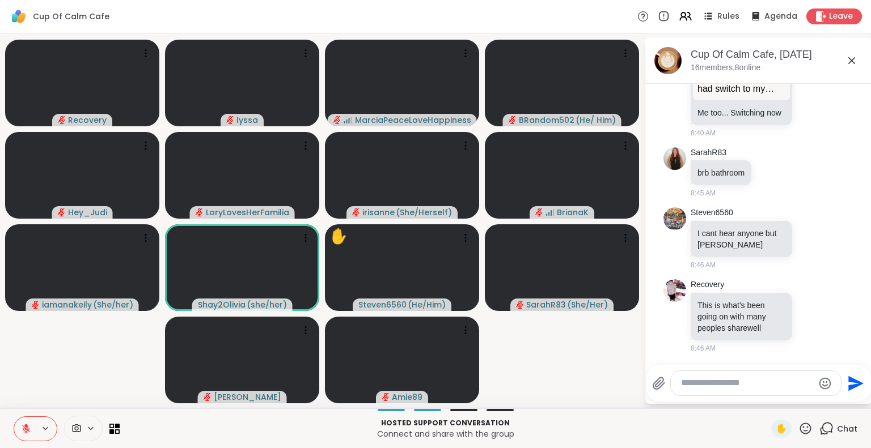
click at [26, 426] on icon at bounding box center [25, 426] width 3 height 5
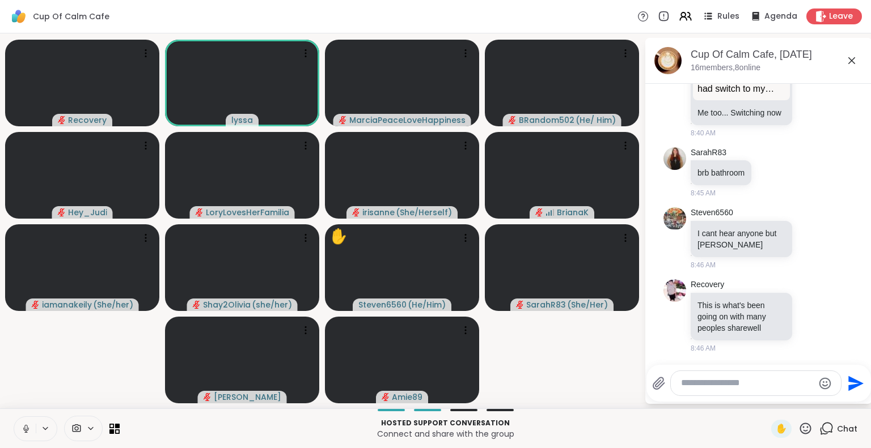
click at [23, 426] on icon at bounding box center [26, 429] width 10 height 10
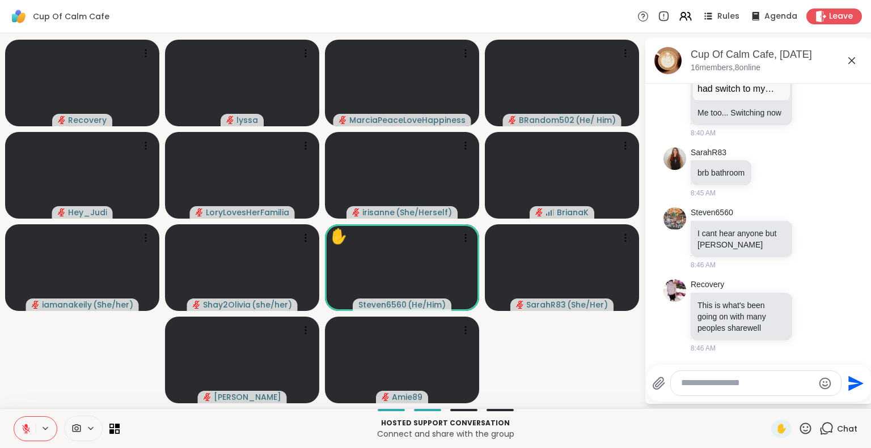
click at [37, 431] on button at bounding box center [46, 429] width 21 height 10
click at [27, 428] on icon at bounding box center [26, 429] width 10 height 10
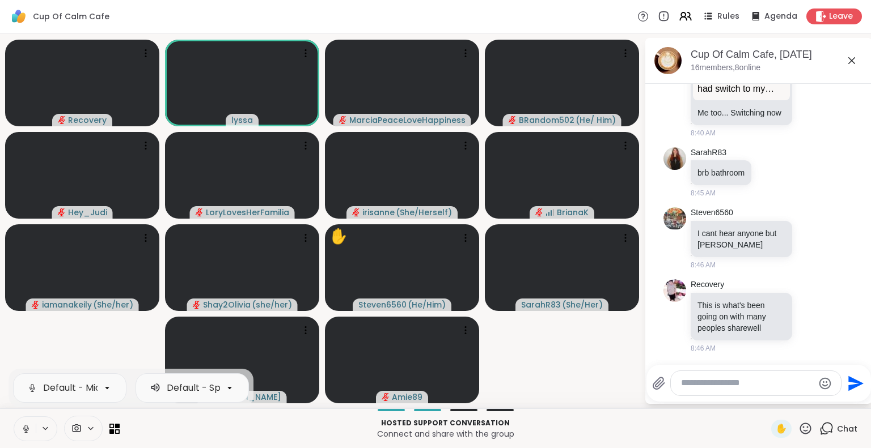
click at [22, 421] on button at bounding box center [25, 429] width 22 height 24
click at [23, 426] on icon at bounding box center [26, 429] width 10 height 10
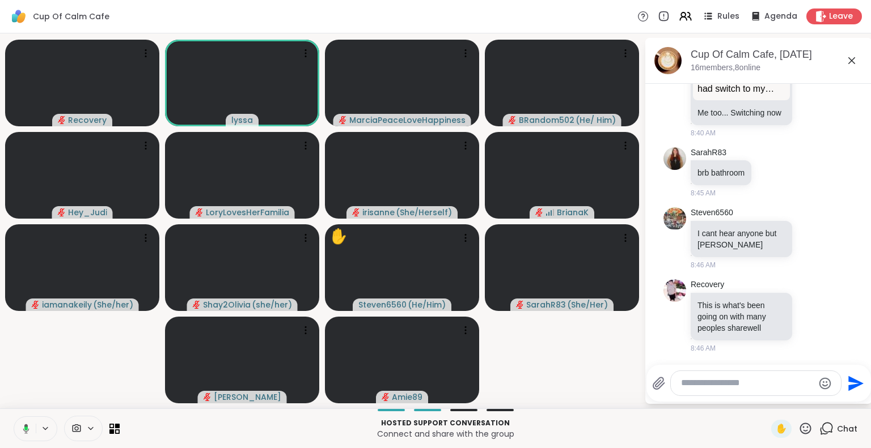
click at [789, 421] on div "✋" at bounding box center [791, 429] width 41 height 18
click at [798, 423] on icon at bounding box center [805, 429] width 14 height 14
click at [766, 396] on span "❤️" at bounding box center [771, 399] width 11 height 14
click at [26, 414] on div "Hosted support conversation Connect and share with the group ✋ Chat" at bounding box center [435, 429] width 871 height 40
click at [32, 432] on button at bounding box center [25, 429] width 22 height 24
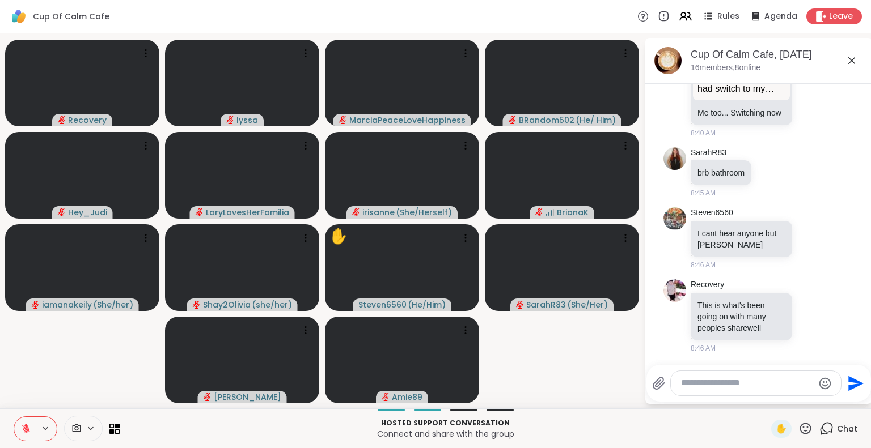
click at [28, 427] on icon at bounding box center [26, 429] width 10 height 10
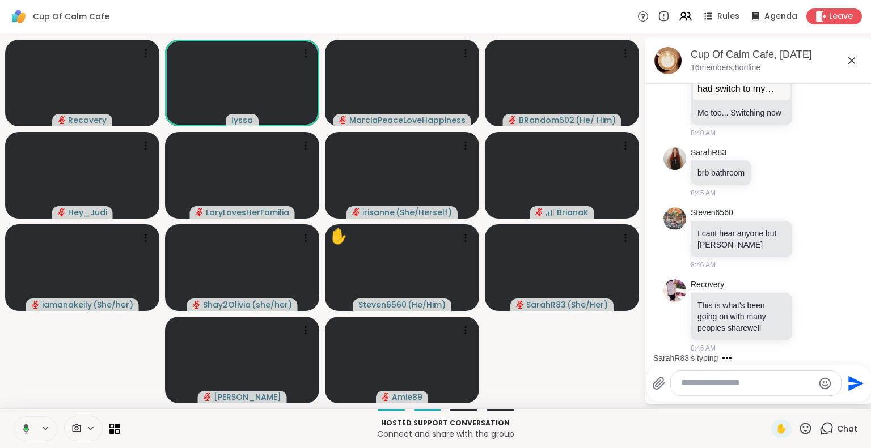
click at [862, 383] on html "Cup Of Calm Cafe Rules Agenda Leave Recovery lyssa MarciaPeaceLoveHappiness BRa…" at bounding box center [435, 224] width 871 height 448
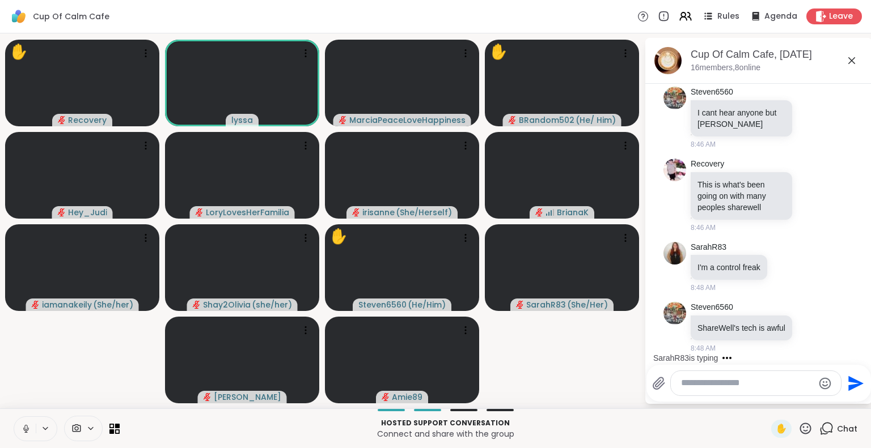
scroll to position [2669, 0]
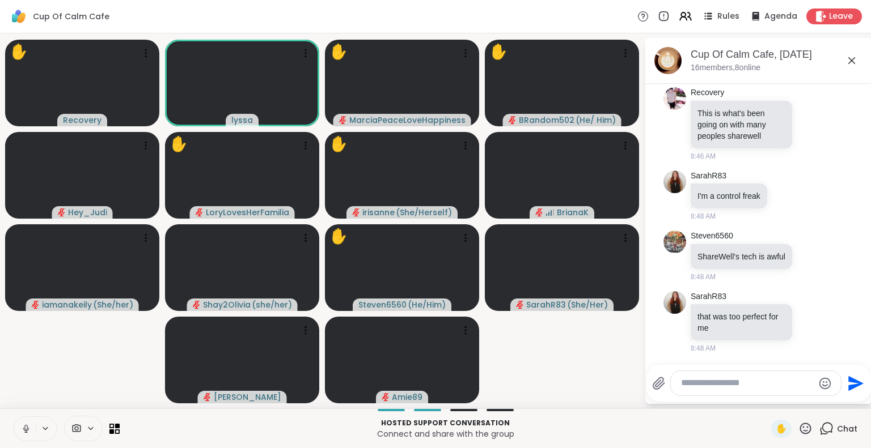
click at [18, 423] on button at bounding box center [25, 429] width 22 height 24
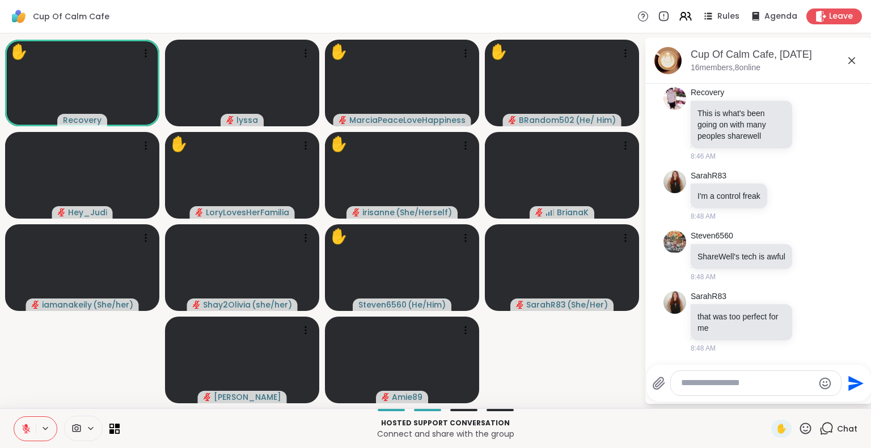
click at [20, 423] on button at bounding box center [25, 429] width 22 height 24
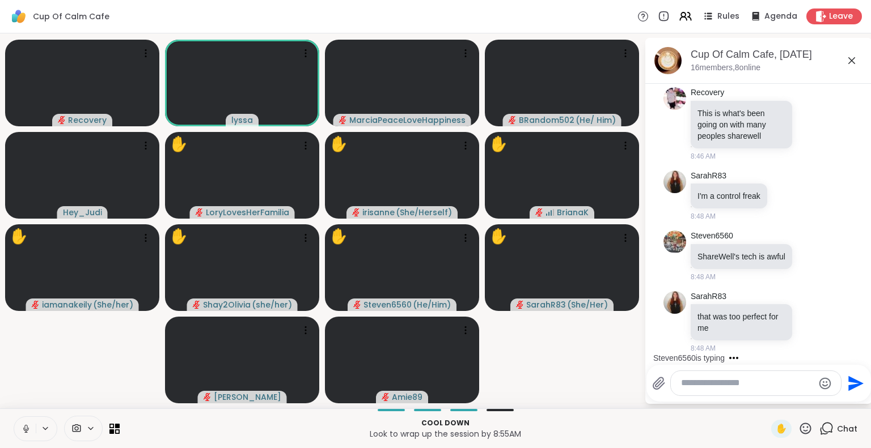
click at [0, 354] on div "Recovery lyssa MarciaPeaceLoveHappiness BRandom502 ( He/ Him ) Hey_Judi ✋ LoryL…" at bounding box center [435, 220] width 871 height 375
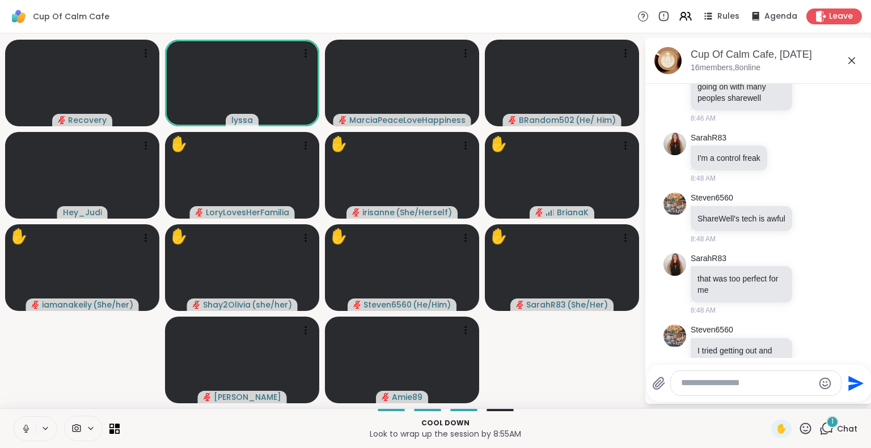
scroll to position [2764, 0]
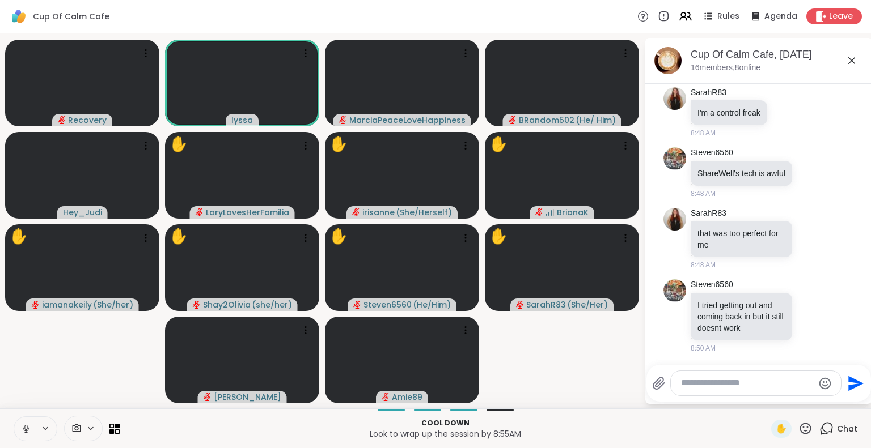
click at [20, 431] on button at bounding box center [25, 429] width 22 height 24
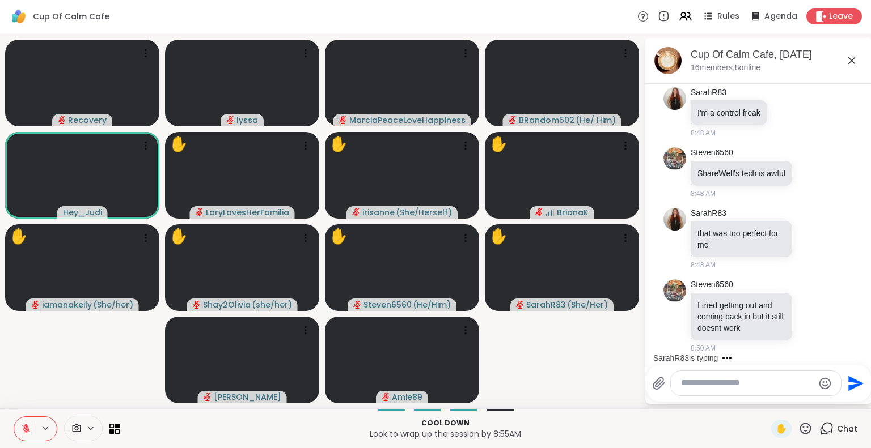
drag, startPoint x: 22, startPoint y: 426, endPoint x: 67, endPoint y: 444, distance: 48.1
click at [67, 444] on div "Cool down Look to wrap up the session by 8:55AM ✋ Chat" at bounding box center [435, 429] width 871 height 40
click at [23, 437] on button at bounding box center [25, 429] width 22 height 24
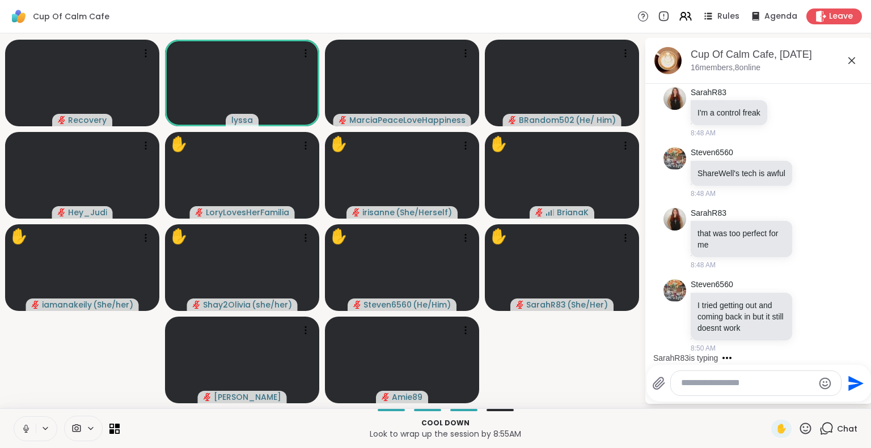
click at [23, 428] on icon at bounding box center [26, 429] width 10 height 10
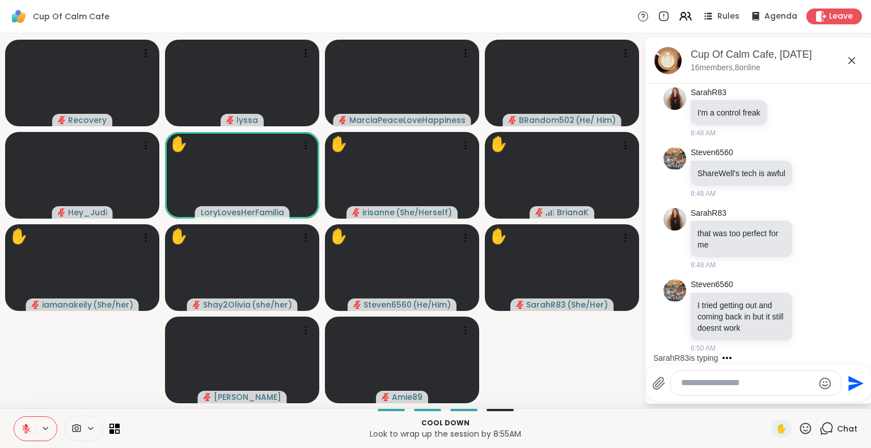
click at [23, 428] on icon at bounding box center [26, 429] width 8 height 8
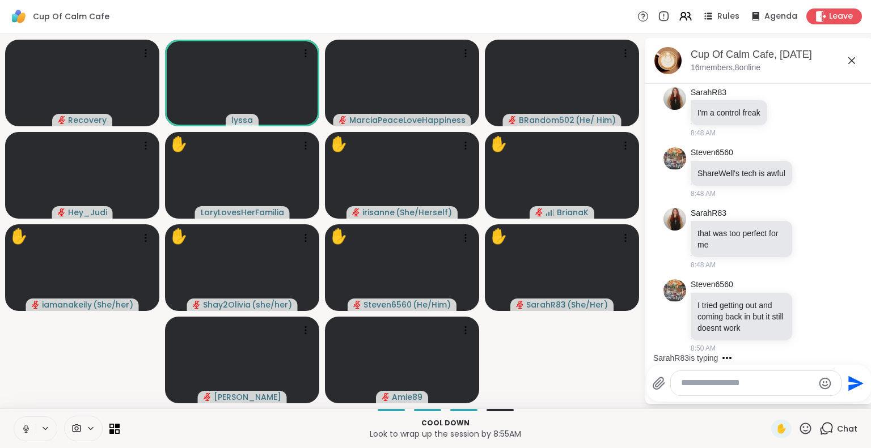
click at [27, 426] on icon at bounding box center [26, 429] width 10 height 10
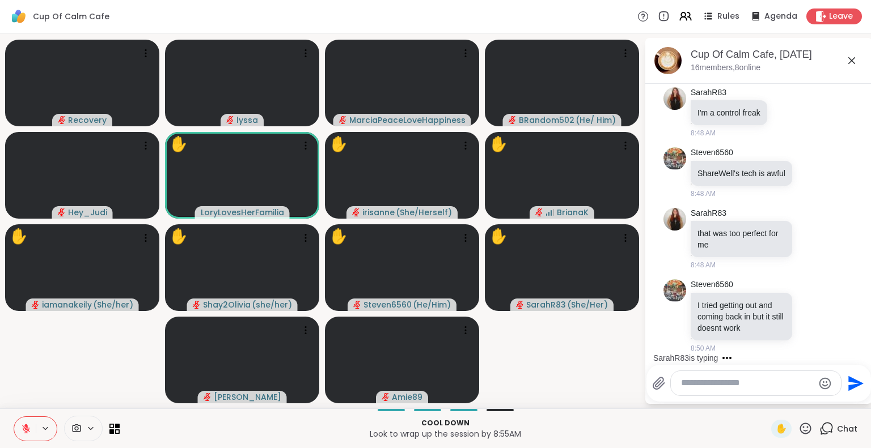
click at [28, 427] on icon at bounding box center [26, 429] width 10 height 10
click at [800, 428] on icon at bounding box center [805, 429] width 14 height 14
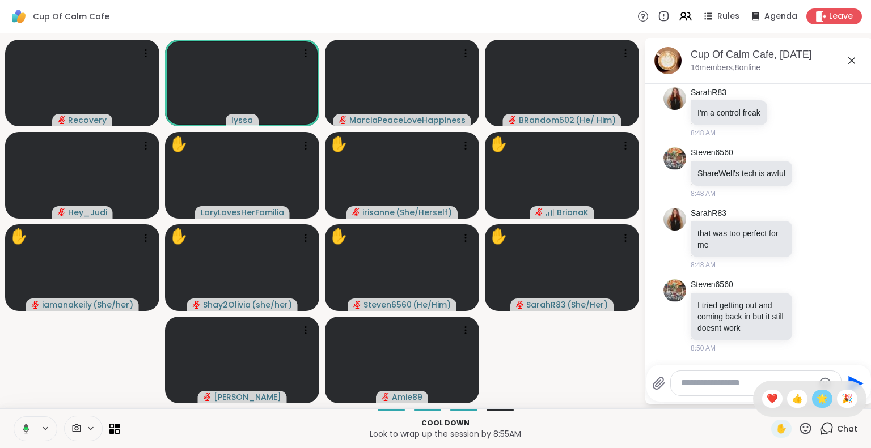
click at [816, 405] on span "🌟" at bounding box center [821, 399] width 11 height 14
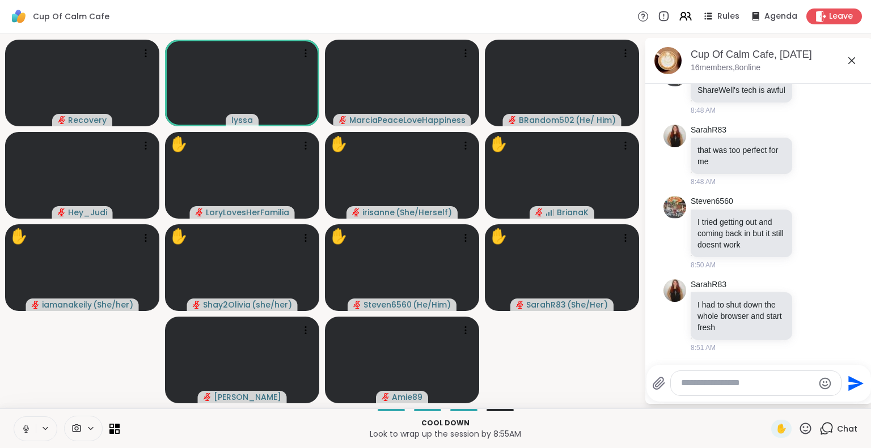
click at [25, 426] on icon at bounding box center [25, 427] width 3 height 5
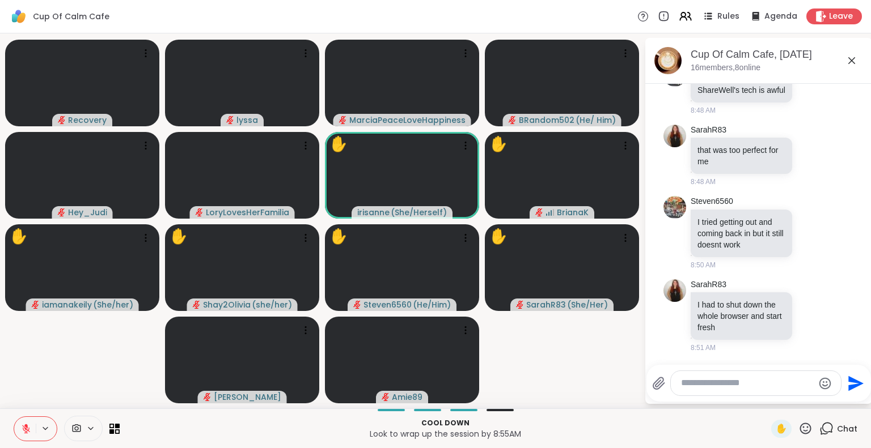
click at [27, 428] on icon at bounding box center [25, 426] width 3 height 5
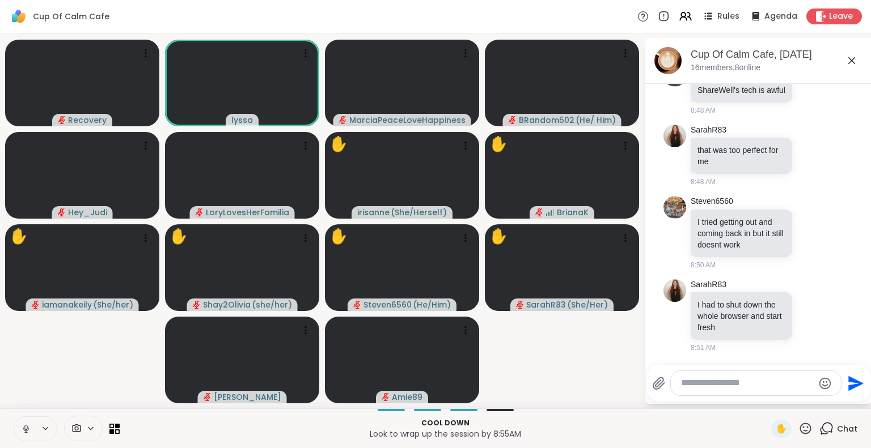
click at [25, 425] on icon at bounding box center [26, 429] width 10 height 10
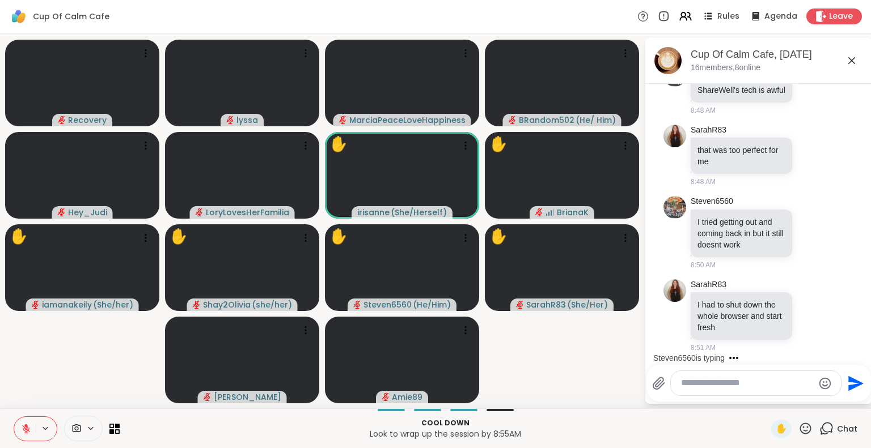
click at [21, 426] on icon at bounding box center [26, 429] width 10 height 10
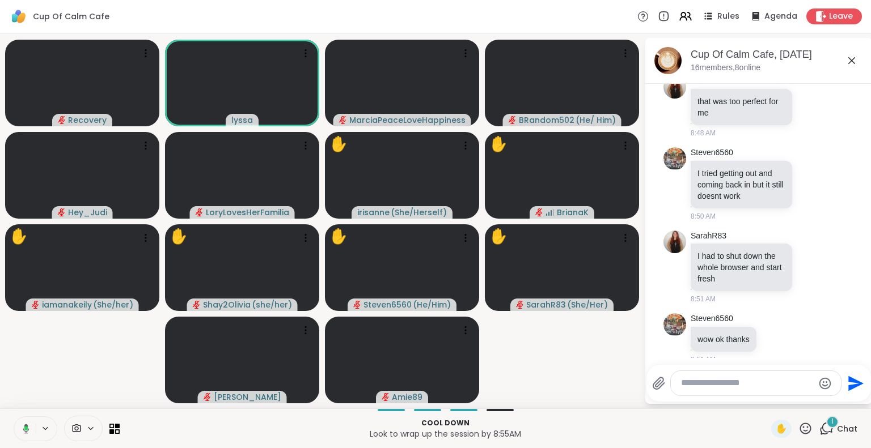
scroll to position [2906, 0]
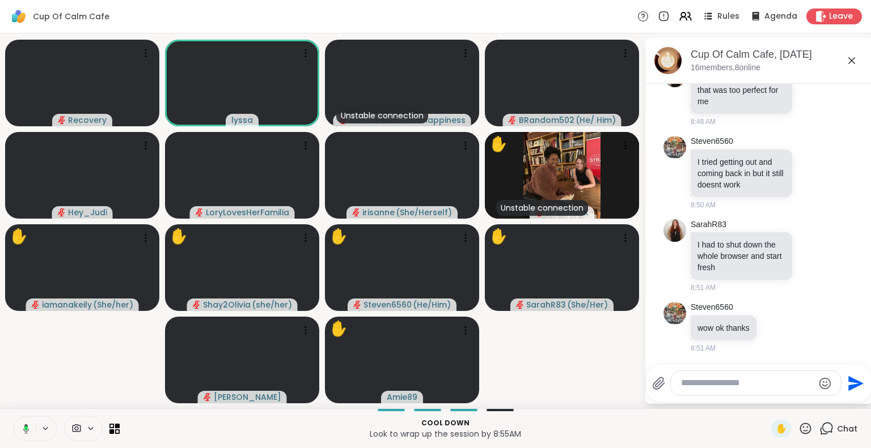
click at [798, 425] on icon at bounding box center [805, 429] width 14 height 14
click at [816, 396] on span "🌟" at bounding box center [821, 399] width 11 height 14
click at [796, 420] on div "✋" at bounding box center [791, 429] width 41 height 18
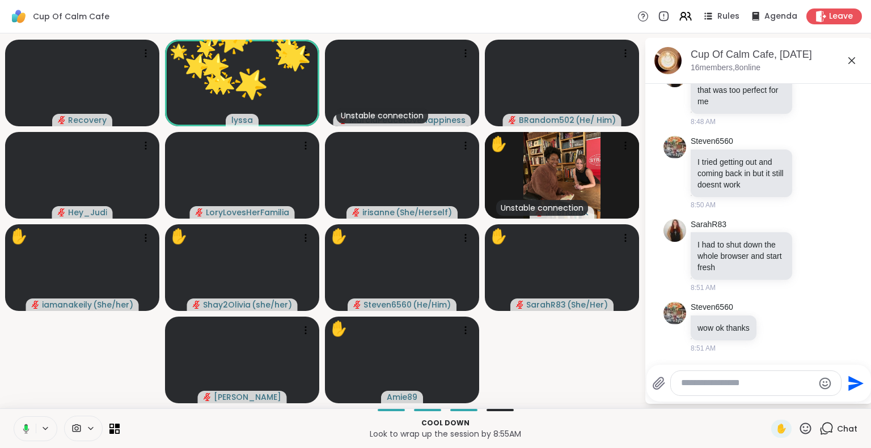
click at [798, 426] on icon at bounding box center [805, 429] width 14 height 14
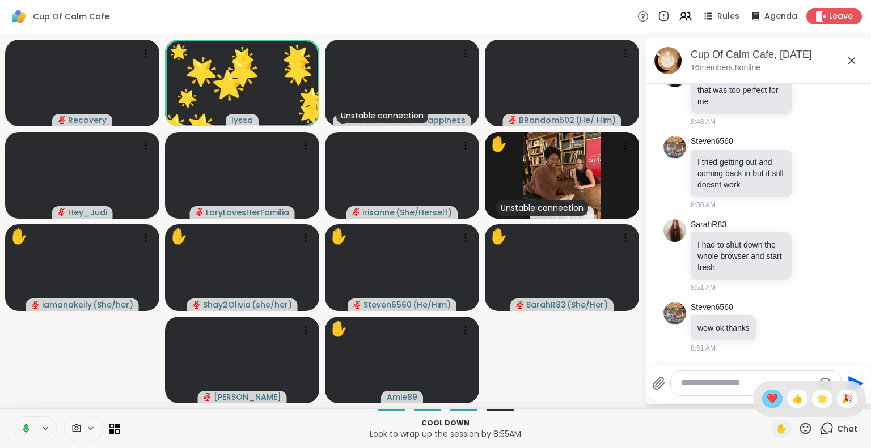
click at [766, 405] on span "❤️" at bounding box center [771, 399] width 11 height 14
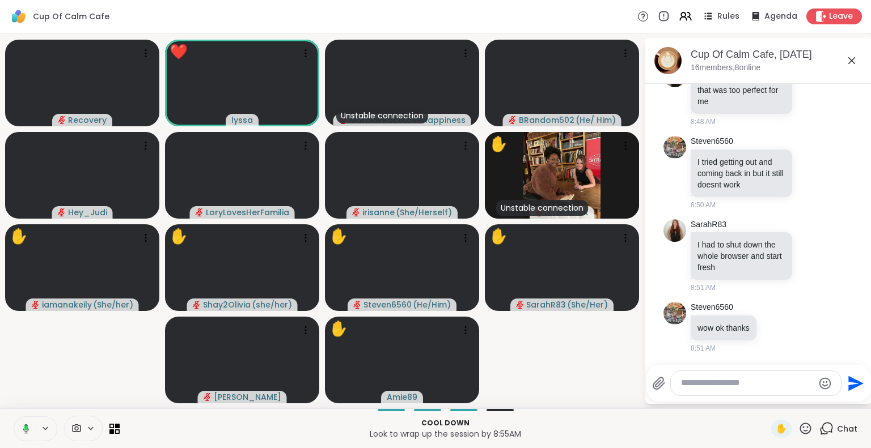
click at [26, 423] on button at bounding box center [23, 429] width 23 height 24
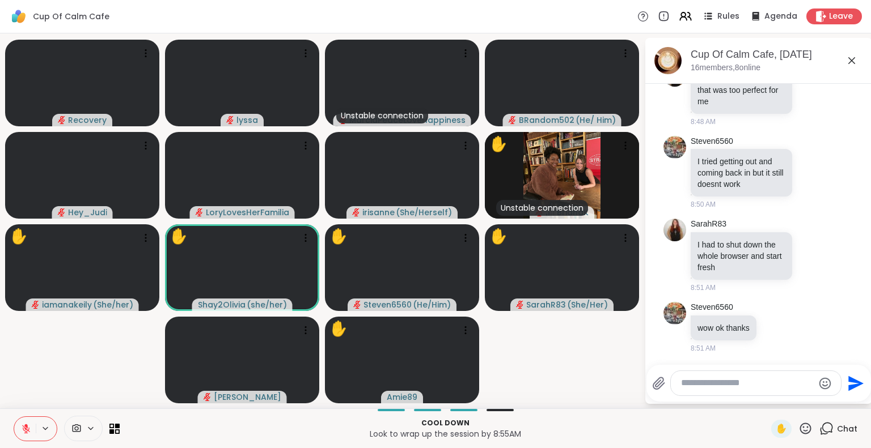
click at [26, 421] on button at bounding box center [25, 429] width 22 height 24
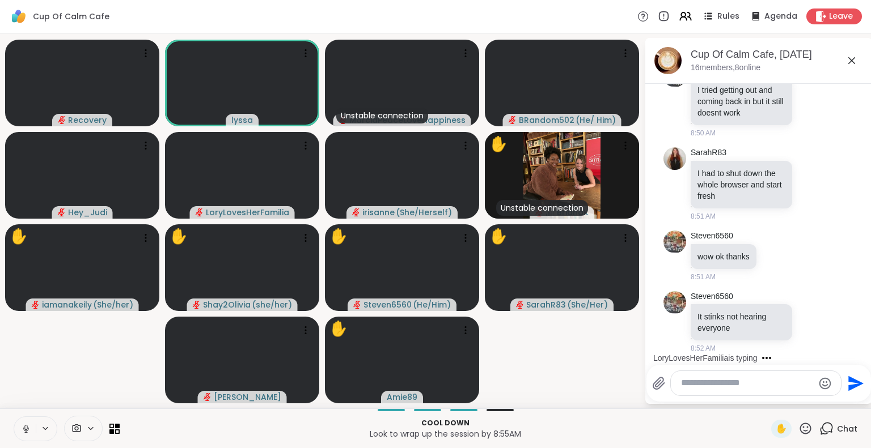
scroll to position [3011, 0]
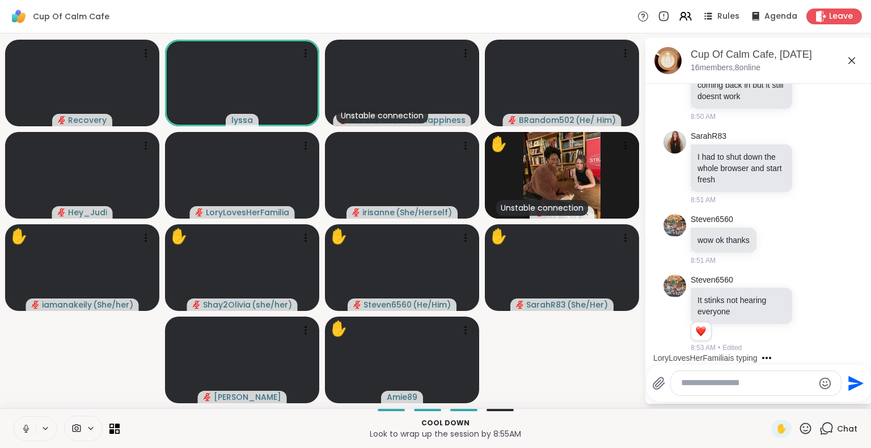
click at [549, 361] on video-player-container "Recovery lyssa Unstable connection MarciaPeaceLoveHappiness BRandom502 ( He/ Hi…" at bounding box center [322, 221] width 630 height 366
click at [31, 421] on button at bounding box center [25, 429] width 22 height 24
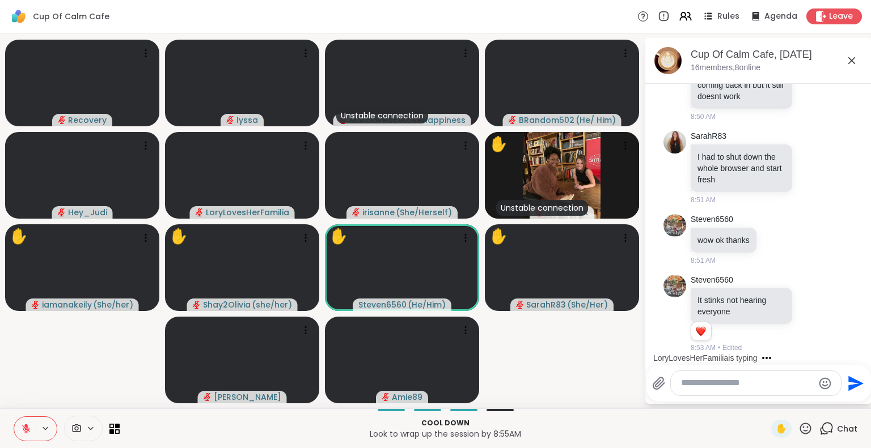
click at [27, 425] on icon at bounding box center [25, 426] width 3 height 5
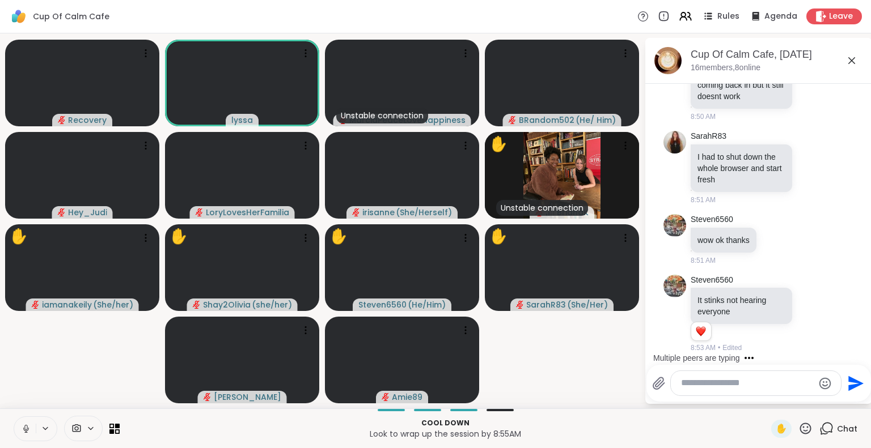
click at [31, 430] on icon at bounding box center [26, 429] width 10 height 10
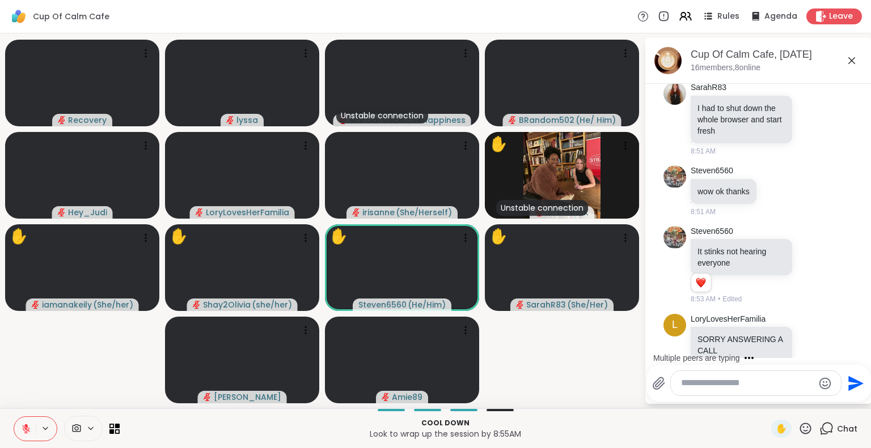
scroll to position [3082, 0]
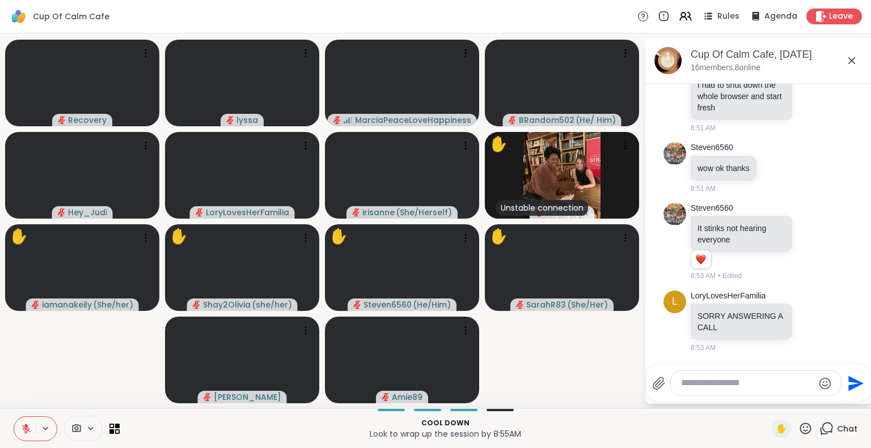
click at [19, 439] on button at bounding box center [25, 429] width 22 height 24
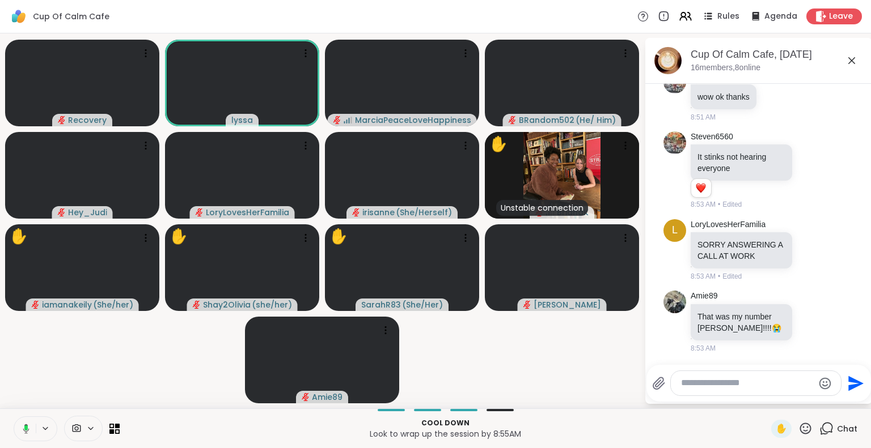
scroll to position [3225, 0]
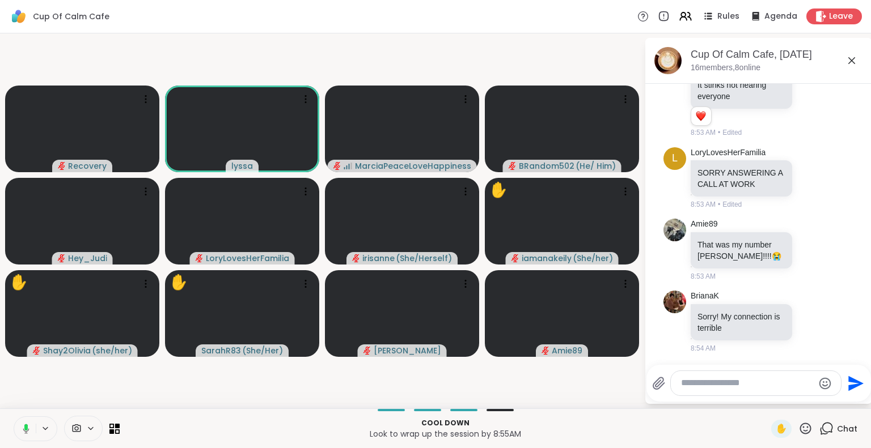
click at [798, 430] on icon at bounding box center [805, 429] width 14 height 14
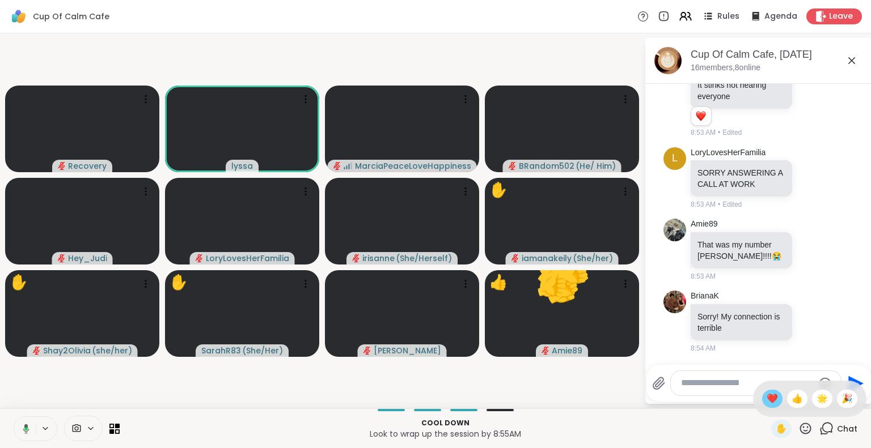
click at [762, 408] on div "❤️" at bounding box center [772, 399] width 20 height 18
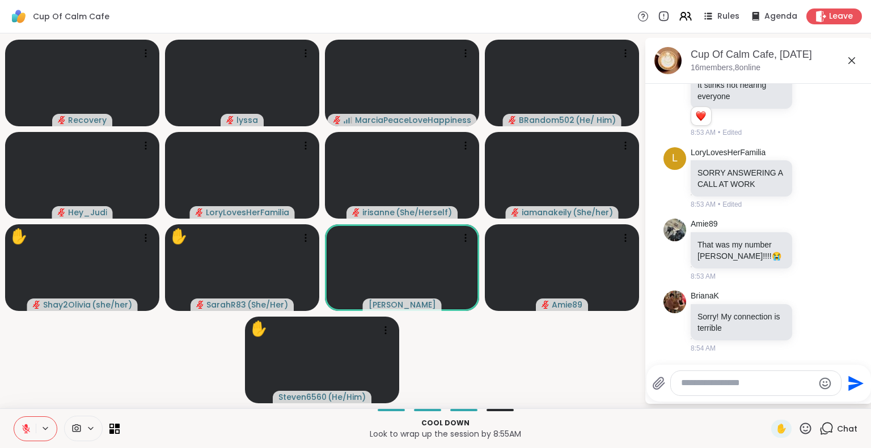
click at [24, 426] on icon at bounding box center [26, 429] width 10 height 10
click at [799, 420] on div "✋" at bounding box center [791, 429] width 41 height 18
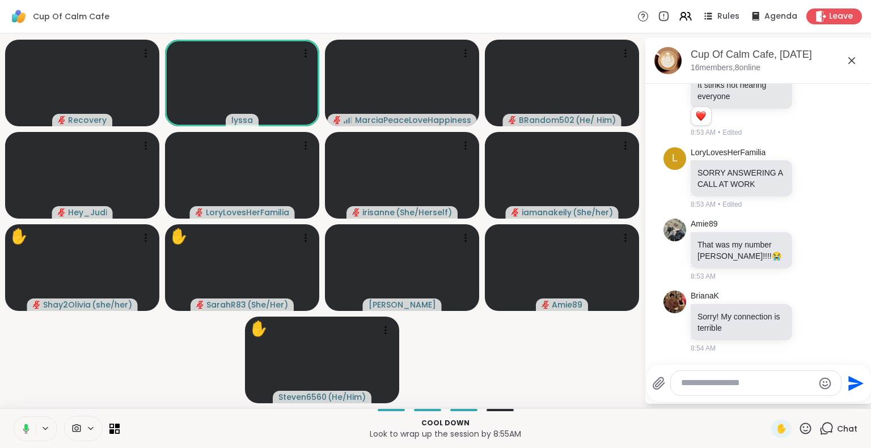
click at [799, 426] on icon at bounding box center [805, 429] width 14 height 14
click at [816, 401] on span "🌟" at bounding box center [821, 399] width 11 height 14
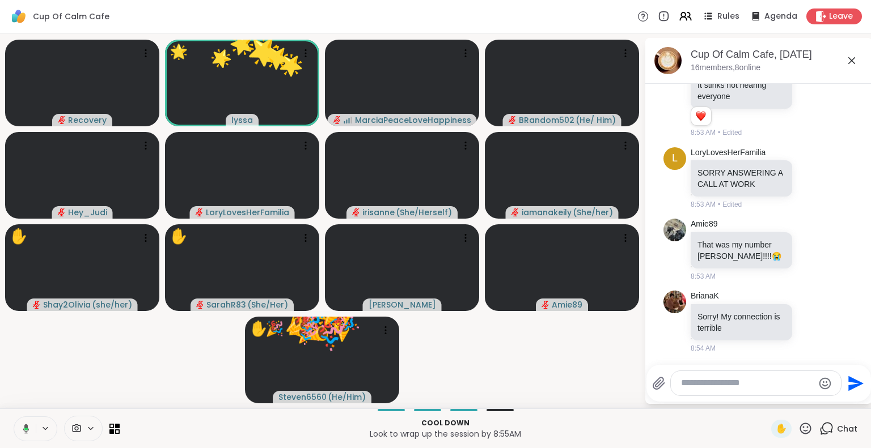
click at [798, 427] on icon at bounding box center [805, 429] width 14 height 14
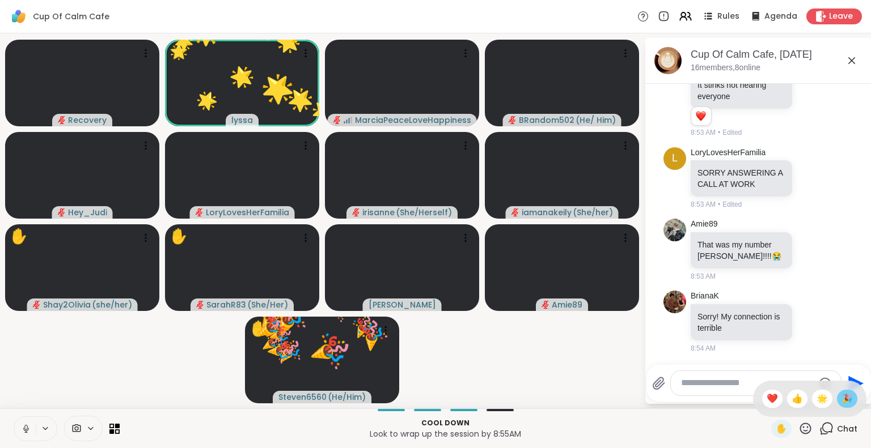
click at [841, 397] on span "🎉" at bounding box center [846, 399] width 11 height 14
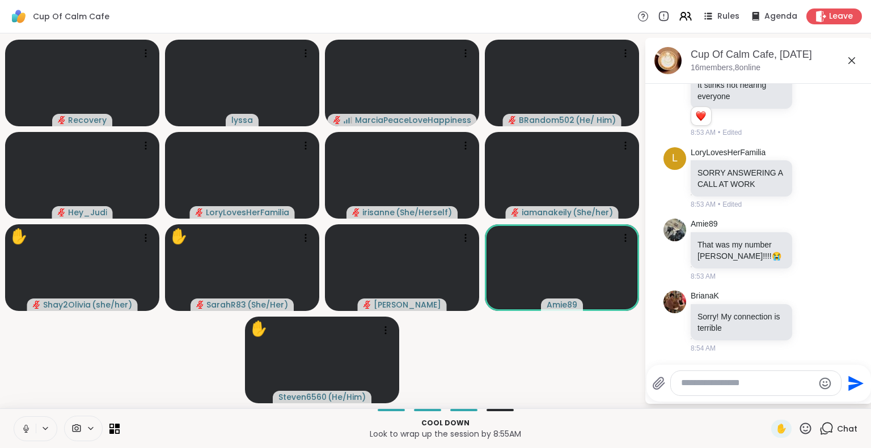
click at [16, 430] on button at bounding box center [25, 429] width 22 height 24
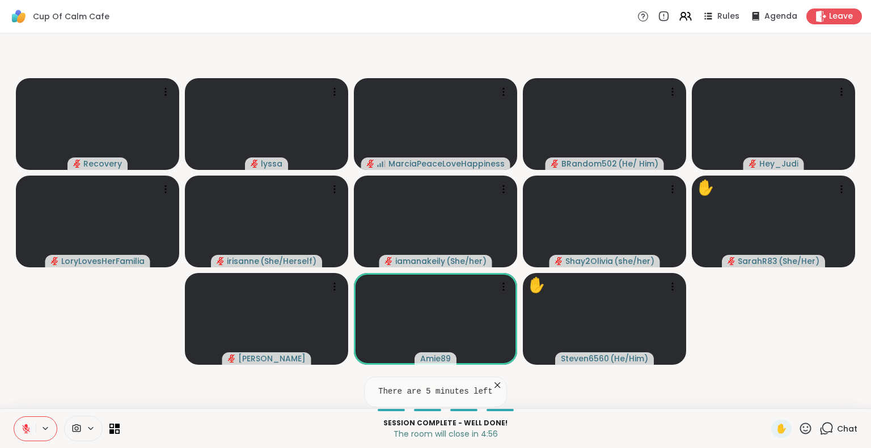
click at [494, 386] on icon at bounding box center [497, 386] width 6 height 6
click at [18, 426] on button at bounding box center [25, 429] width 22 height 24
click at [22, 424] on icon at bounding box center [24, 429] width 10 height 10
click at [25, 427] on icon at bounding box center [25, 426] width 3 height 5
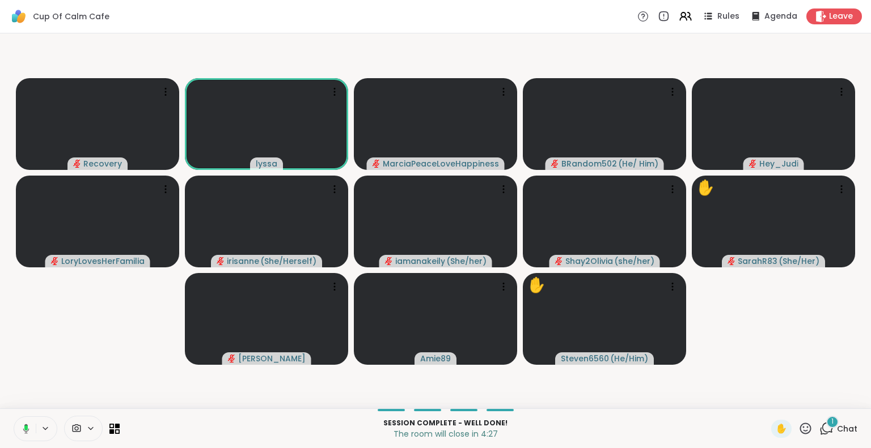
click at [26, 428] on rect at bounding box center [25, 428] width 3 height 5
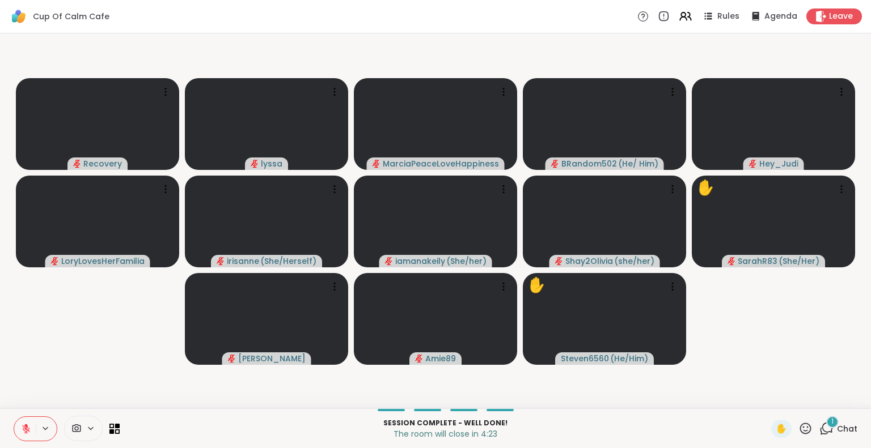
click at [27, 430] on icon at bounding box center [26, 429] width 8 height 8
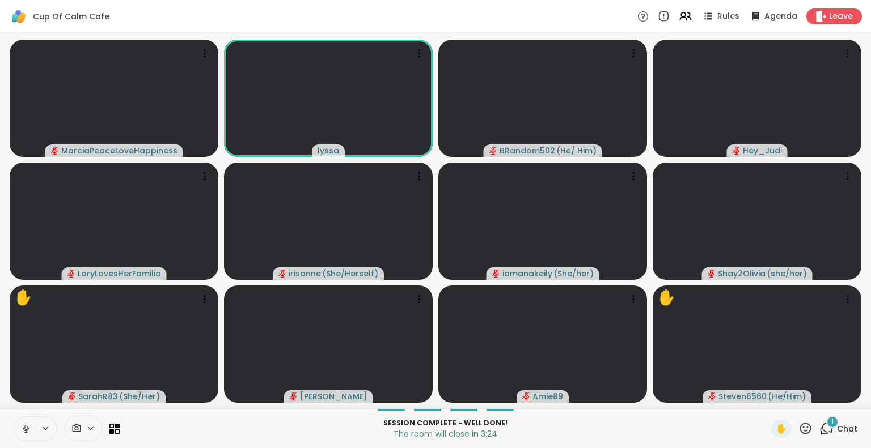
click at [838, 432] on span "Chat" at bounding box center [847, 428] width 20 height 11
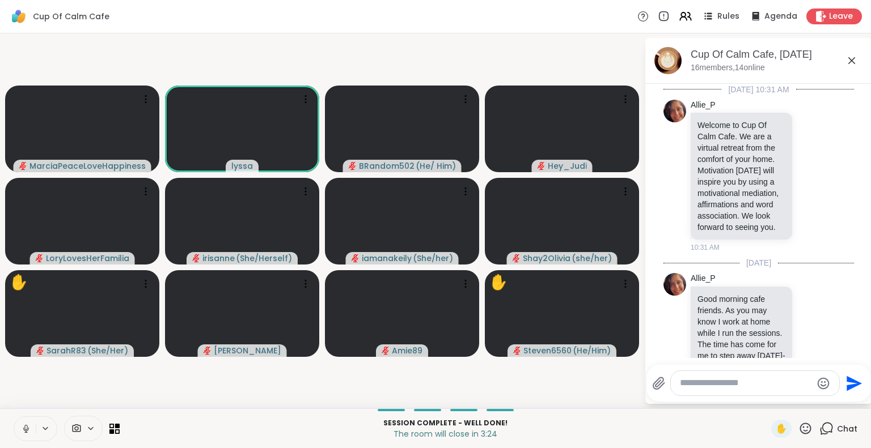
scroll to position [3340, 0]
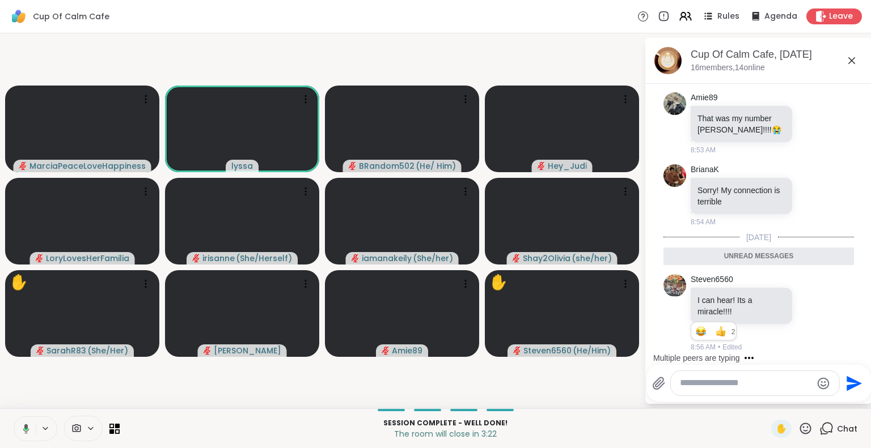
click at [853, 61] on icon at bounding box center [852, 61] width 14 height 14
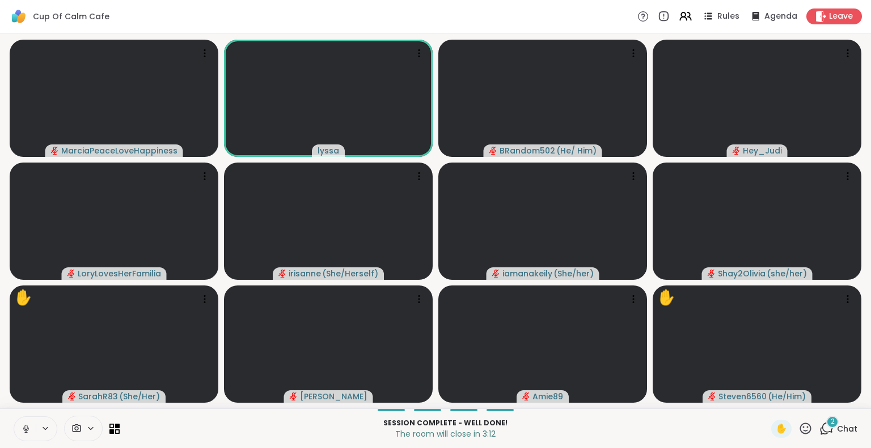
click at [830, 419] on span "2" at bounding box center [832, 422] width 4 height 10
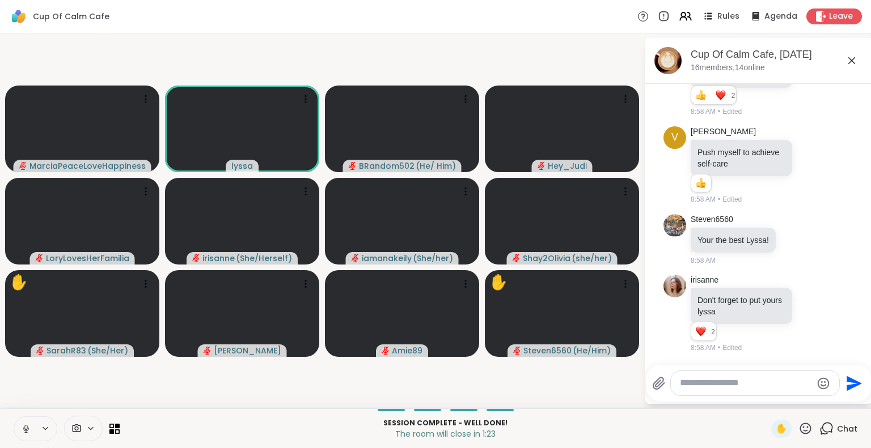
scroll to position [4594, 0]
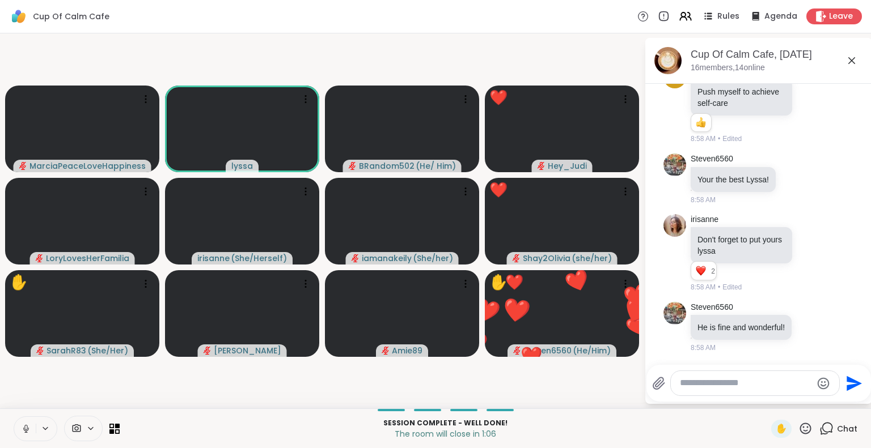
click at [21, 428] on icon at bounding box center [26, 429] width 10 height 10
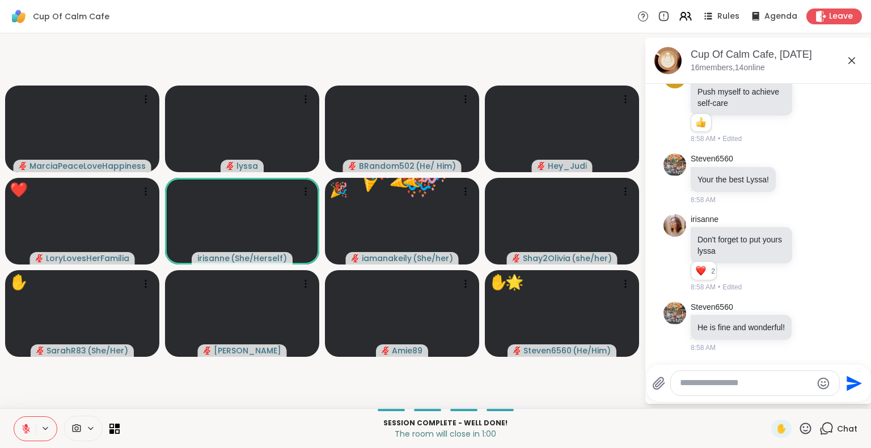
click at [803, 427] on icon at bounding box center [805, 428] width 11 height 11
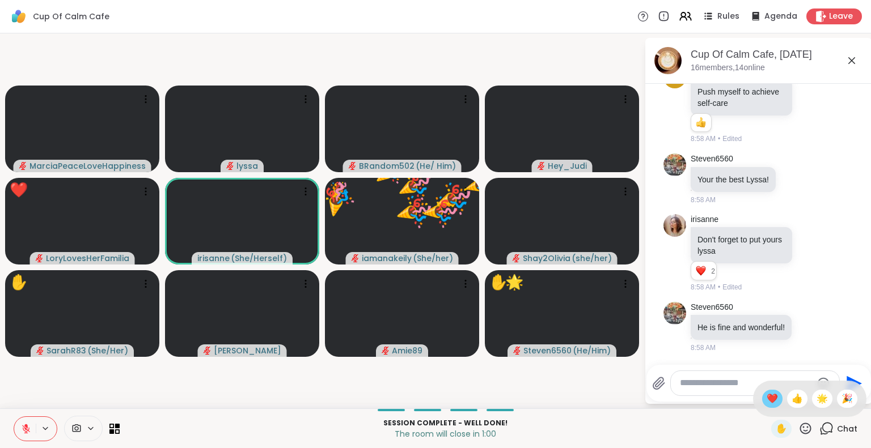
click at [766, 394] on span "❤️" at bounding box center [771, 399] width 11 height 14
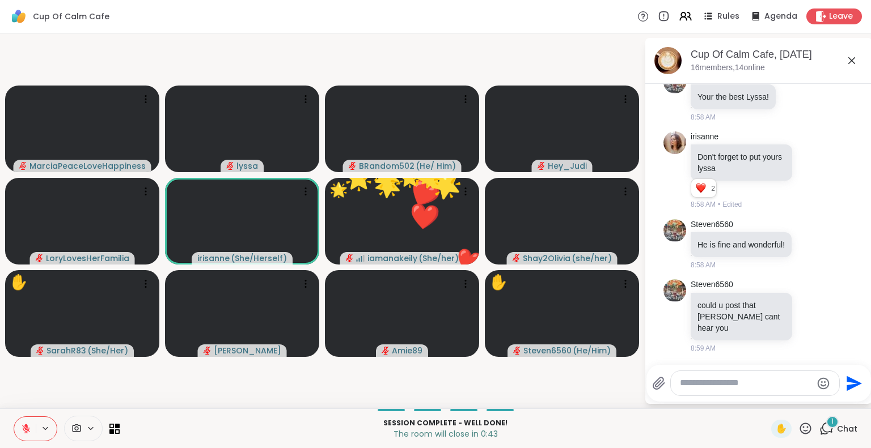
scroll to position [4666, 0]
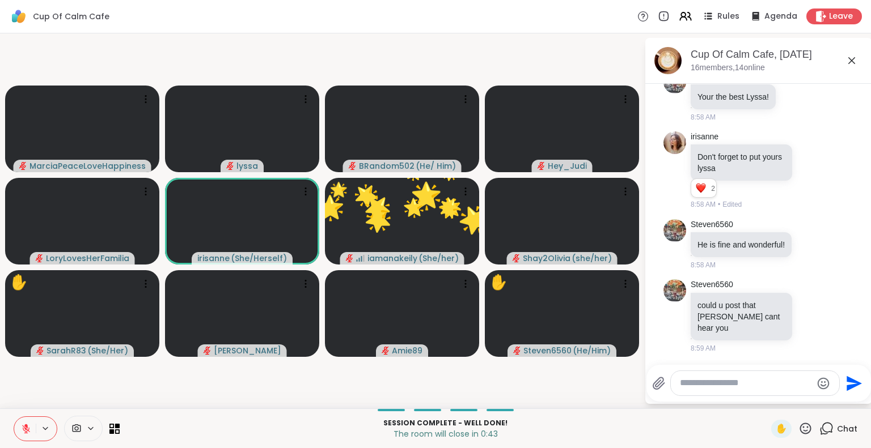
click at [21, 432] on icon at bounding box center [26, 429] width 10 height 10
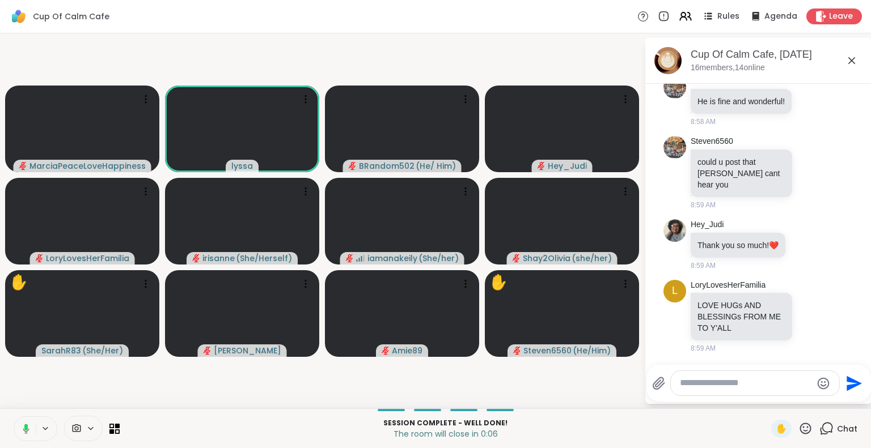
scroll to position [4903, 0]
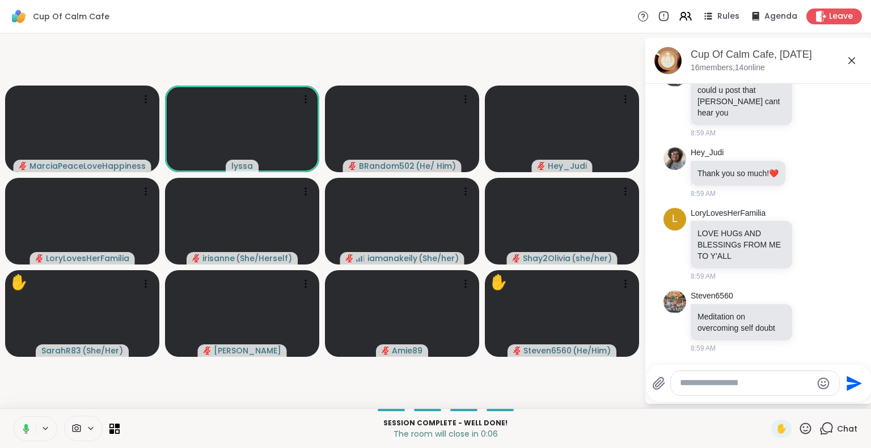
click at [27, 426] on icon at bounding box center [25, 427] width 3 height 6
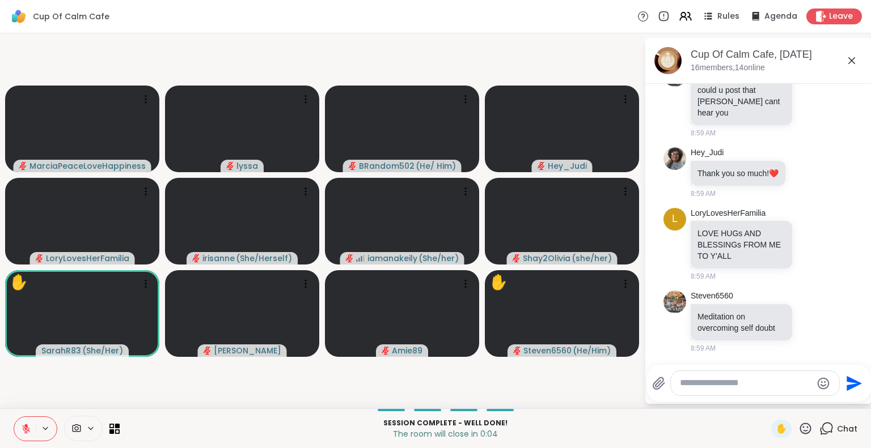
click at [26, 426] on icon at bounding box center [25, 426] width 3 height 5
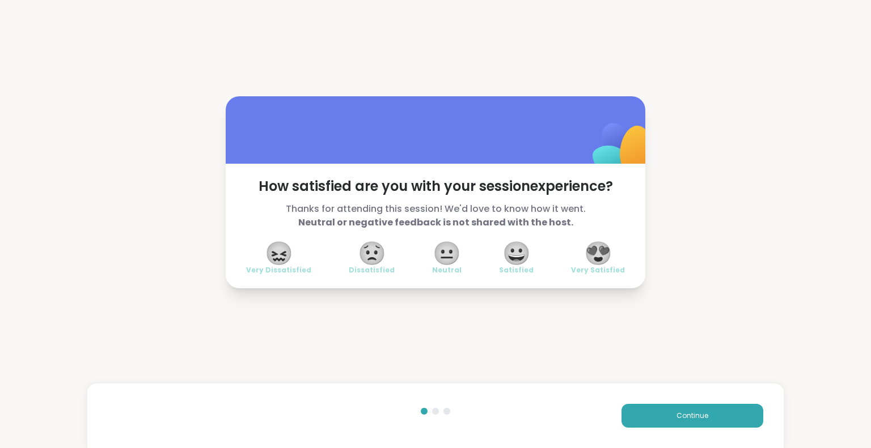
click at [593, 258] on span "😍" at bounding box center [598, 253] width 28 height 20
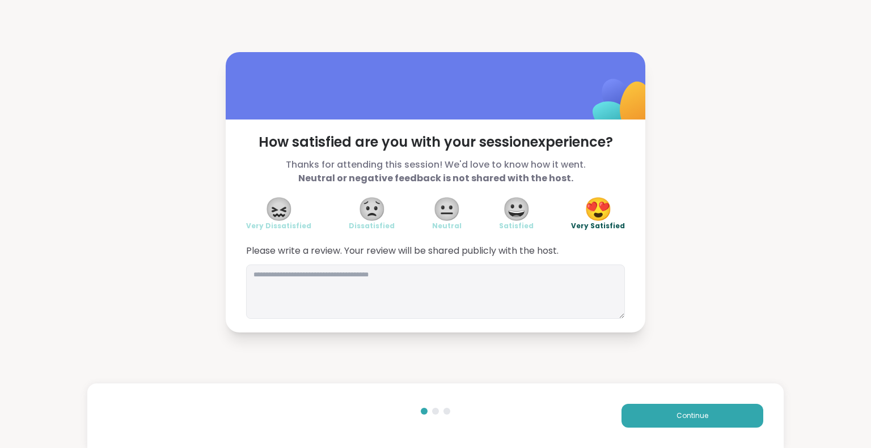
click at [557, 257] on span "Please write a review. Your review will be shared publicly with the host." at bounding box center [435, 251] width 379 height 14
click at [535, 294] on textarea at bounding box center [435, 292] width 379 height 54
type textarea "**********"
click at [642, 411] on button "Continue" at bounding box center [692, 416] width 142 height 24
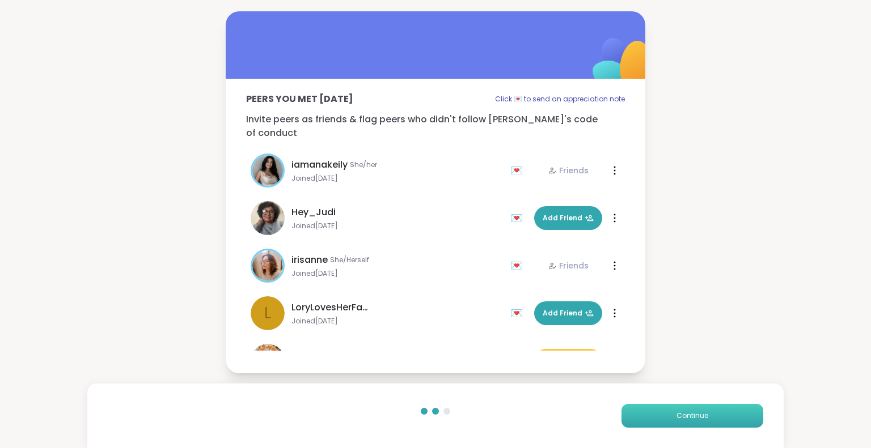
click at [642, 411] on button "Continue" at bounding box center [692, 416] width 142 height 24
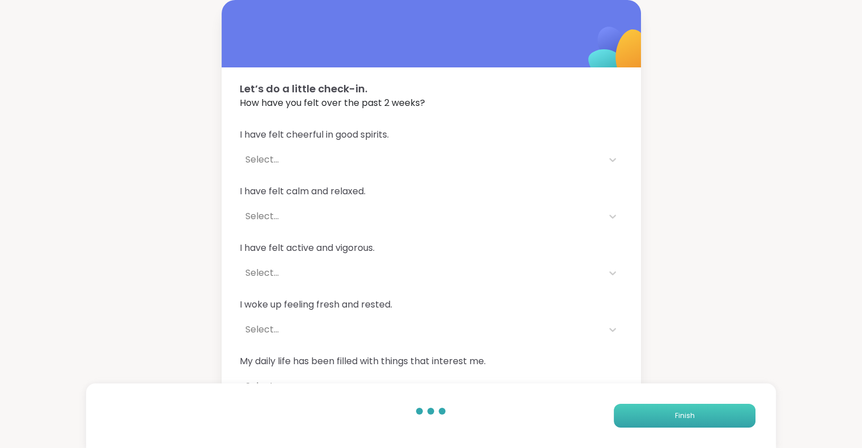
click at [642, 411] on button "Finish" at bounding box center [685, 416] width 142 height 24
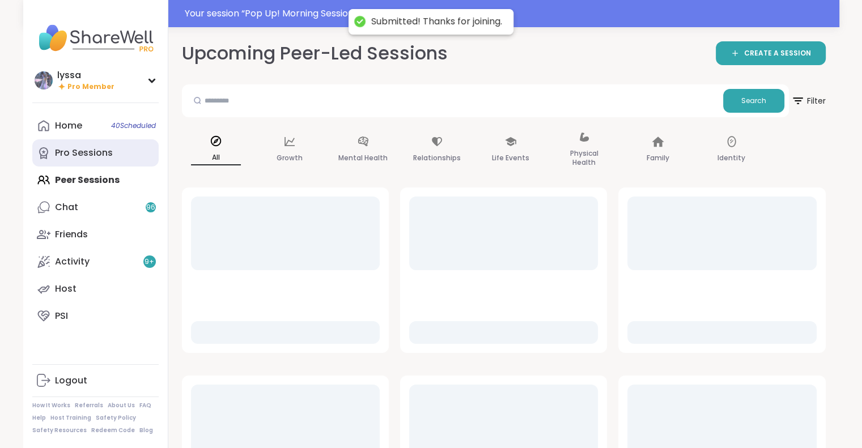
click at [75, 160] on link "Pro Sessions" at bounding box center [95, 152] width 126 height 27
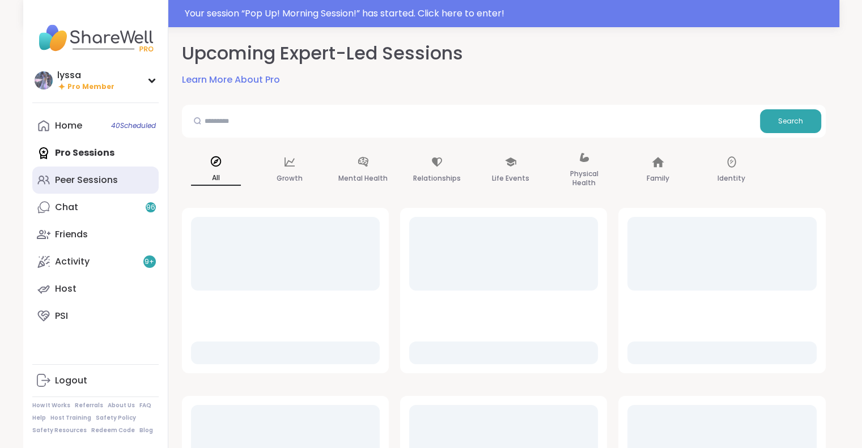
click at [75, 176] on div "Peer Sessions" at bounding box center [86, 180] width 63 height 12
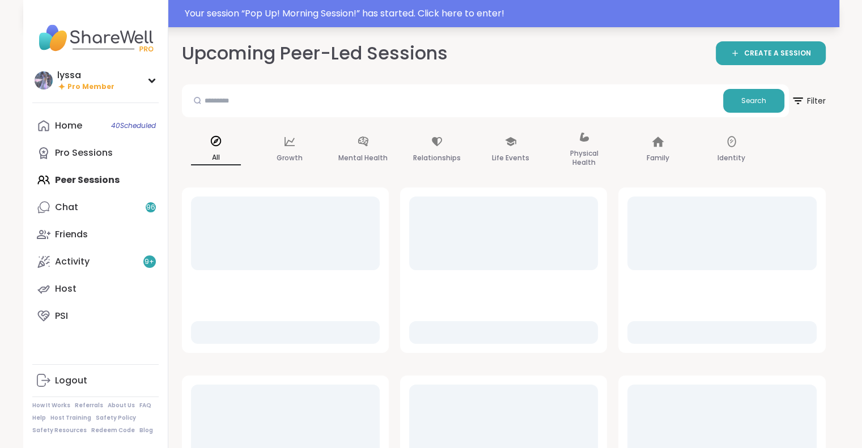
click at [288, 15] on div "Your session “ Pop Up! Morning Session! ” has started. Click here to enter!" at bounding box center [509, 14] width 648 height 14
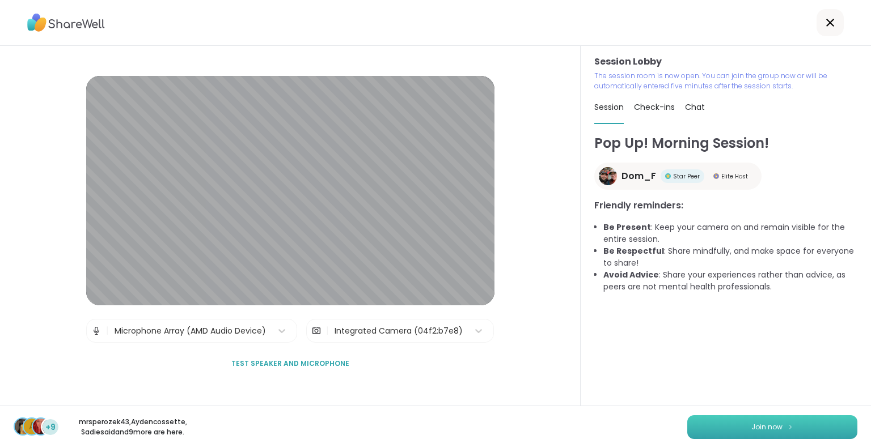
click at [693, 426] on button "Join now" at bounding box center [772, 427] width 170 height 24
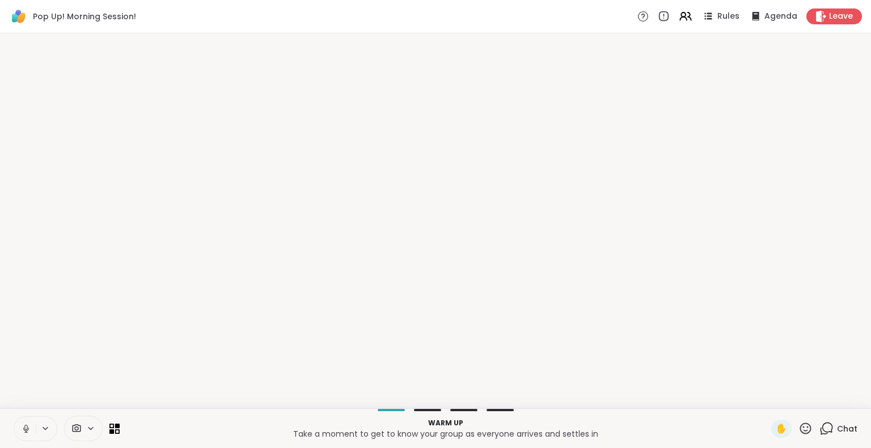
click at [25, 425] on icon at bounding box center [26, 429] width 10 height 10
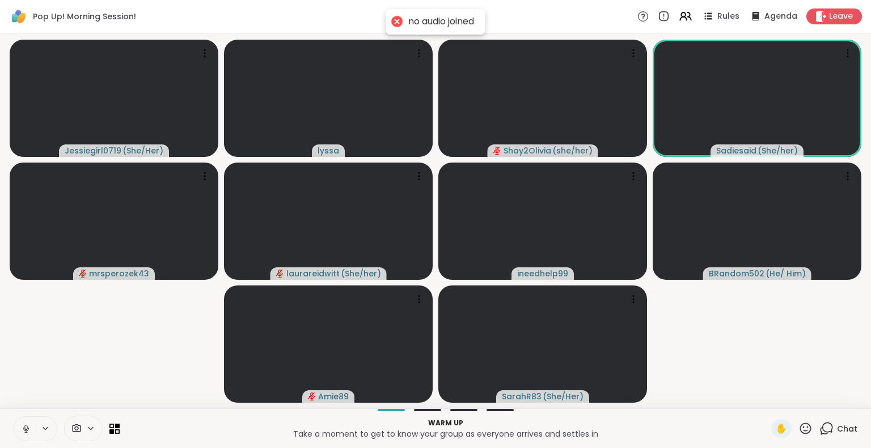
click at [25, 429] on icon at bounding box center [26, 429] width 10 height 10
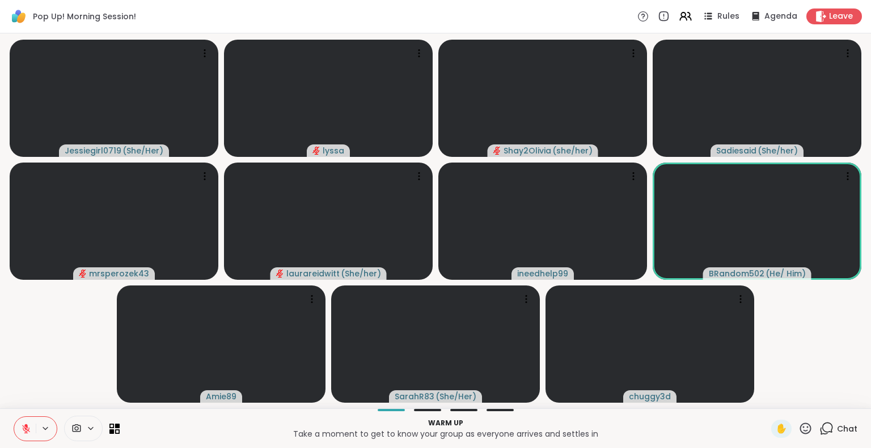
click at [27, 422] on button at bounding box center [25, 429] width 22 height 24
click at [27, 429] on icon at bounding box center [26, 429] width 10 height 10
click at [27, 425] on icon at bounding box center [26, 429] width 10 height 10
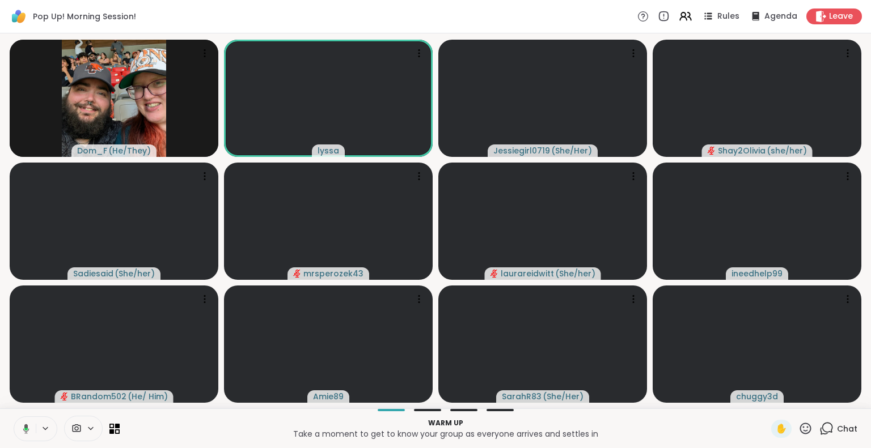
click at [27, 428] on icon at bounding box center [26, 429] width 6 height 10
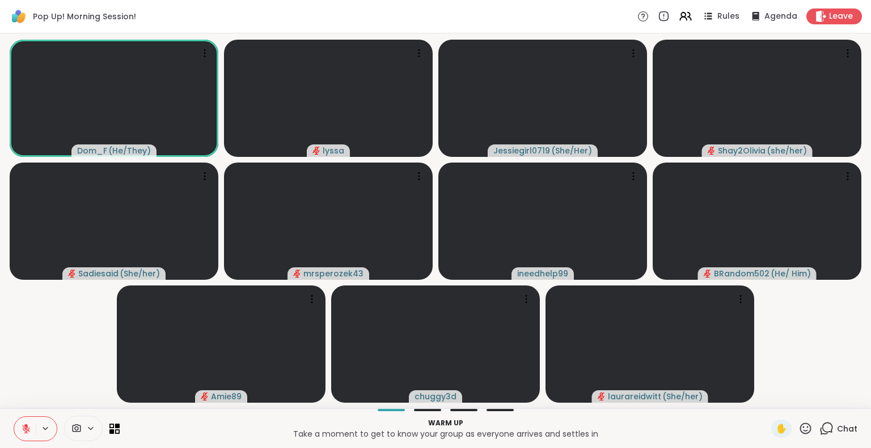
click at [23, 423] on button at bounding box center [25, 429] width 22 height 24
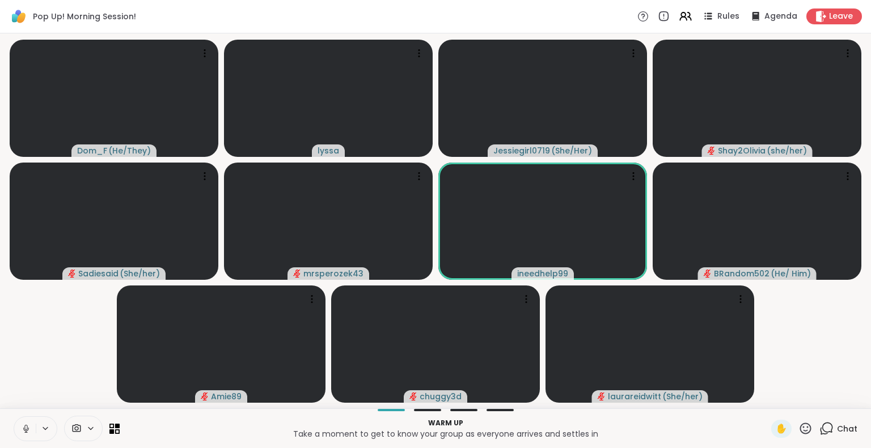
click at [0, 372] on div "Dom_F ( He/They ) lyssa Jessiegirl0719 ( She/Her ) Shay2Olivia ( she/her ) Sadi…" at bounding box center [435, 220] width 871 height 375
click at [0, 285] on div "Dom_F ( He/They ) lyssa Jessiegirl0719 ( She/Her ) Shay2Olivia ( she/her ) Sadi…" at bounding box center [435, 220] width 871 height 375
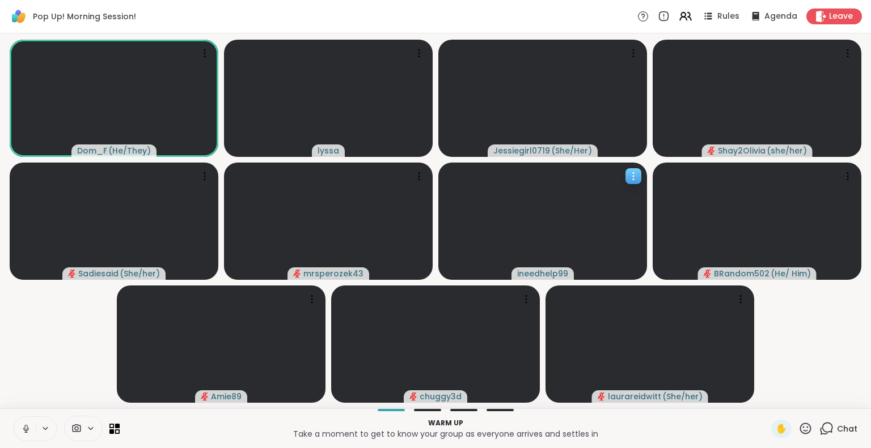
click at [633, 180] on icon at bounding box center [632, 176] width 11 height 11
click at [617, 185] on div "View Profile" at bounding box center [590, 189] width 85 height 18
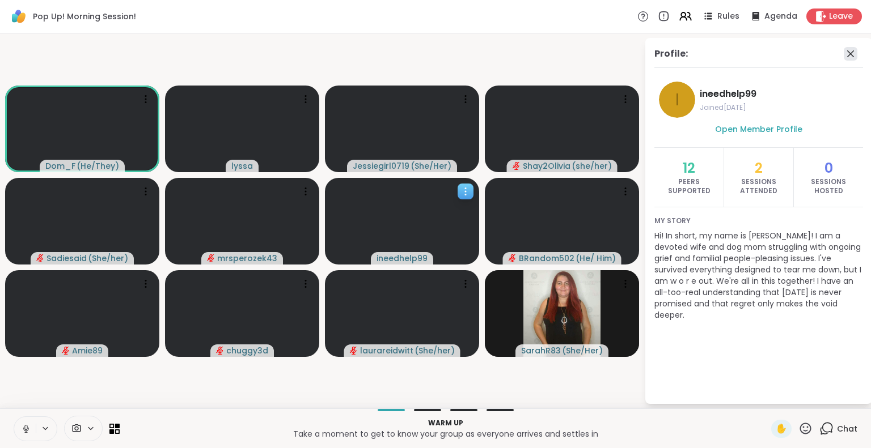
click at [851, 52] on icon at bounding box center [850, 54] width 14 height 14
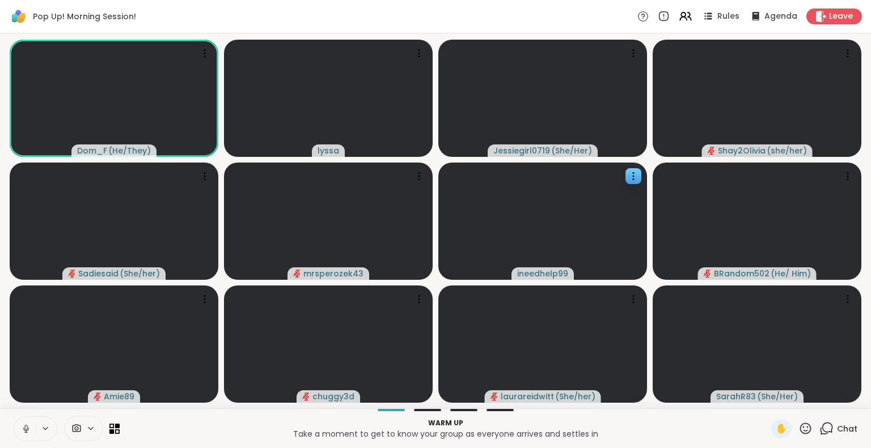
click at [16, 425] on button at bounding box center [25, 429] width 22 height 24
click at [28, 423] on button at bounding box center [25, 429] width 22 height 24
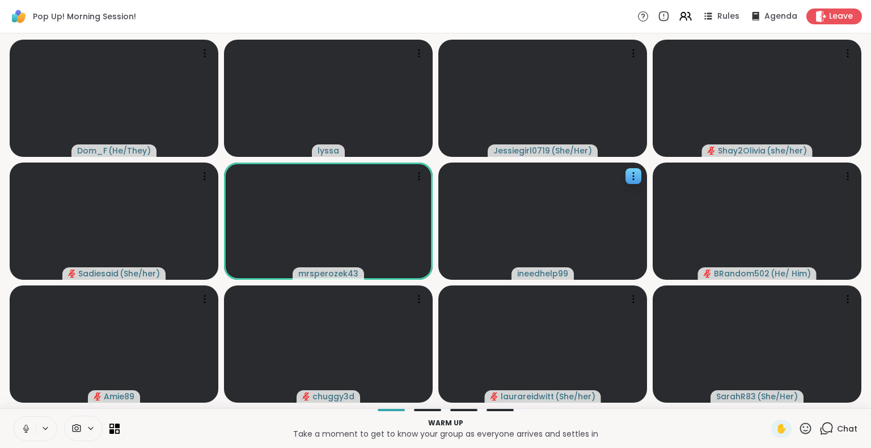
click at [24, 421] on button at bounding box center [25, 429] width 22 height 24
click at [825, 430] on icon at bounding box center [826, 429] width 14 height 14
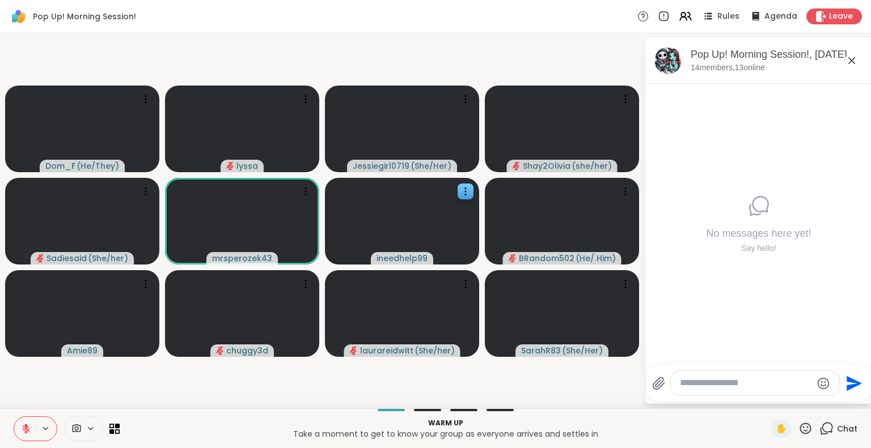
click at [774, 388] on textarea "Type your message" at bounding box center [746, 383] width 132 height 12
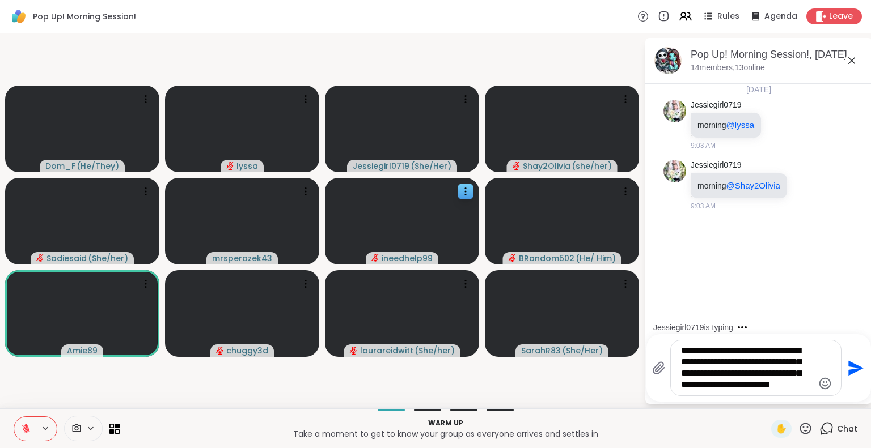
type textarea "**********"
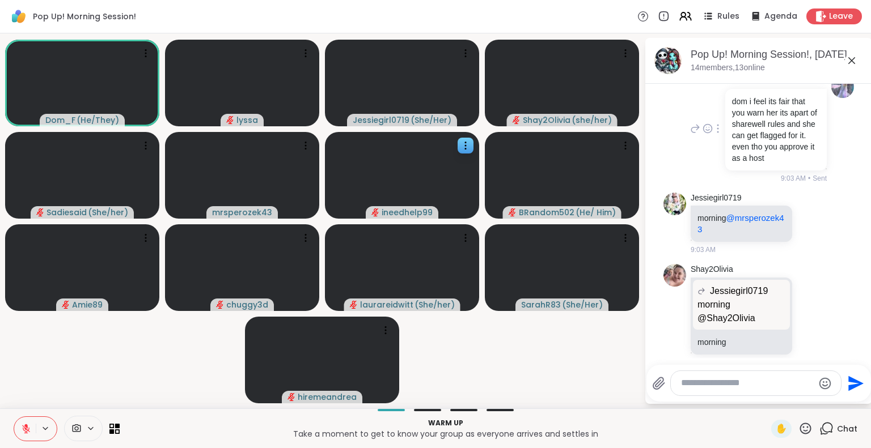
scroll to position [146, 0]
click at [850, 60] on icon at bounding box center [852, 61] width 14 height 14
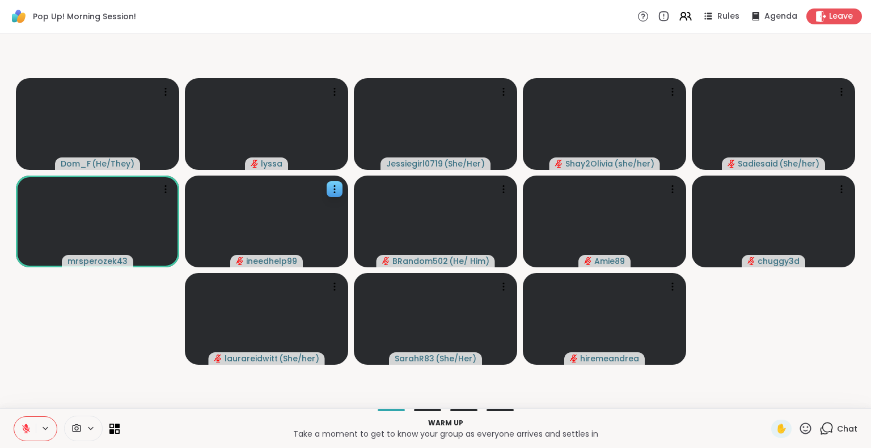
click at [802, 428] on icon at bounding box center [805, 428] width 11 height 11
click at [750, 357] on video-player-container "Dom_F ( He/They ) lyssa Jessiegirl0719 ( She/Her ) Shay2Olivia ( she/her ) Sadi…" at bounding box center [435, 221] width 857 height 366
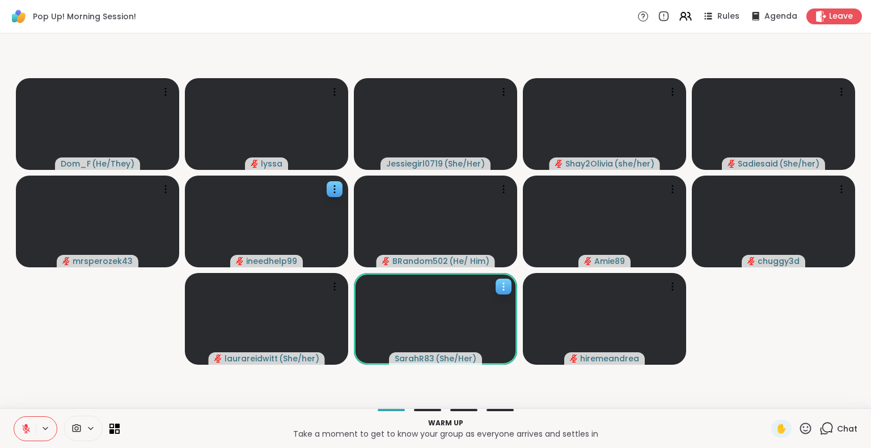
click at [514, 284] on video at bounding box center [435, 319] width 163 height 92
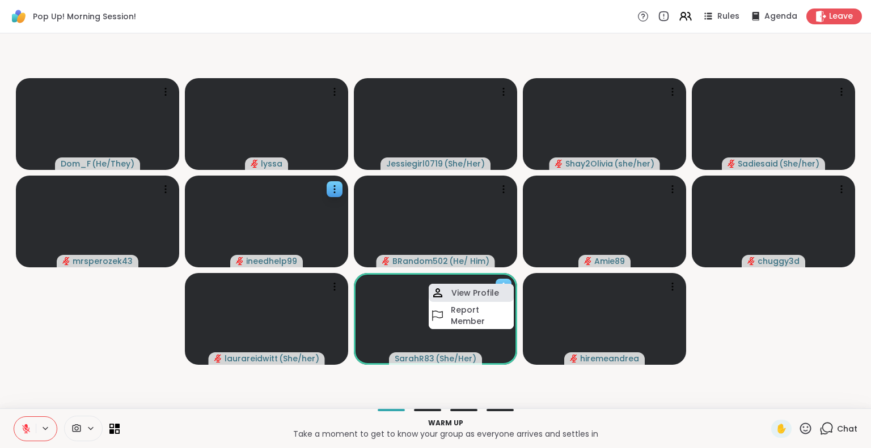
click at [502, 288] on div "View Profile" at bounding box center [470, 293] width 85 height 18
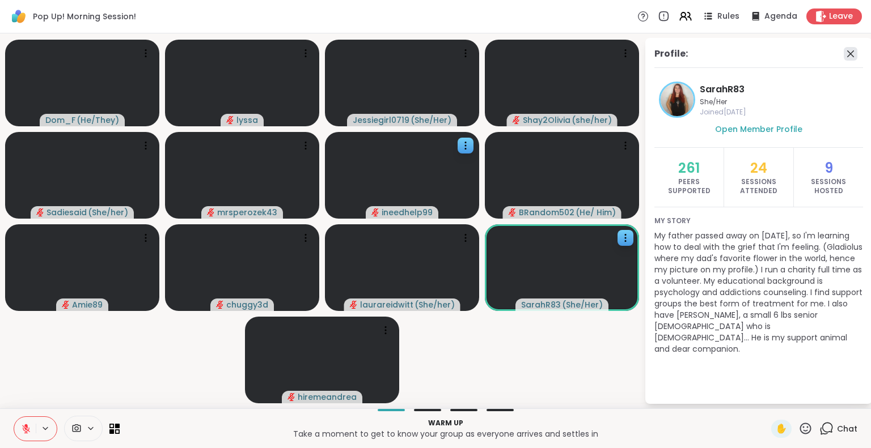
click at [856, 54] on icon at bounding box center [850, 54] width 14 height 14
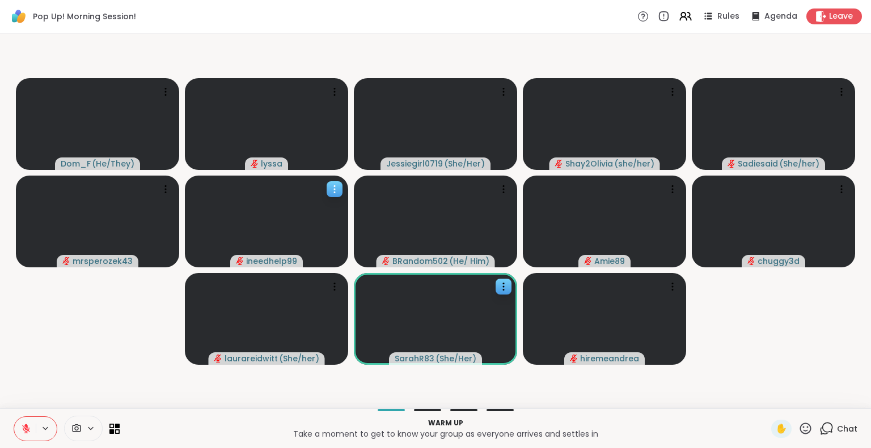
click at [330, 188] on icon at bounding box center [334, 189] width 11 height 11
click at [318, 191] on div "View Profile" at bounding box center [287, 197] width 85 height 18
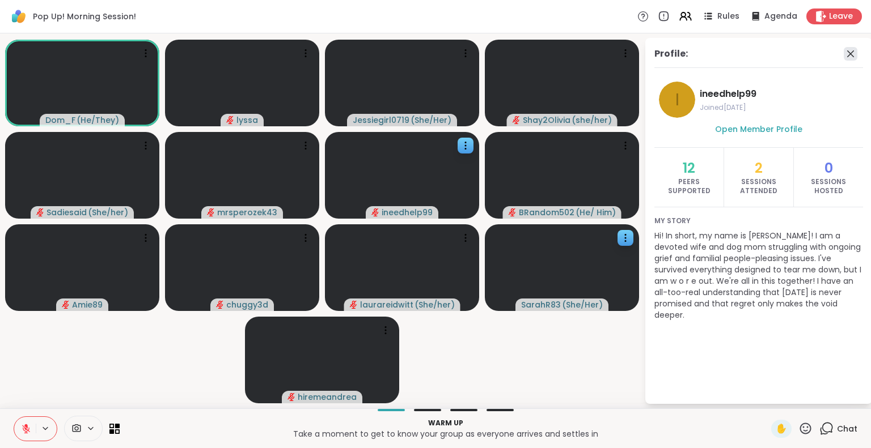
click at [850, 50] on icon at bounding box center [850, 54] width 14 height 14
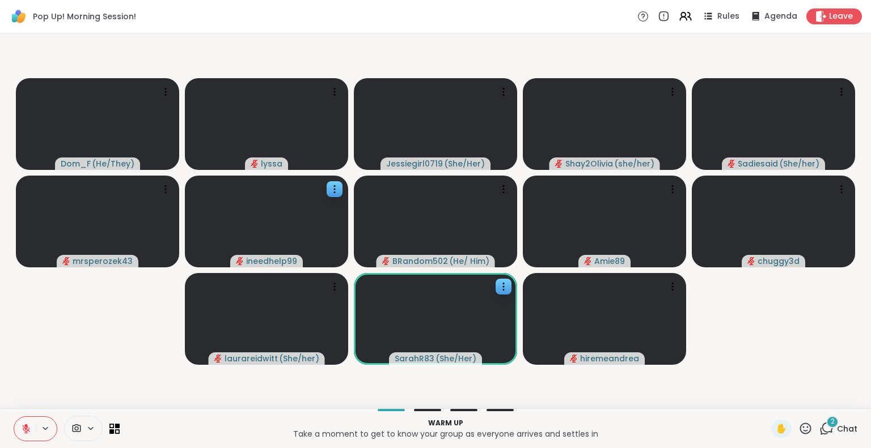
click at [24, 426] on icon at bounding box center [26, 429] width 10 height 10
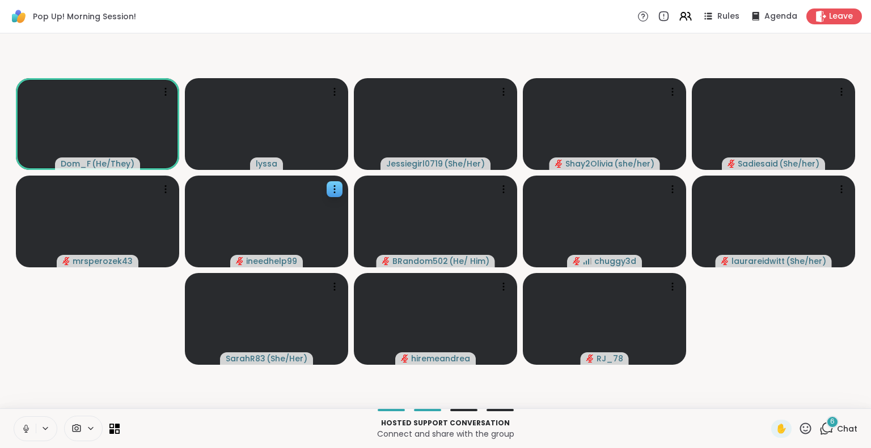
click at [25, 422] on button at bounding box center [25, 429] width 22 height 24
click at [826, 416] on div "6" at bounding box center [832, 422] width 12 height 12
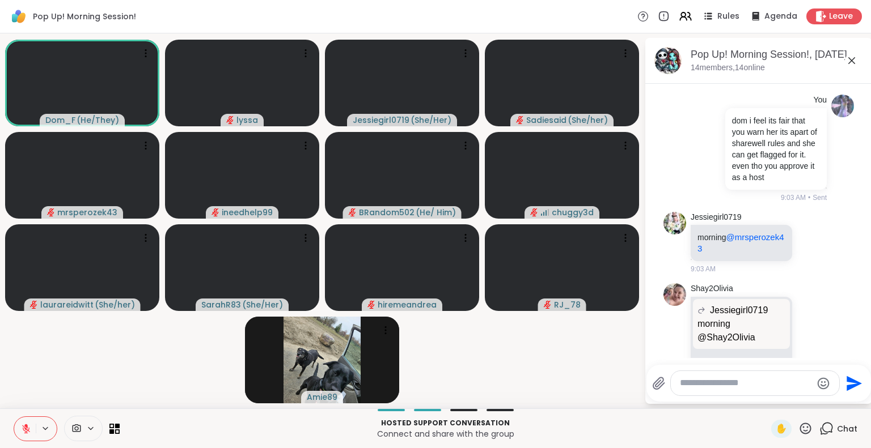
scroll to position [125, 0]
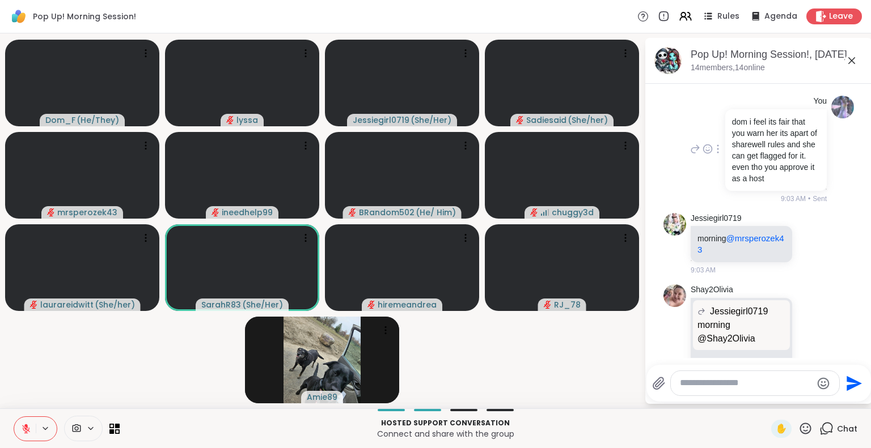
click at [714, 156] on div at bounding box center [717, 149] width 10 height 14
click at [714, 171] on icon at bounding box center [717, 165] width 11 height 11
click at [717, 154] on icon at bounding box center [717, 150] width 1 height 8
click at [702, 197] on div "You dom i feel its fair that you warn her its apart of sharewell rules and she …" at bounding box center [757, 150] width 139 height 108
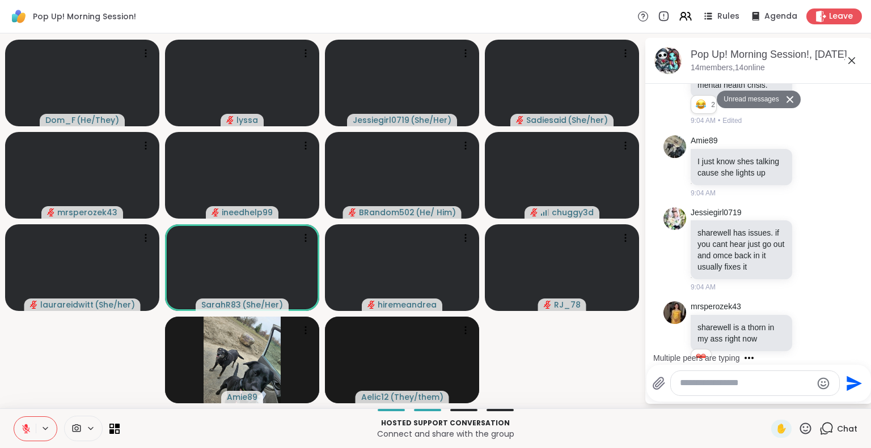
scroll to position [725, 0]
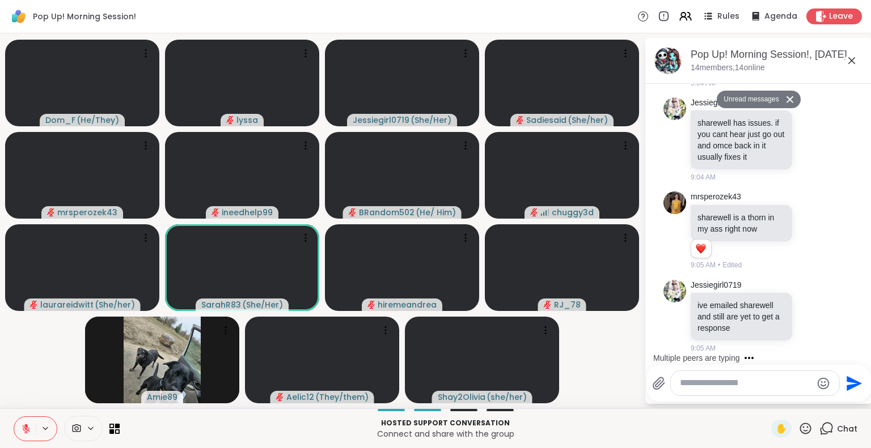
click at [798, 428] on icon at bounding box center [805, 429] width 14 height 14
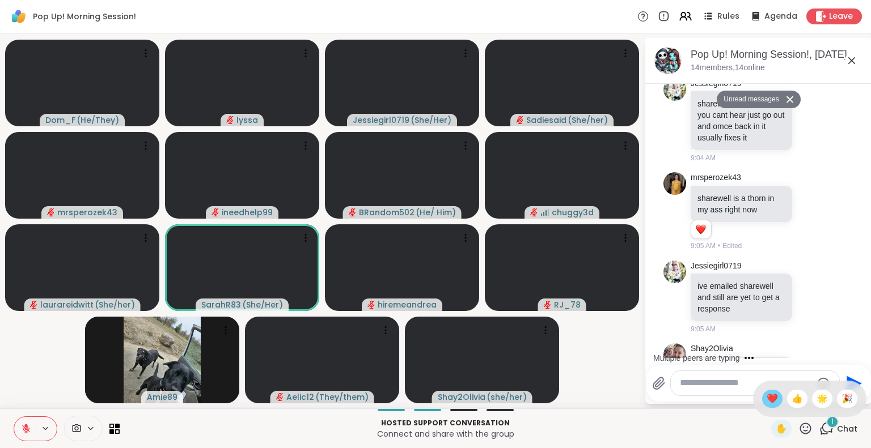
scroll to position [769, 0]
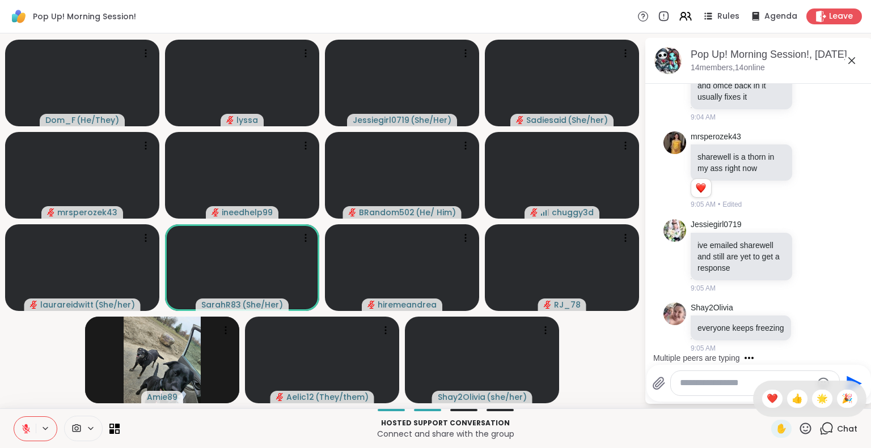
click at [742, 432] on p "Connect and share with the group" at bounding box center [445, 433] width 638 height 11
click at [800, 425] on icon at bounding box center [805, 428] width 11 height 11
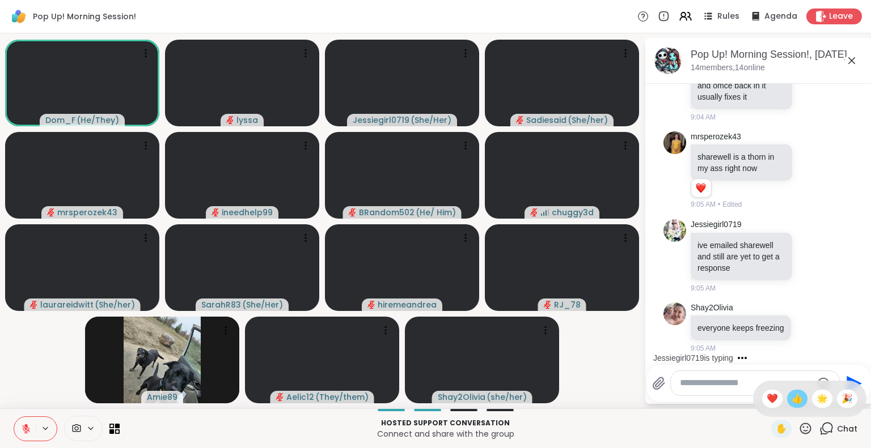
click at [791, 401] on span "👍" at bounding box center [796, 399] width 11 height 14
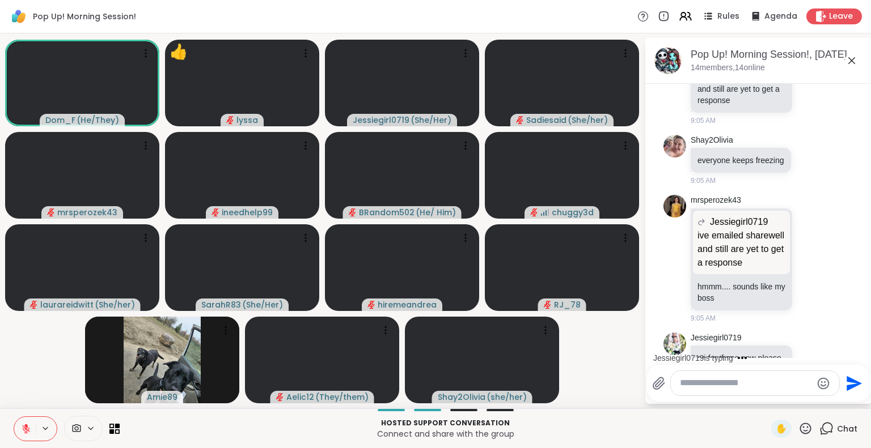
scroll to position [1012, 0]
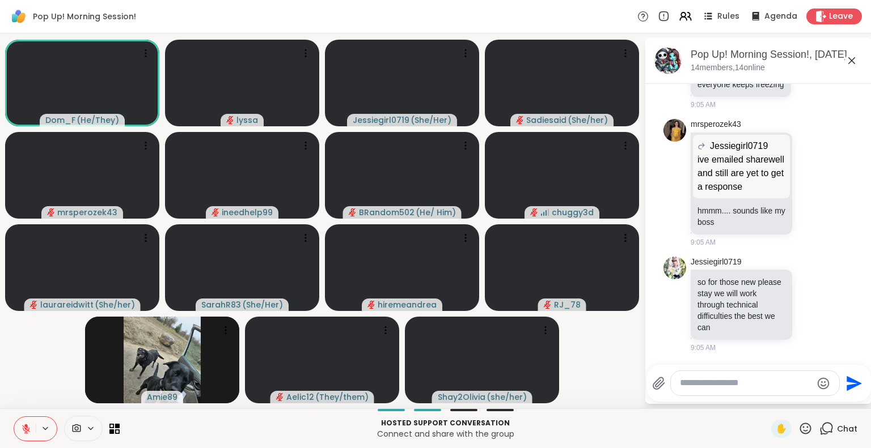
click at [848, 58] on icon at bounding box center [852, 61] width 14 height 14
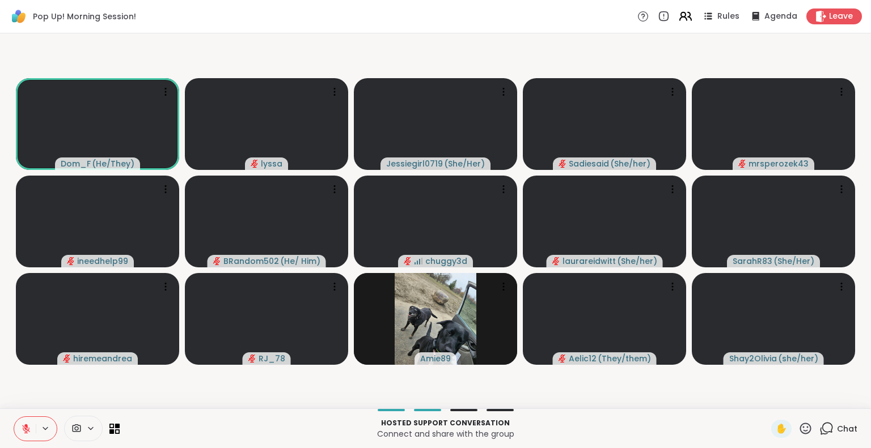
click at [678, 9] on icon at bounding box center [685, 16] width 14 height 14
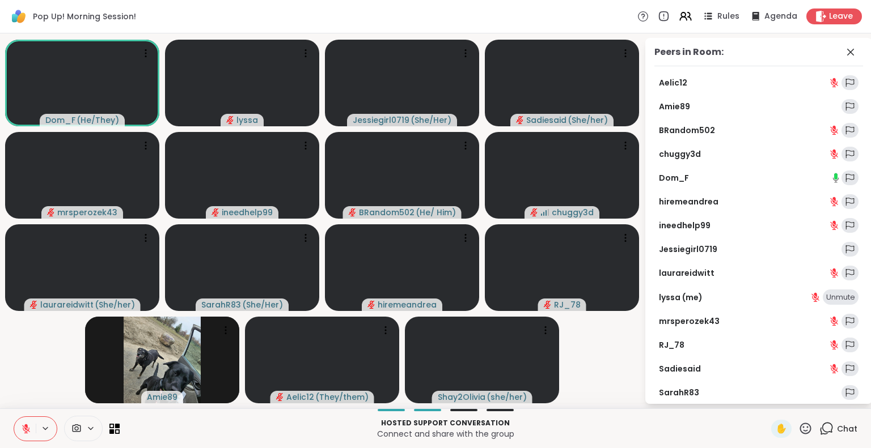
scroll to position [29, 0]
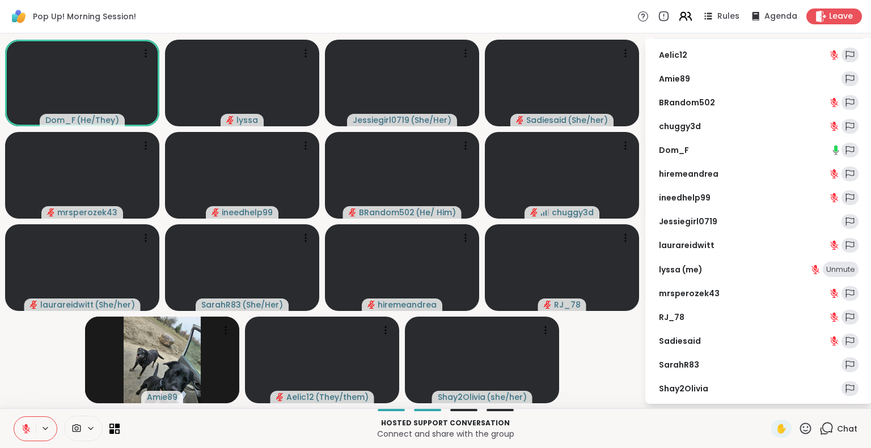
click at [678, 15] on icon at bounding box center [685, 16] width 14 height 14
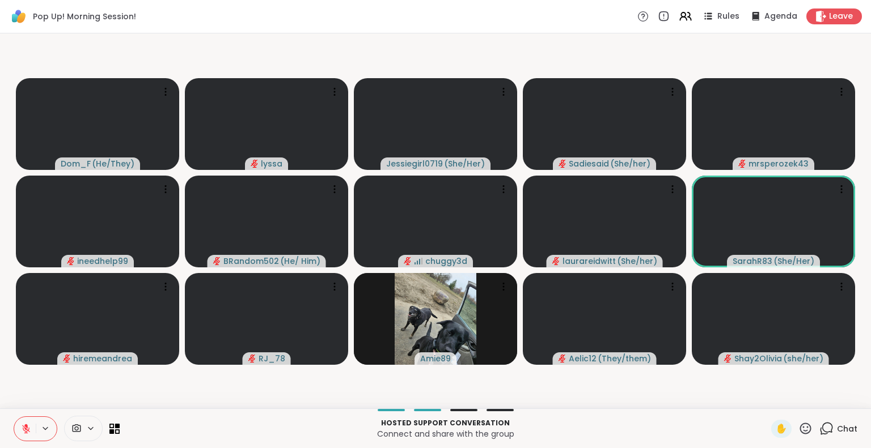
click at [824, 429] on icon at bounding box center [826, 429] width 14 height 14
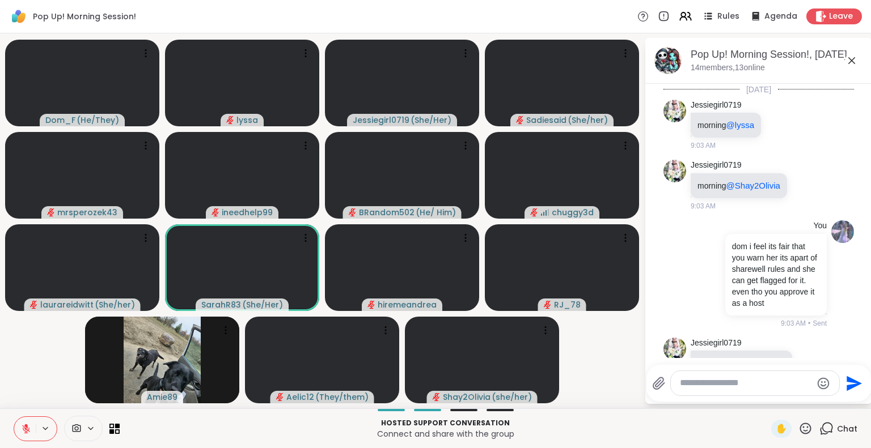
scroll to position [1017, 0]
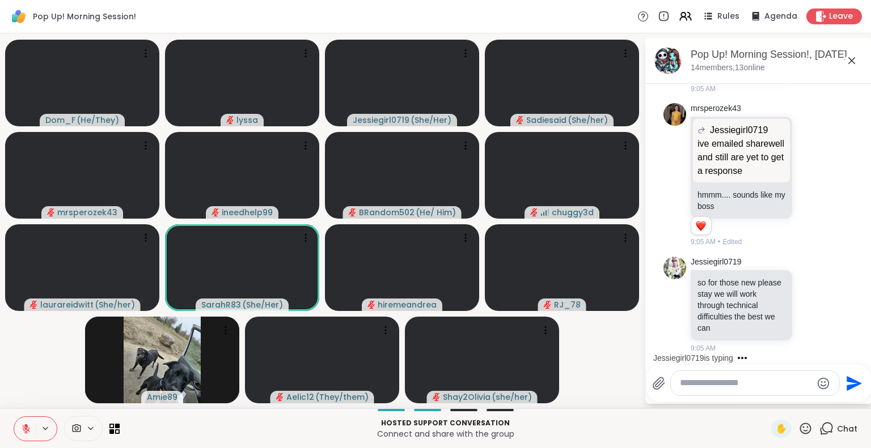
click at [851, 62] on icon at bounding box center [852, 61] width 14 height 14
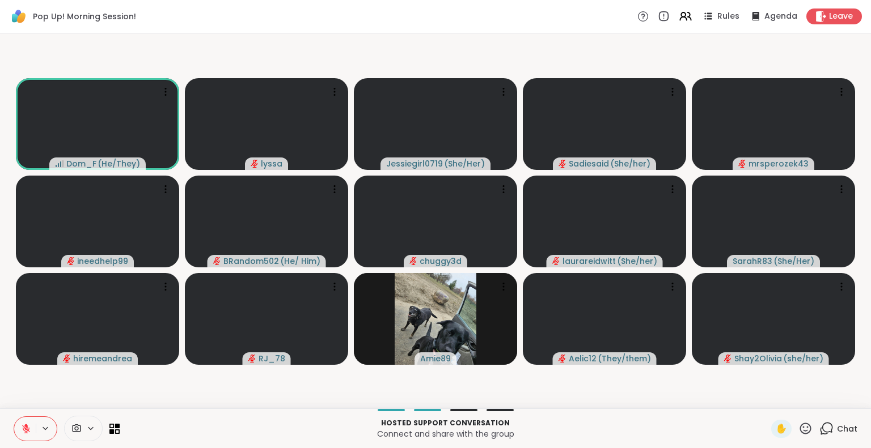
click at [799, 428] on icon at bounding box center [805, 429] width 14 height 14
click at [716, 410] on div at bounding box center [445, 410] width 638 height 2
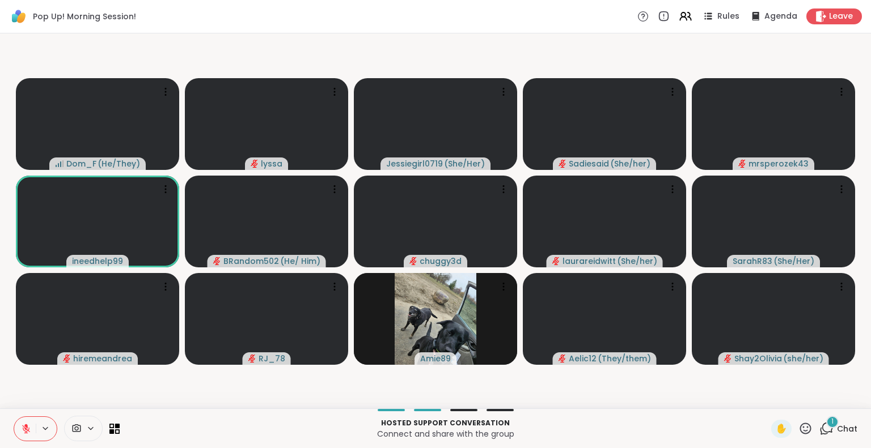
click at [7, 416] on div "Hosted support conversation Connect and share with the group ✋ 1 Chat" at bounding box center [435, 429] width 871 height 40
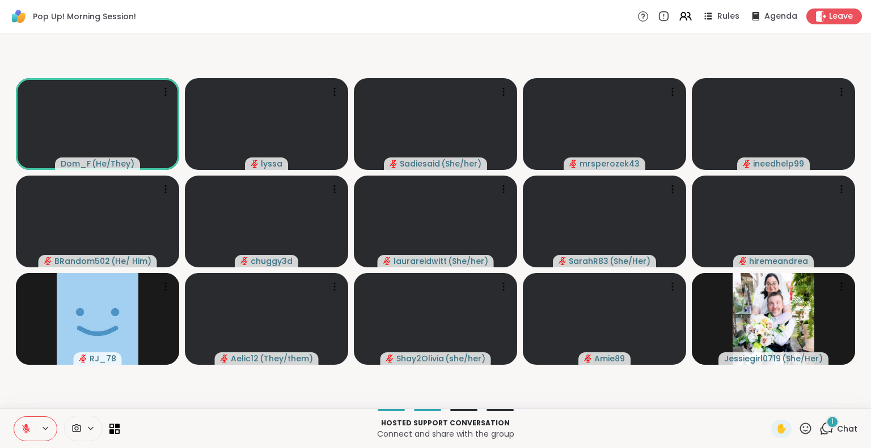
click at [829, 410] on div "Hosted support conversation Connect and share with the group ✋ 1 Chat" at bounding box center [435, 429] width 871 height 40
click at [826, 423] on div "1" at bounding box center [832, 422] width 12 height 12
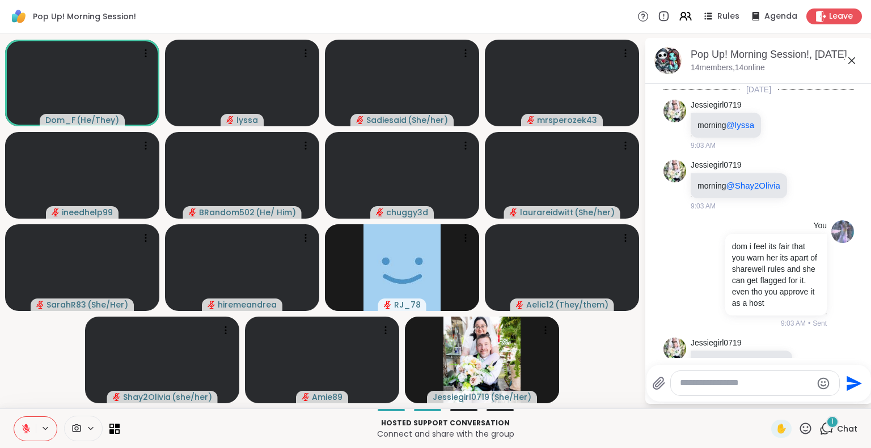
scroll to position [1183, 0]
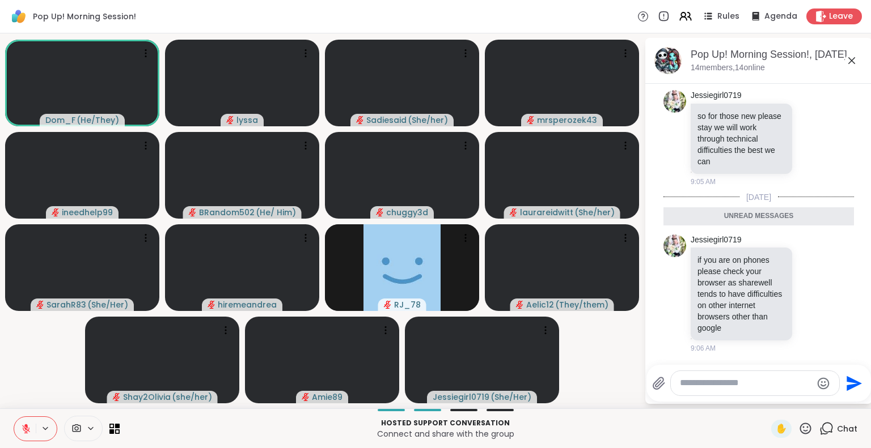
click at [775, 377] on div at bounding box center [755, 383] width 168 height 24
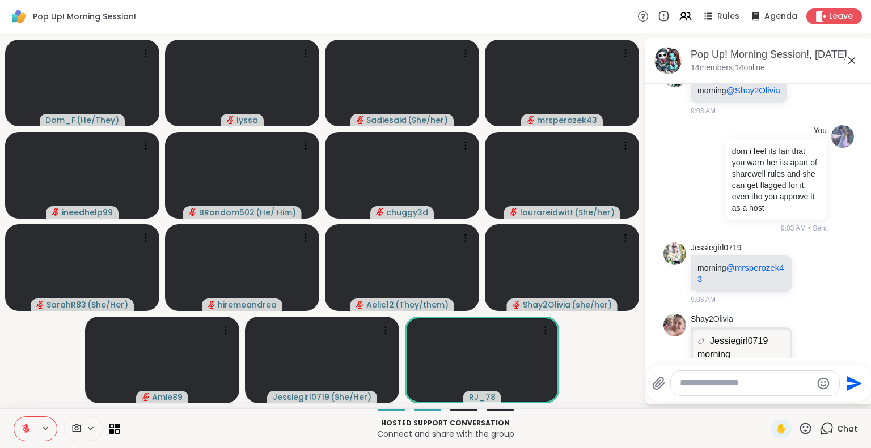
scroll to position [91, 0]
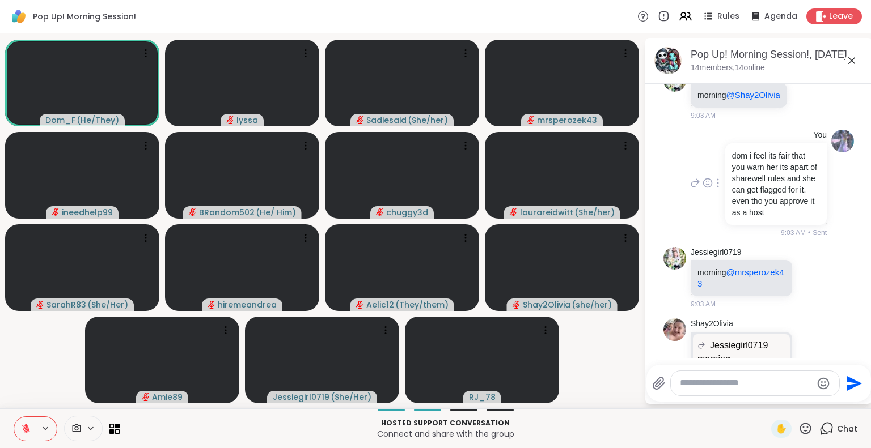
click at [716, 188] on icon at bounding box center [717, 183] width 2 height 9
click at [714, 204] on icon at bounding box center [718, 199] width 8 height 9
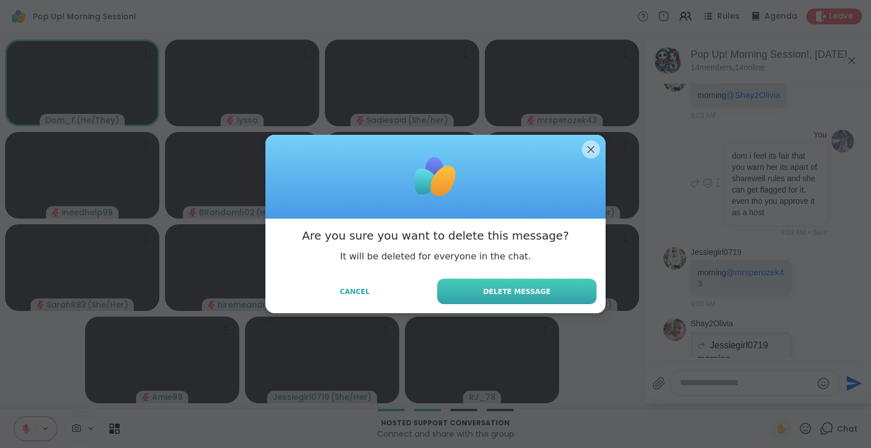
click at [551, 281] on button "Delete Message" at bounding box center [516, 292] width 159 height 26
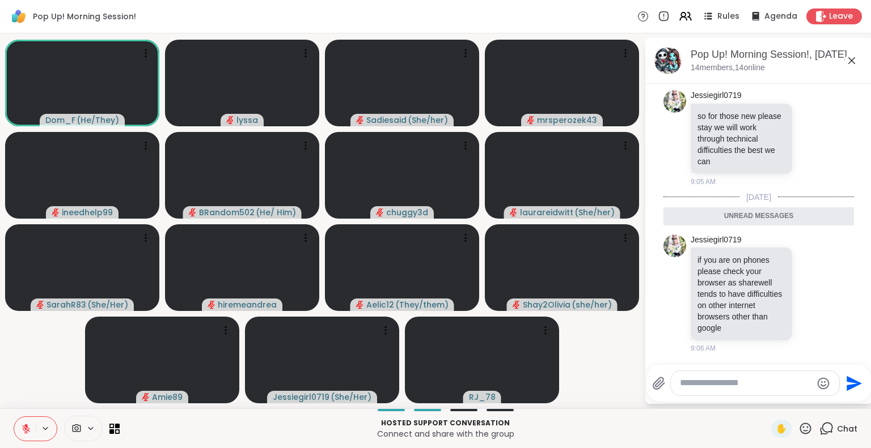
scroll to position [1128, 0]
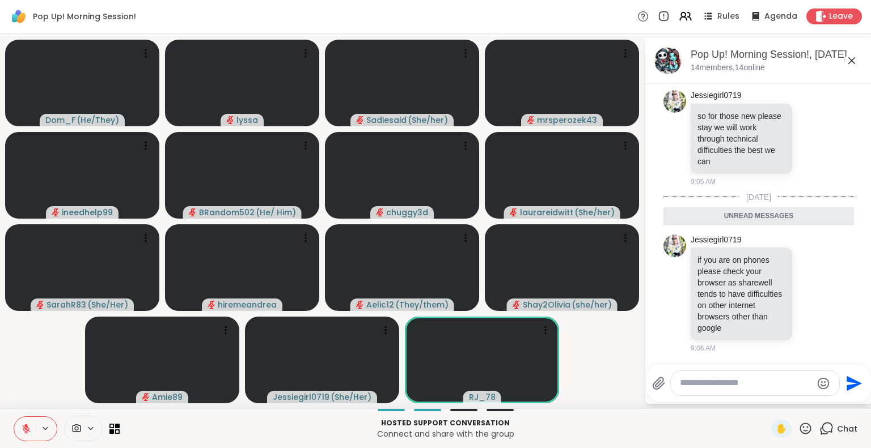
click at [737, 387] on textarea "Type your message" at bounding box center [746, 383] width 132 height 12
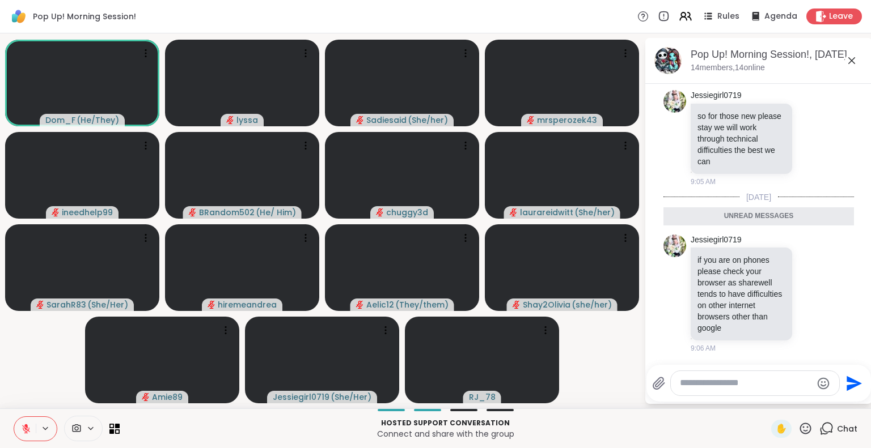
click at [729, 386] on textarea "Type your message" at bounding box center [746, 383] width 132 height 12
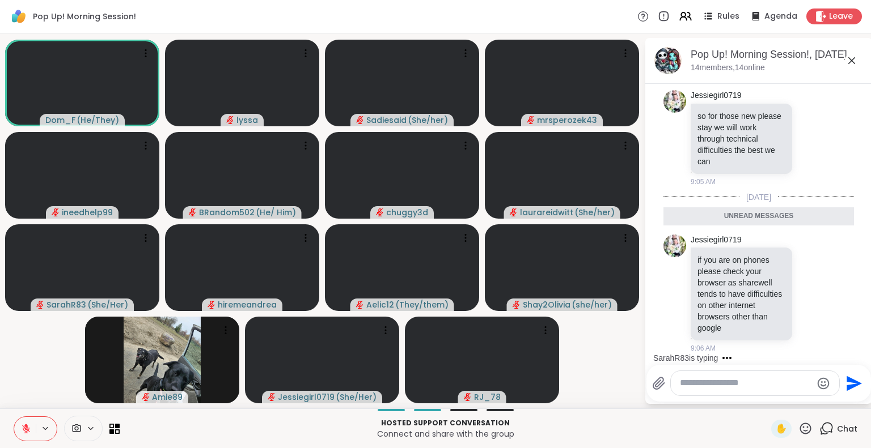
click at [741, 385] on textarea "Type your message" at bounding box center [746, 383] width 132 height 12
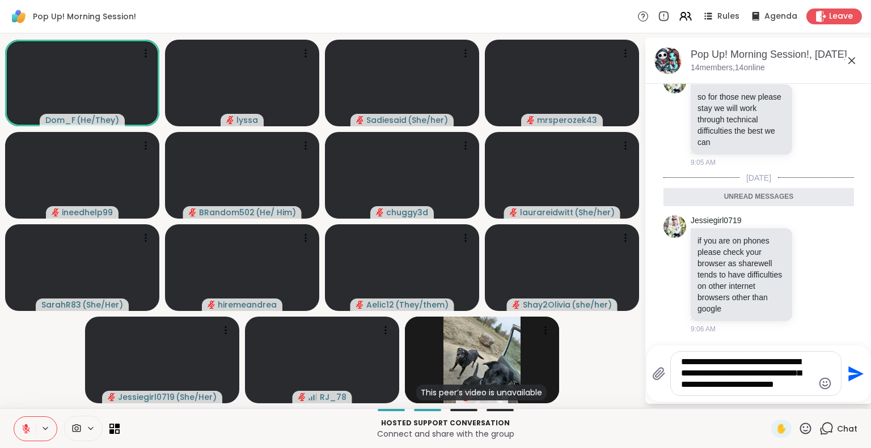
scroll to position [1147, 0]
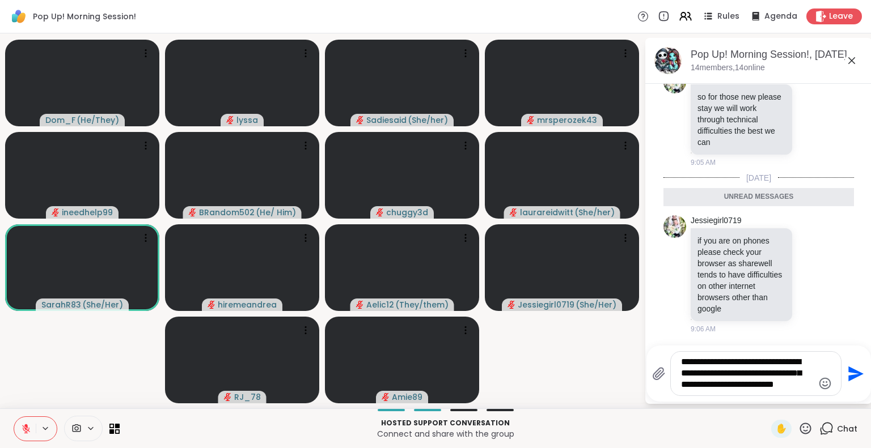
type textarea "**********"
click at [798, 428] on icon at bounding box center [805, 429] width 14 height 14
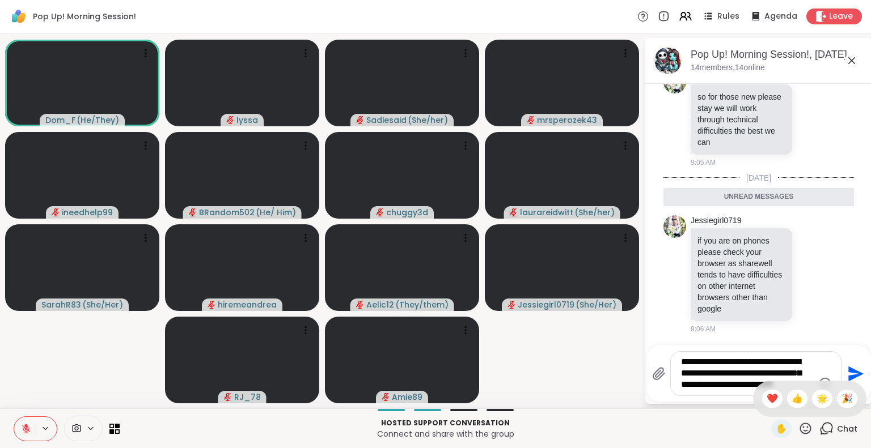
click at [716, 407] on div "Dom_F ( He/They ) lyssa Sadiesaid ( She/her ) mrsperozek43 ineedhelp99 BRandom5…" at bounding box center [435, 220] width 871 height 375
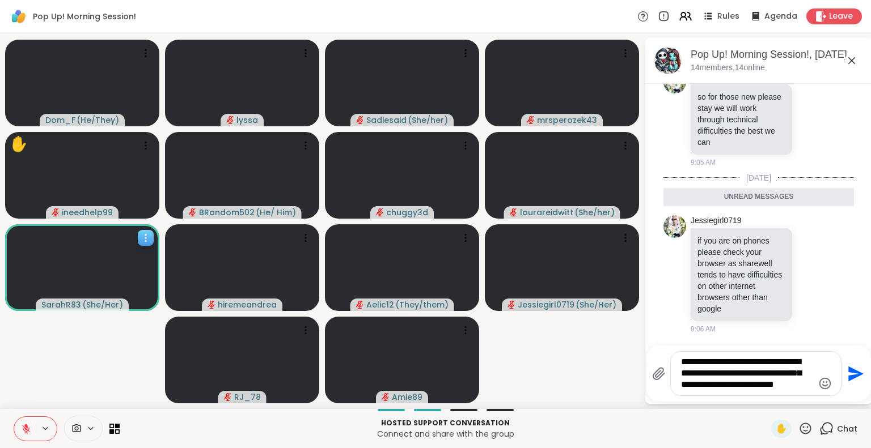
click at [148, 236] on icon at bounding box center [145, 237] width 11 height 11
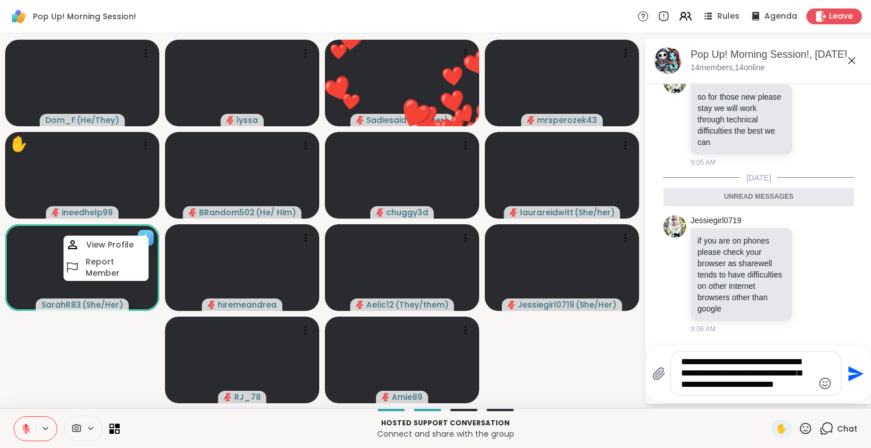
click at [122, 310] on div "SarahR83 ( She/Her )" at bounding box center [82, 305] width 93 height 12
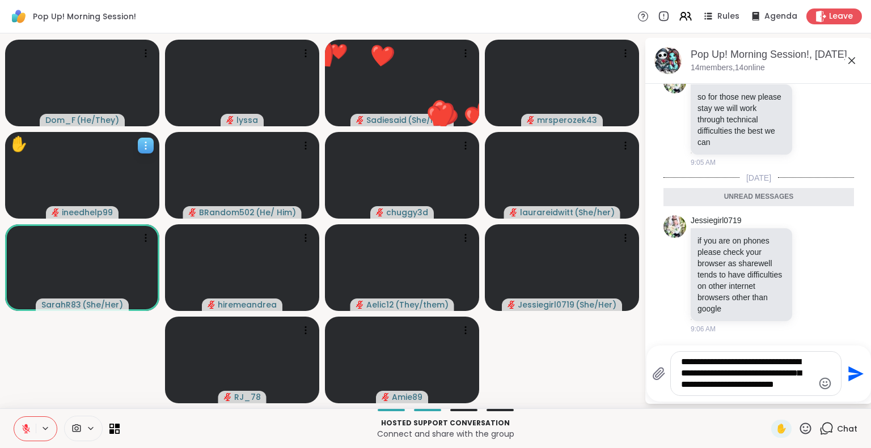
click at [143, 145] on icon at bounding box center [145, 145] width 11 height 11
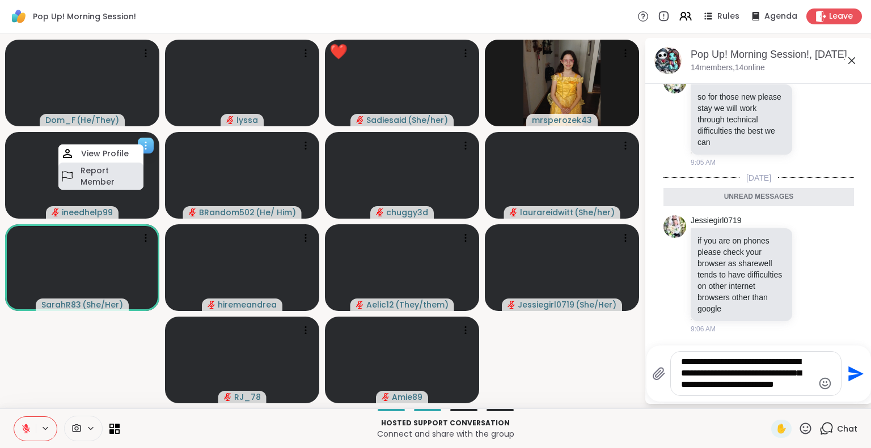
click at [128, 176] on h4 "Report Member" at bounding box center [110, 176] width 61 height 23
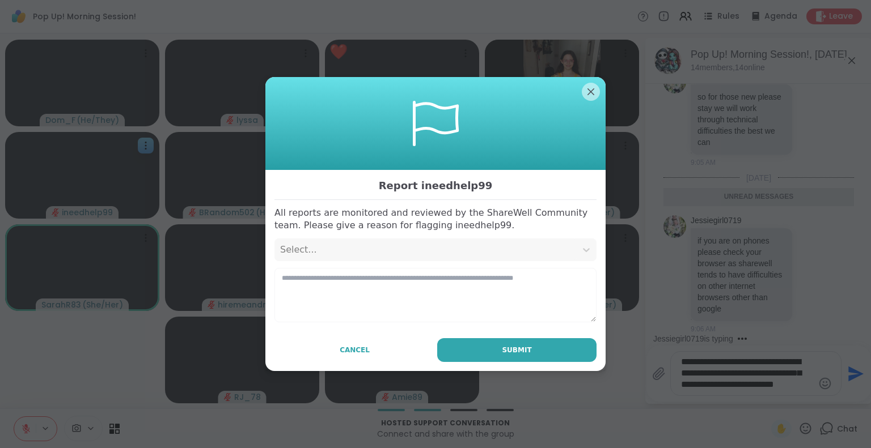
click at [438, 249] on div "Select..." at bounding box center [425, 250] width 290 height 14
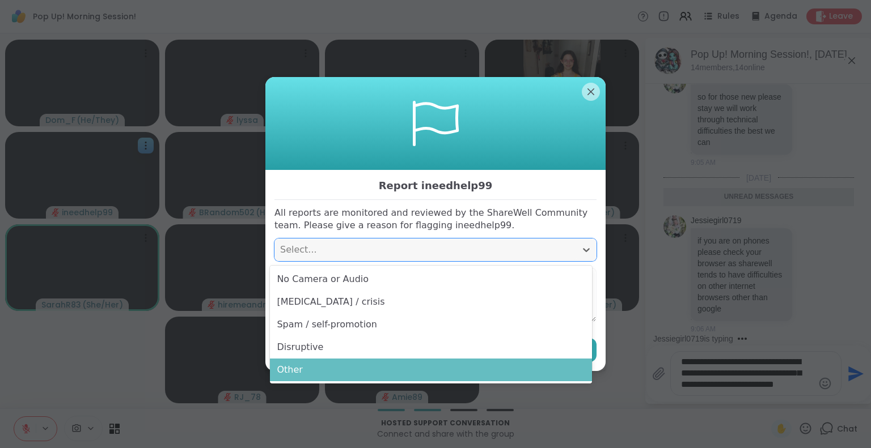
click at [325, 372] on div "Other" at bounding box center [431, 370] width 322 height 23
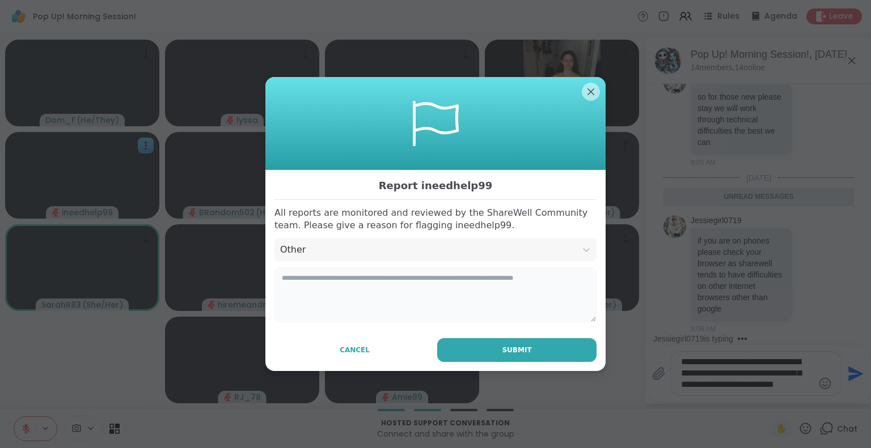
click at [328, 308] on textarea at bounding box center [435, 295] width 322 height 54
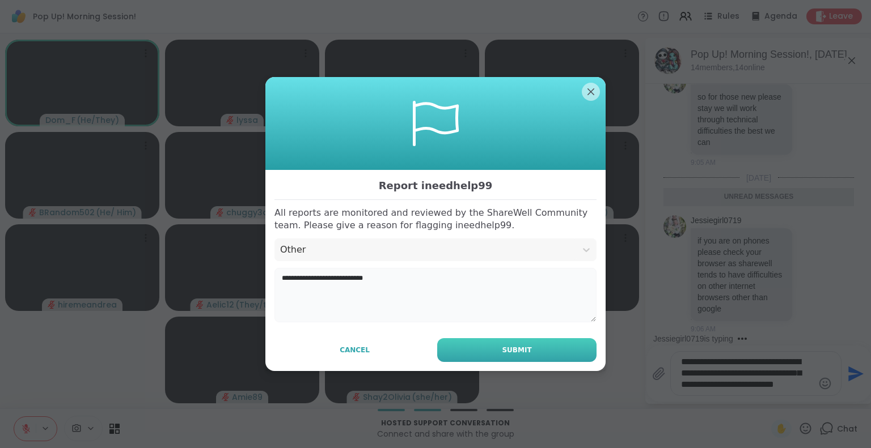
type textarea "**********"
click at [487, 351] on button "Submit" at bounding box center [516, 350] width 159 height 24
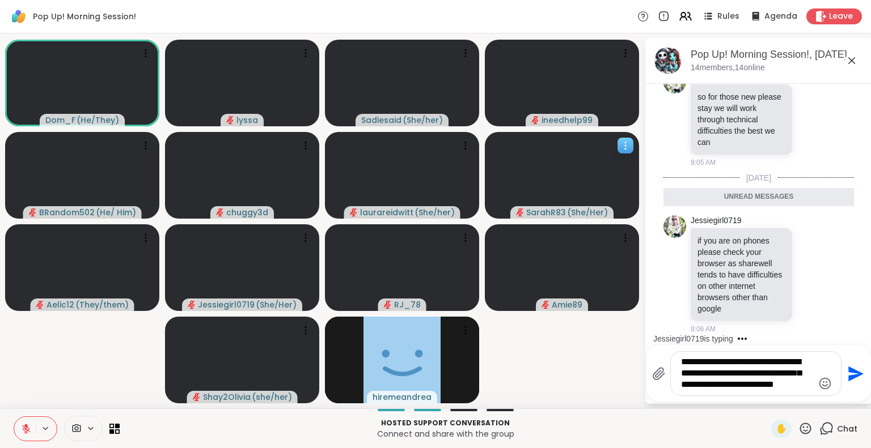
click at [627, 147] on icon at bounding box center [624, 145] width 11 height 11
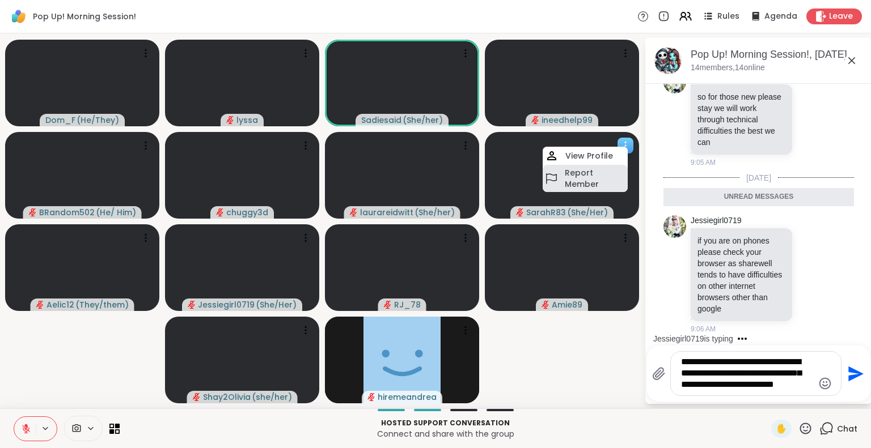
click at [580, 172] on h4 "Report Member" at bounding box center [595, 178] width 61 height 23
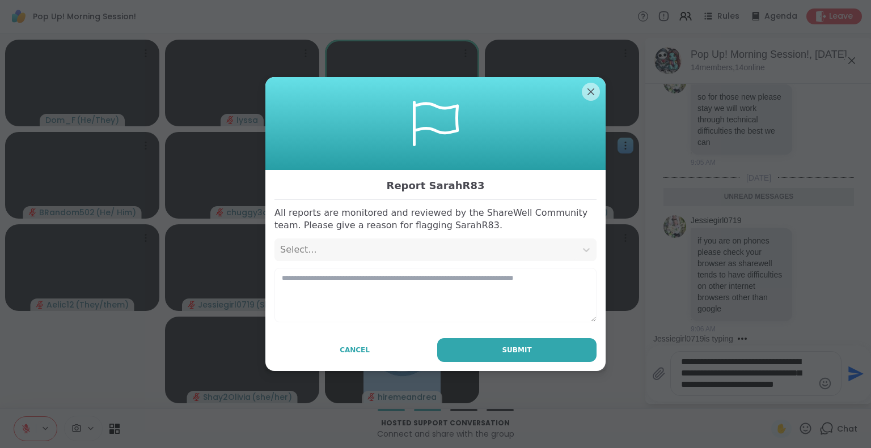
click at [452, 254] on div "Select..." at bounding box center [425, 250] width 290 height 14
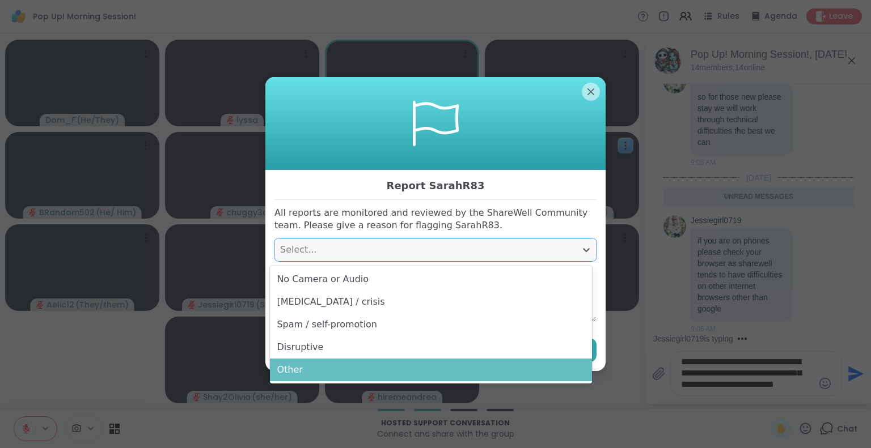
click at [320, 367] on div "Other" at bounding box center [431, 370] width 322 height 23
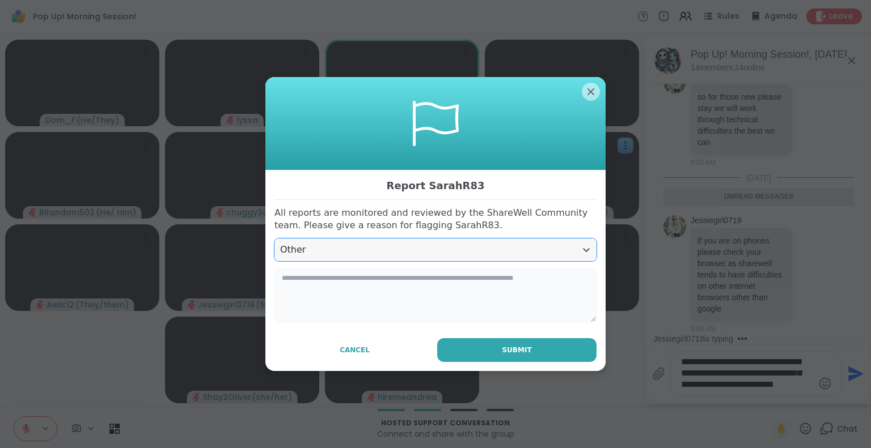
click at [334, 305] on textarea at bounding box center [435, 295] width 322 height 54
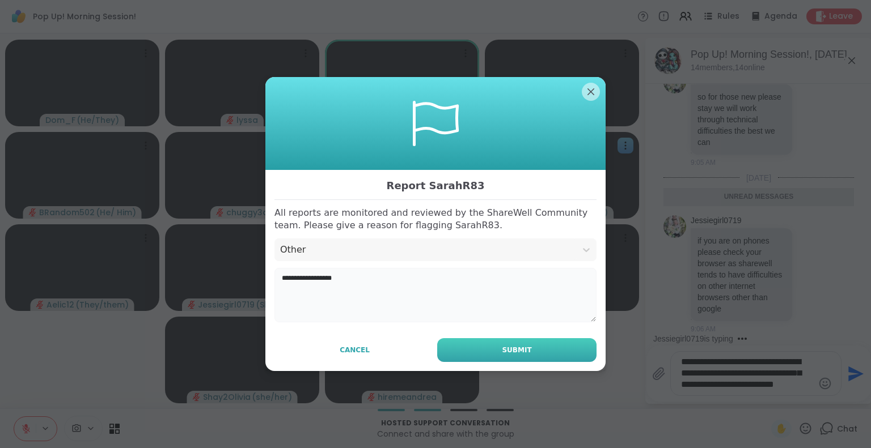
type textarea "**********"
click at [474, 357] on button "Submit" at bounding box center [516, 350] width 159 height 24
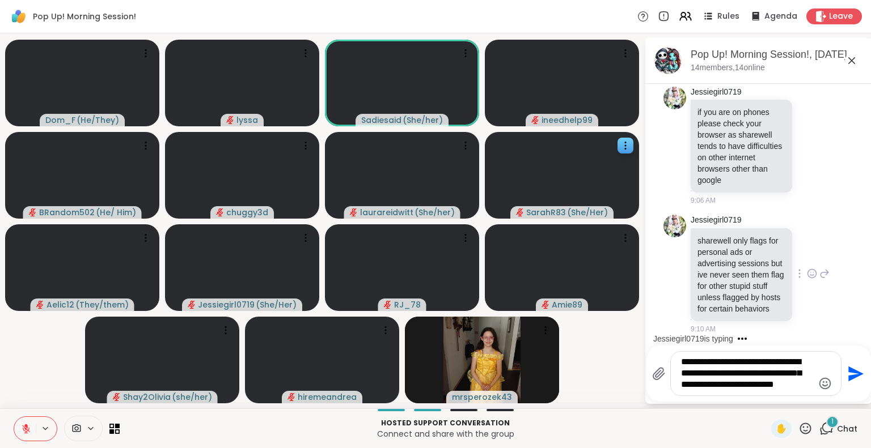
scroll to position [1260, 0]
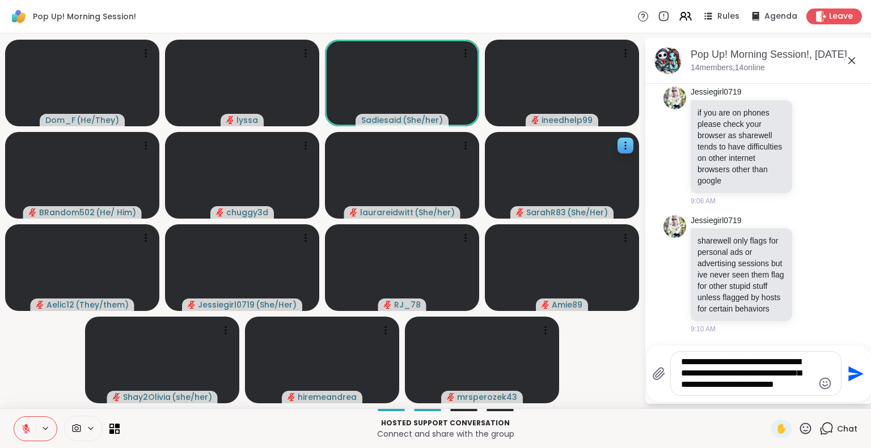
drag, startPoint x: 807, startPoint y: 389, endPoint x: 664, endPoint y: 345, distance: 149.5
click at [664, 345] on div "Pop Up! Morning Session!, Sep 08 14 members, 14 online Today Jessiegirl0719 mor…" at bounding box center [758, 221] width 227 height 366
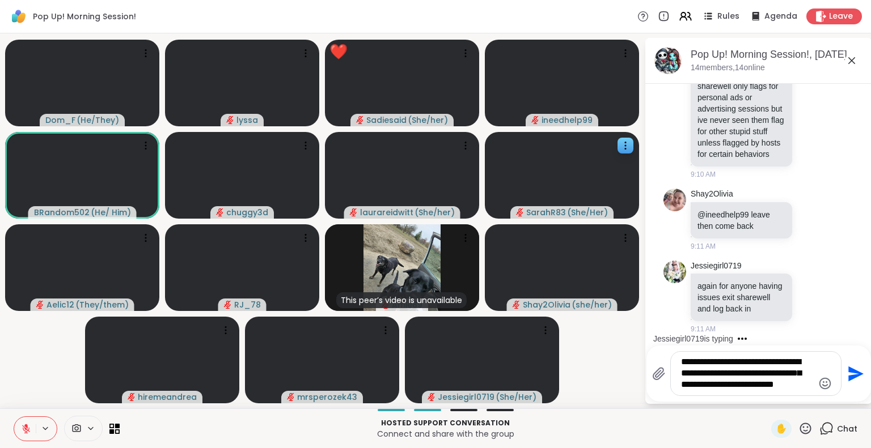
scroll to position [1509, 0]
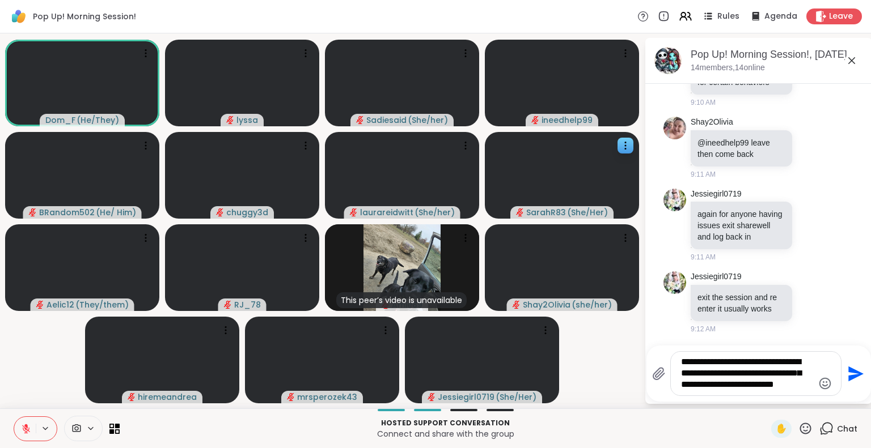
click at [29, 427] on icon at bounding box center [26, 429] width 10 height 10
click at [850, 60] on icon at bounding box center [852, 61] width 14 height 14
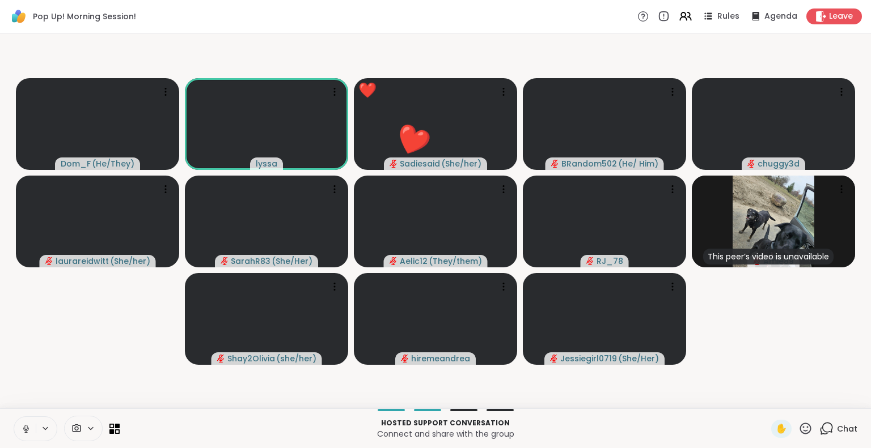
click at [26, 426] on icon at bounding box center [26, 429] width 10 height 10
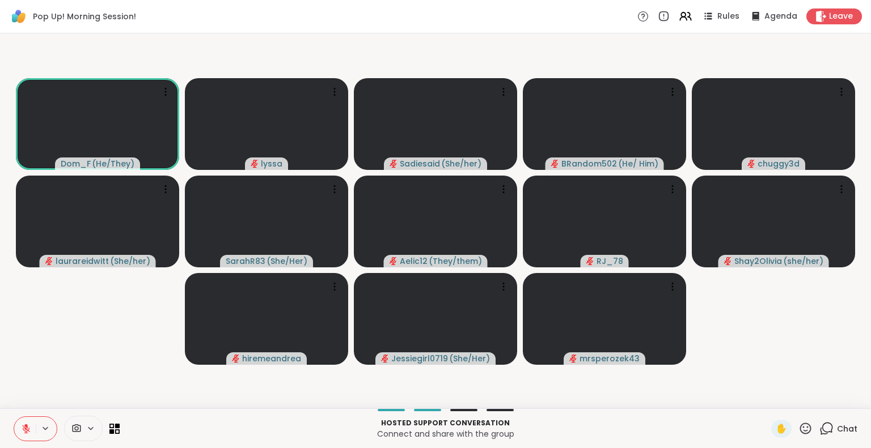
click at [800, 427] on icon at bounding box center [805, 429] width 14 height 14
click at [766, 398] on span "❤️" at bounding box center [771, 399] width 11 height 14
click at [803, 429] on icon at bounding box center [805, 429] width 14 height 14
click at [766, 397] on span "❤️" at bounding box center [771, 399] width 11 height 14
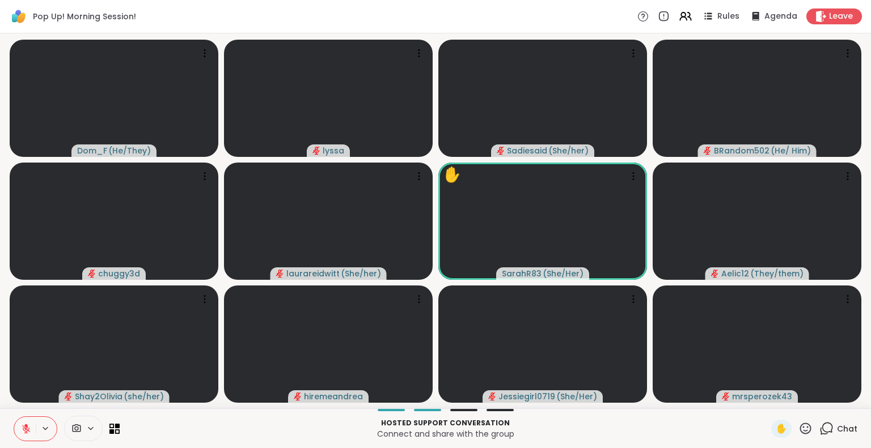
click at [26, 424] on icon at bounding box center [26, 429] width 10 height 10
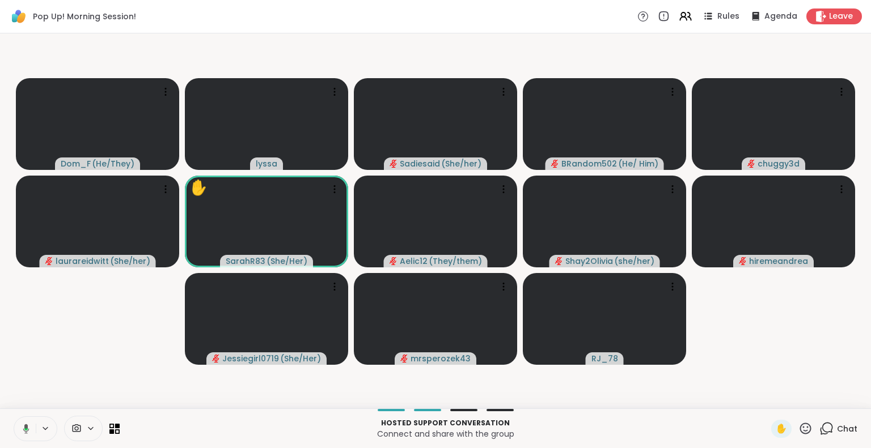
click at [23, 428] on icon at bounding box center [24, 429] width 10 height 10
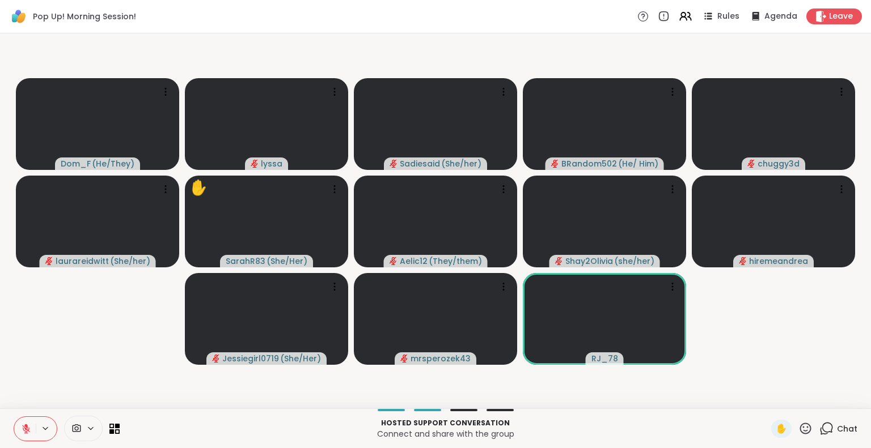
click at [23, 425] on icon at bounding box center [26, 429] width 10 height 10
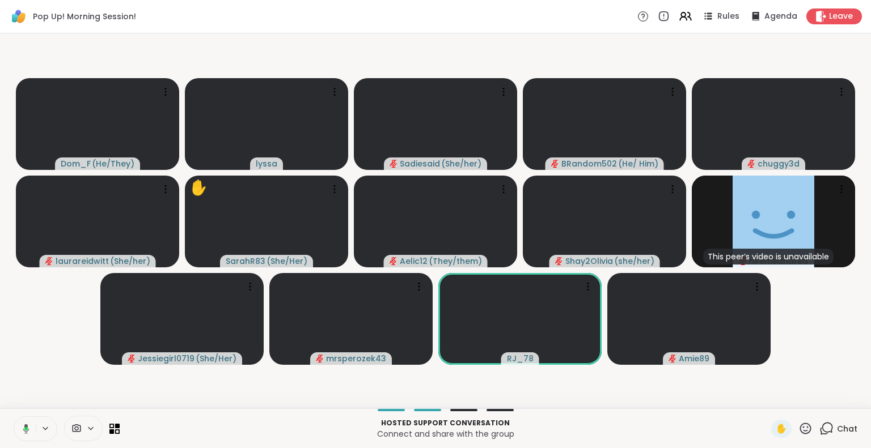
click at [798, 428] on icon at bounding box center [805, 429] width 14 height 14
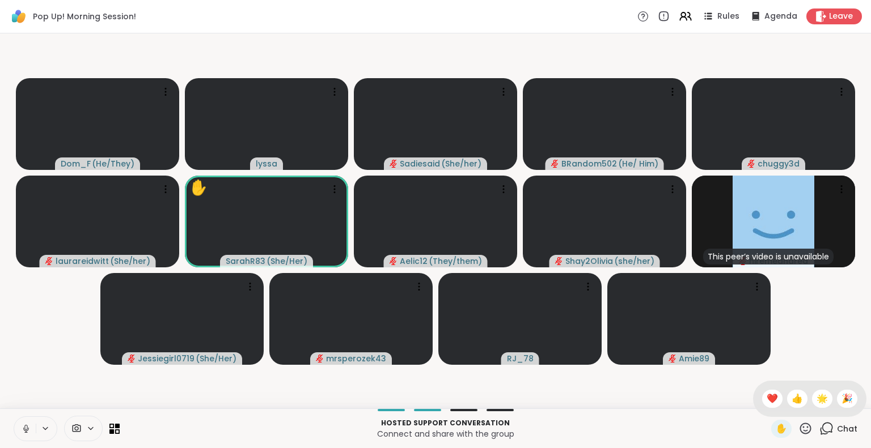
click at [828, 354] on video-player-container "Dom_F ( He/They ) lyssa Sadiesaid ( She/her ) BRandom502 ( He/ Him ) chuggy3d l…" at bounding box center [435, 221] width 857 height 366
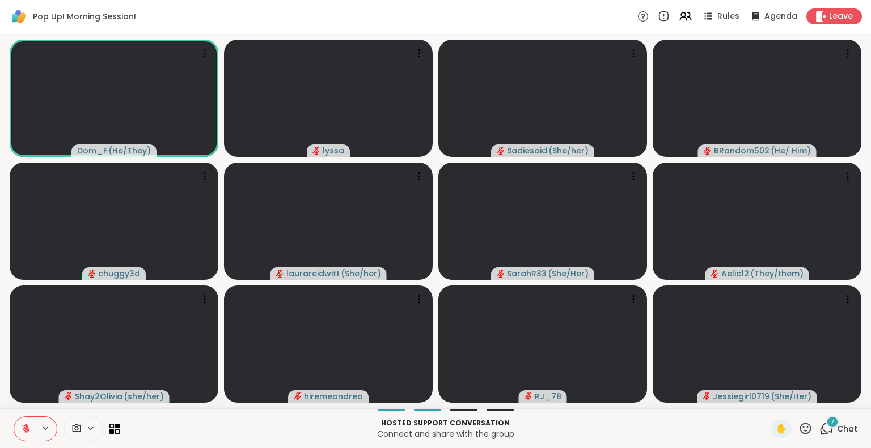
click at [27, 433] on icon at bounding box center [26, 429] width 8 height 8
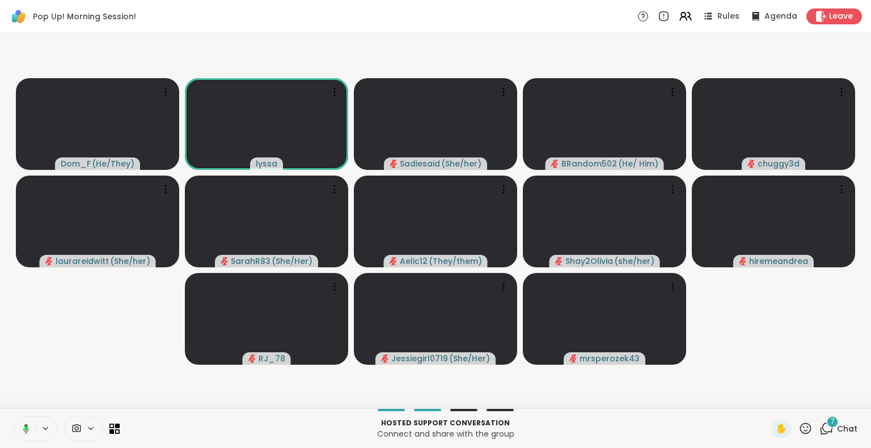
click at [25, 430] on icon at bounding box center [25, 428] width 3 height 5
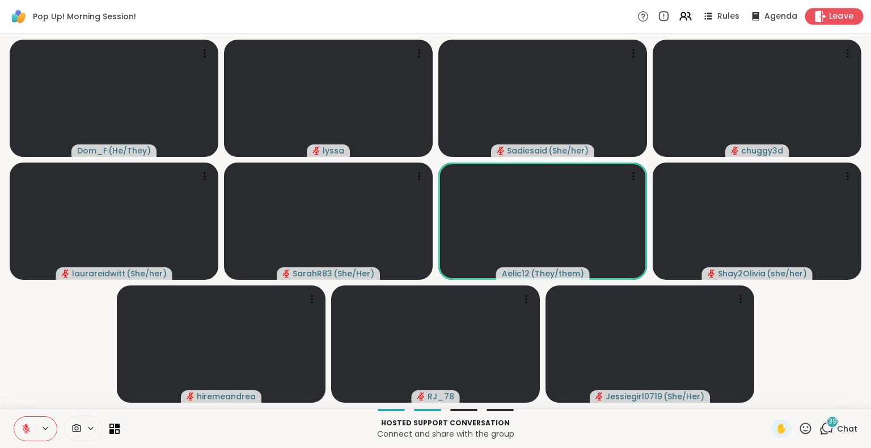
click at [825, 22] on div "Leave" at bounding box center [834, 16] width 58 height 16
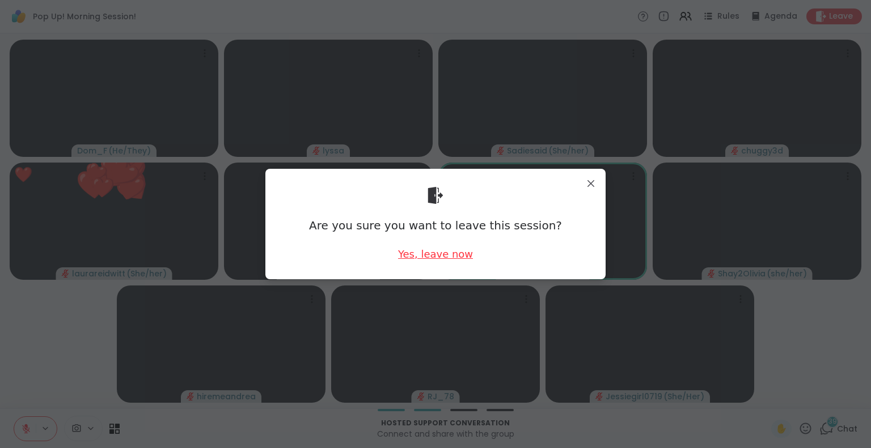
click at [447, 254] on div "Yes, leave now" at bounding box center [435, 254] width 75 height 14
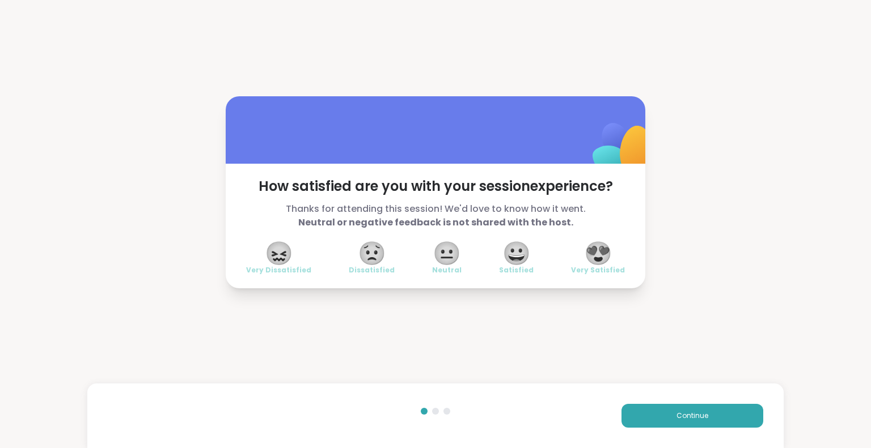
click at [861, 428] on div "How satisfied are you with your session experience? Thanks for attending this s…" at bounding box center [435, 224] width 871 height 448
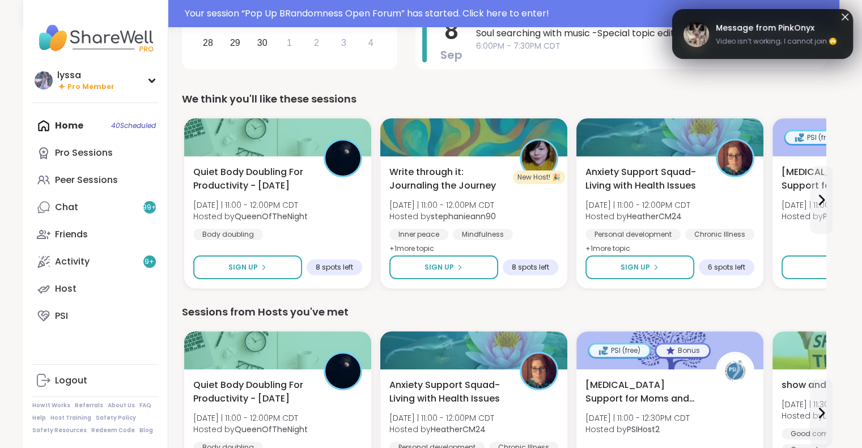
scroll to position [253, 0]
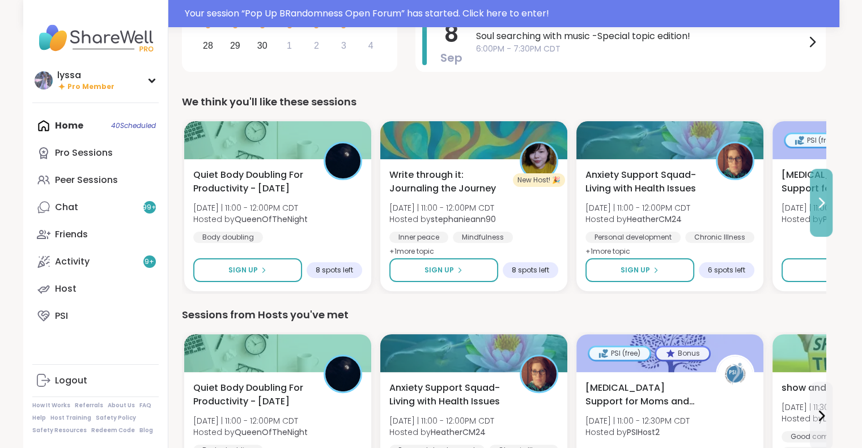
click at [820, 203] on icon at bounding box center [821, 203] width 14 height 14
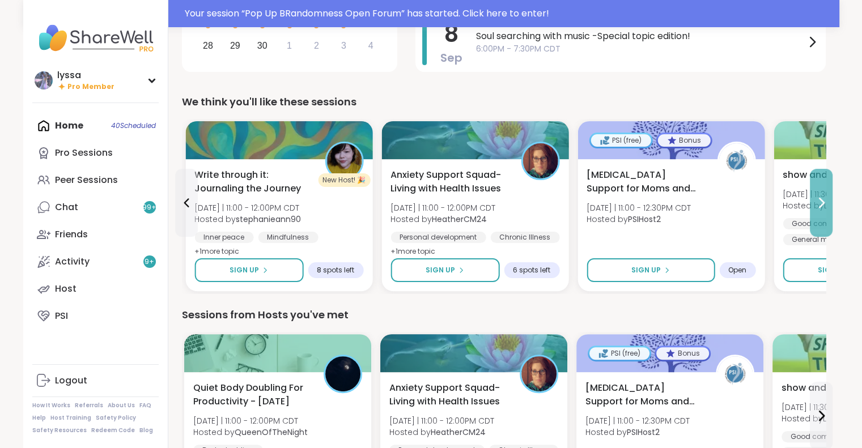
click at [820, 203] on icon at bounding box center [821, 203] width 14 height 14
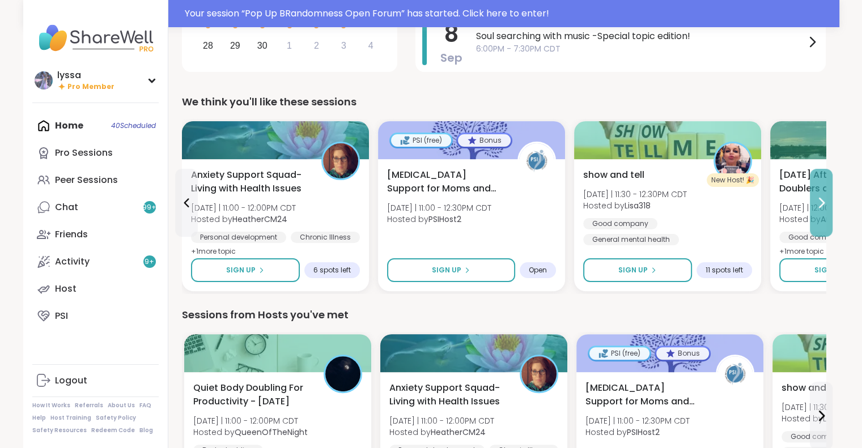
click at [817, 214] on button at bounding box center [821, 203] width 23 height 68
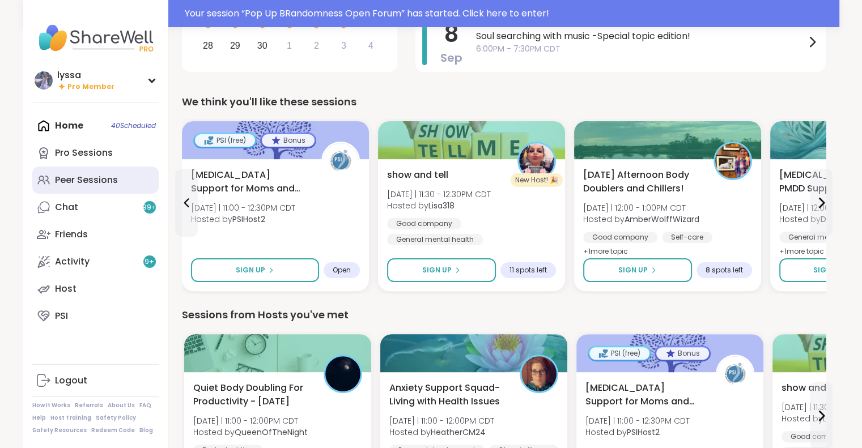
click at [67, 171] on link "Peer Sessions" at bounding box center [95, 180] width 126 height 27
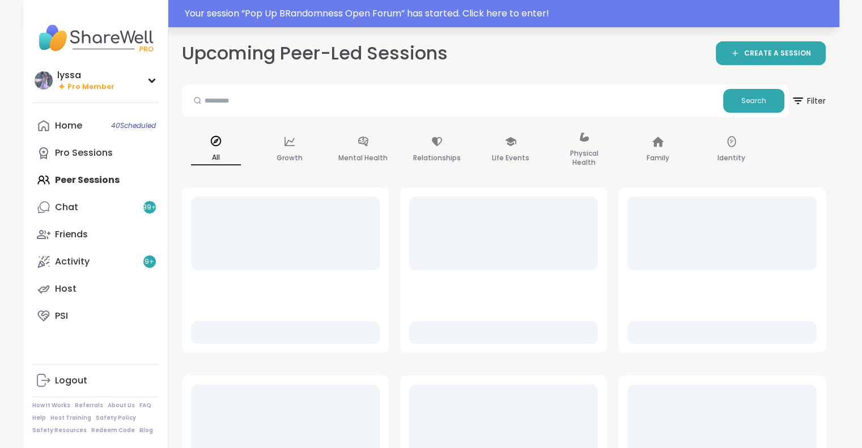
click at [366, 21] on div "Your session “ Pop Up BRandomness Open Forum ” has started. Click here to enter!" at bounding box center [431, 13] width 816 height 27
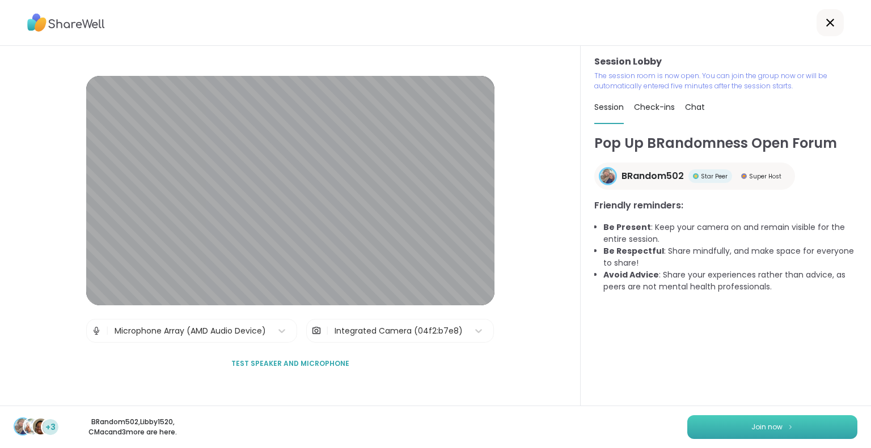
click at [714, 424] on button "Join now" at bounding box center [772, 427] width 170 height 24
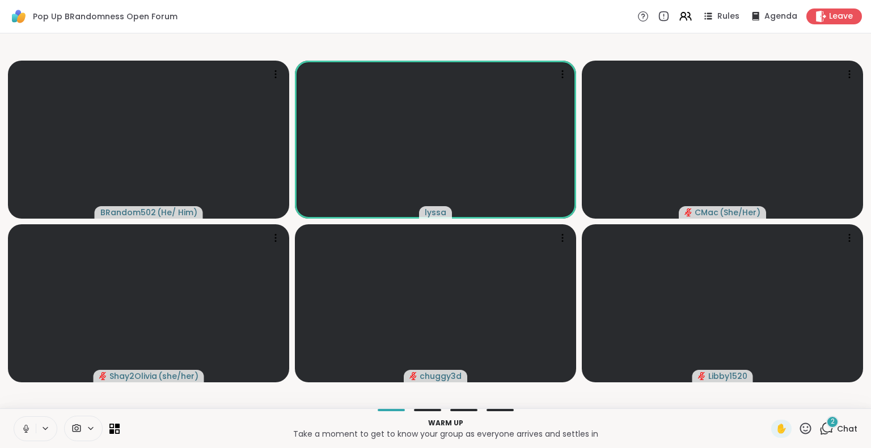
click at [26, 421] on button at bounding box center [25, 429] width 22 height 24
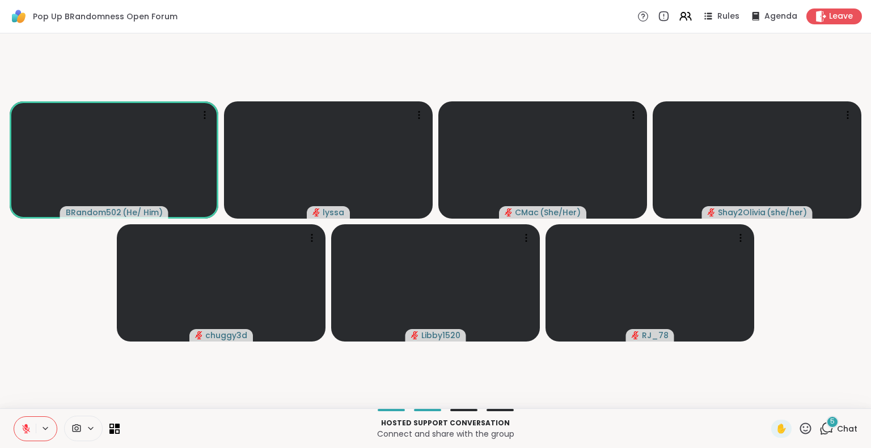
click at [837, 430] on span "Chat" at bounding box center [847, 428] width 20 height 11
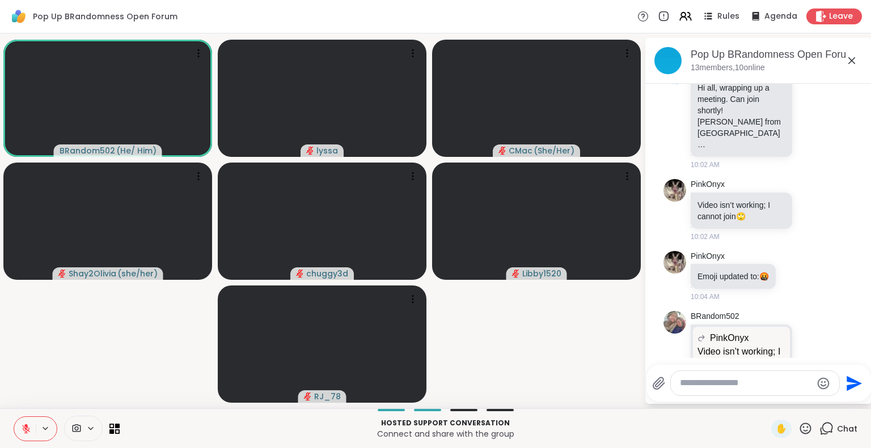
scroll to position [197, 0]
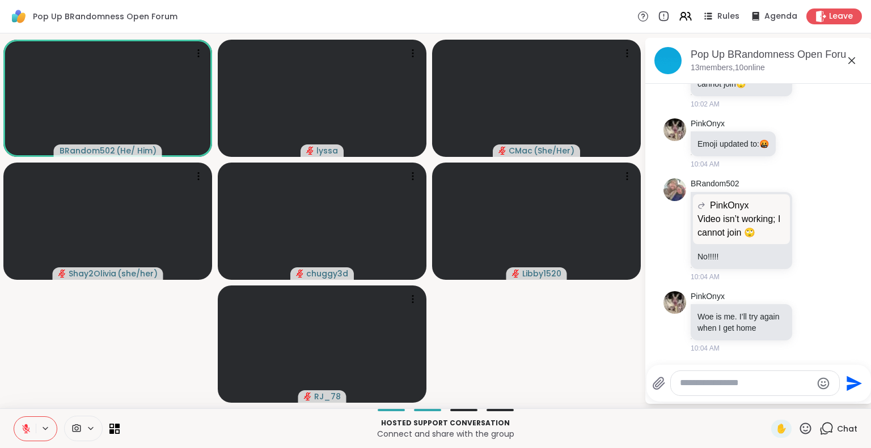
click at [846, 62] on icon at bounding box center [852, 61] width 14 height 14
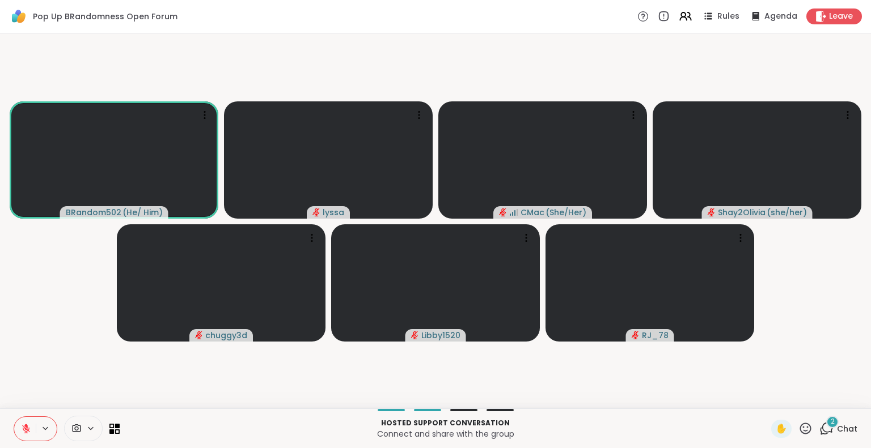
click at [798, 426] on icon at bounding box center [805, 429] width 14 height 14
click at [766, 396] on span "❤️" at bounding box center [771, 399] width 11 height 14
click at [20, 423] on button at bounding box center [25, 429] width 22 height 24
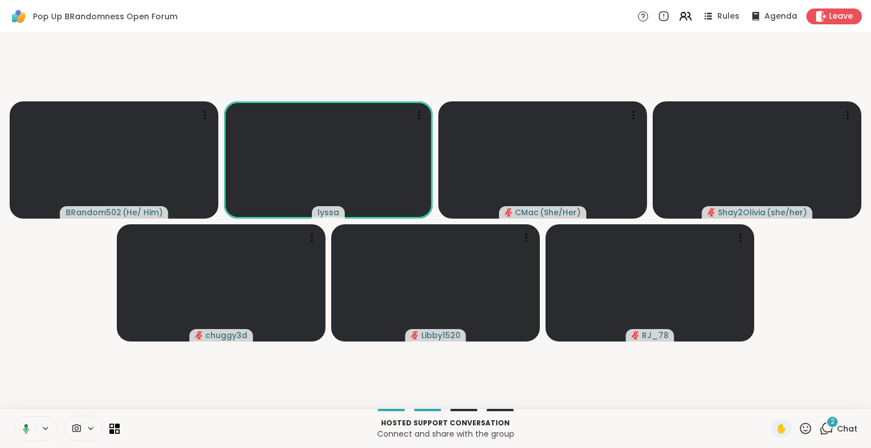
click at [26, 428] on icon at bounding box center [25, 429] width 3 height 4
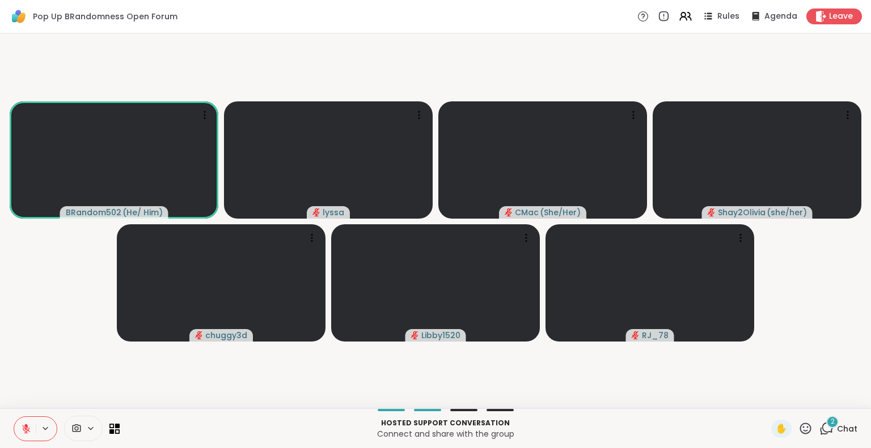
click at [27, 428] on icon at bounding box center [25, 426] width 3 height 5
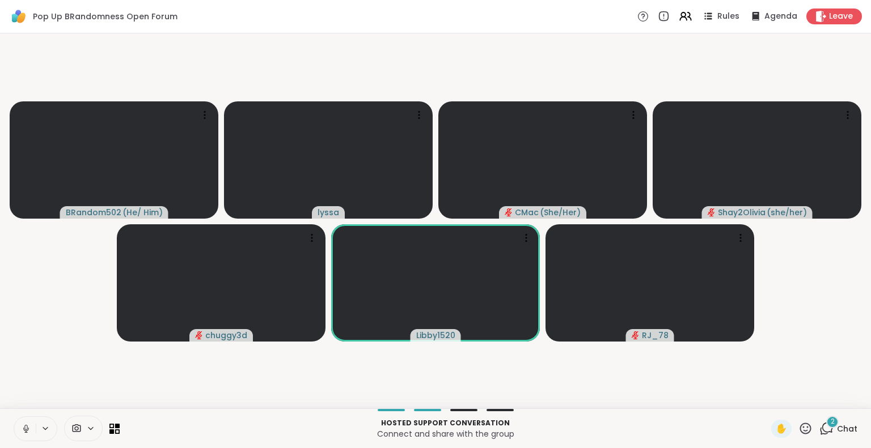
click at [29, 427] on icon at bounding box center [26, 429] width 10 height 10
click at [23, 426] on icon at bounding box center [26, 429] width 8 height 8
click at [798, 425] on icon at bounding box center [805, 429] width 14 height 14
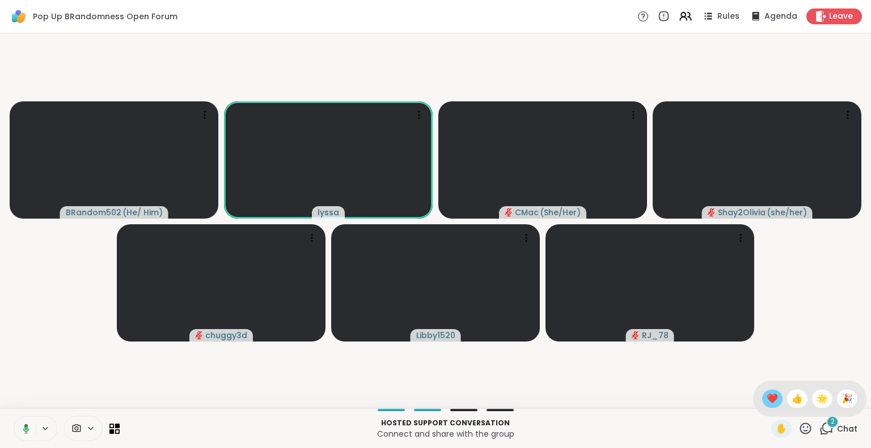
click at [766, 401] on span "❤️" at bounding box center [771, 399] width 11 height 14
click at [22, 430] on icon at bounding box center [26, 429] width 10 height 10
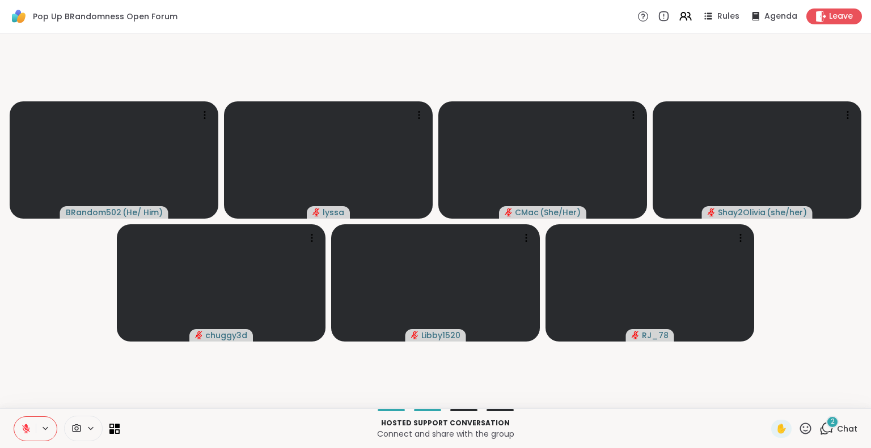
click at [31, 421] on button at bounding box center [25, 429] width 22 height 24
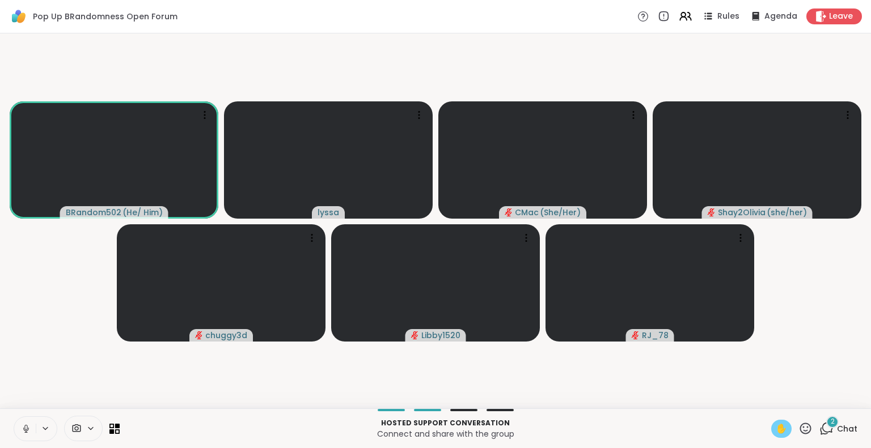
click at [775, 432] on span "✋" at bounding box center [780, 429] width 11 height 14
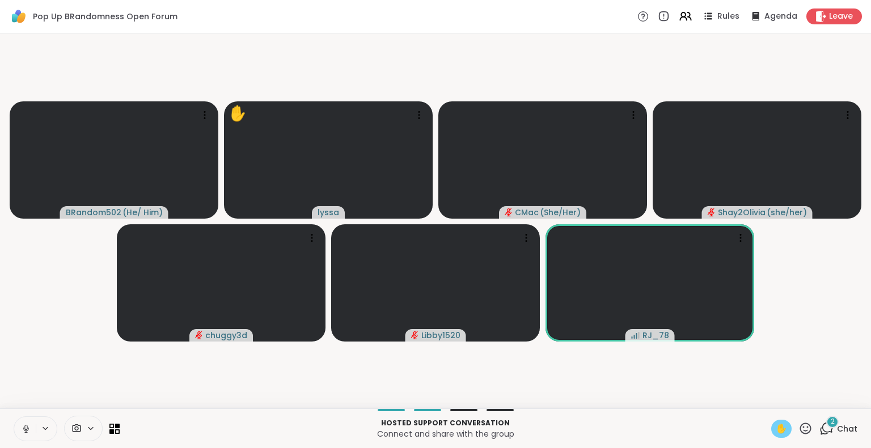
click at [800, 428] on icon at bounding box center [805, 428] width 11 height 11
click at [766, 399] on span "❤️" at bounding box center [771, 399] width 11 height 14
click at [27, 424] on icon at bounding box center [26, 429] width 10 height 10
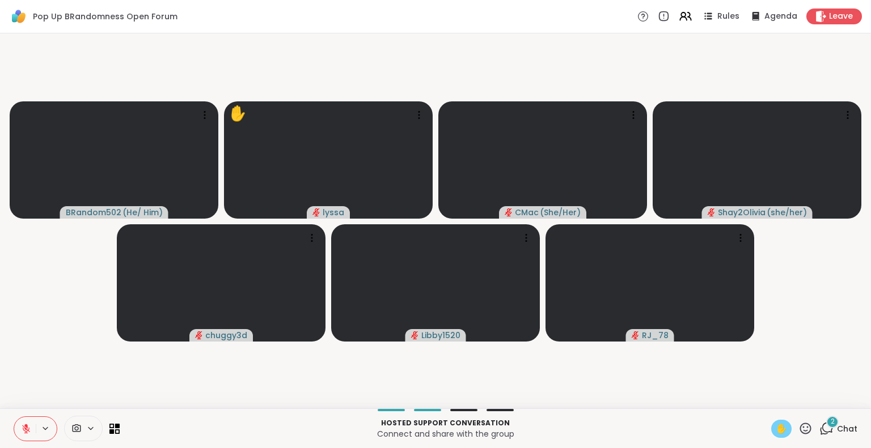
click at [26, 419] on button at bounding box center [25, 429] width 22 height 24
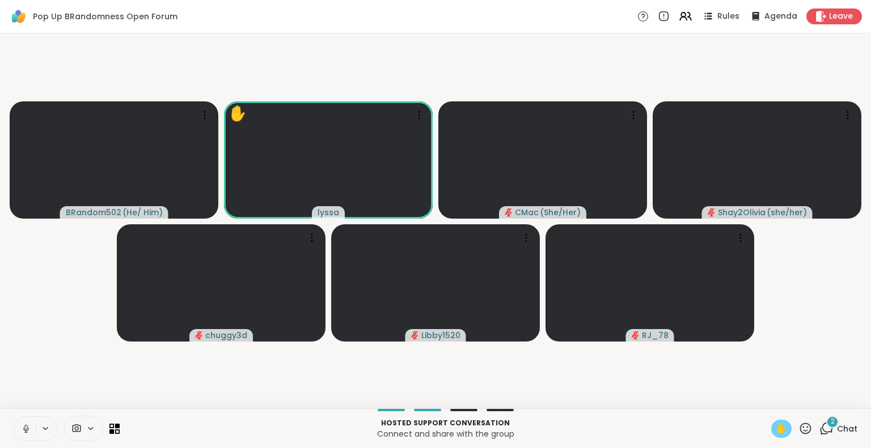
click at [24, 430] on icon at bounding box center [26, 429] width 10 height 10
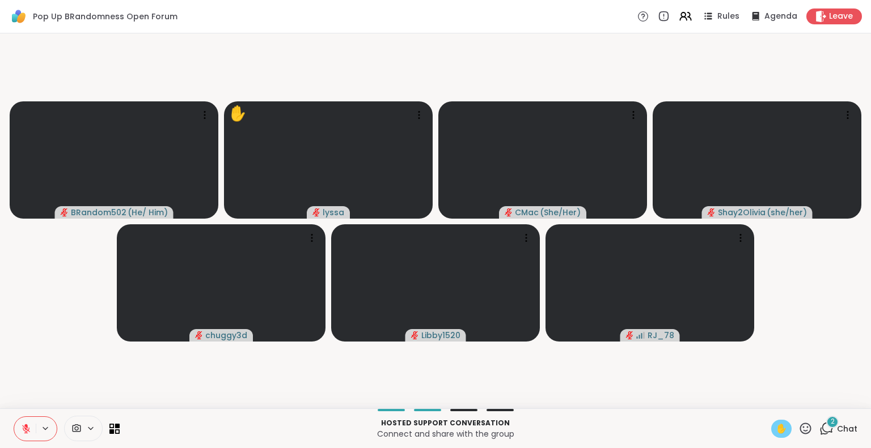
click at [775, 426] on span "✋" at bounding box center [780, 429] width 11 height 14
click at [21, 428] on icon at bounding box center [26, 429] width 10 height 10
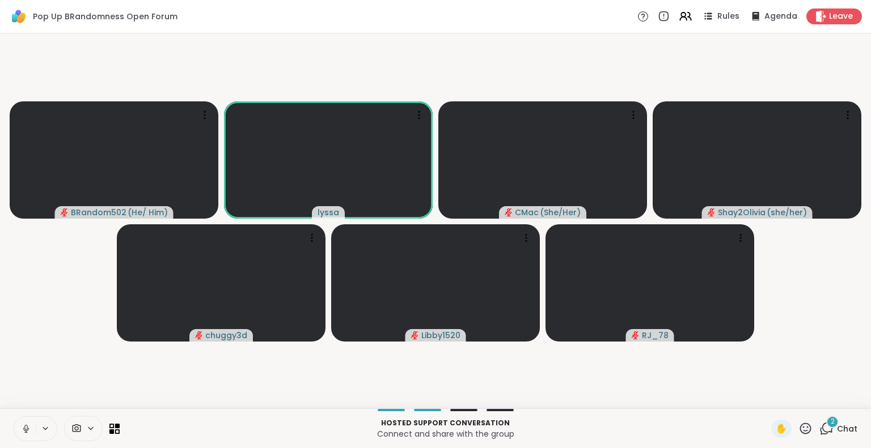
click at [21, 428] on icon at bounding box center [26, 429] width 10 height 10
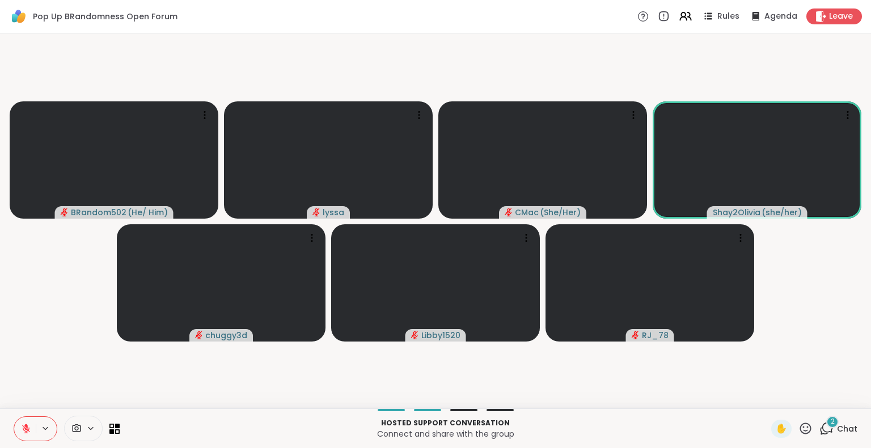
click at [798, 430] on icon at bounding box center [805, 429] width 14 height 14
click at [766, 401] on span "❤️" at bounding box center [771, 399] width 11 height 14
click at [20, 428] on button at bounding box center [25, 429] width 22 height 24
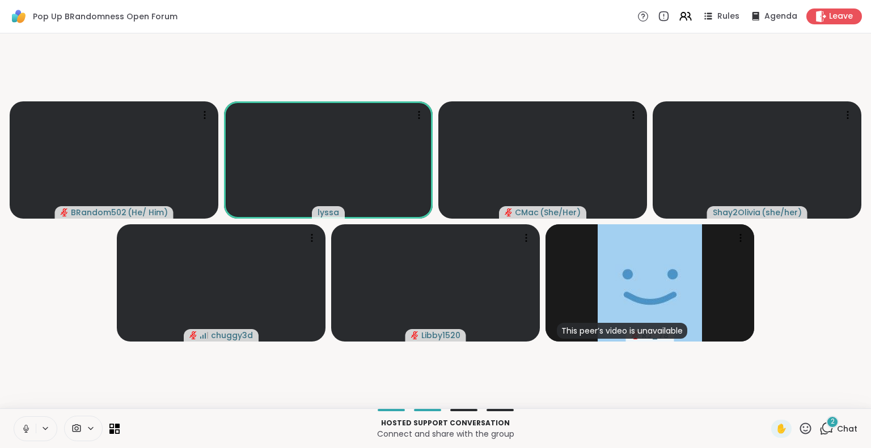
click at [800, 429] on icon at bounding box center [805, 428] width 11 height 11
click at [766, 400] on span "❤️" at bounding box center [771, 399] width 11 height 14
click at [801, 431] on icon at bounding box center [805, 429] width 14 height 14
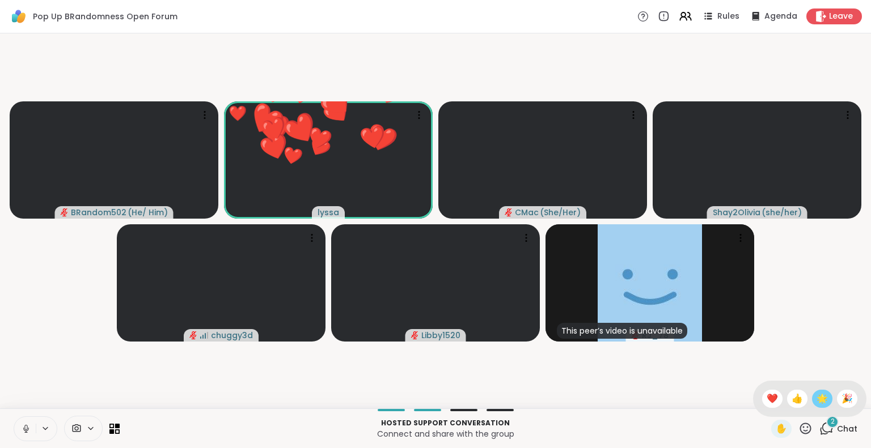
click at [816, 404] on span "🌟" at bounding box center [821, 399] width 11 height 14
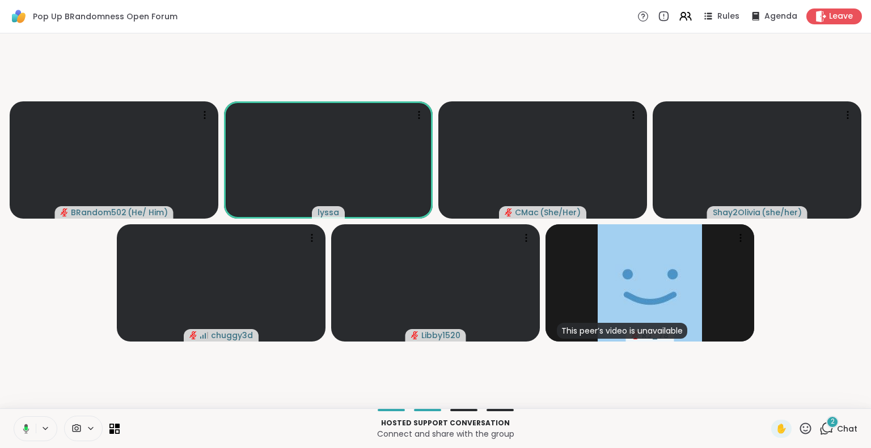
click at [798, 426] on icon at bounding box center [805, 429] width 14 height 14
click at [766, 400] on span "❤️" at bounding box center [771, 399] width 11 height 14
click at [26, 428] on icon at bounding box center [26, 429] width 10 height 10
